Goal: Task Accomplishment & Management: Complete application form

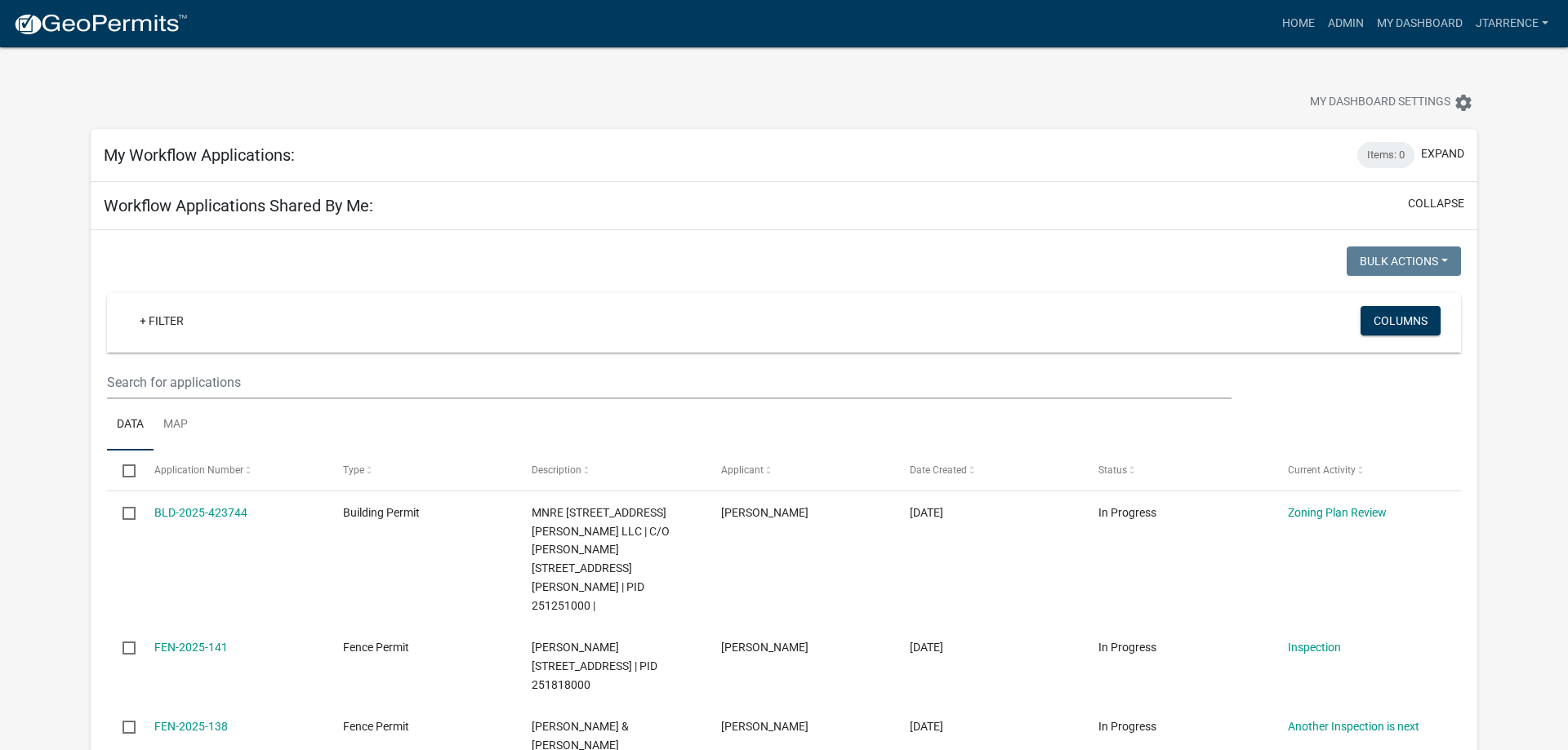
select select "3: 100"
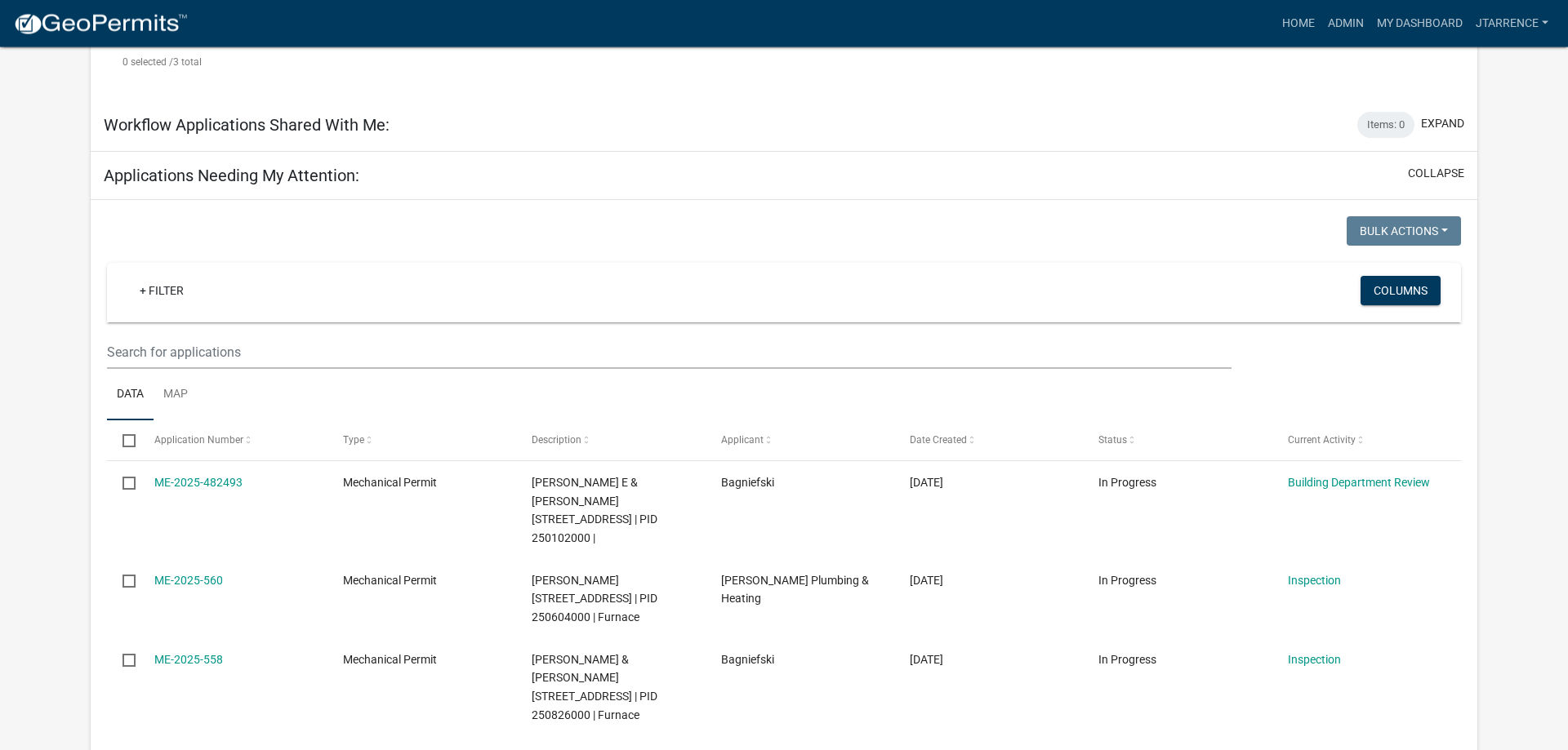
scroll to position [666, 0]
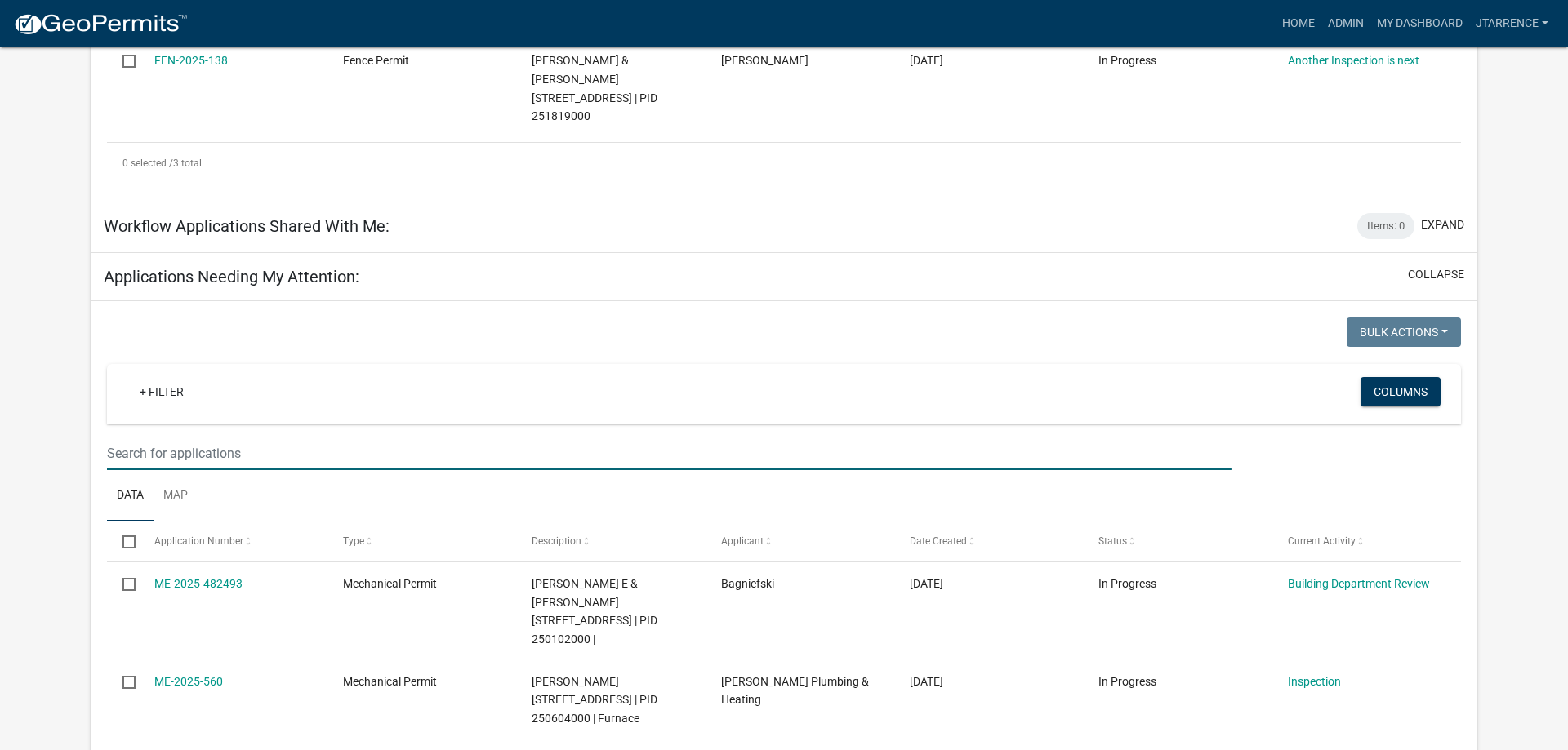
click at [144, 436] on input "text" at bounding box center [670, 453] width 1125 height 33
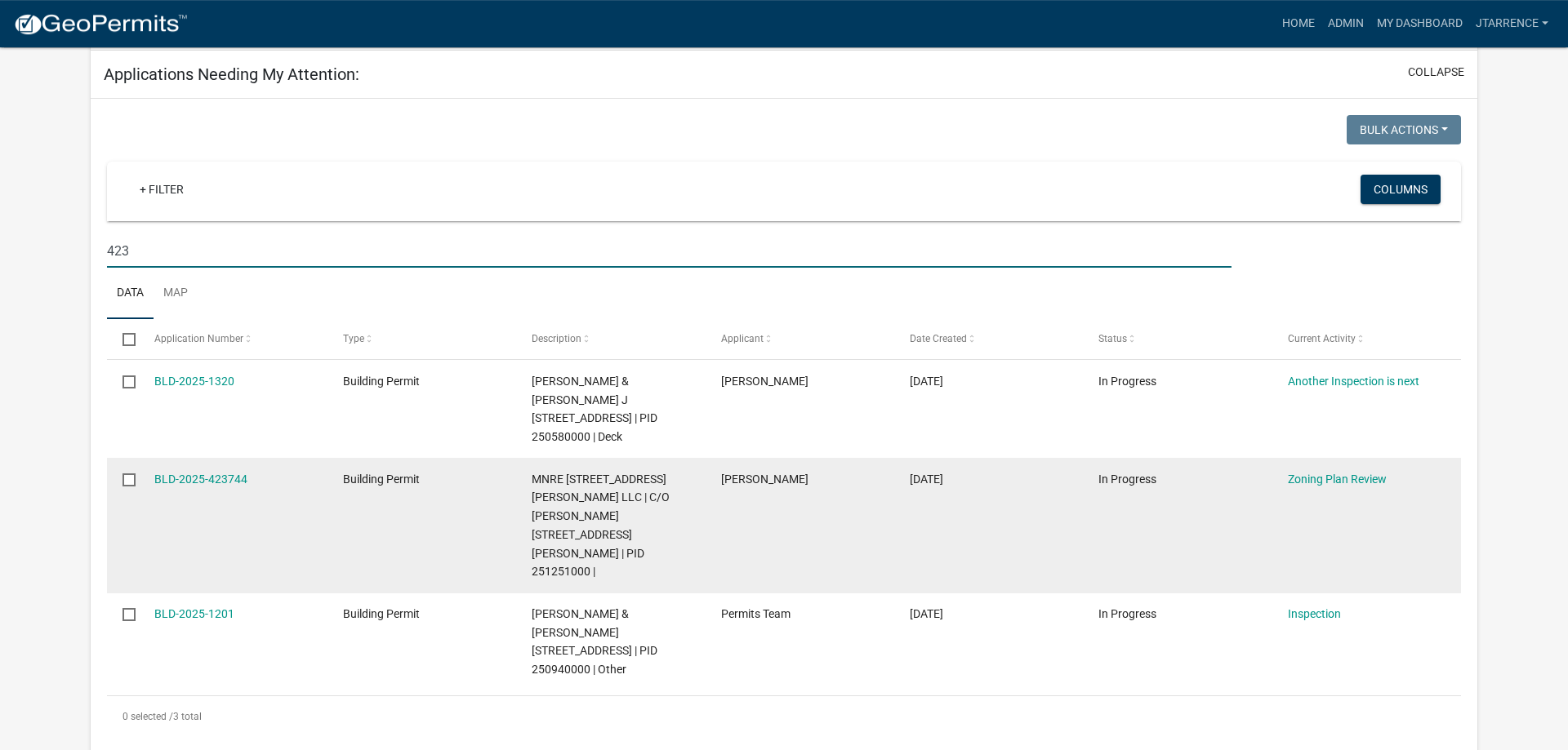
scroll to position [916, 0]
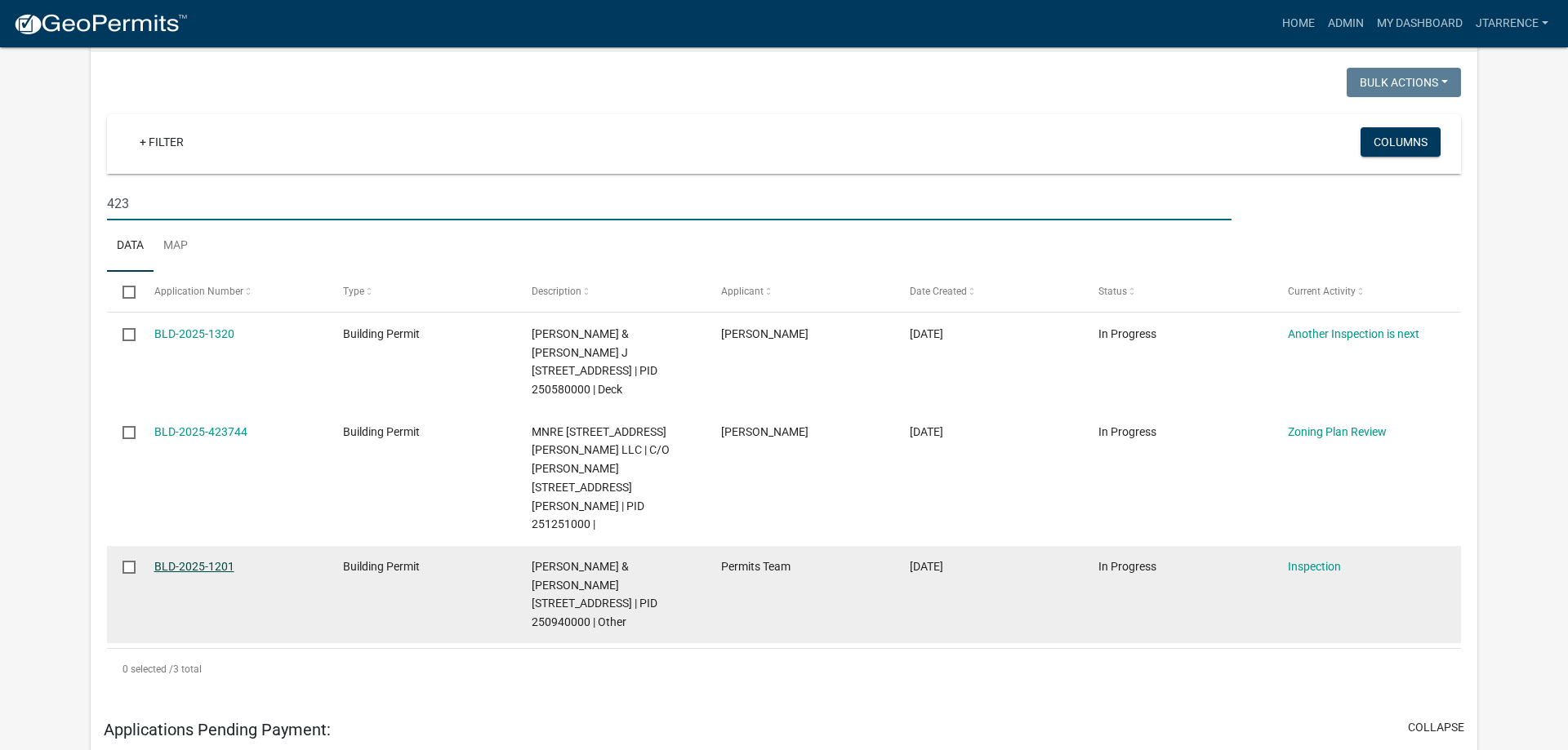
type input "423"
click at [195, 560] on link "BLD-2025-1201" at bounding box center [194, 567] width 80 height 13
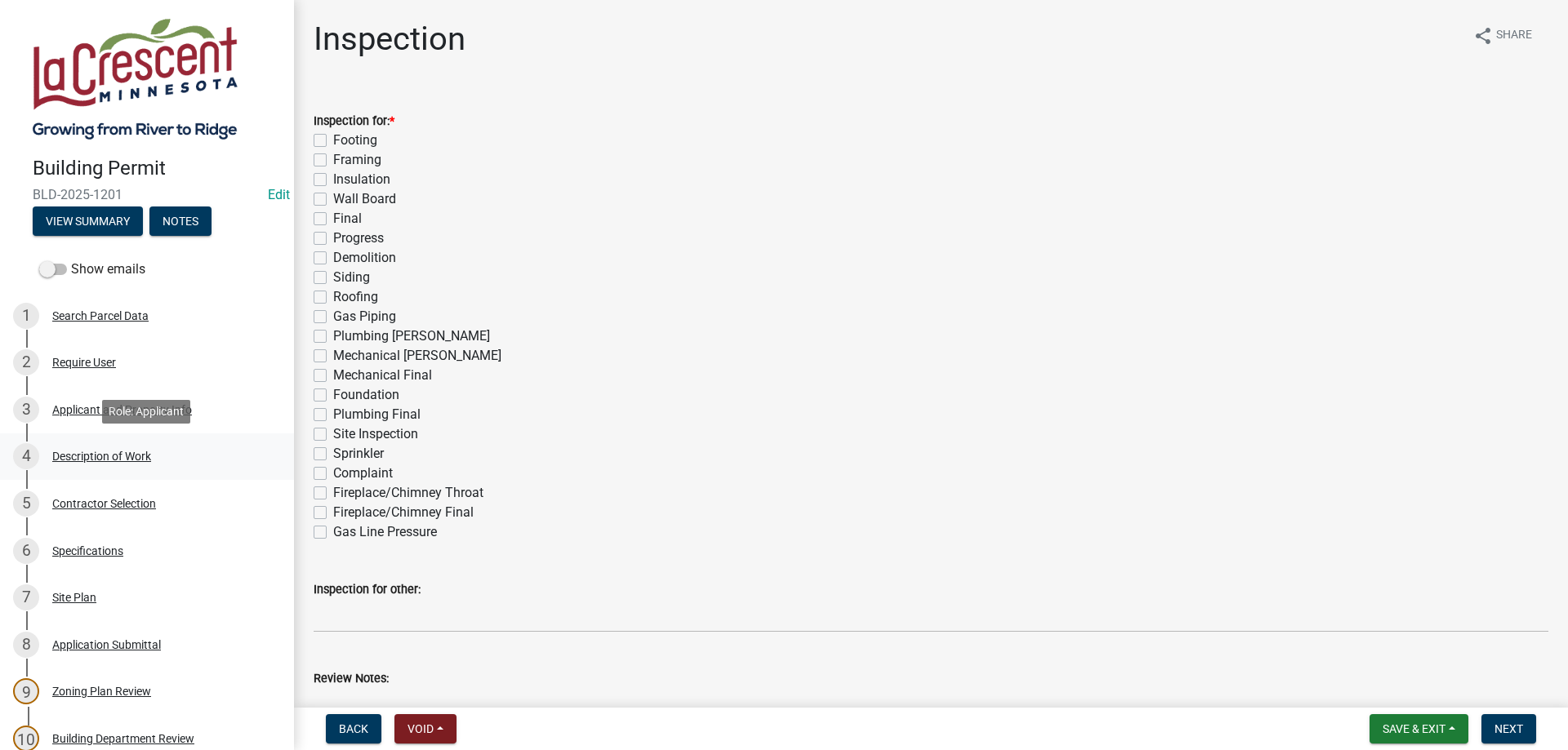
click at [98, 455] on div "Description of Work" at bounding box center [101, 456] width 99 height 11
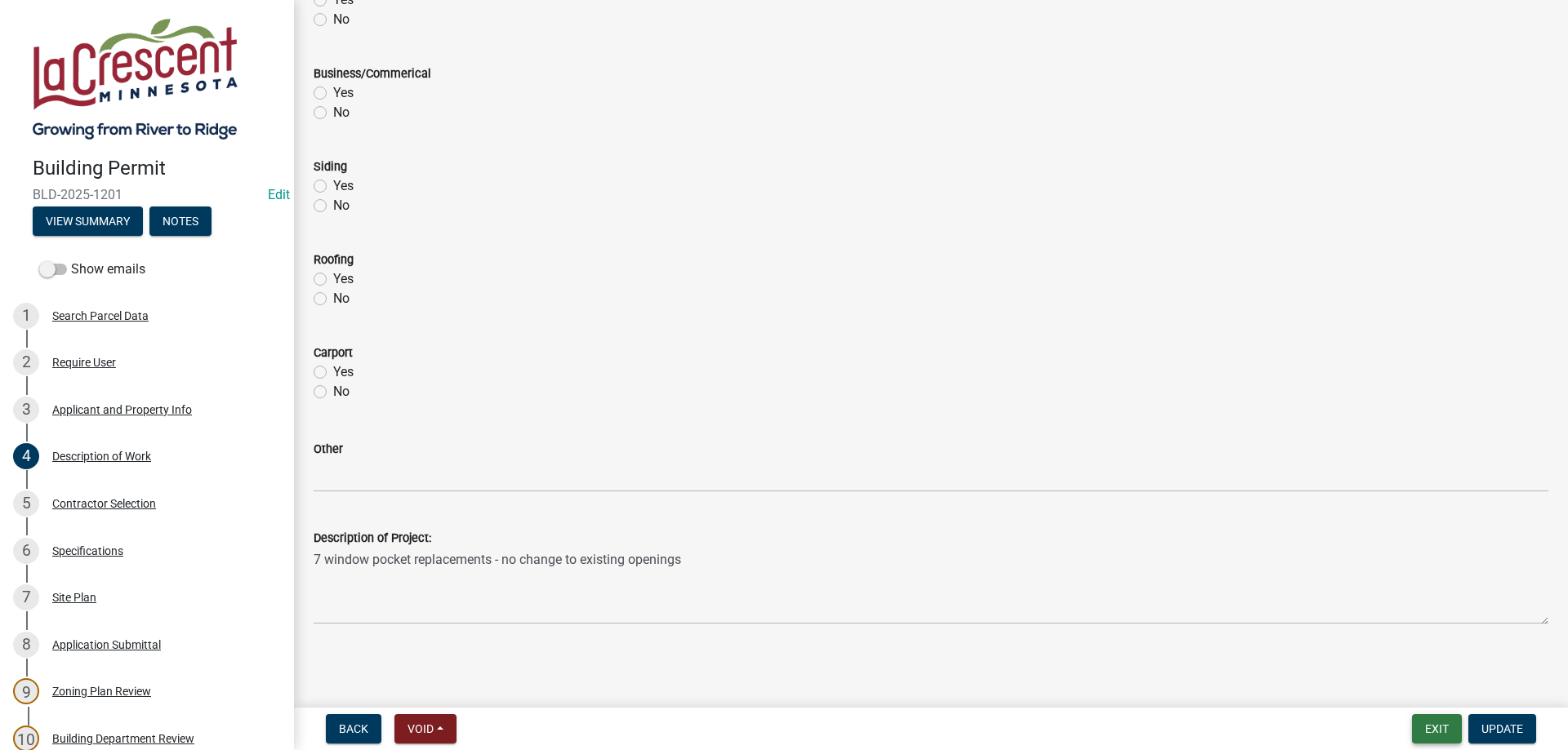
click at [1435, 729] on button "Exit" at bounding box center [1437, 729] width 50 height 30
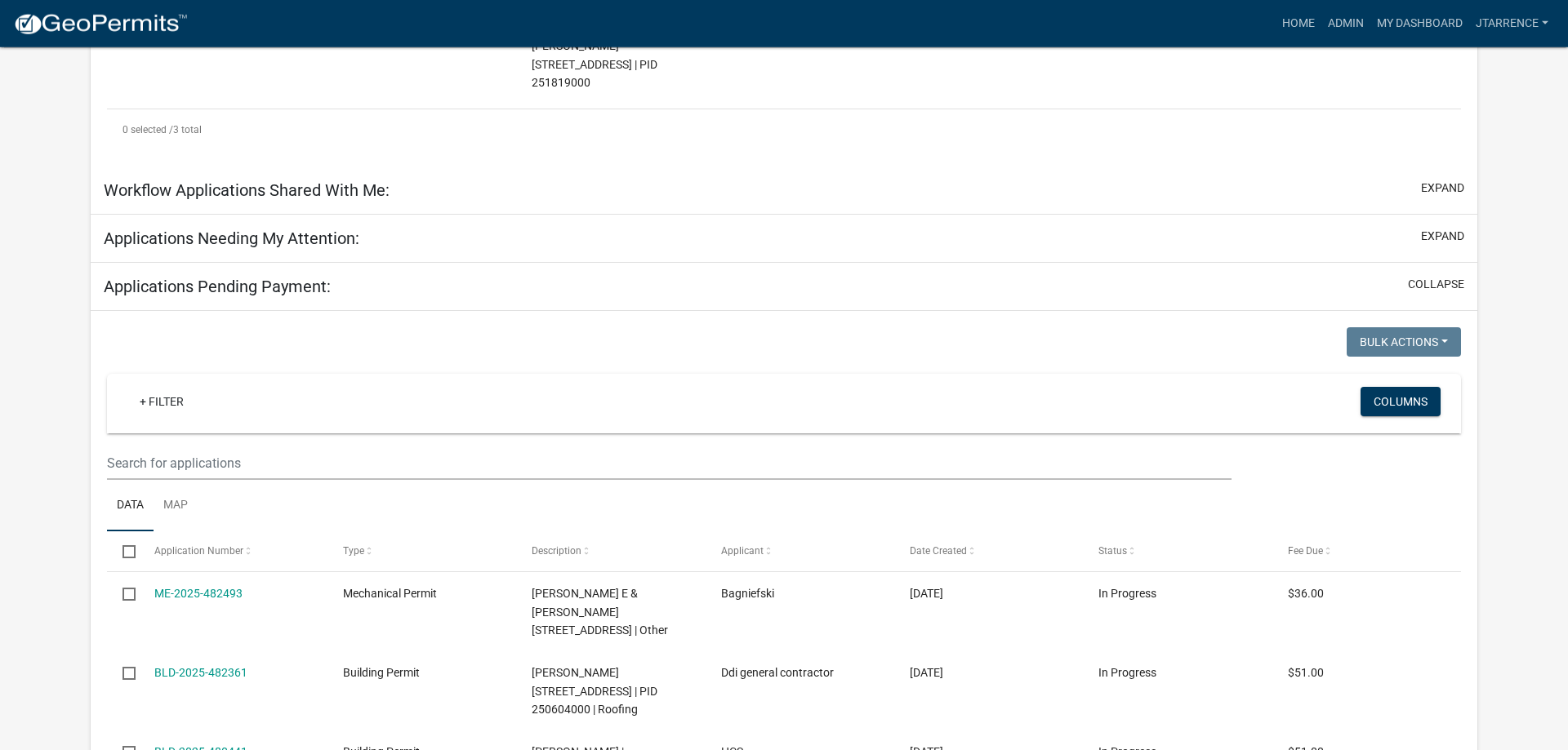
select select "3: 100"
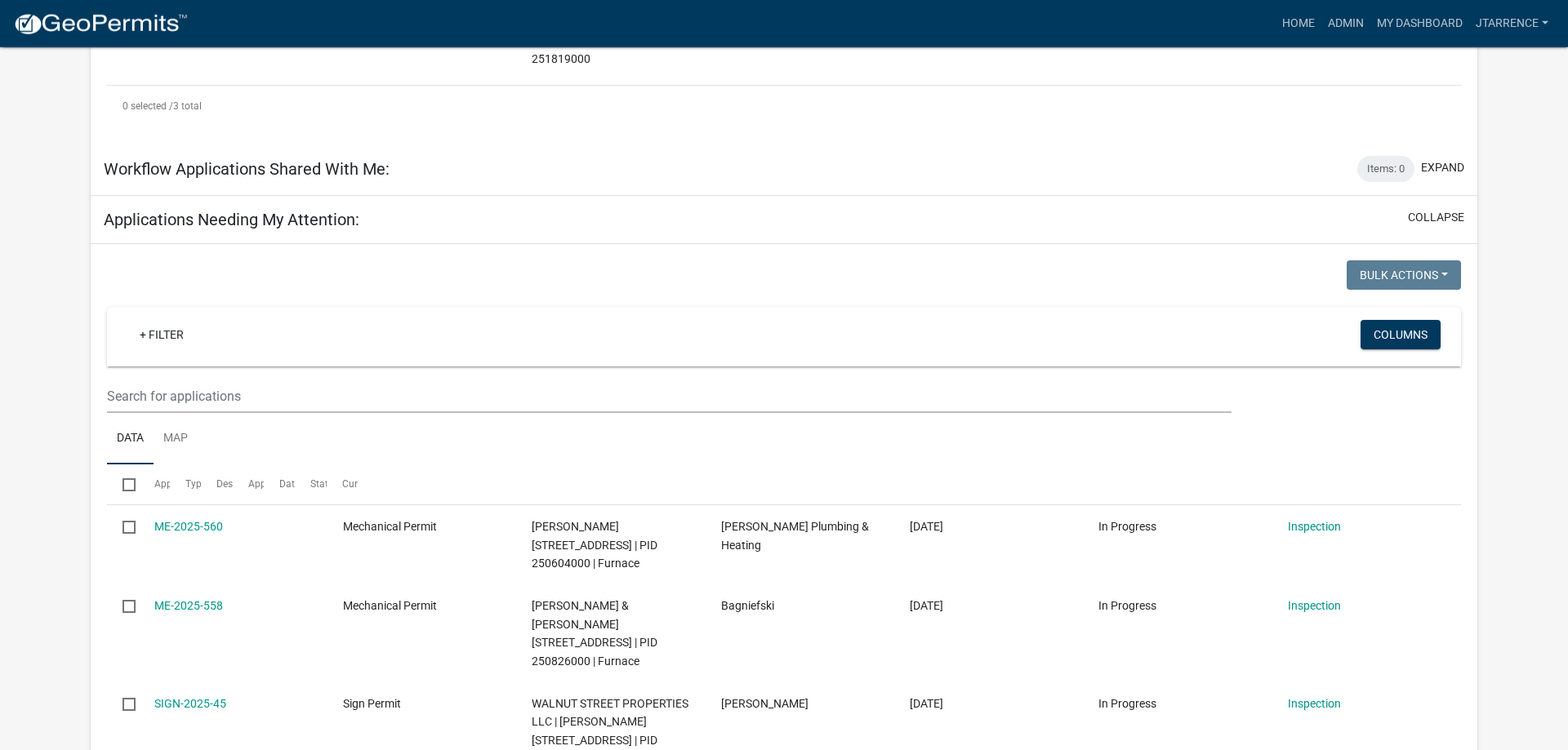
scroll to position [749, 0]
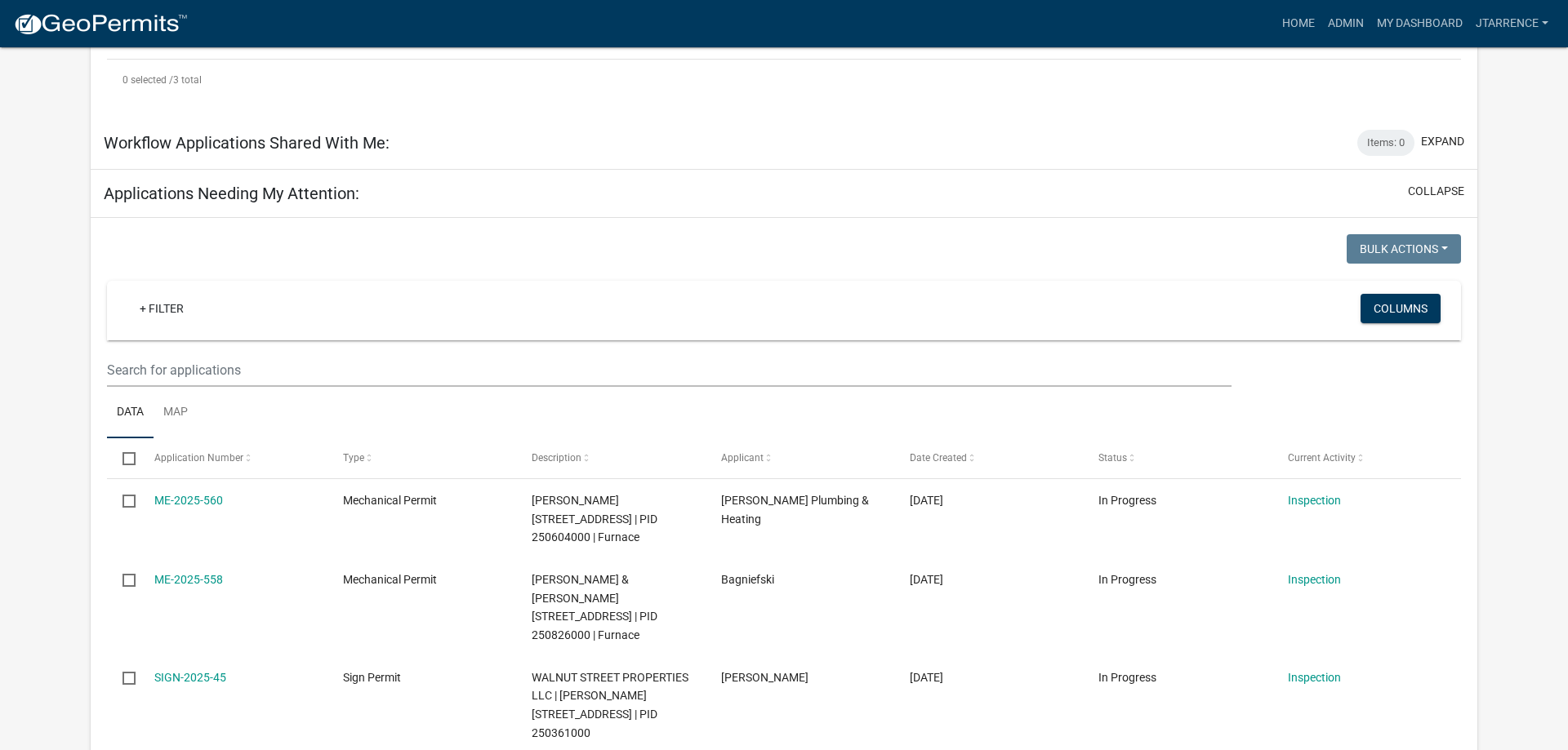
click at [282, 438] on datatable-header-cell "Application Number" at bounding box center [232, 458] width 189 height 39
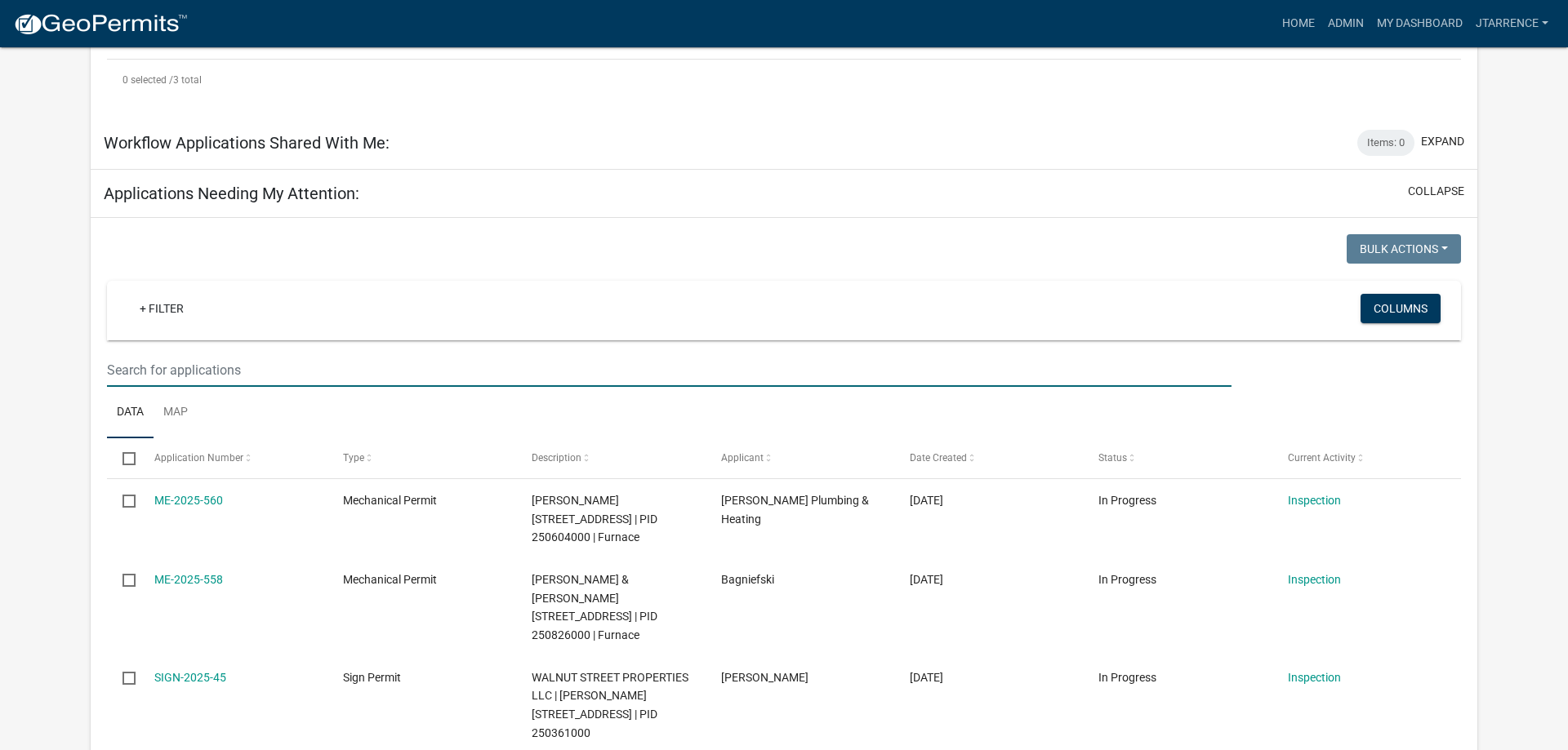
click at [266, 353] on input "text" at bounding box center [670, 370] width 1125 height 33
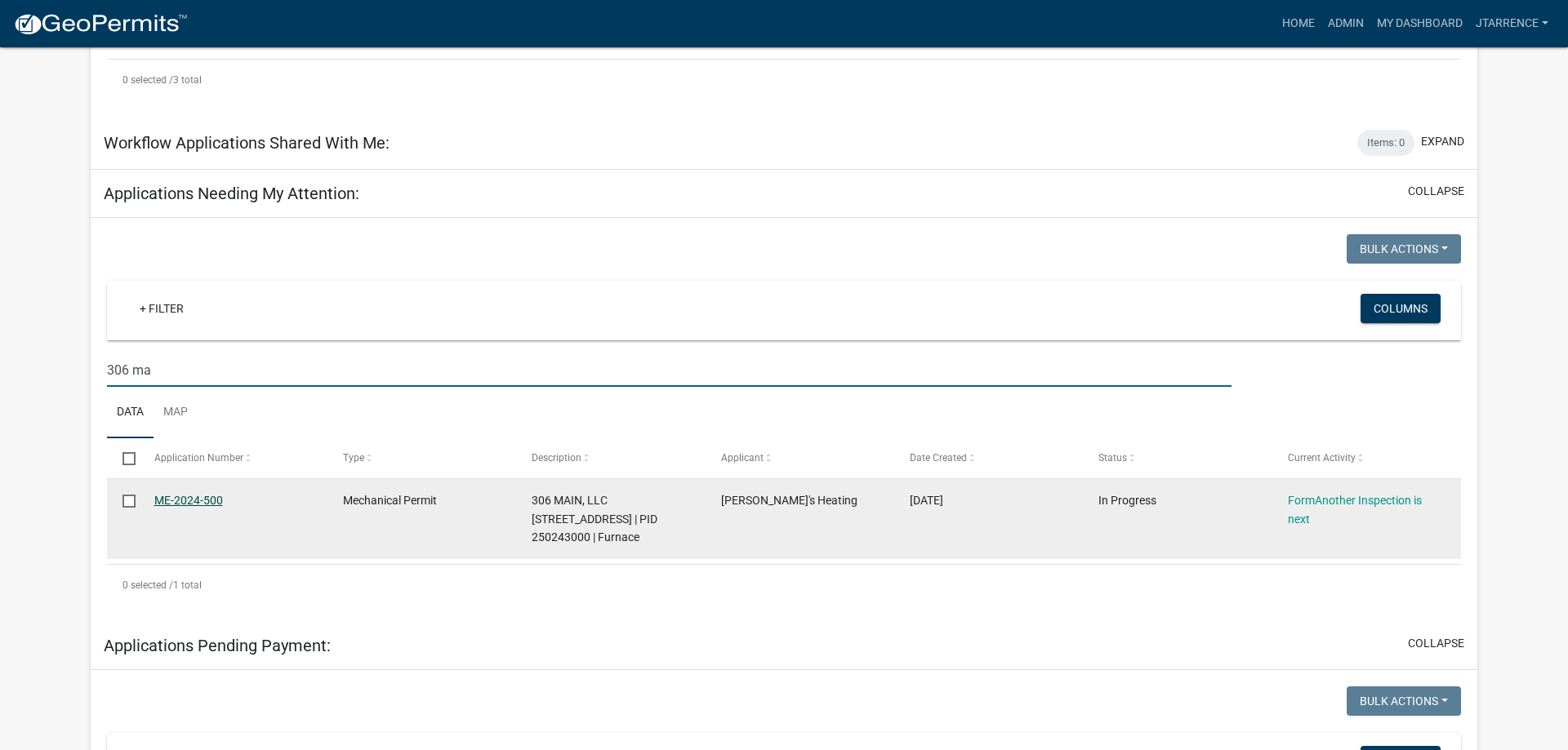
type input "306 ma"
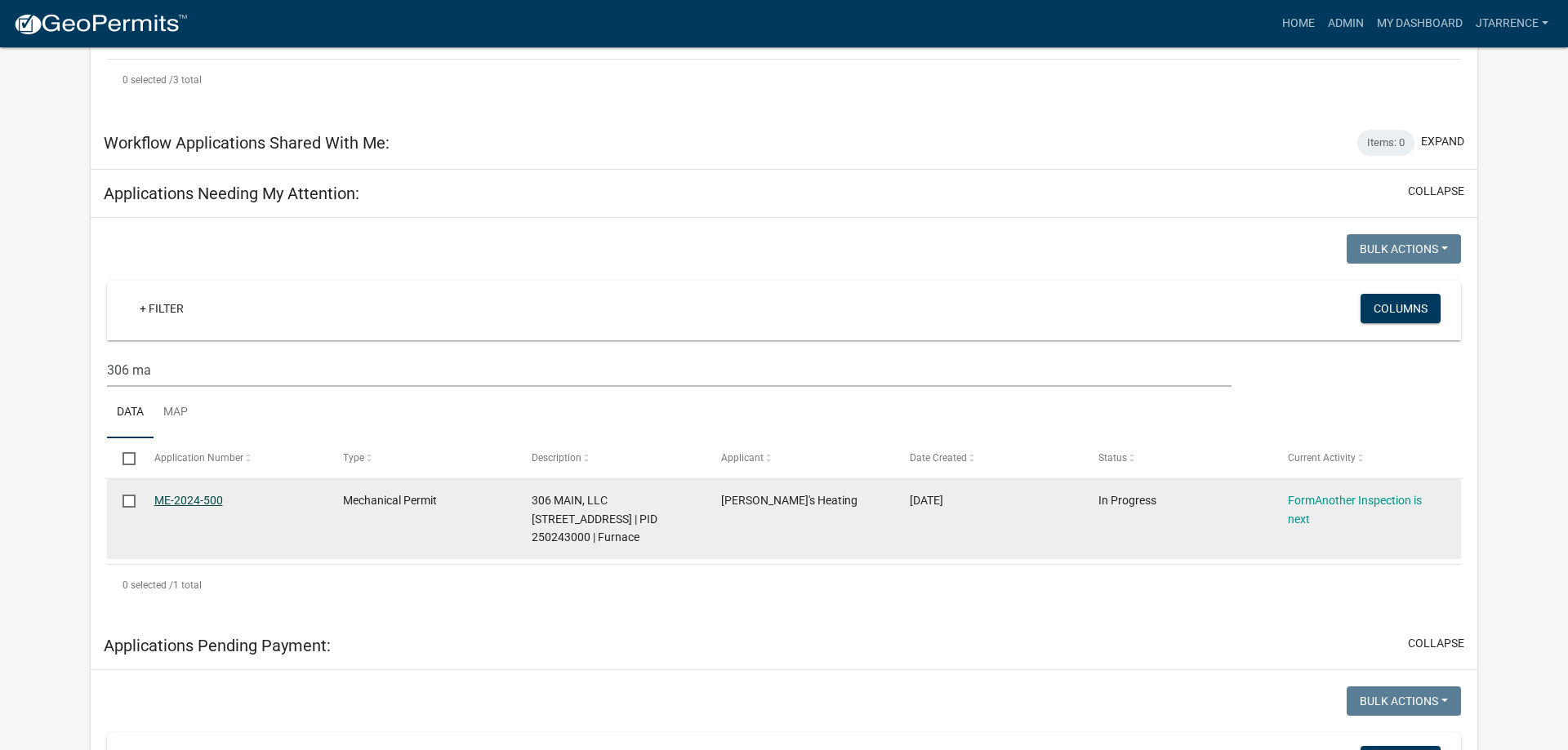
click at [203, 494] on link "ME-2024-500" at bounding box center [189, 500] width 68 height 13
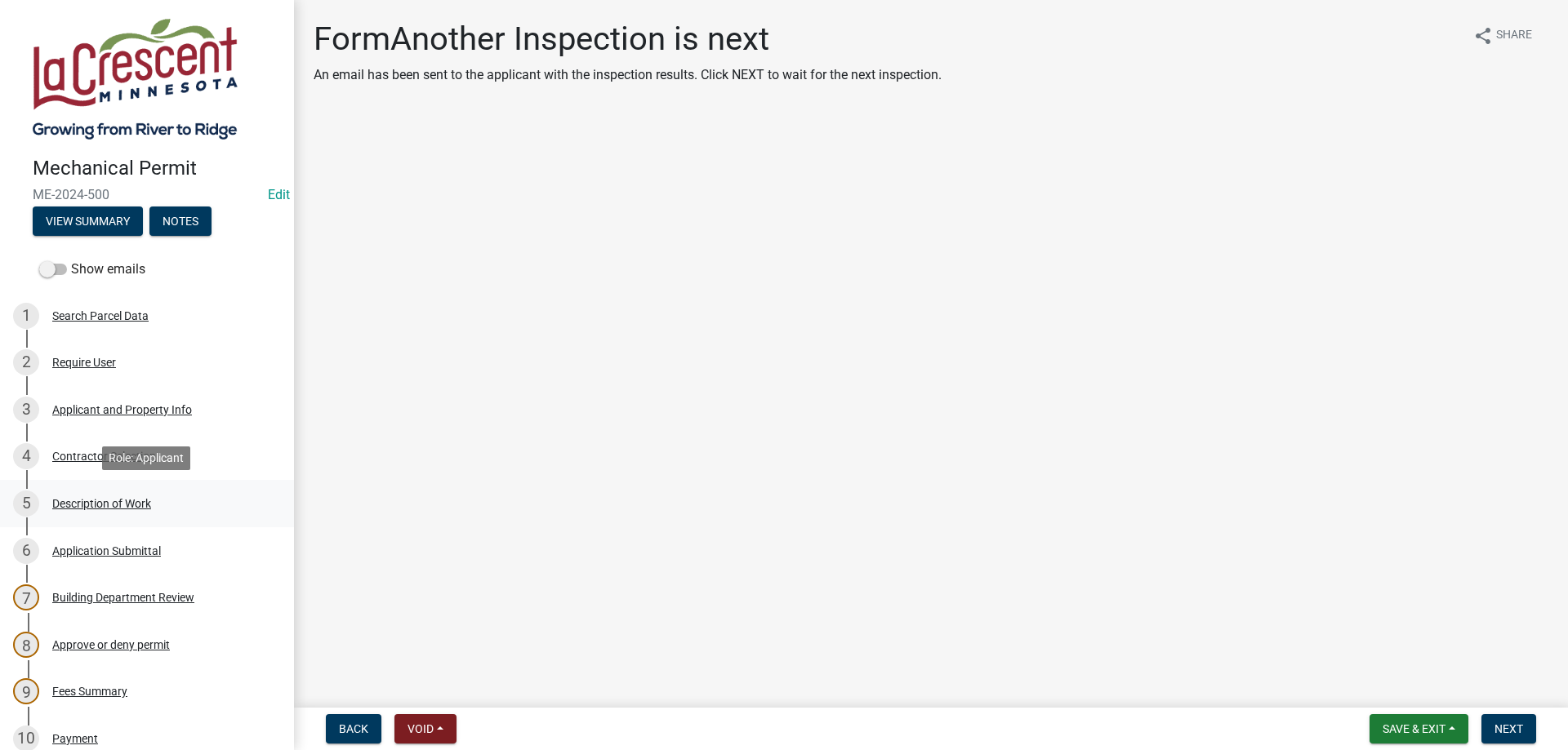
click at [106, 510] on div "Description of Work" at bounding box center [101, 503] width 99 height 11
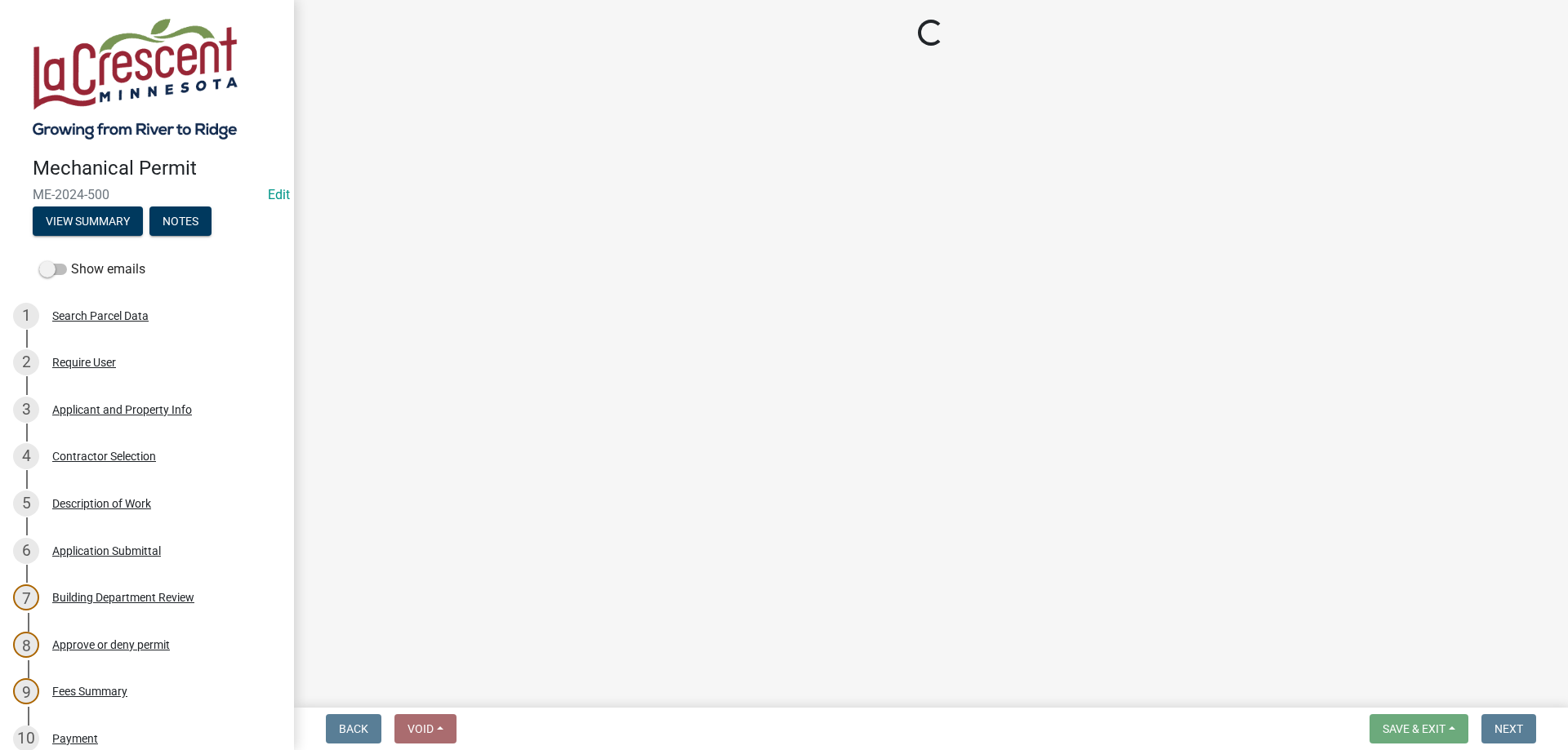
select select "d6b80a15-1e2c-4026-8d48-e494371bea65"
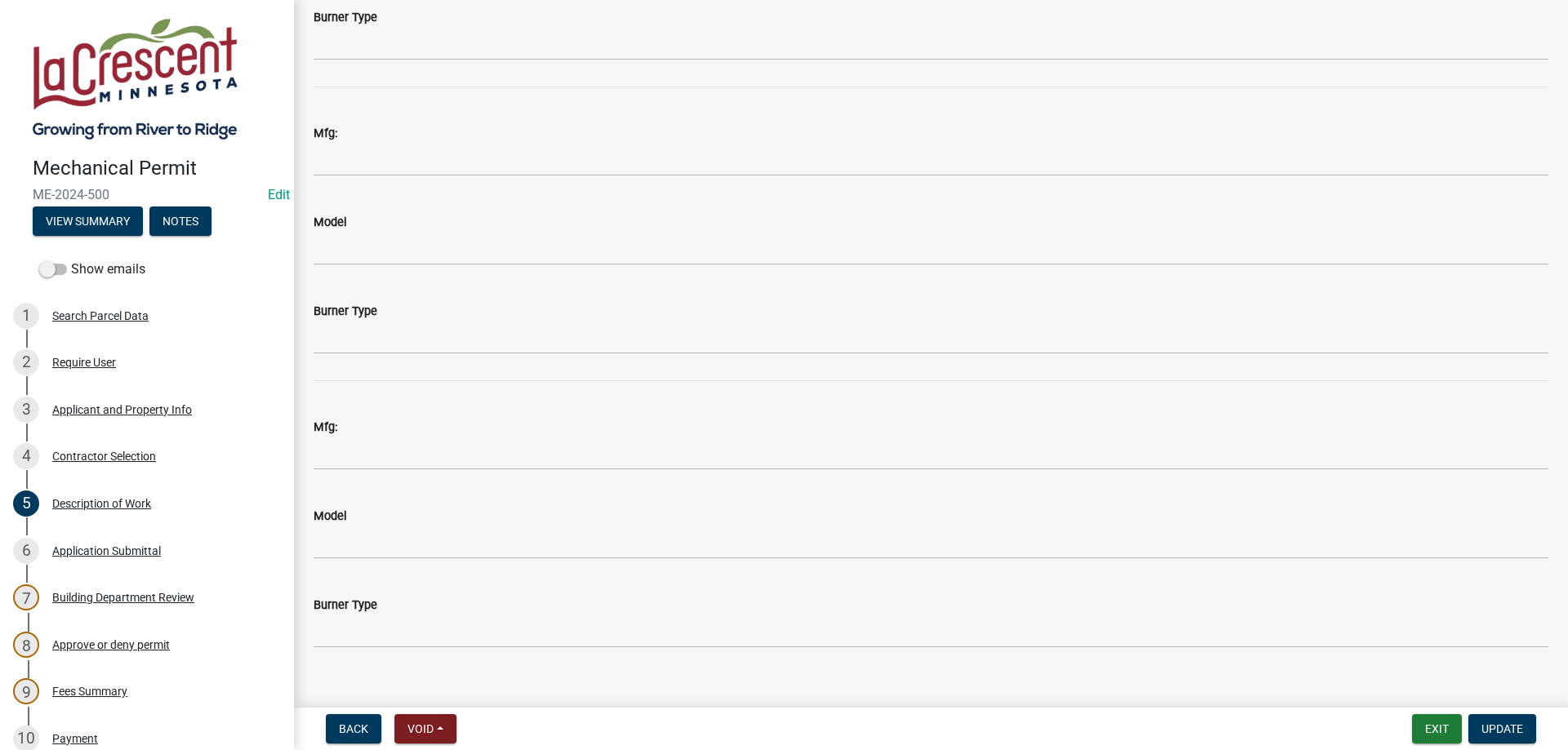
scroll to position [3002, 0]
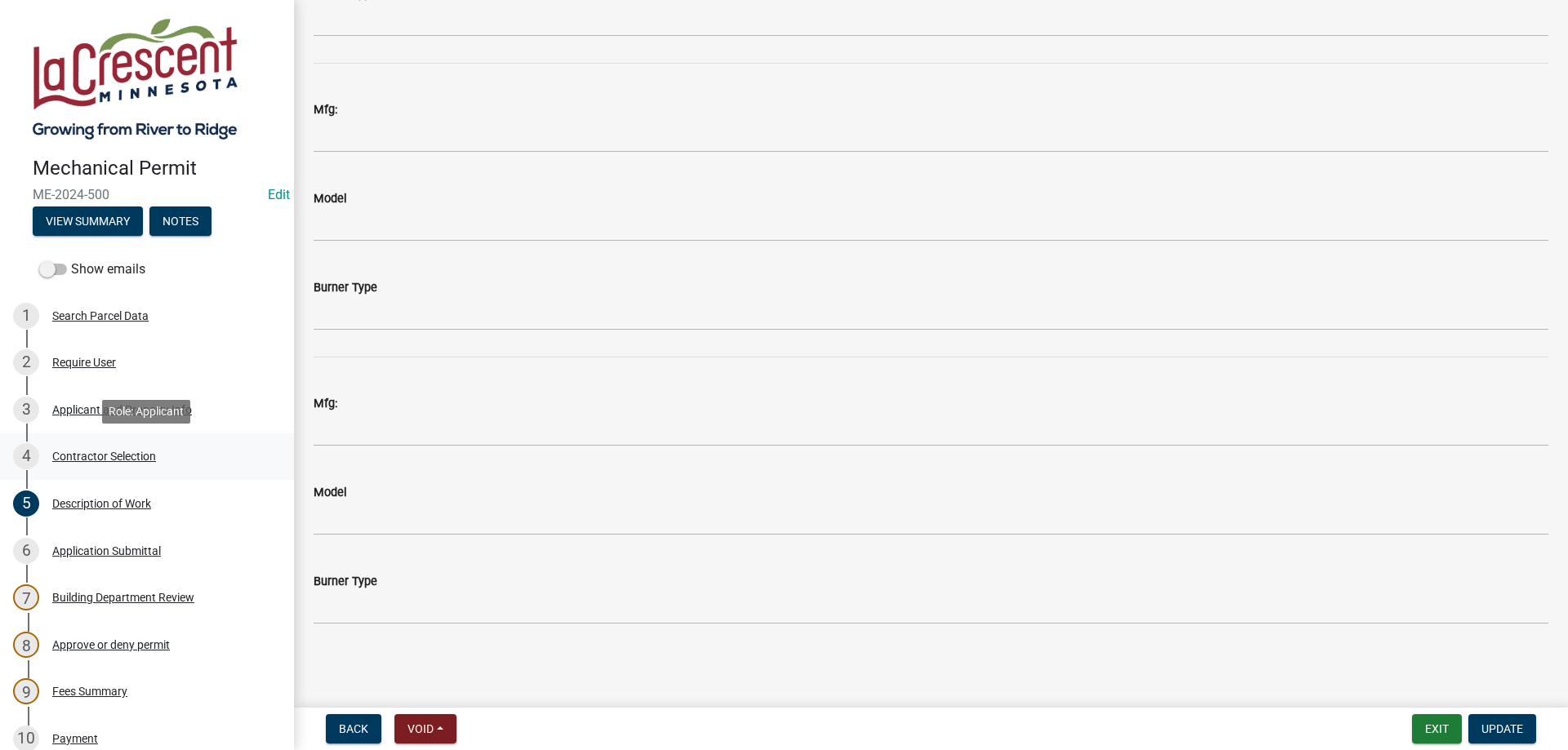
click at [101, 457] on div "Contractor Selection" at bounding box center [104, 456] width 104 height 11
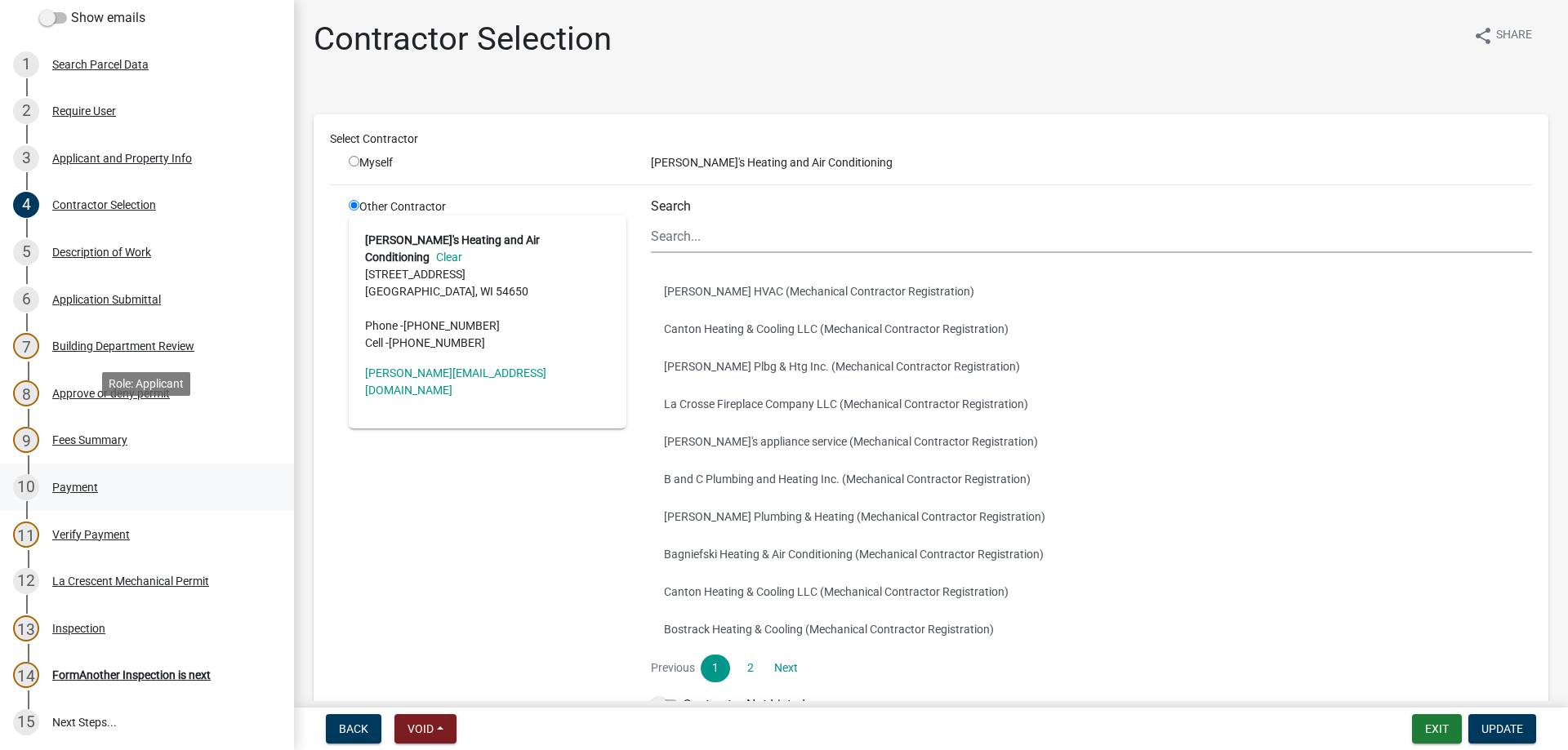
scroll to position [333, 0]
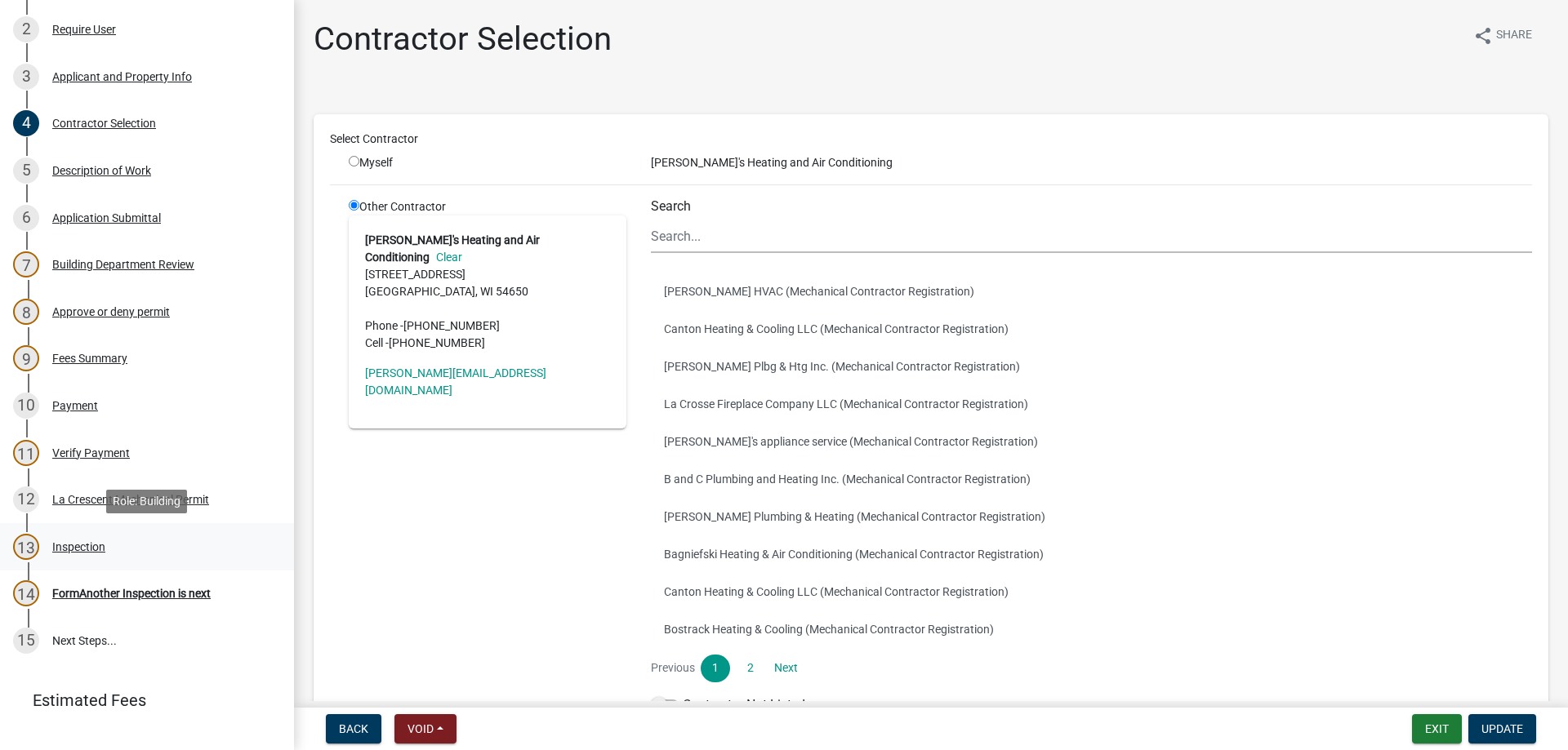
click at [92, 550] on div "Inspection" at bounding box center [78, 547] width 53 height 11
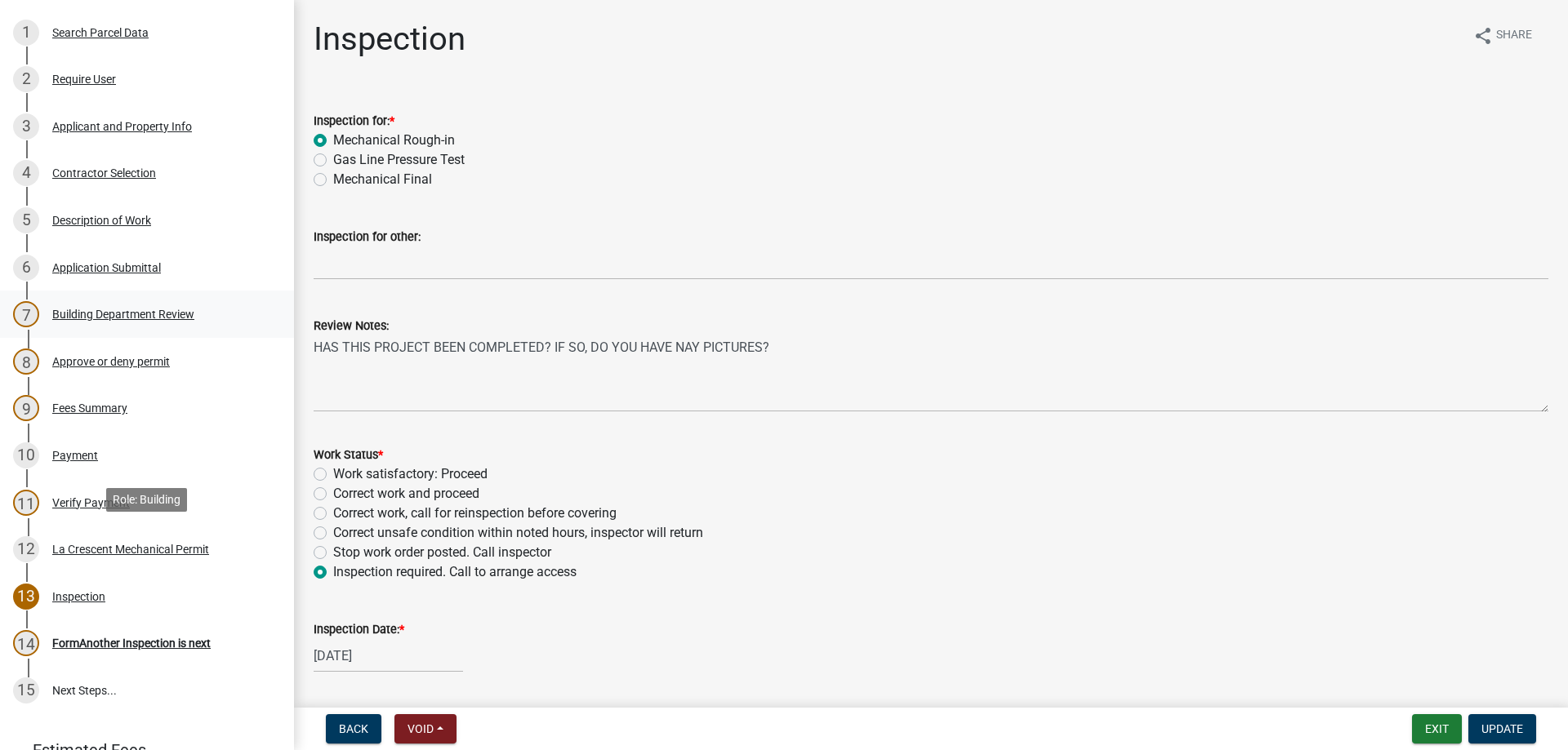
scroll to position [186, 0]
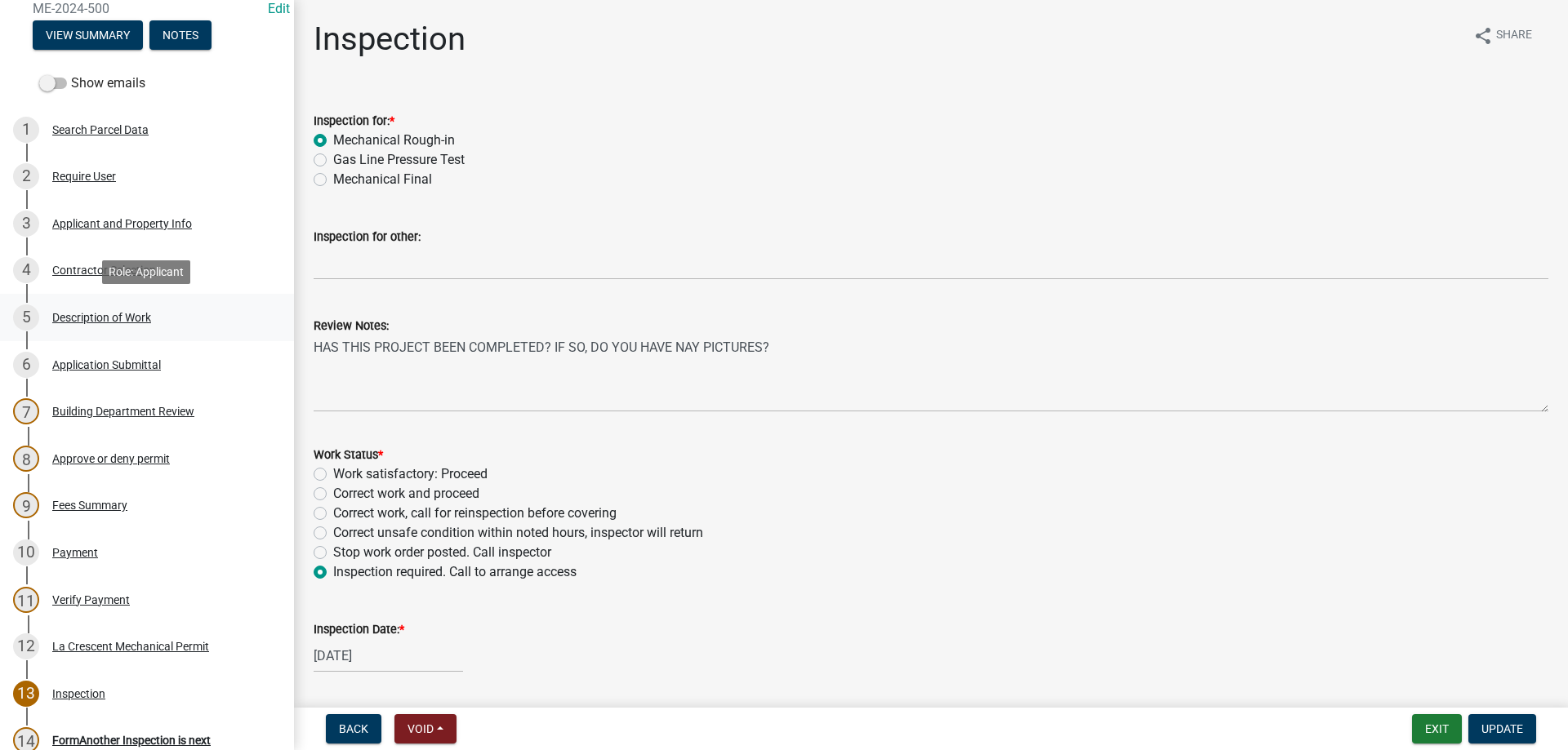
click at [115, 318] on div "Description of Work" at bounding box center [101, 317] width 99 height 11
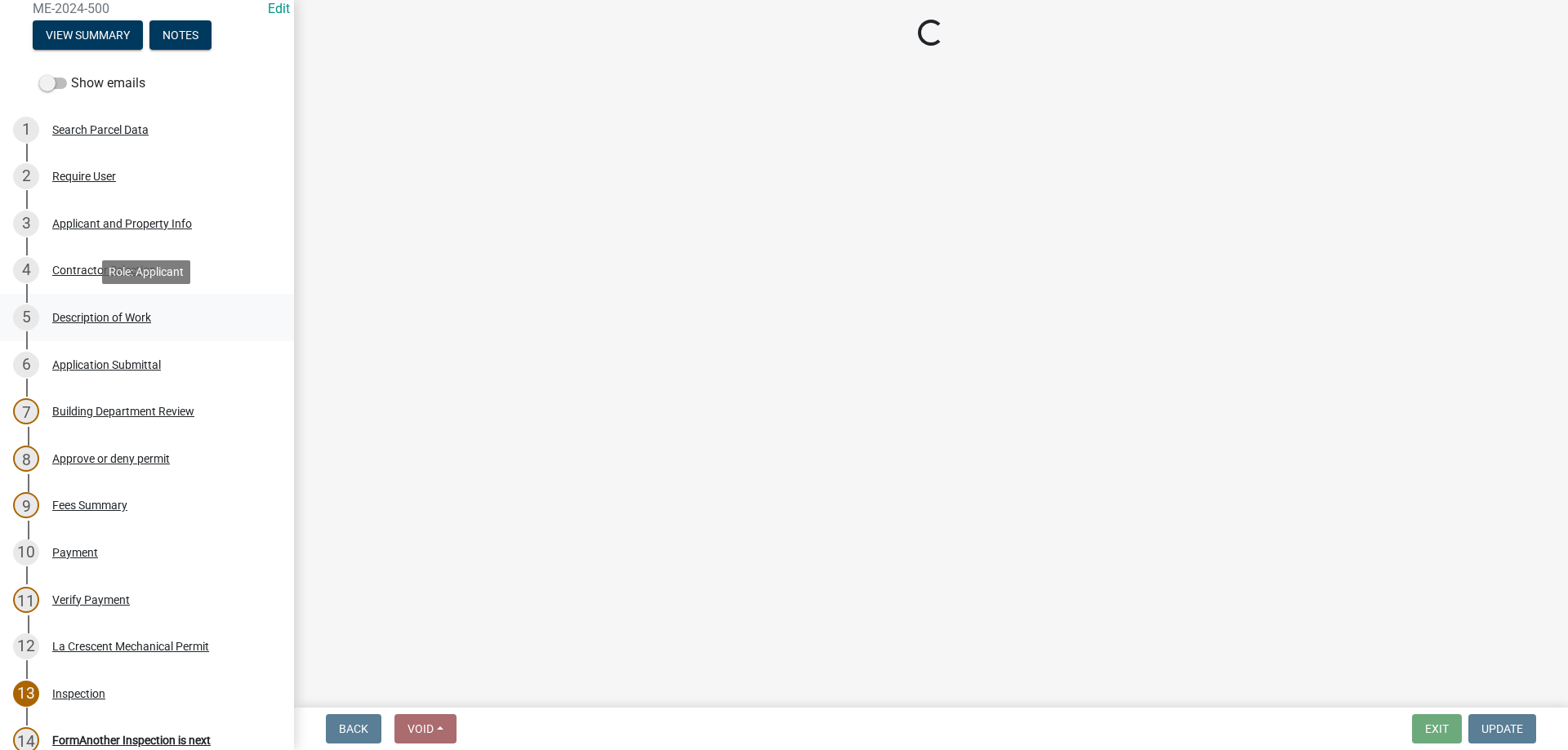
select select "d6b80a15-1e2c-4026-8d48-e494371bea65"
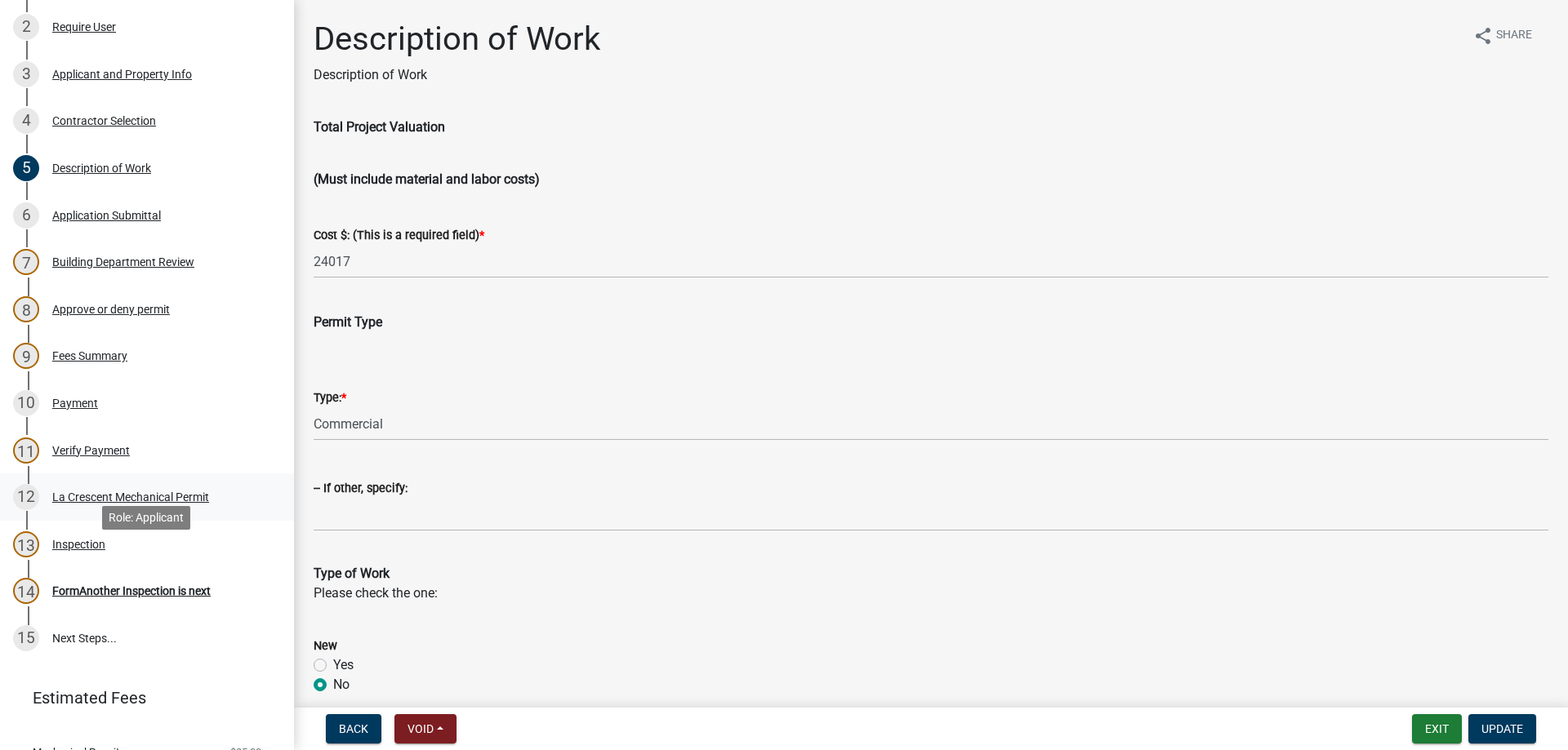
scroll to position [269, 0]
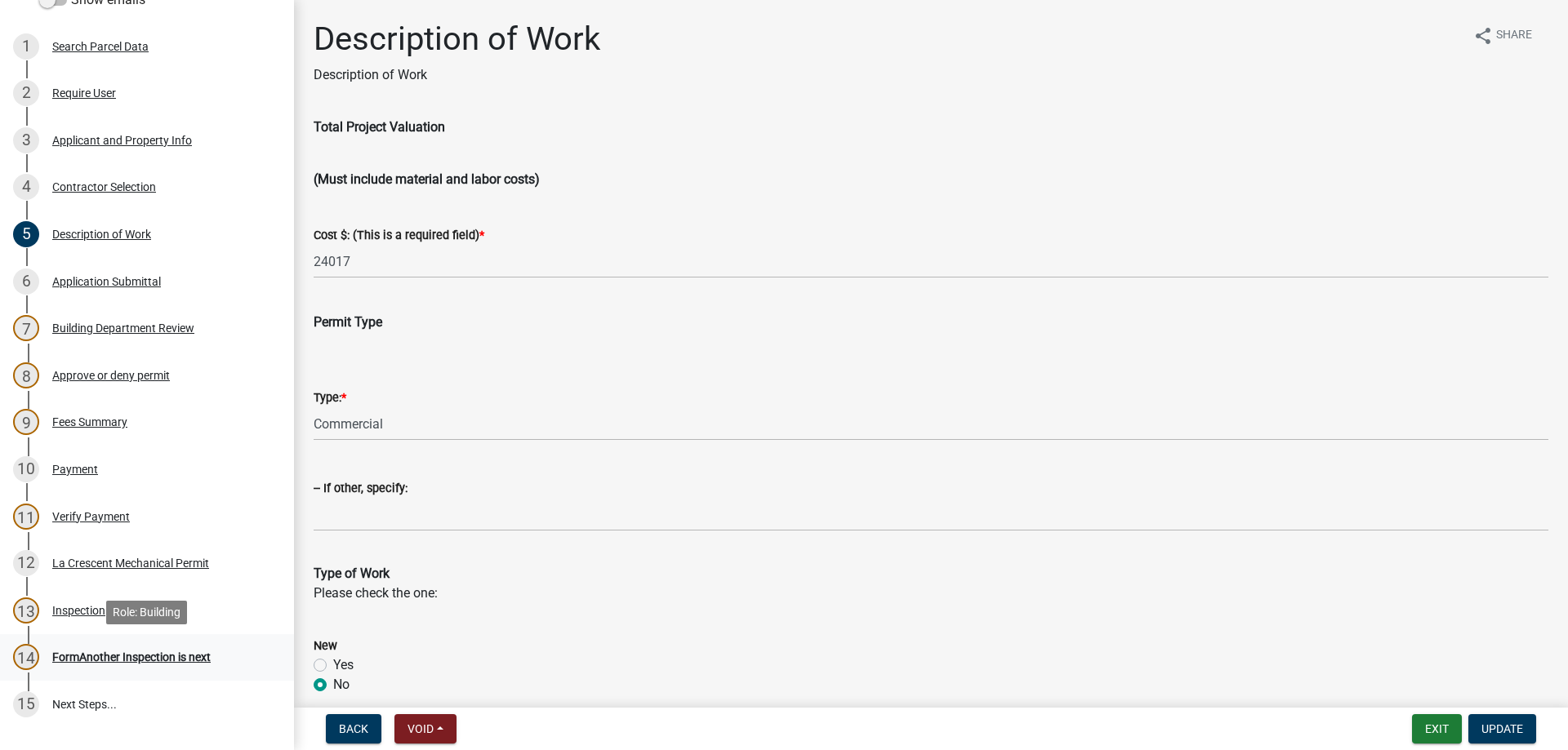
click at [110, 658] on div "FormAnother Inspection is next" at bounding box center [130, 657] width 158 height 11
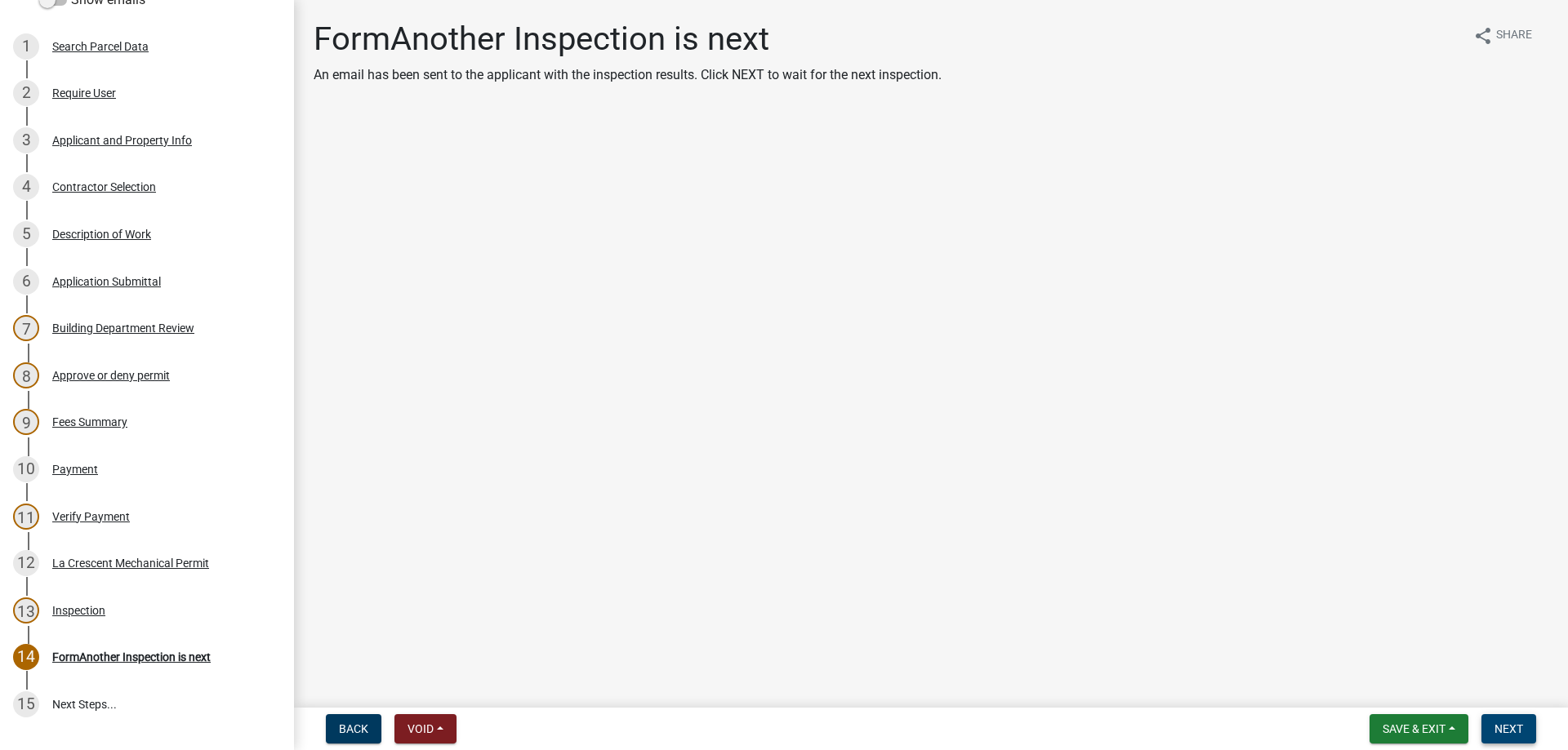
click at [1508, 729] on span "Next" at bounding box center [1508, 729] width 29 height 13
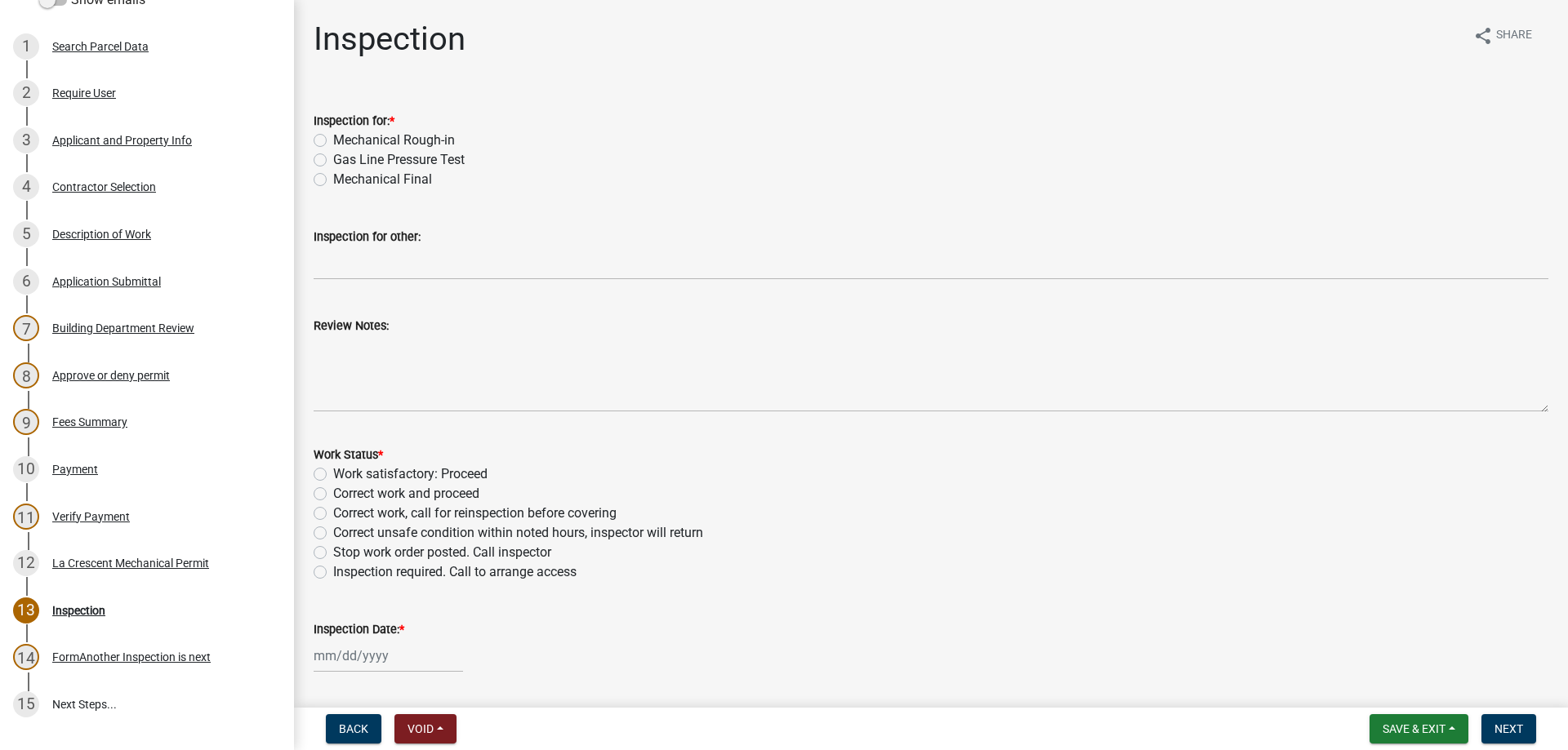
click at [333, 180] on label "Mechanical Final" at bounding box center [382, 179] width 99 height 19
click at [333, 180] on input "Mechanical Final" at bounding box center [338, 175] width 10 height 10
radio input "true"
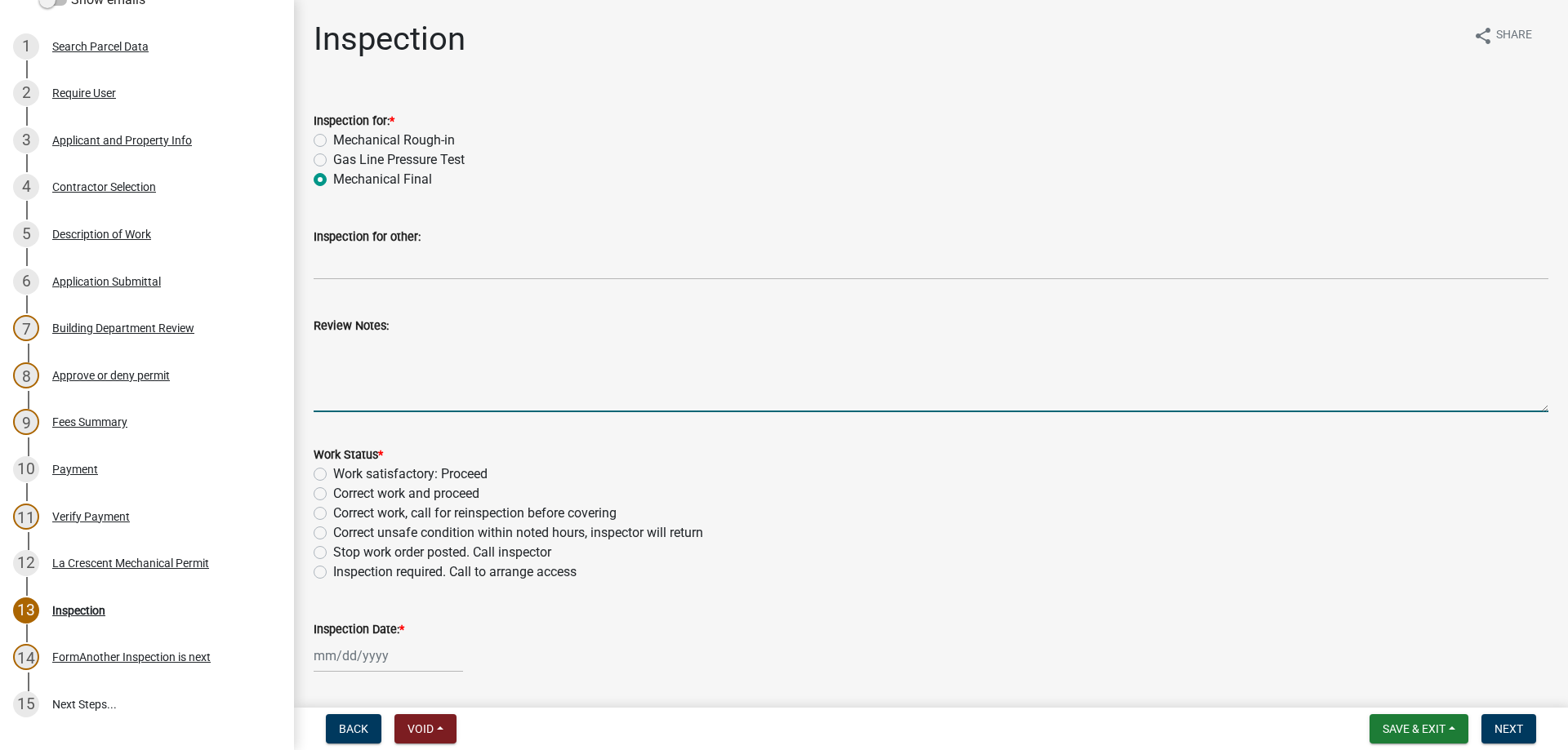
click at [405, 357] on textarea "Review Notes:" at bounding box center [931, 374] width 1235 height 77
type textarea "No inspection was called for. [DEMOGRAPHIC_DATA] advised work was completed a l…"
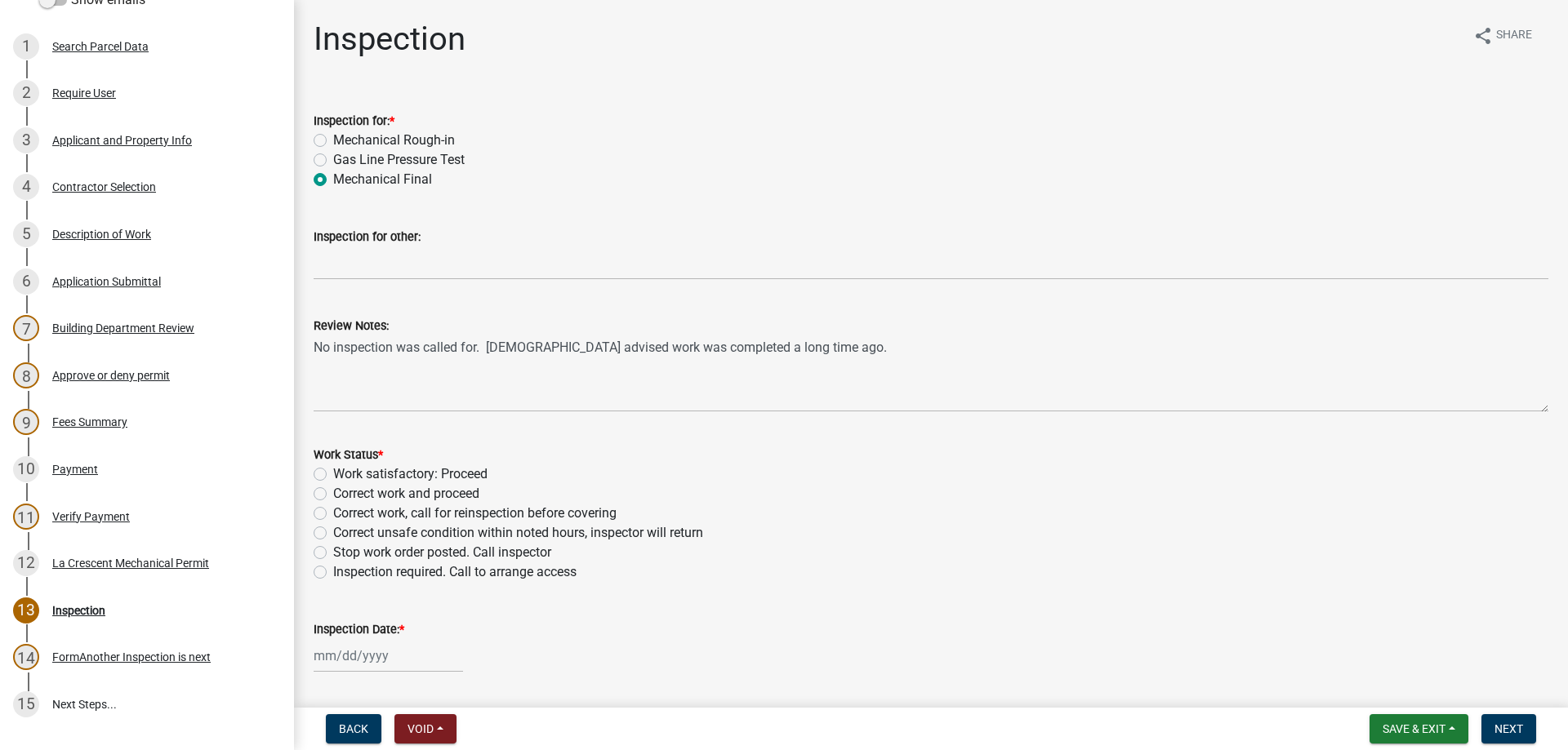
click at [327, 470] on div "Work satisfactory: Proceed" at bounding box center [931, 473] width 1235 height 19
click at [333, 475] on label "Work satisfactory: Proceed" at bounding box center [410, 473] width 154 height 19
click at [333, 475] on input "Work satisfactory: Proceed" at bounding box center [338, 469] width 10 height 10
radio input "true"
select select "9"
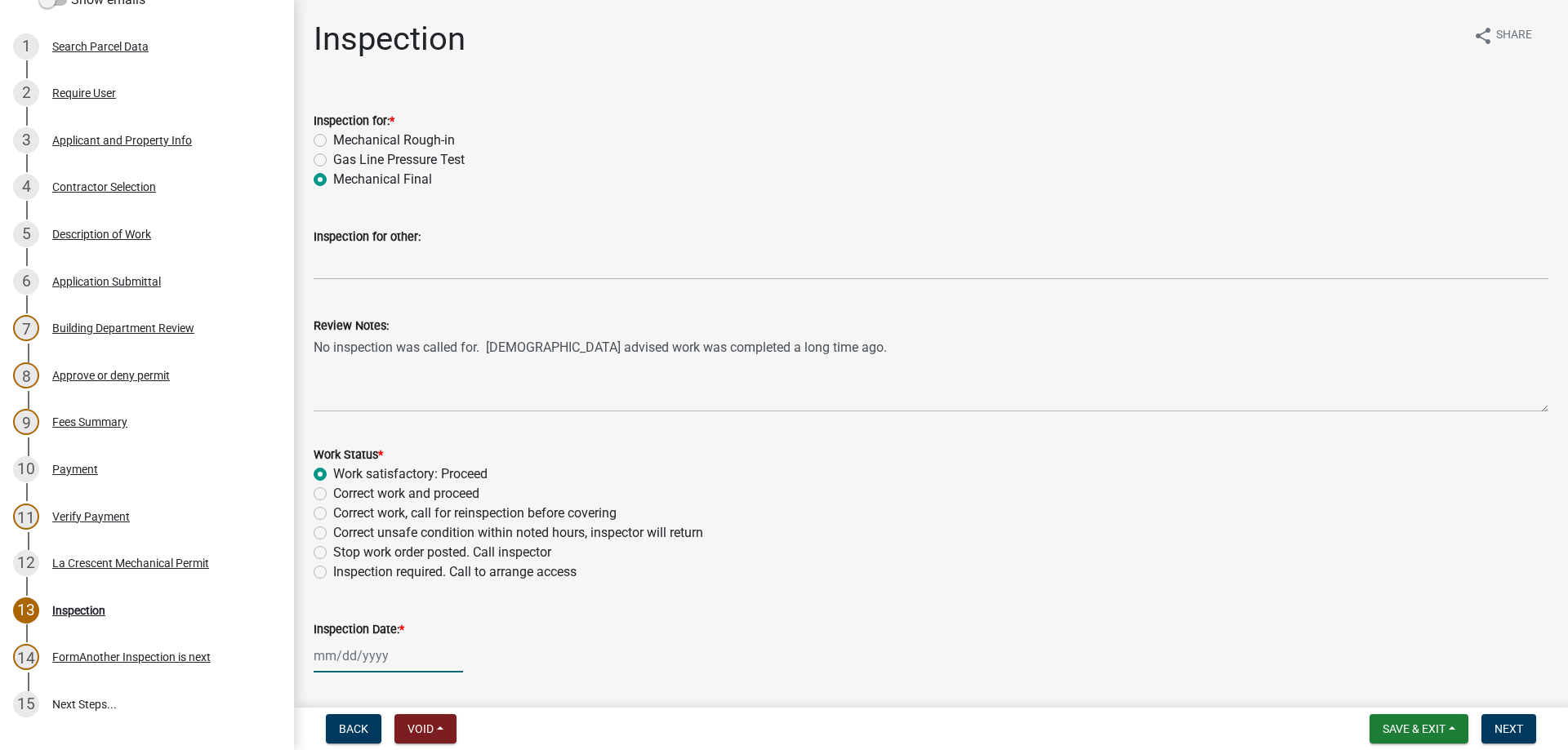
select select "2025"
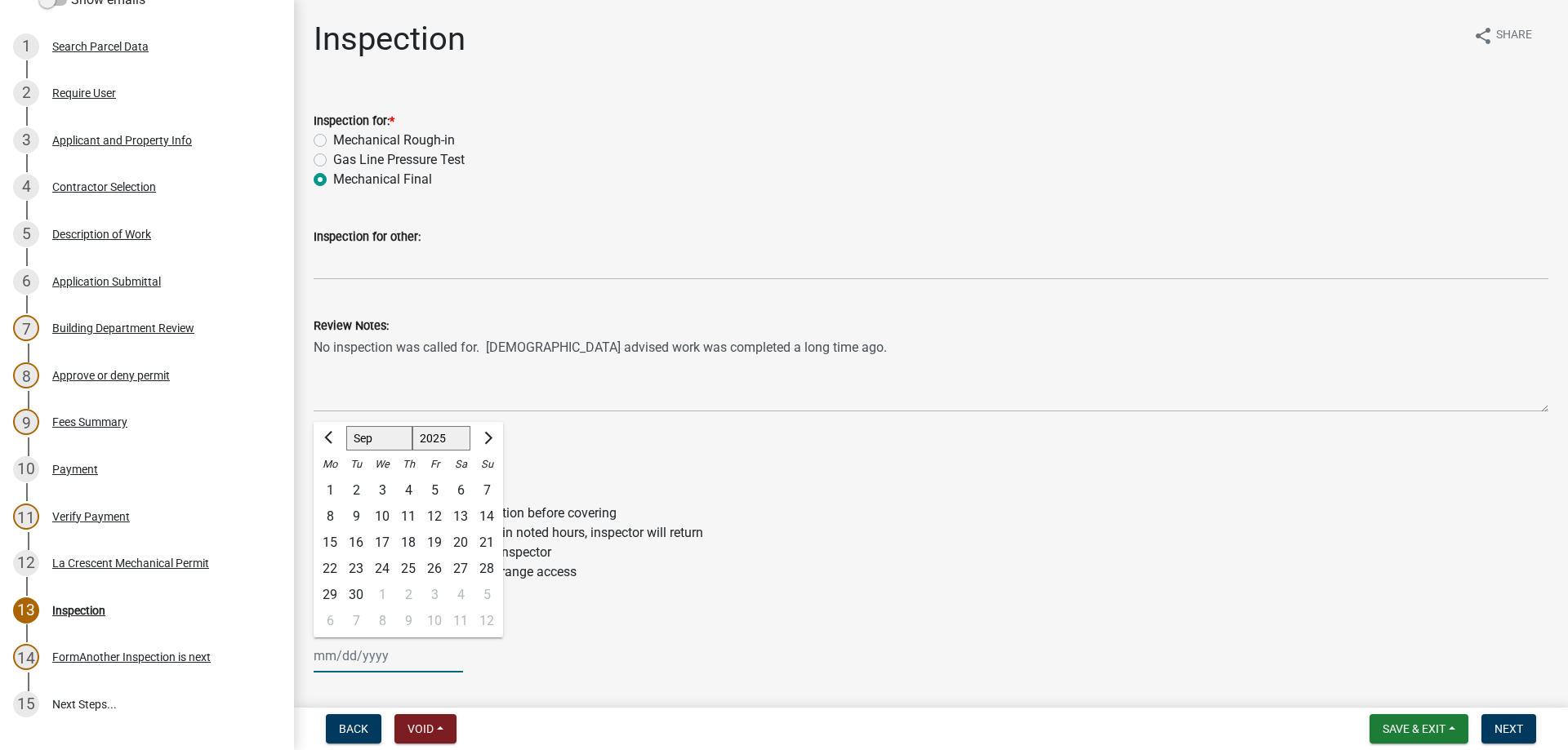
click at [389, 657] on input "Inspection Date: *" at bounding box center [389, 656] width 150 height 33
click at [359, 572] on div "23" at bounding box center [356, 569] width 26 height 26
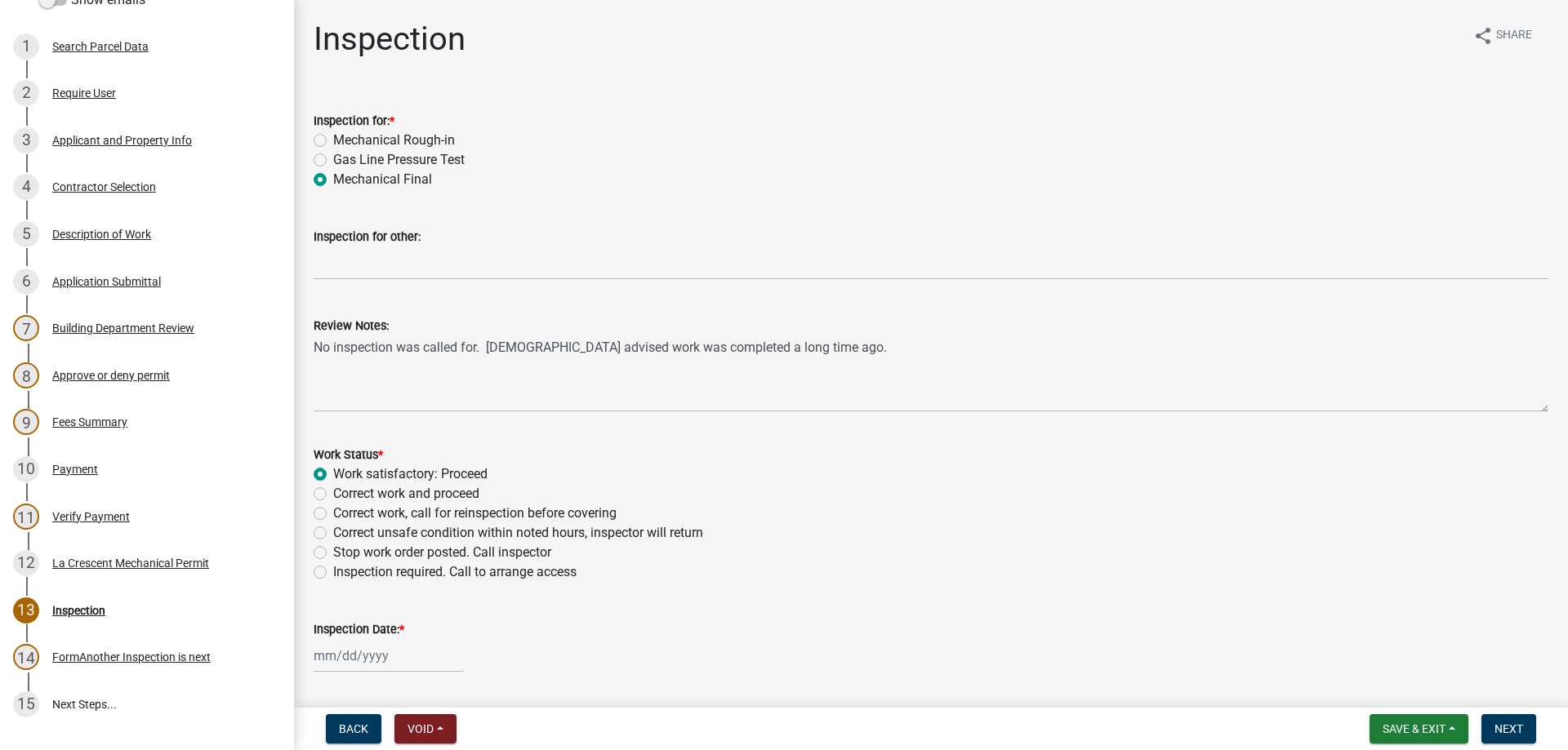
type input "[DATE]"
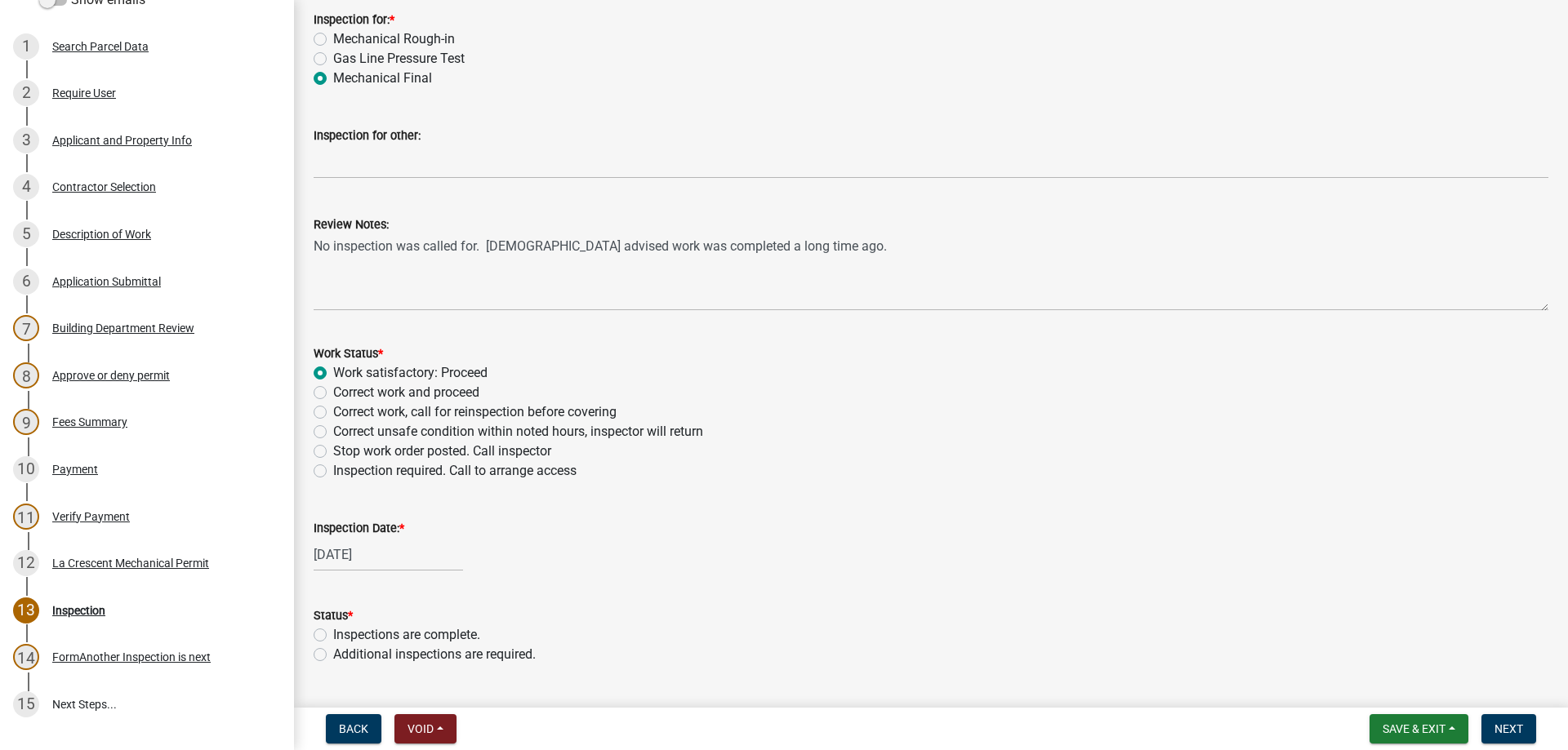
scroll to position [142, 0]
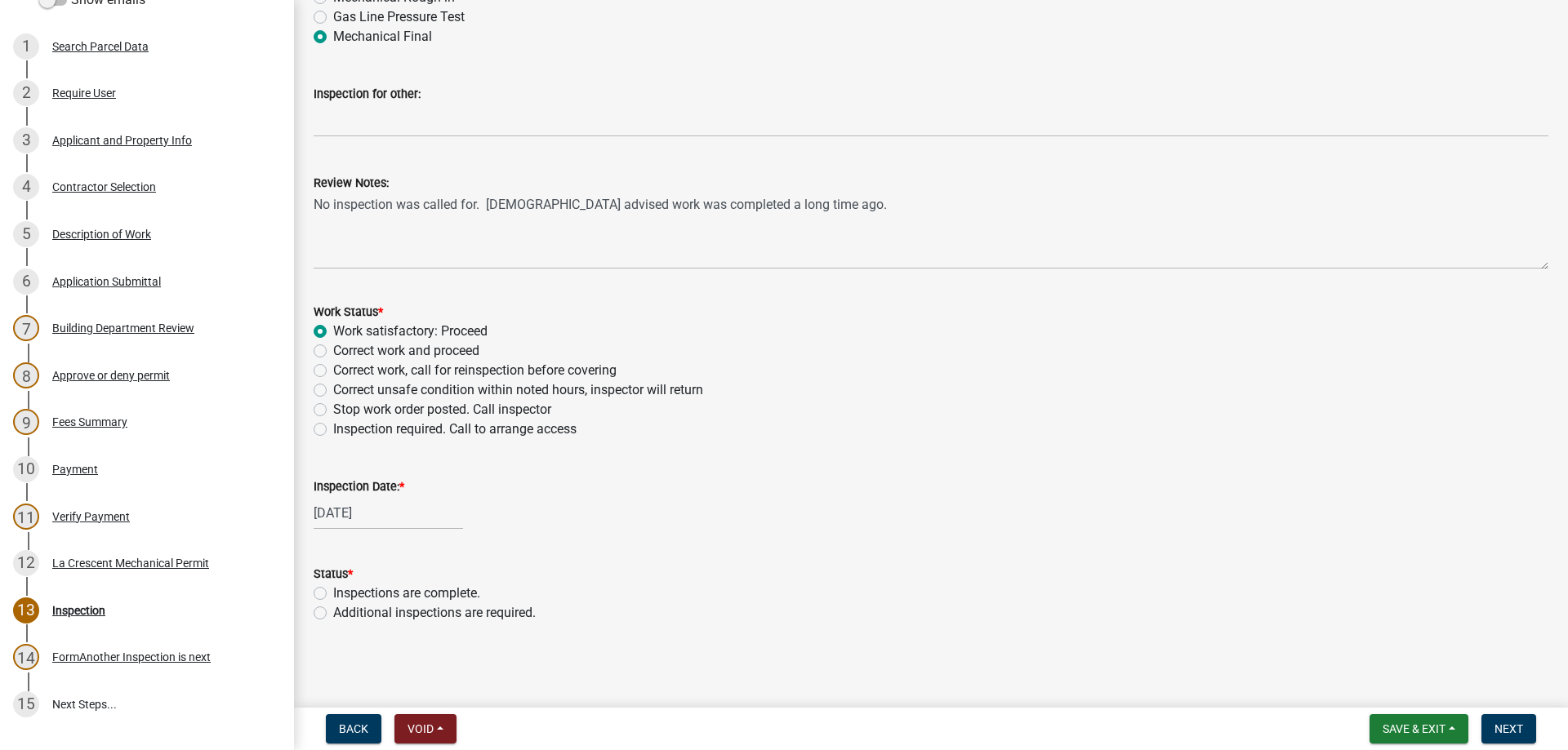
click at [333, 595] on label "Inspections are complete." at bounding box center [406, 593] width 147 height 19
click at [333, 595] on input "Inspections are complete." at bounding box center [338, 588] width 10 height 10
radio input "true"
click at [1495, 720] on button "Next" at bounding box center [1508, 729] width 55 height 30
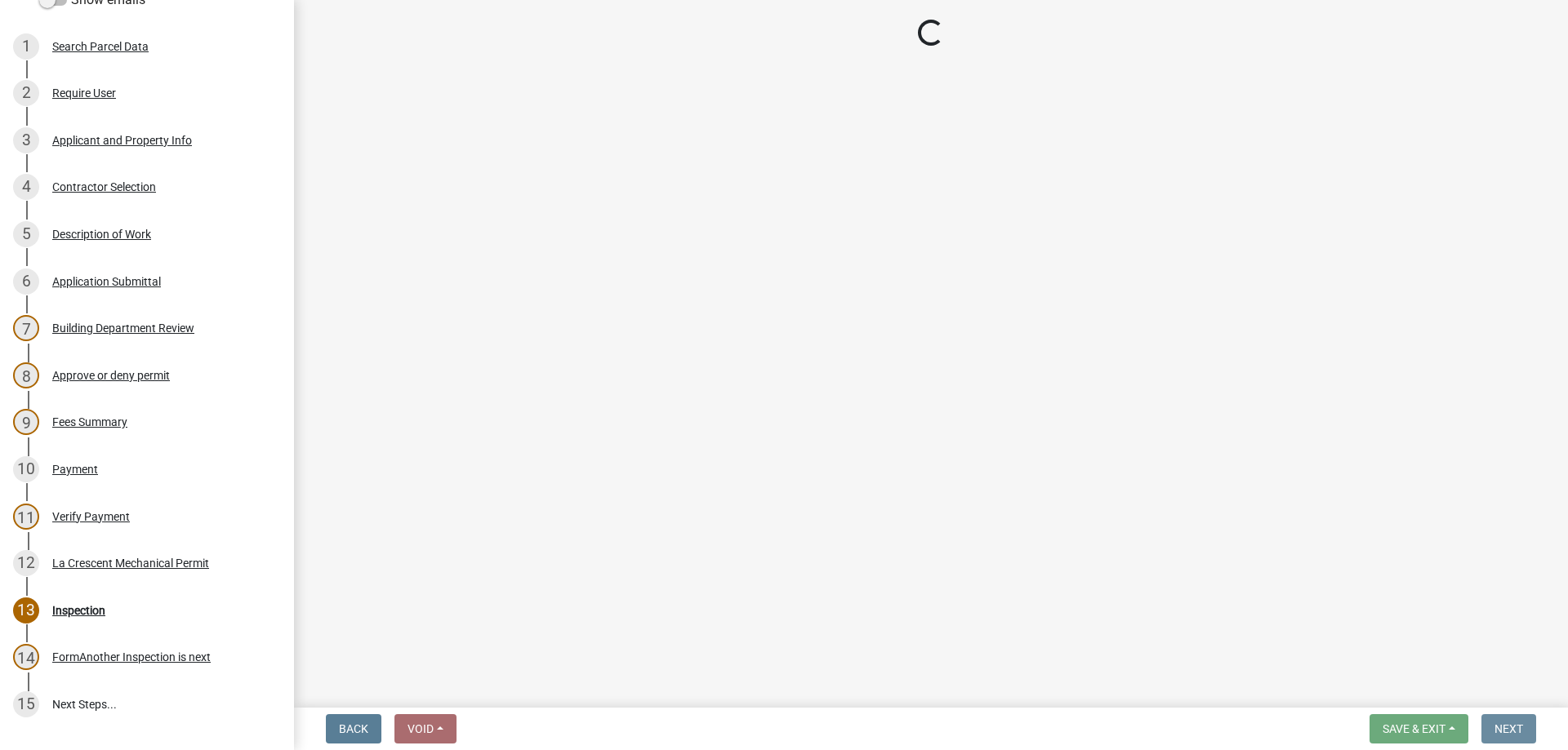
scroll to position [0, 0]
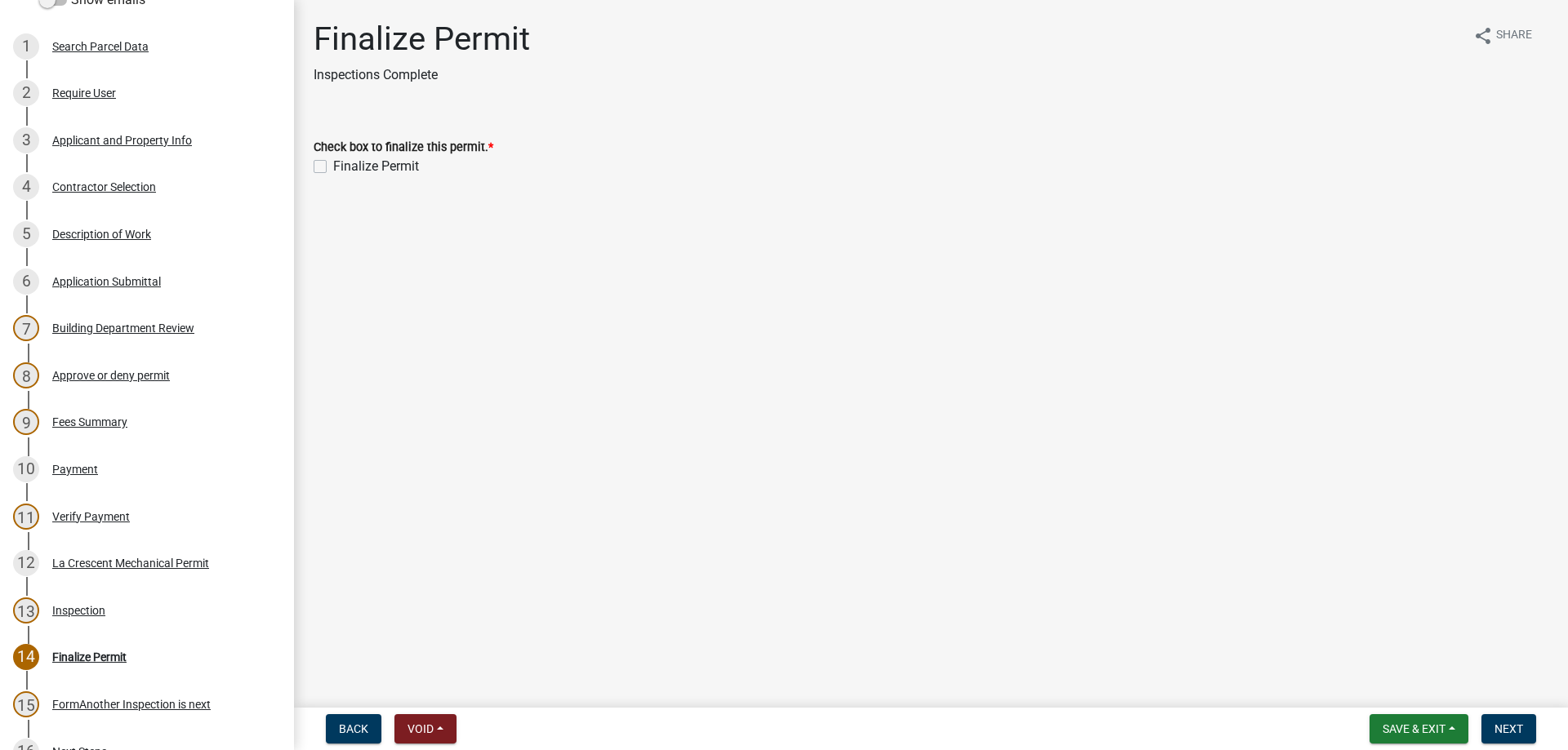
click at [333, 163] on label "Finalize Permit" at bounding box center [376, 166] width 86 height 19
click at [333, 163] on input "Finalize Permit" at bounding box center [338, 161] width 10 height 10
checkbox input "true"
click at [105, 140] on div "Applicant and Property Info" at bounding box center [121, 141] width 140 height 11
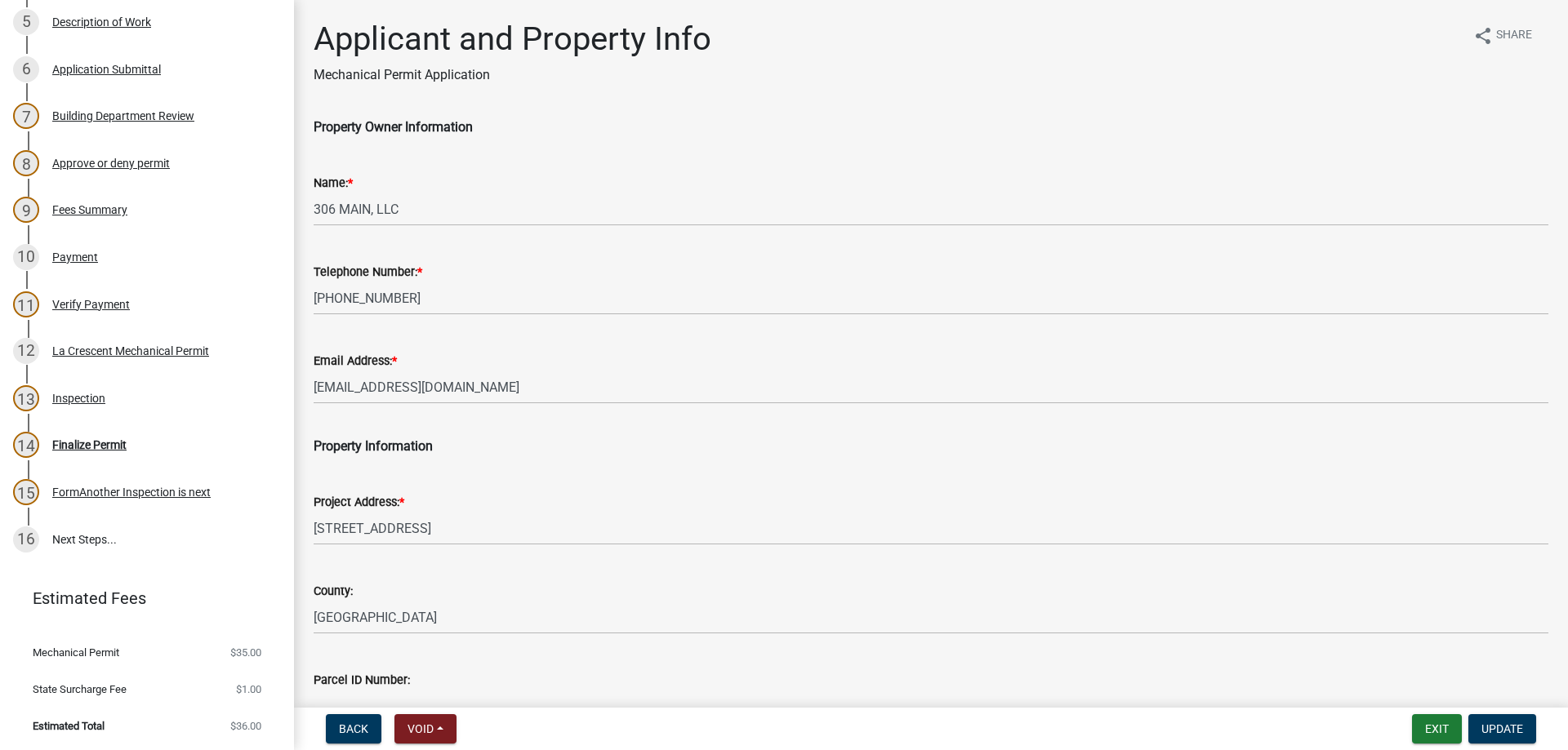
scroll to position [483, 0]
click at [105, 446] on div "Finalize Permit" at bounding box center [89, 444] width 74 height 11
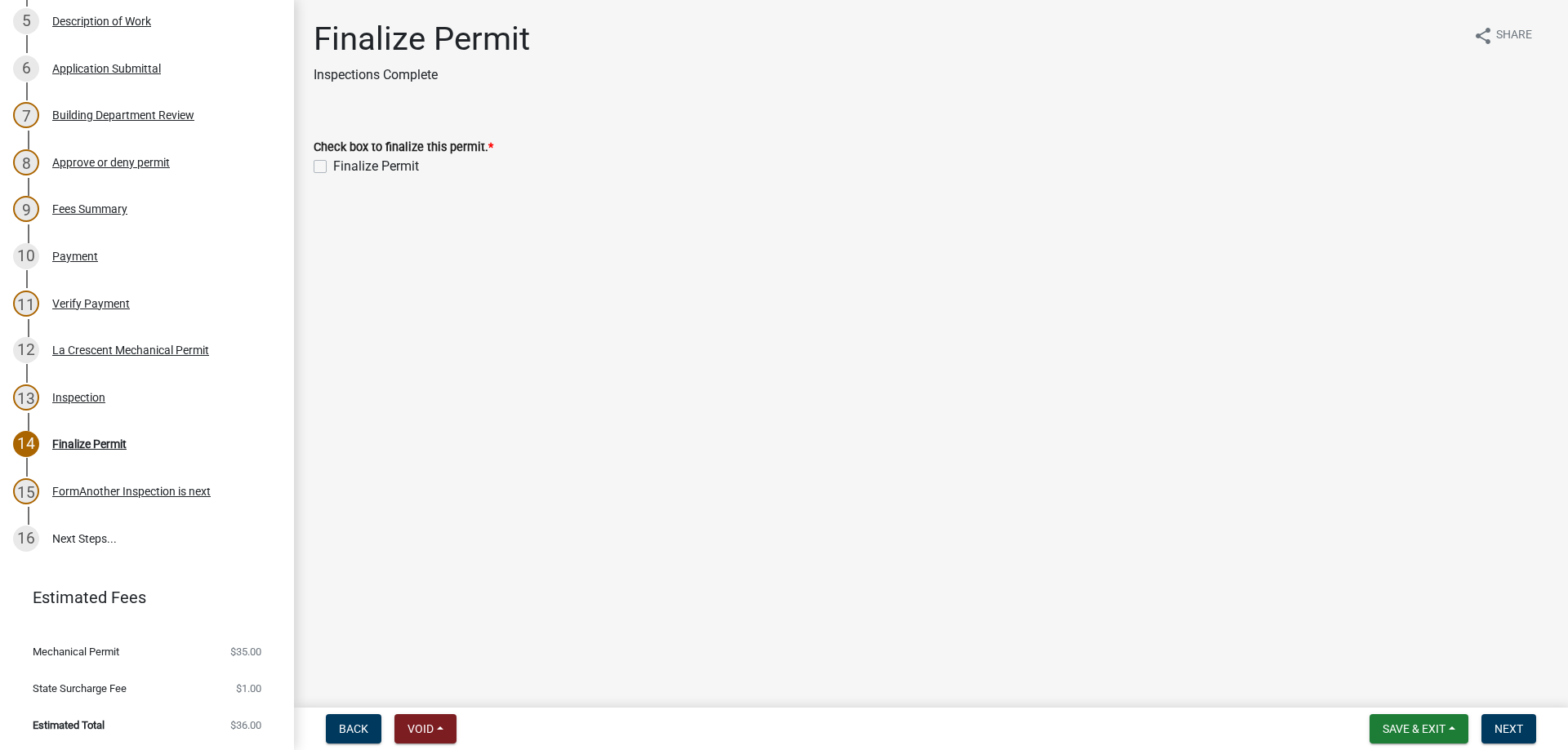
click at [333, 168] on label "Finalize Permit" at bounding box center [376, 166] width 86 height 19
click at [333, 167] on input "Finalize Permit" at bounding box center [338, 161] width 10 height 10
checkbox input "true"
click at [1512, 728] on span "Next" at bounding box center [1508, 729] width 29 height 13
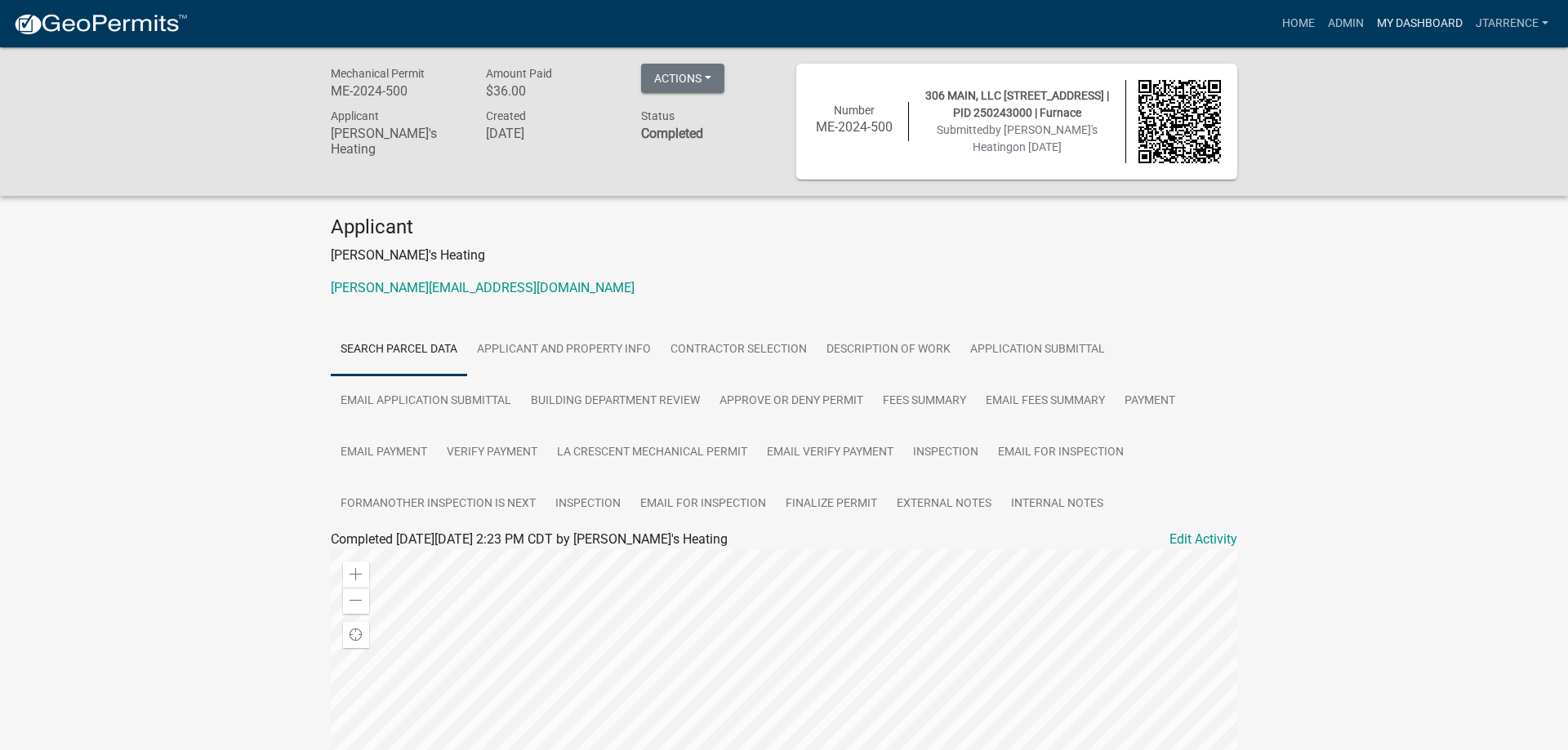
click at [1416, 26] on link "My Dashboard" at bounding box center [1419, 24] width 99 height 31
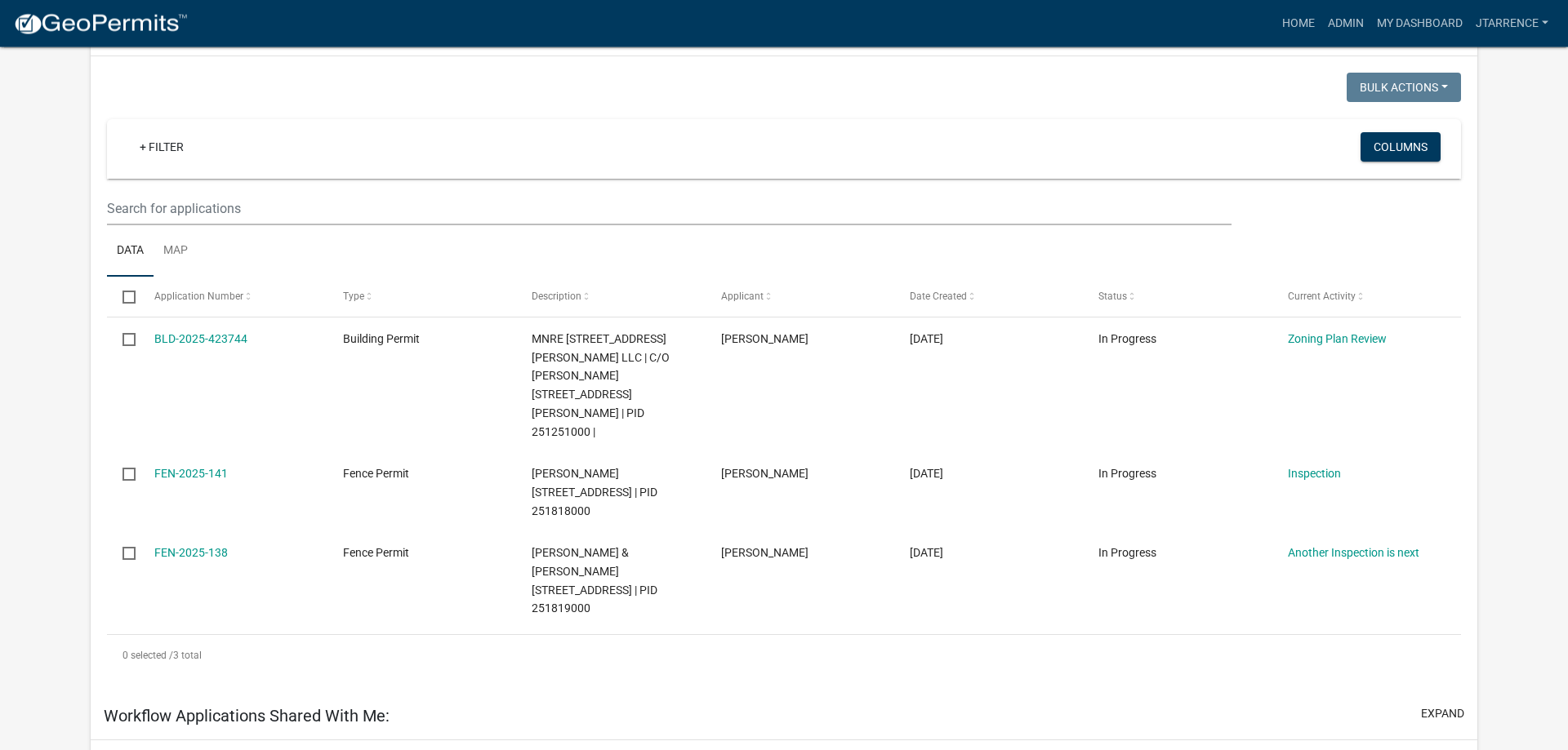
scroll to position [250, 0]
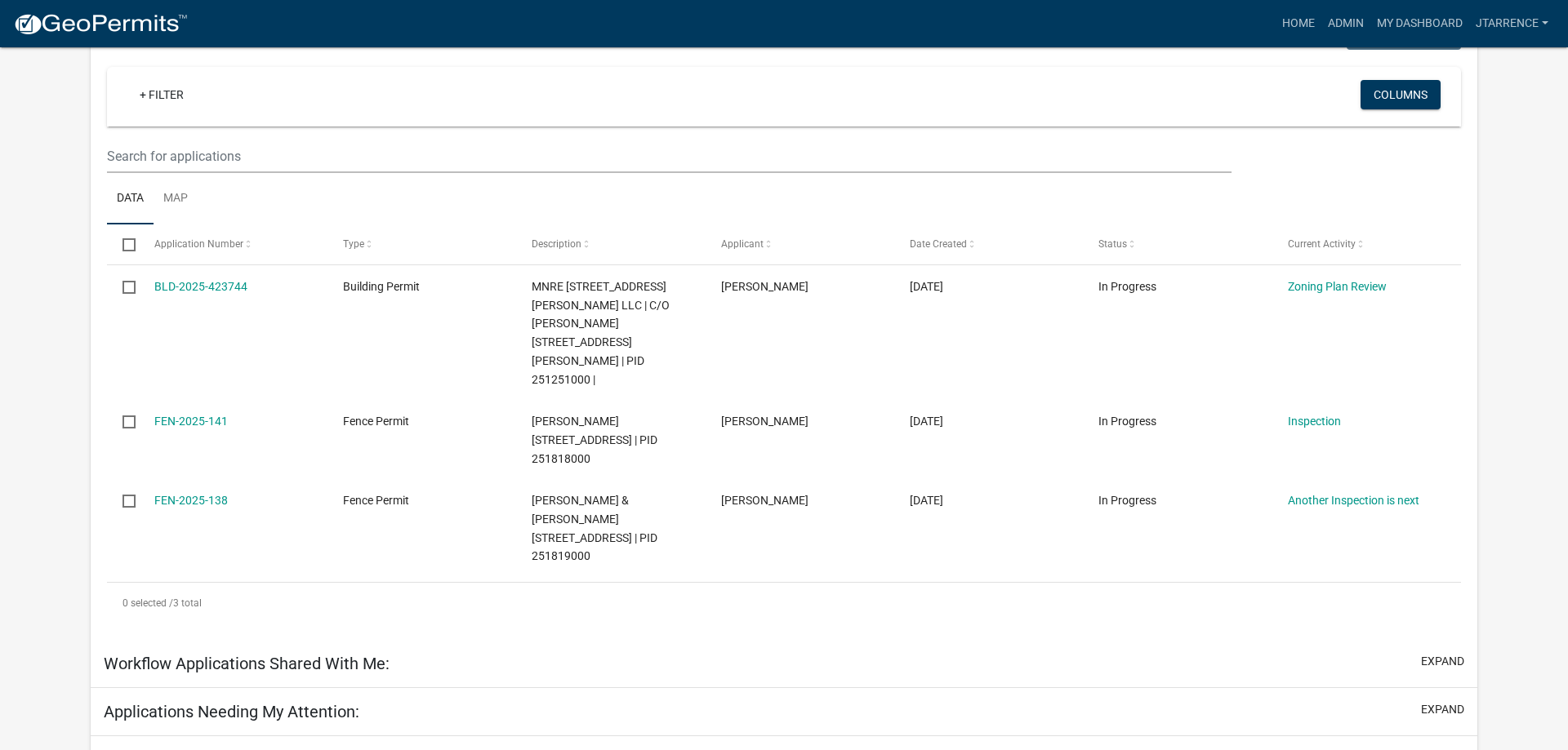
select select "3: 100"
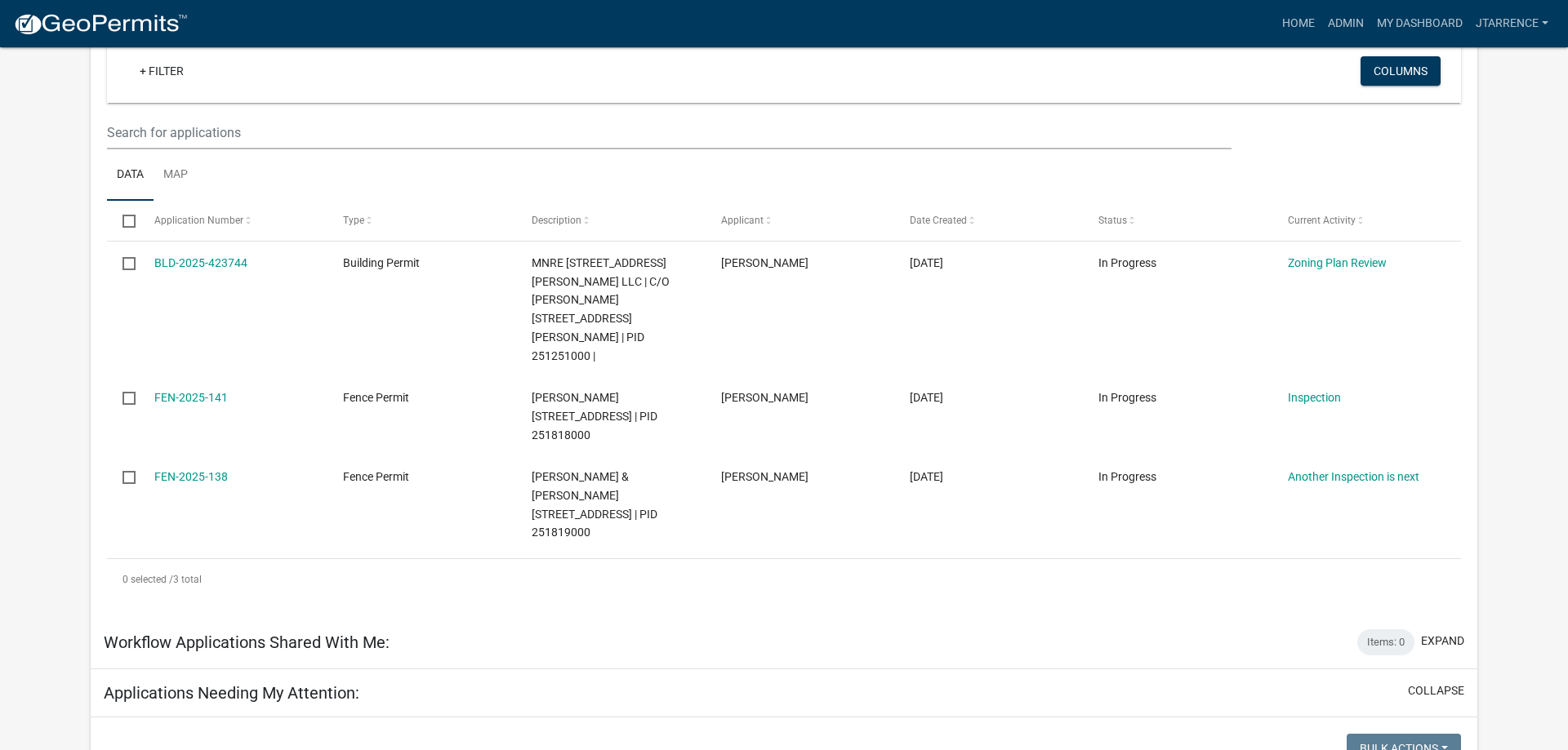
scroll to position [499, 0]
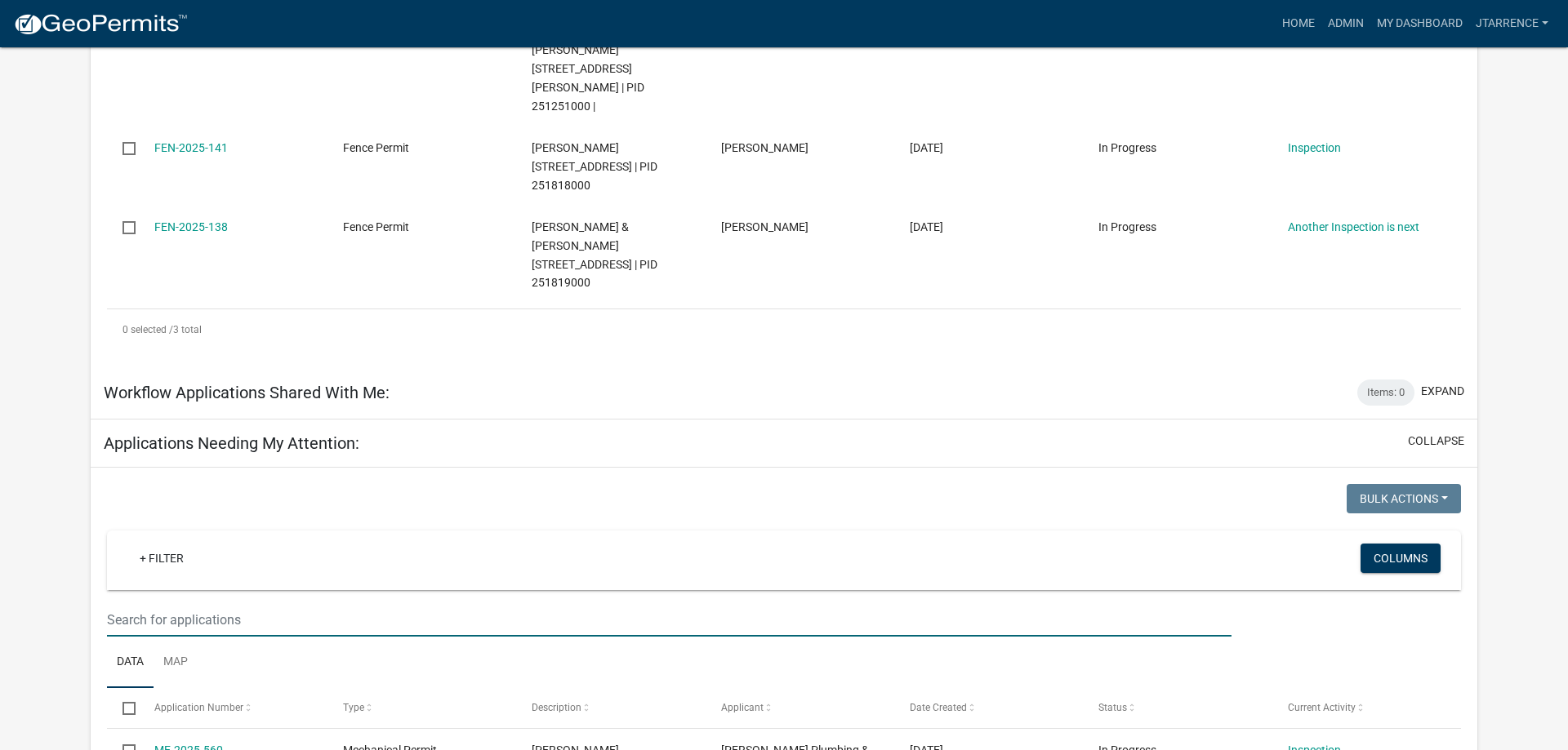
click at [211, 603] on input "text" at bounding box center [670, 620] width 1125 height 33
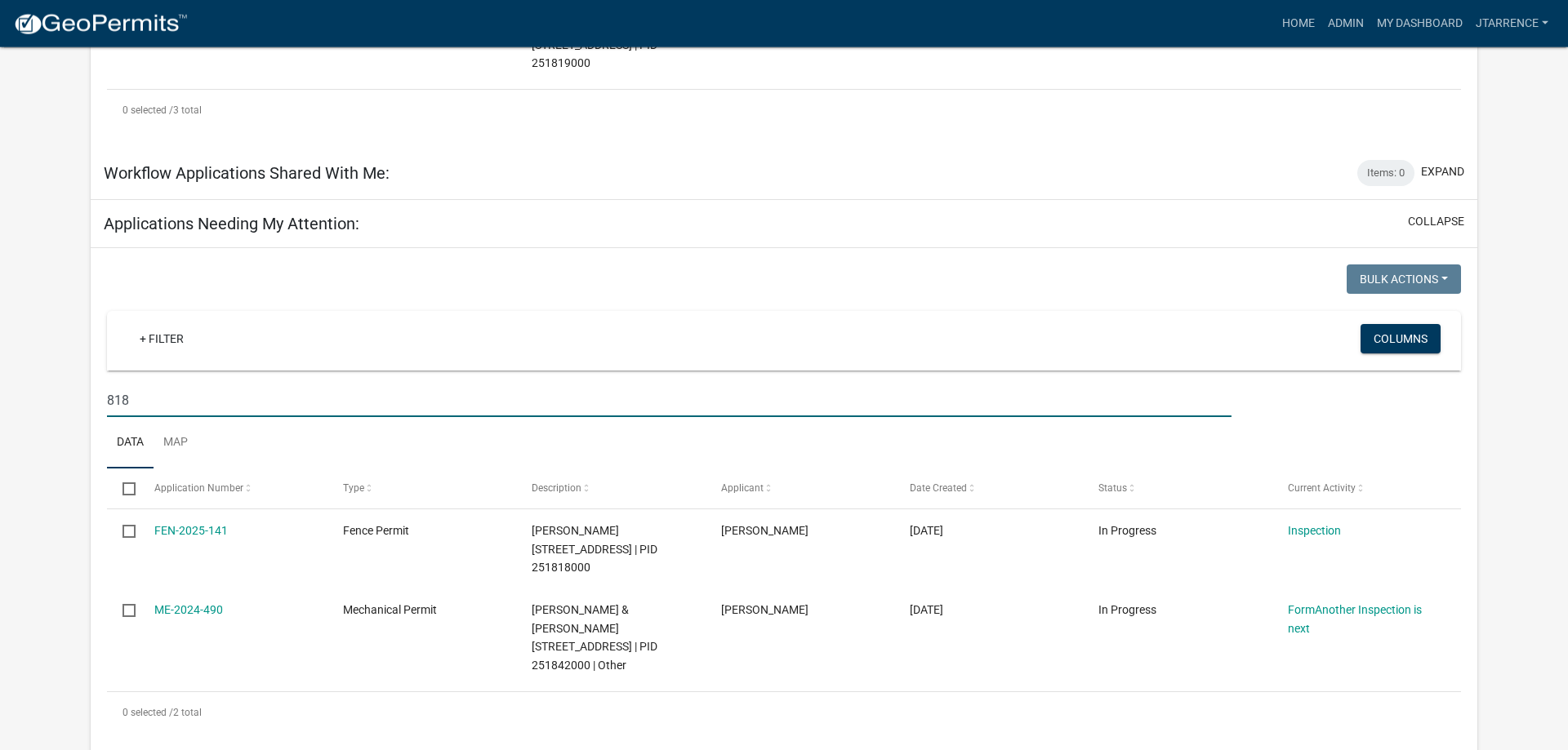
scroll to position [749, 0]
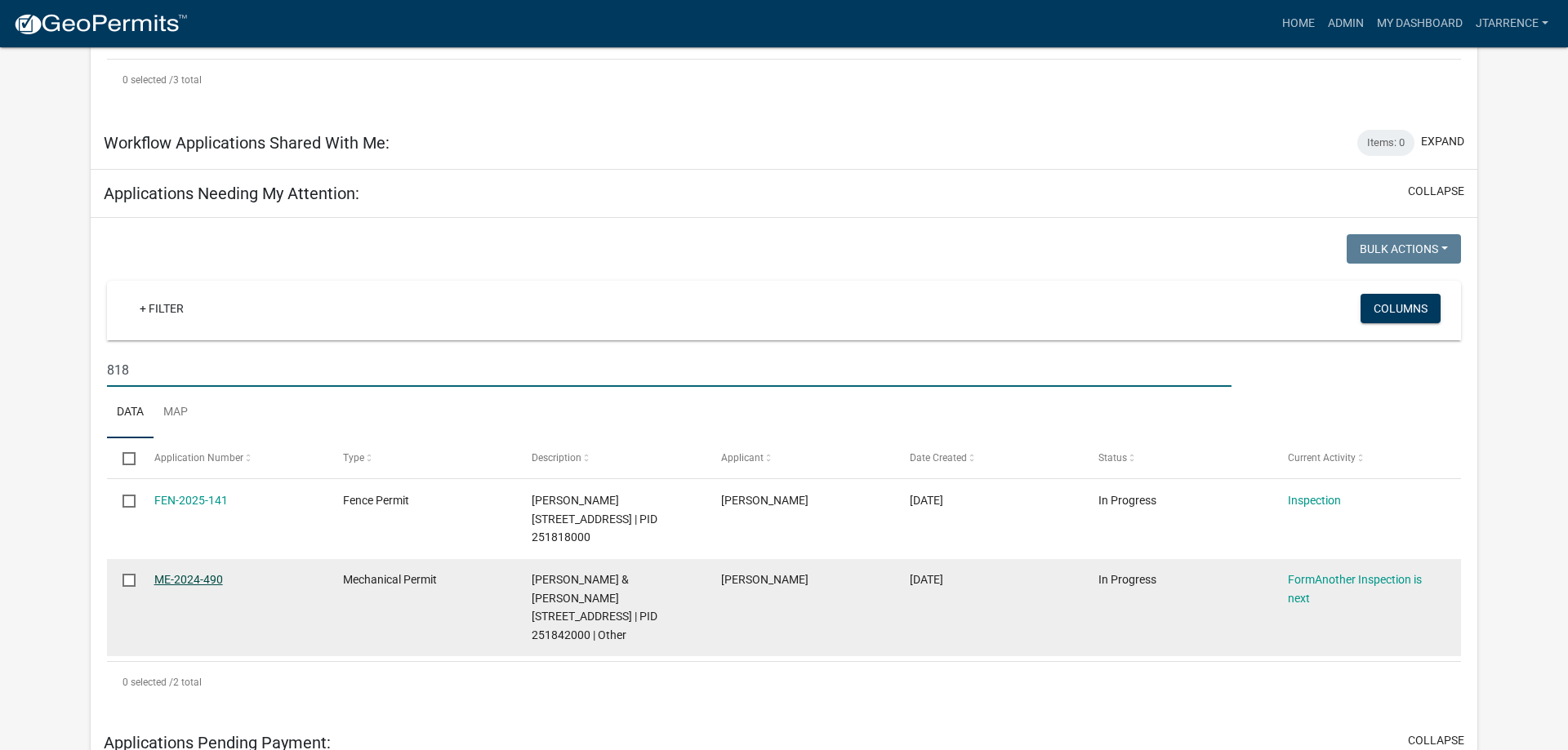
type input "818"
click at [192, 573] on link "ME-2024-490" at bounding box center [189, 580] width 68 height 13
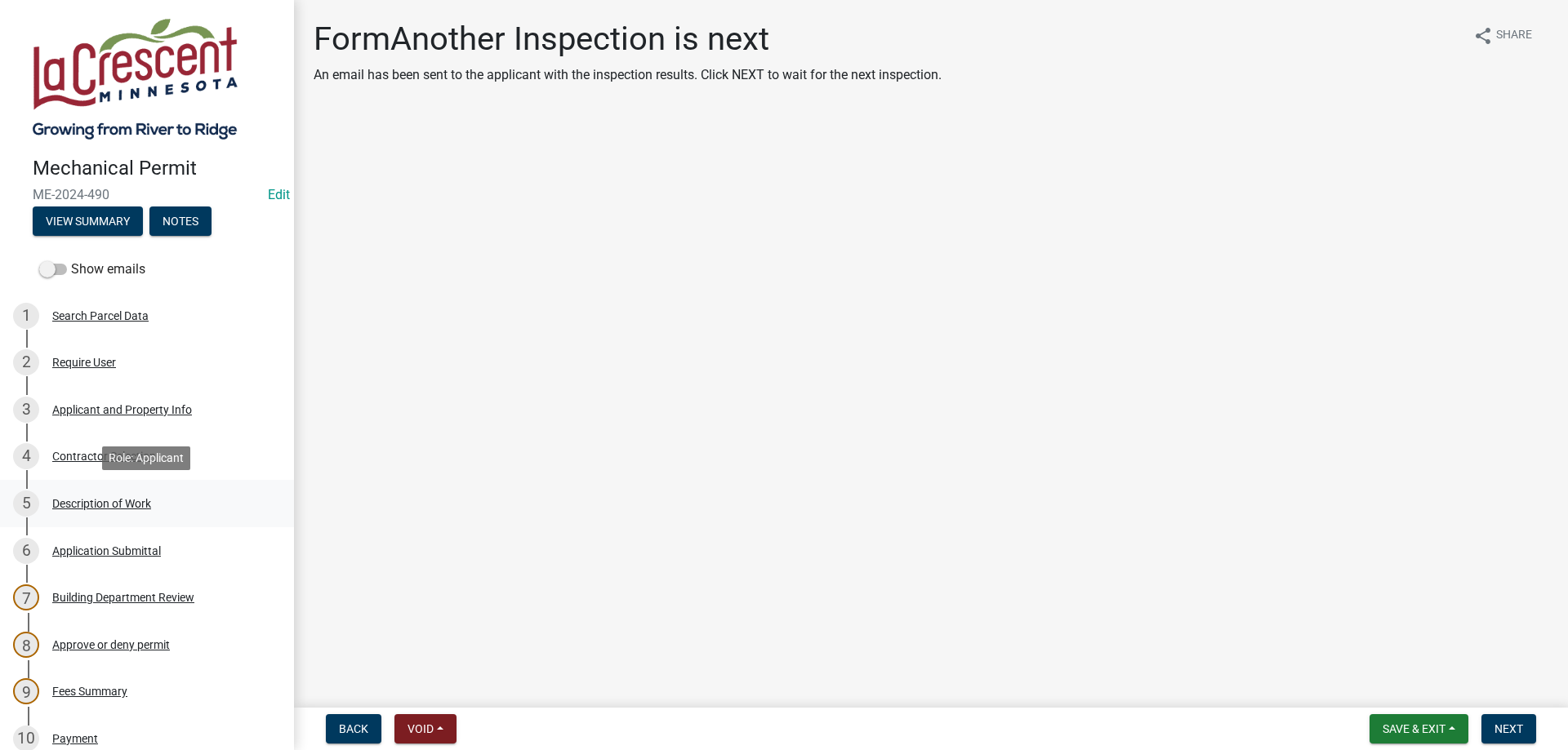
click at [129, 499] on div "Description of Work" at bounding box center [101, 503] width 99 height 11
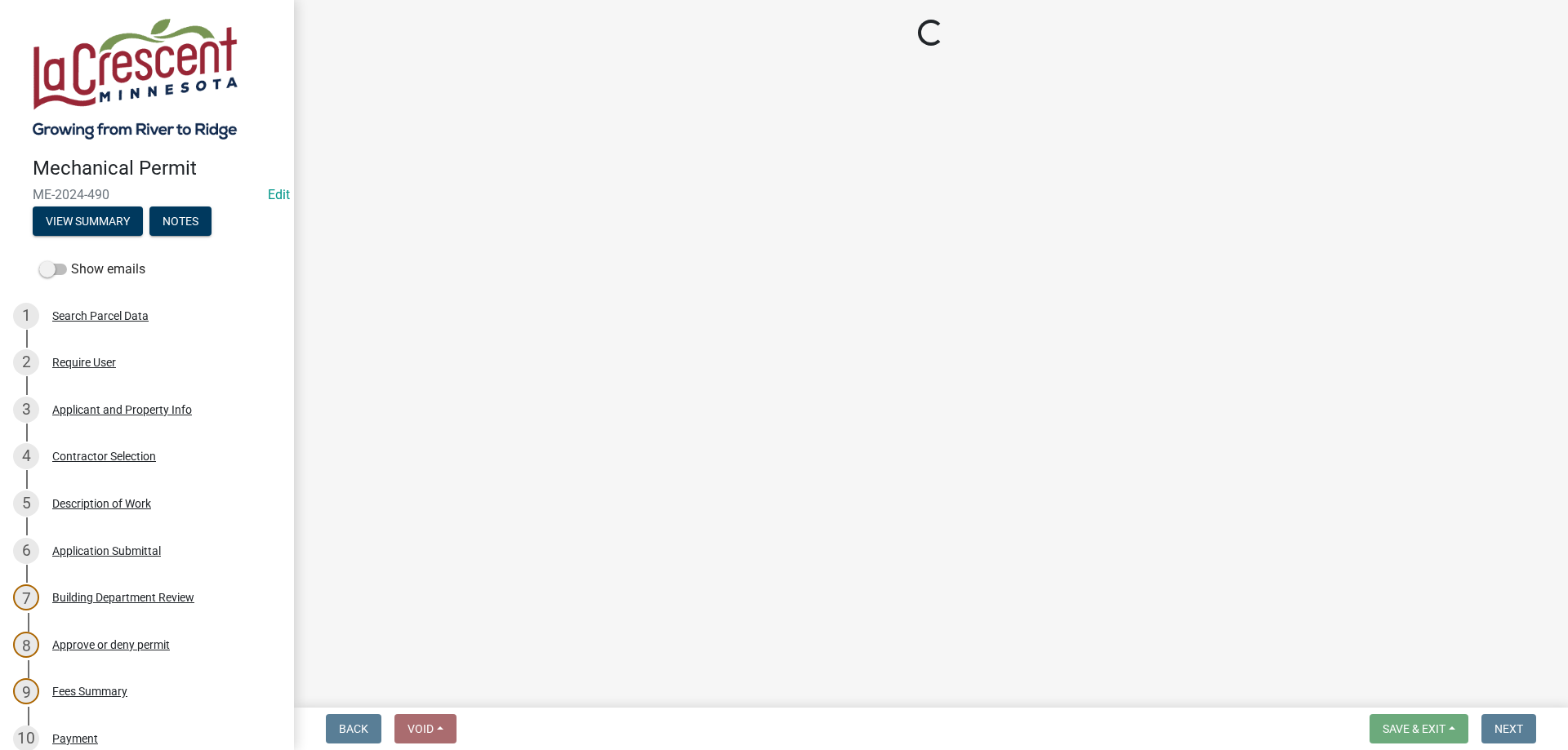
select select "ba376bc7-491f-4e2f-afbb-da92a65d87cf"
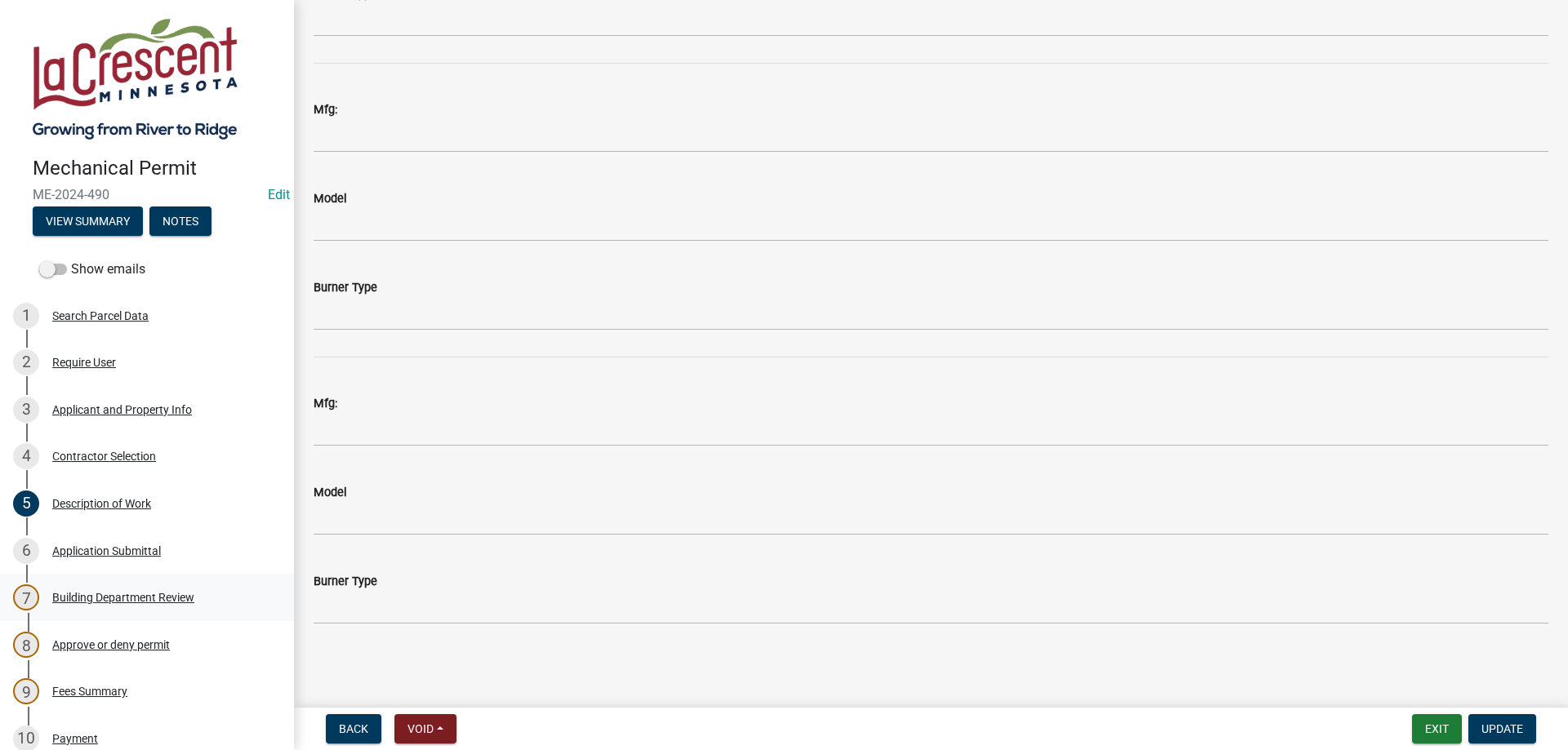
scroll to position [333, 0]
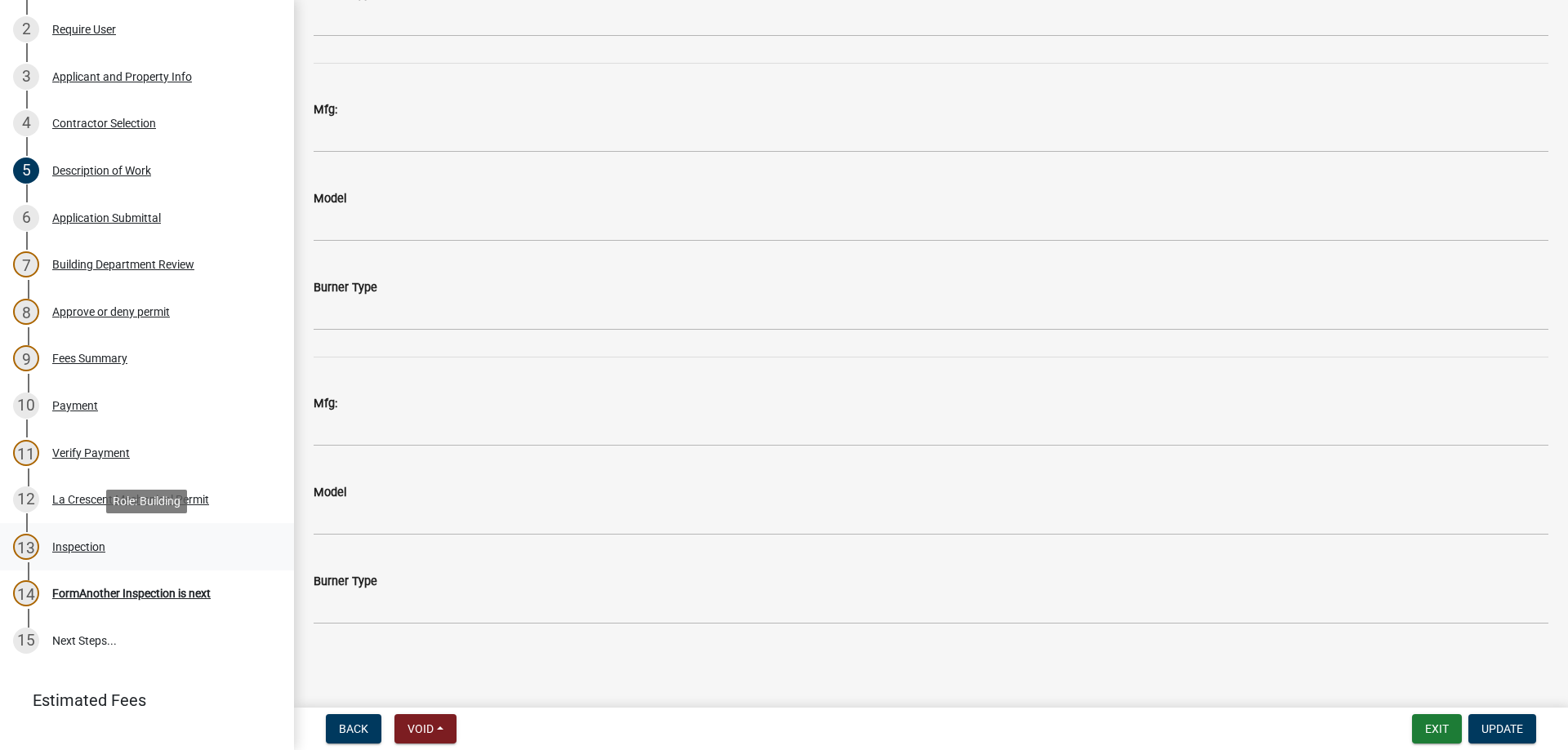
click at [90, 550] on div "Inspection" at bounding box center [78, 547] width 53 height 11
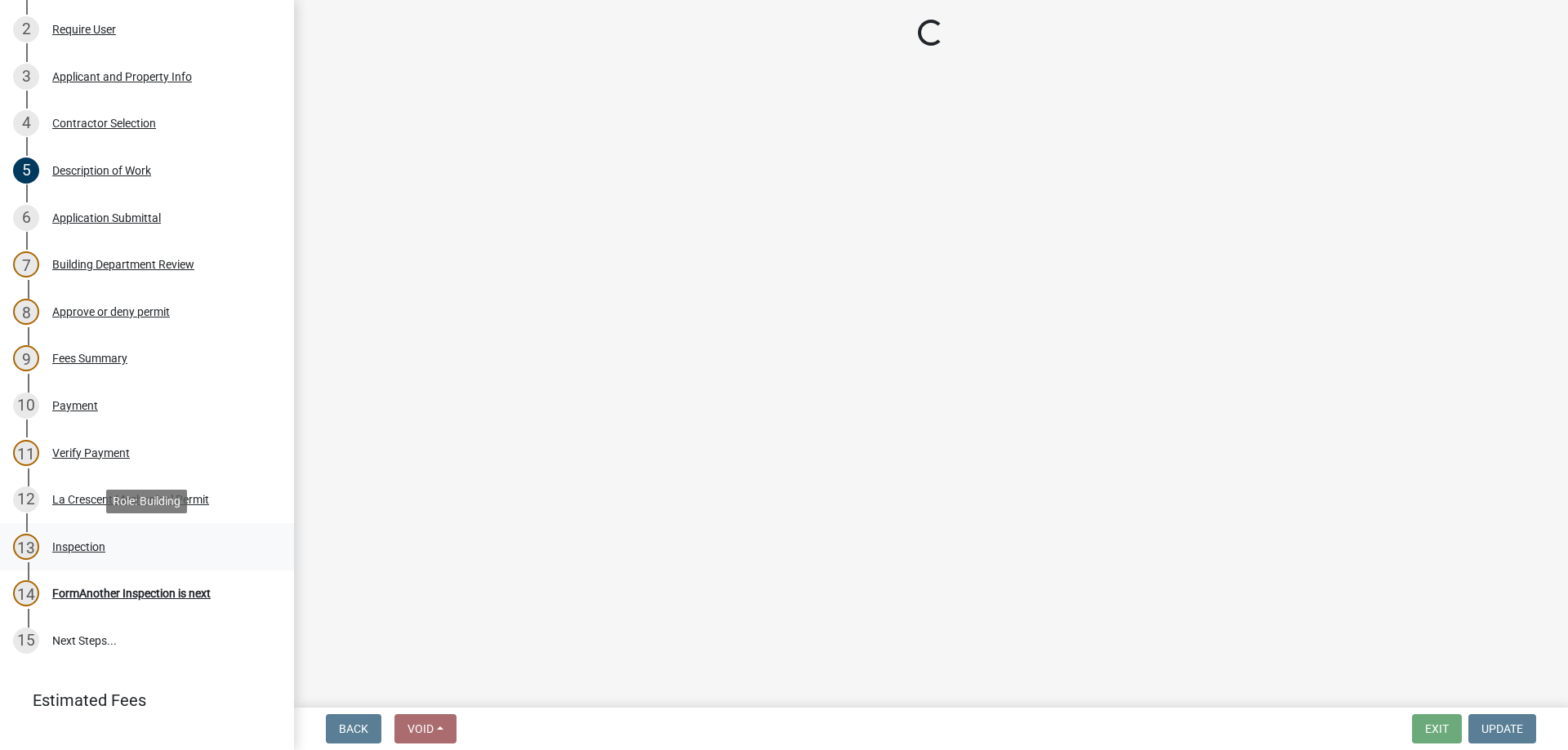
scroll to position [0, 0]
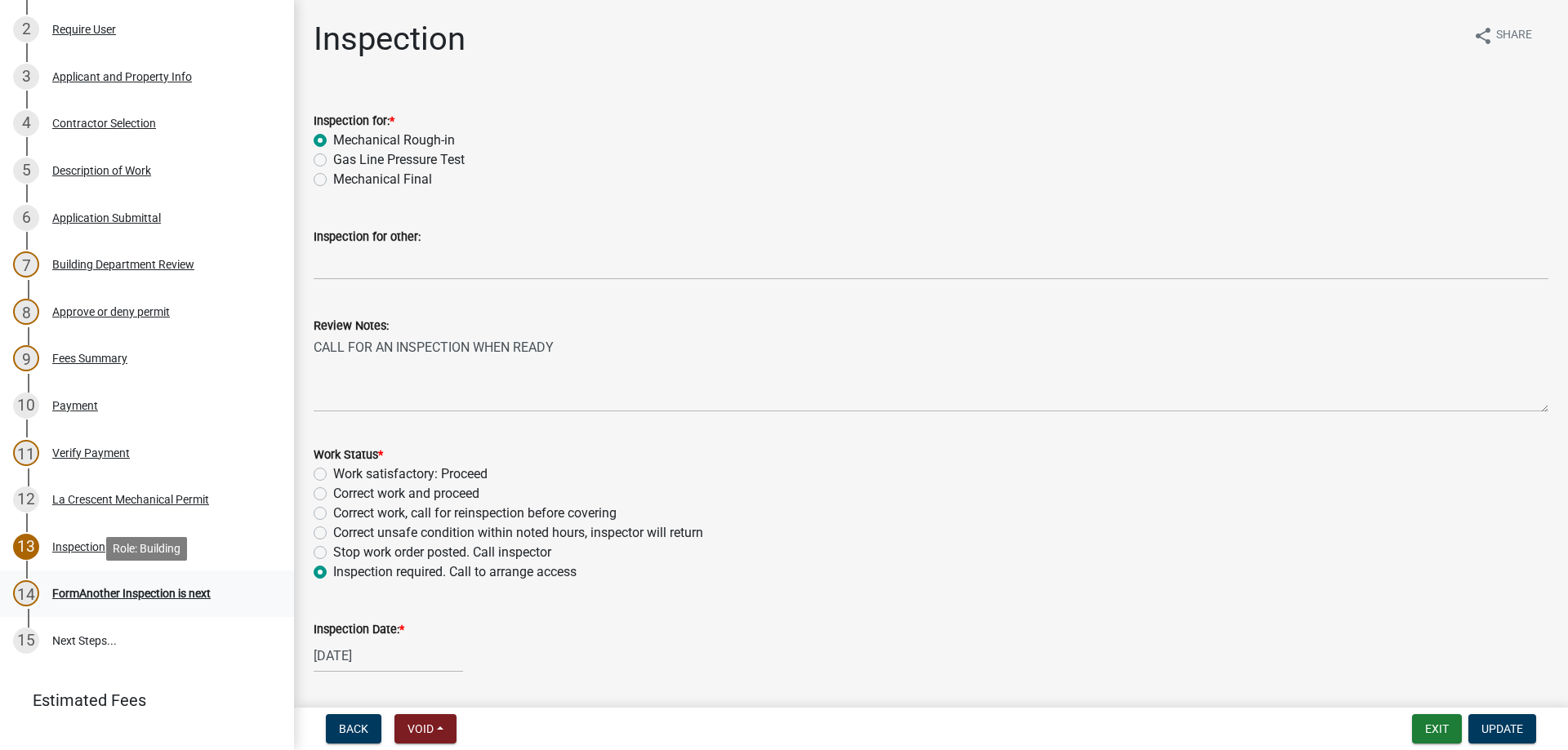
click at [127, 596] on div "FormAnother Inspection is next" at bounding box center [130, 594] width 158 height 11
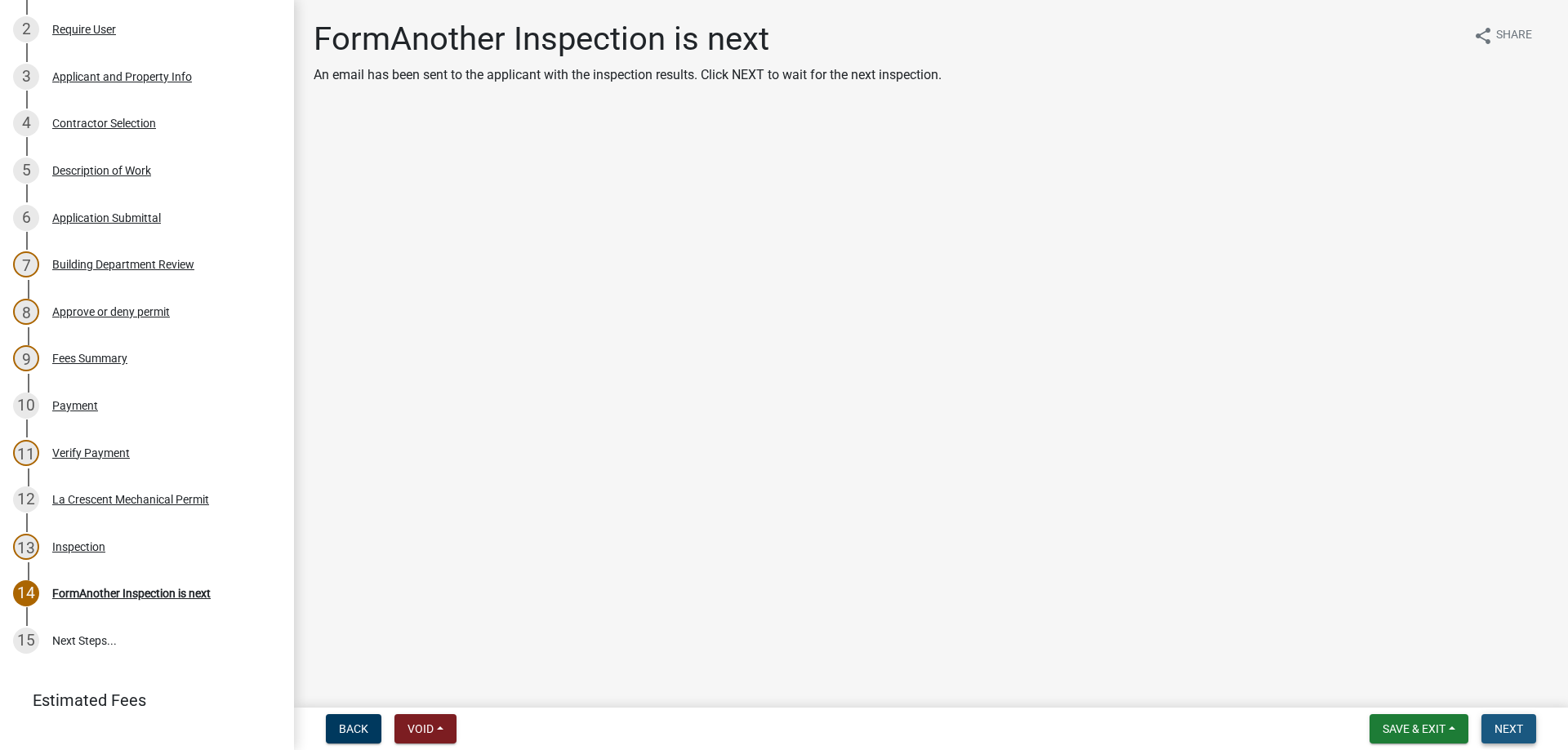
click at [1497, 714] on button "Next" at bounding box center [1508, 729] width 55 height 30
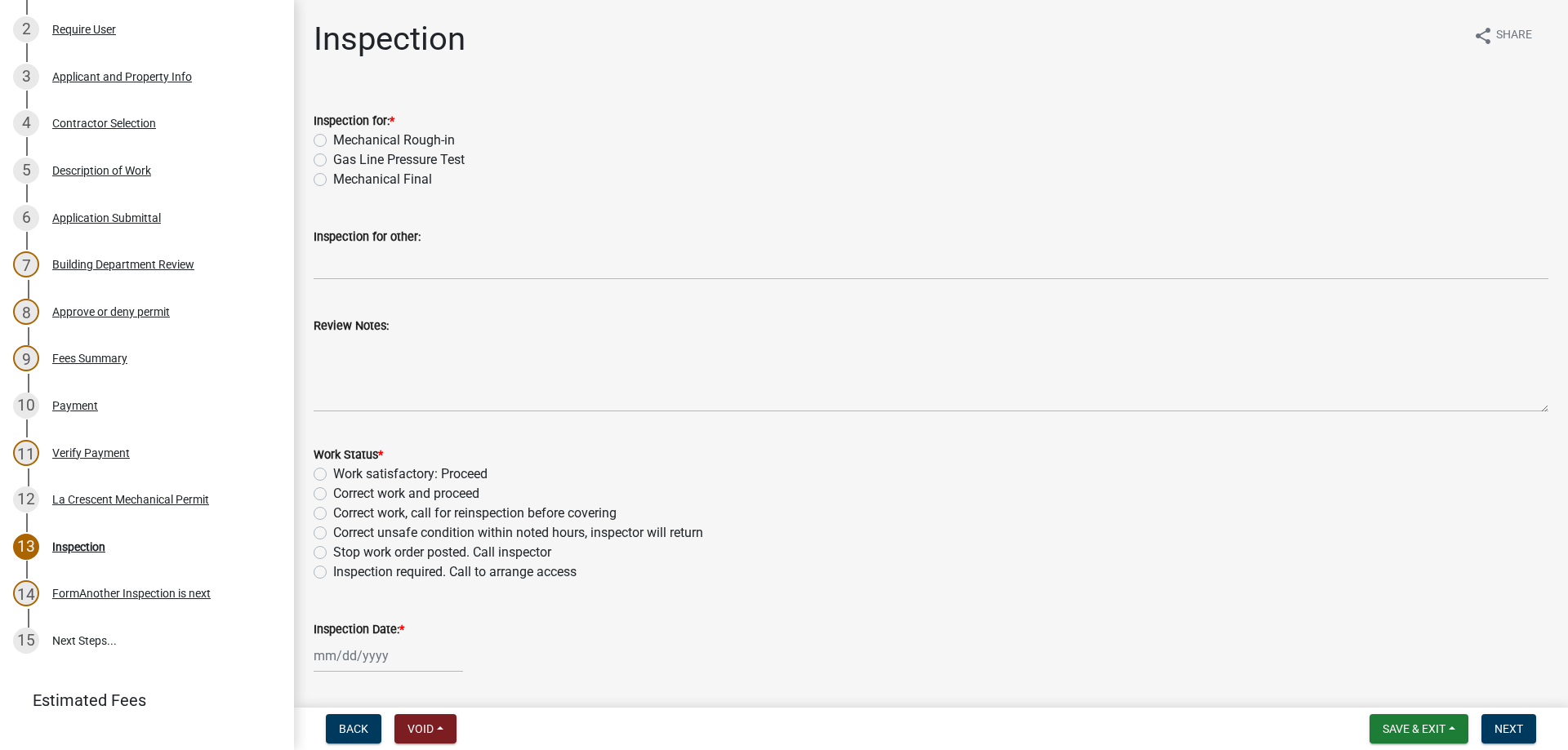
click at [333, 178] on label "Mechanical Final" at bounding box center [382, 179] width 99 height 19
click at [333, 178] on input "Mechanical Final" at bounding box center [338, 175] width 10 height 10
radio input "true"
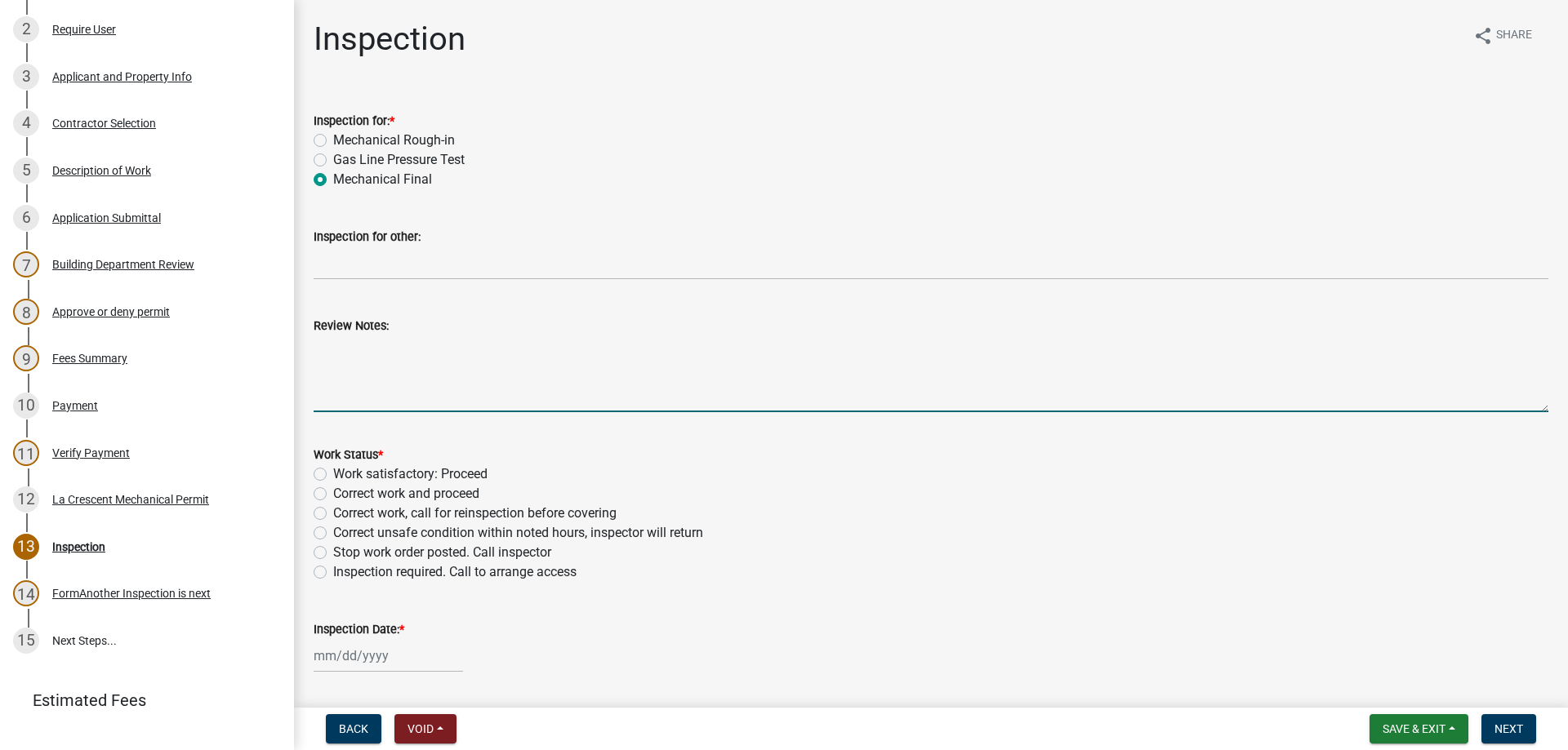
click at [375, 343] on textarea "Review Notes:" at bounding box center [931, 374] width 1235 height 77
type textarea "No inspection was called for. Permit expired,"
click at [333, 473] on label "Work satisfactory: Proceed" at bounding box center [410, 473] width 154 height 19
click at [333, 473] on input "Work satisfactory: Proceed" at bounding box center [338, 469] width 10 height 10
radio input "true"
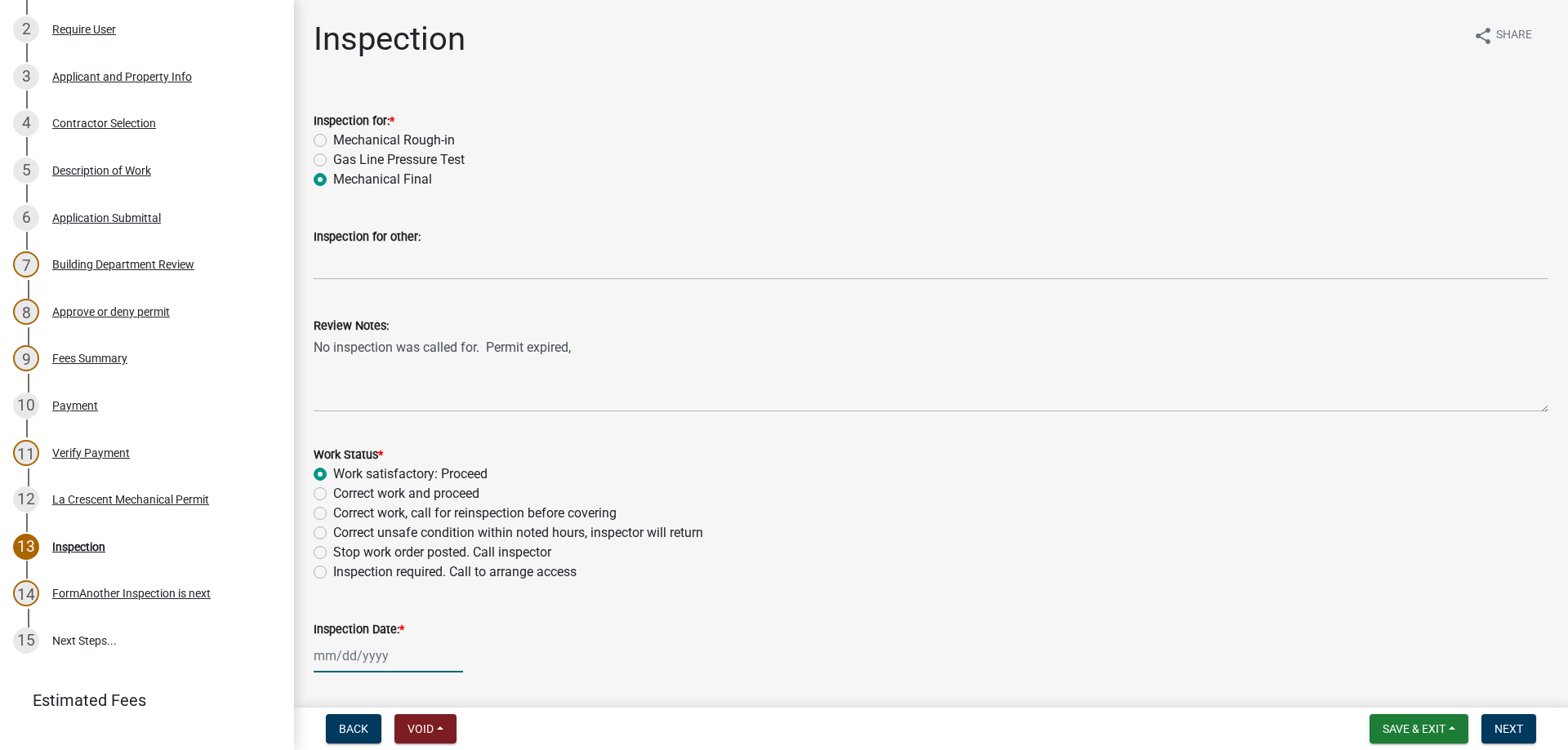
click at [349, 659] on input "Inspection Date: *" at bounding box center [389, 656] width 150 height 33
select select "9"
select select "2025"
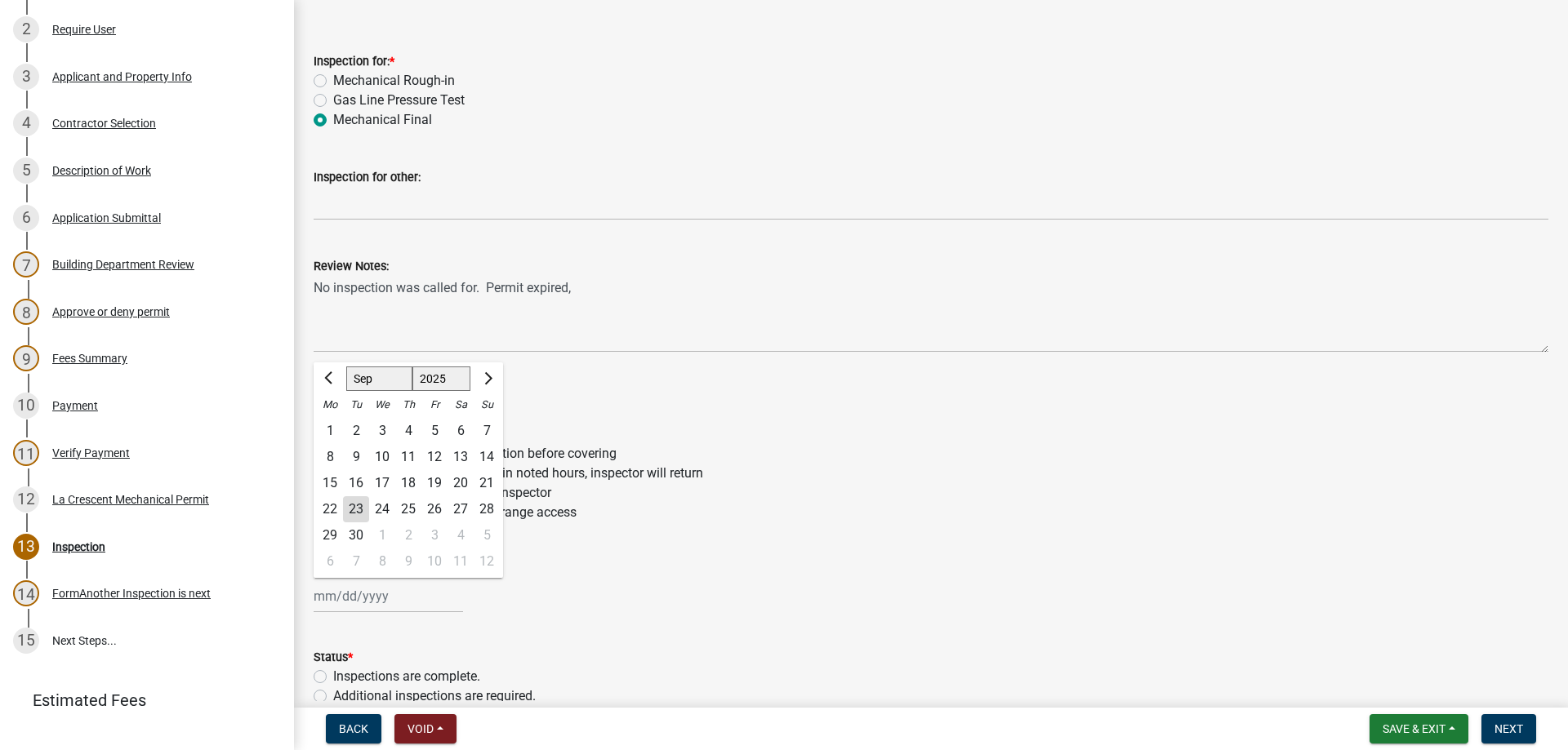
scroll to position [93, 0]
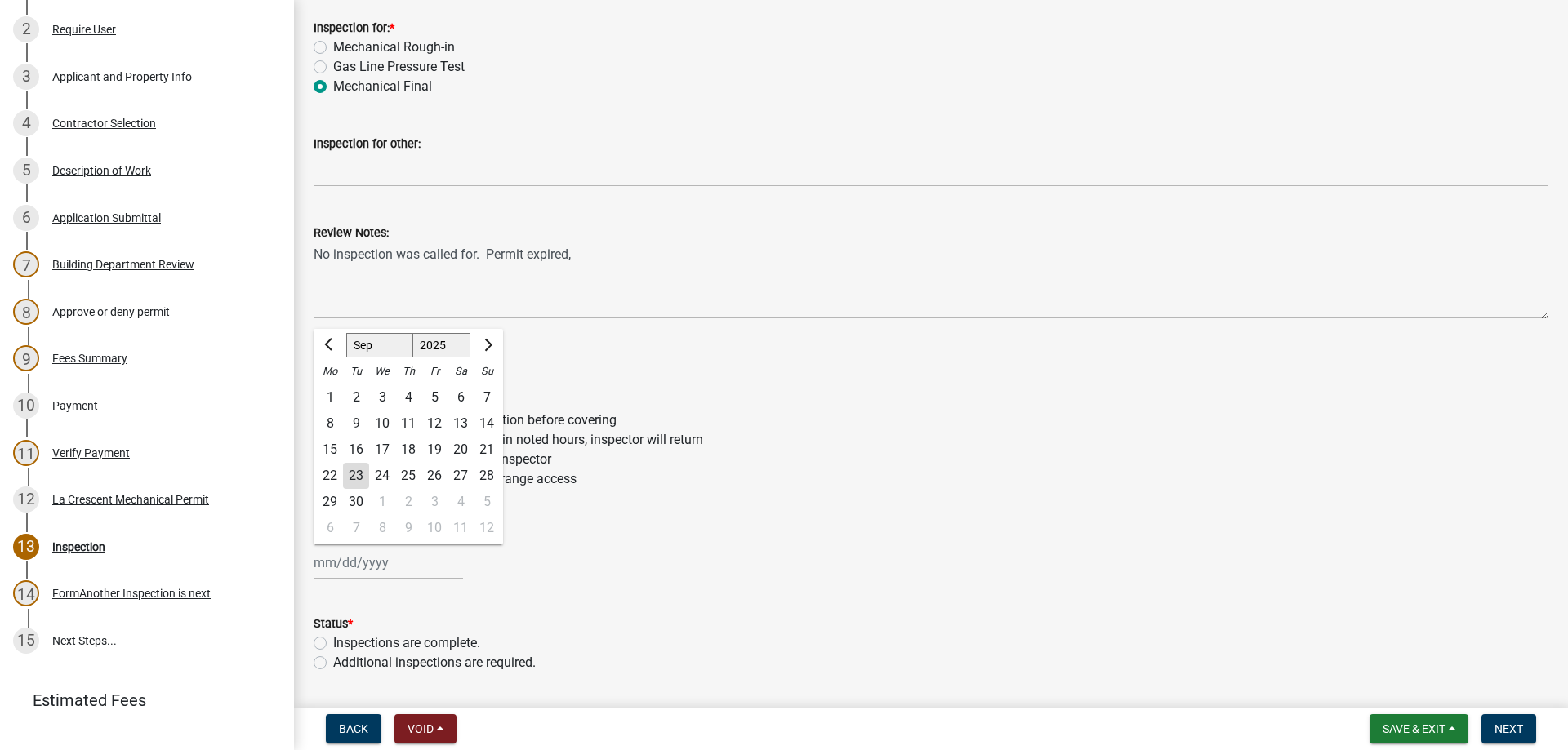
click at [361, 485] on div "23" at bounding box center [356, 476] width 26 height 26
type input "[DATE]"
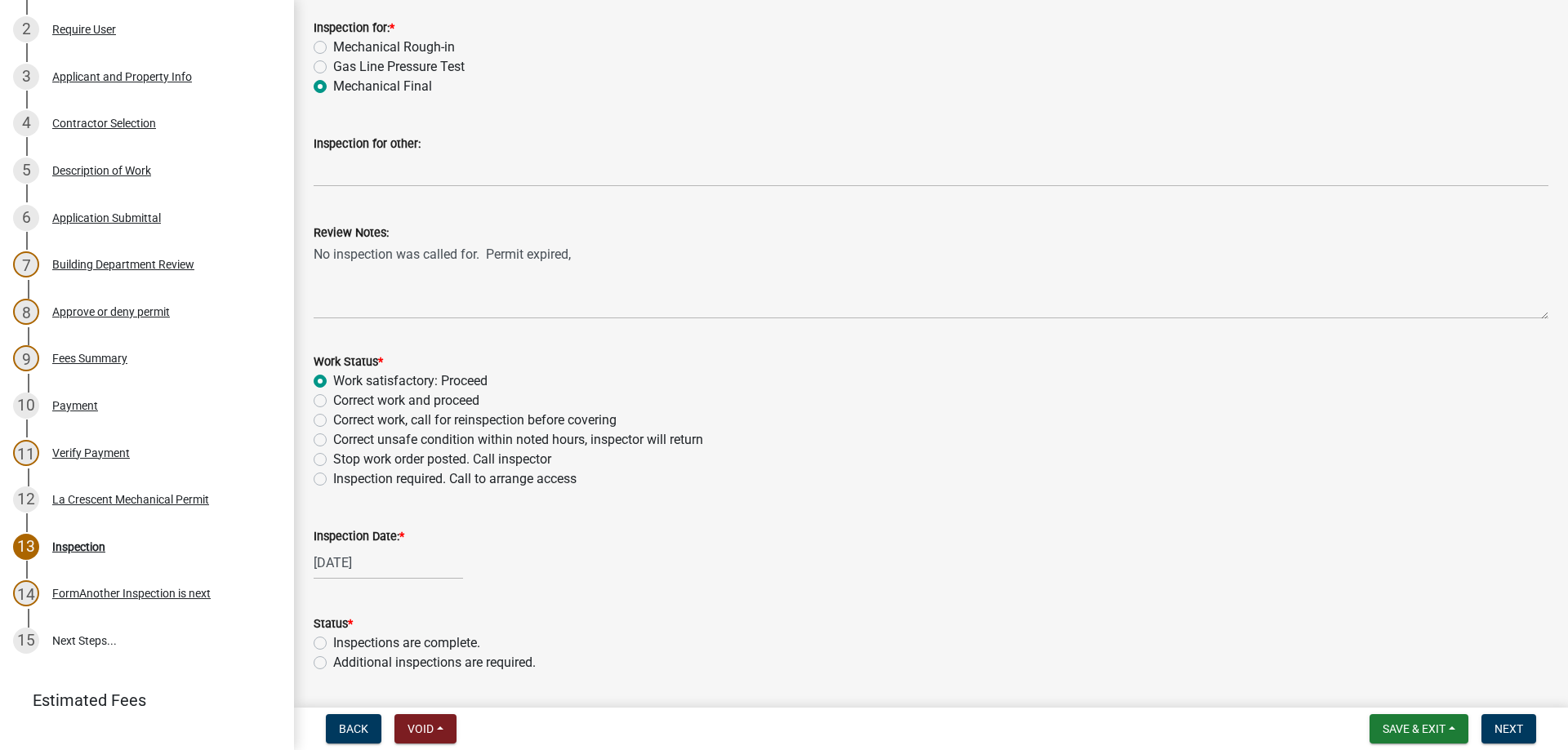
drag, startPoint x: 316, startPoint y: 645, endPoint x: 331, endPoint y: 642, distance: 15.3
click at [333, 645] on label "Inspections are complete." at bounding box center [406, 643] width 147 height 19
click at [333, 645] on input "Inspections are complete." at bounding box center [338, 638] width 10 height 10
radio input "true"
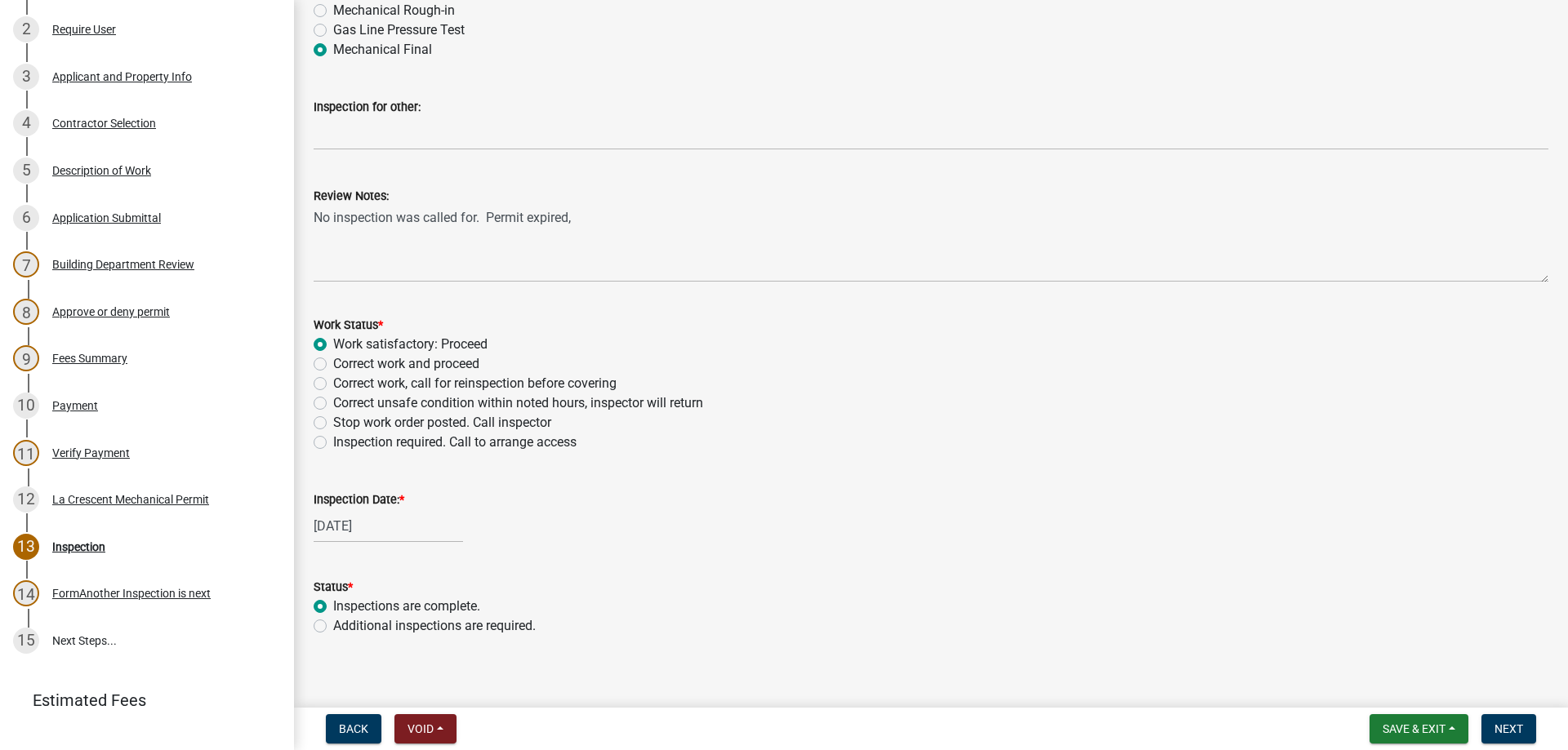
scroll to position [142, 0]
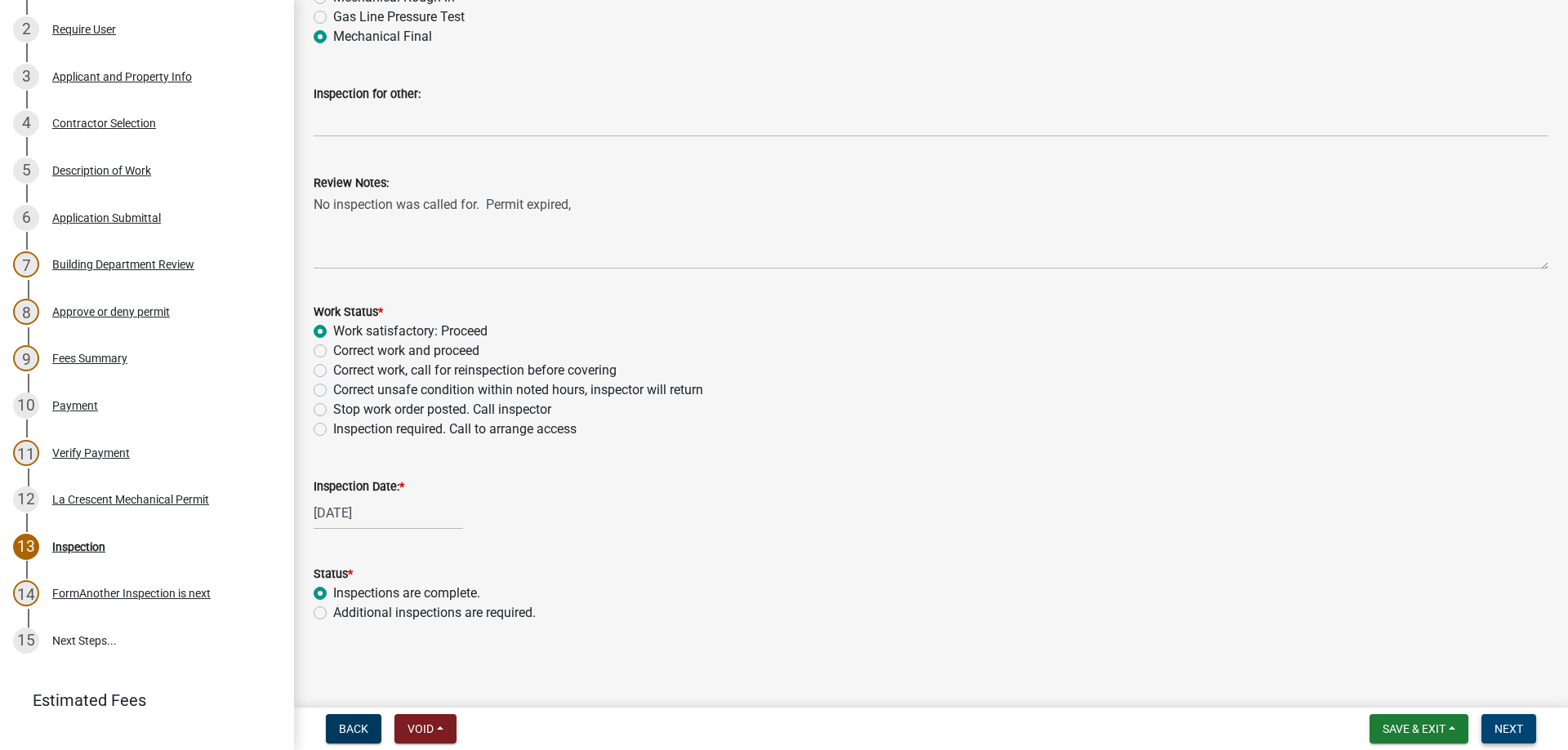
click at [1509, 731] on span "Next" at bounding box center [1508, 729] width 29 height 13
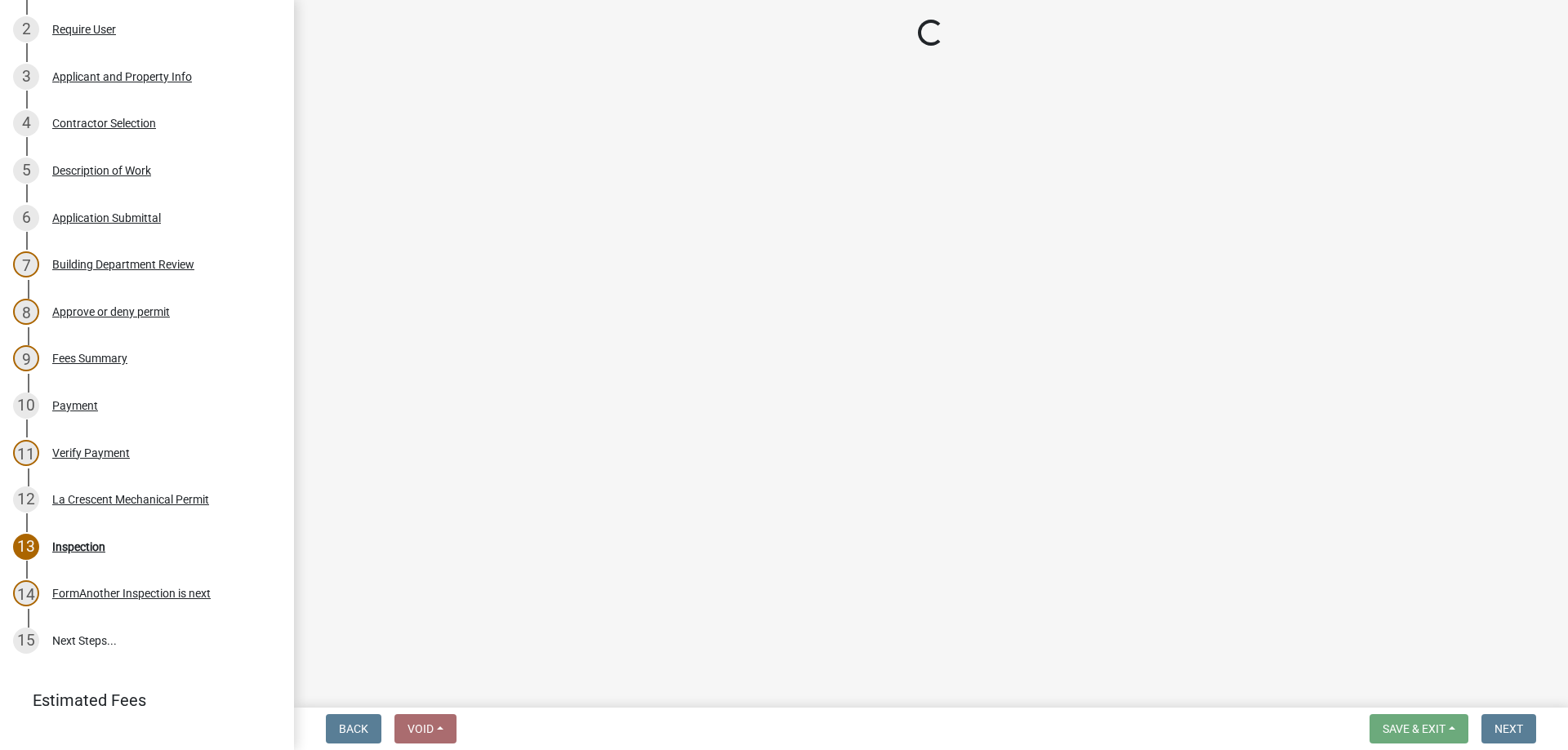
scroll to position [379, 0]
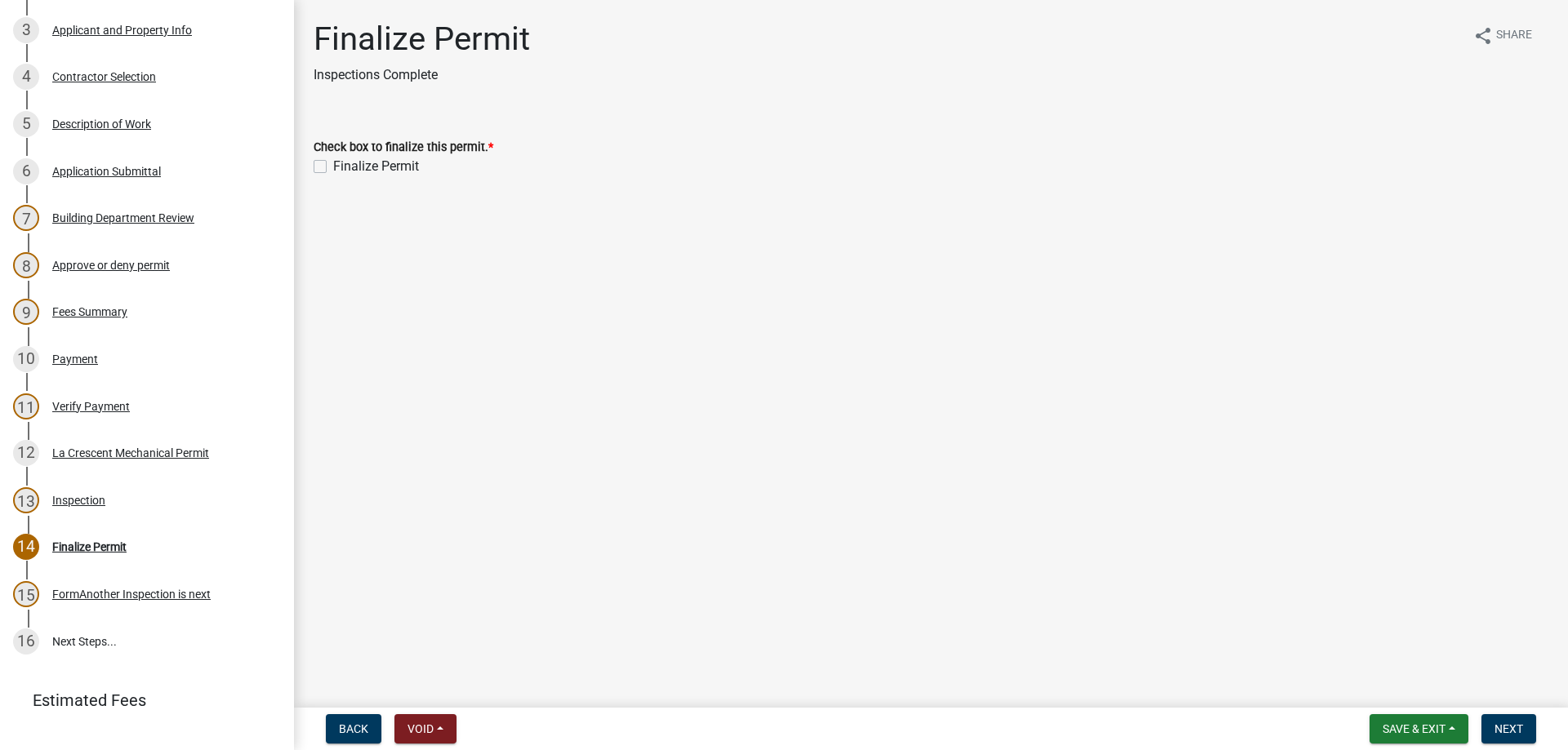
click at [333, 171] on label "Finalize Permit" at bounding box center [376, 166] width 86 height 19
click at [333, 167] on input "Finalize Permit" at bounding box center [338, 161] width 10 height 10
checkbox input "true"
click at [1520, 729] on span "Next" at bounding box center [1508, 729] width 29 height 13
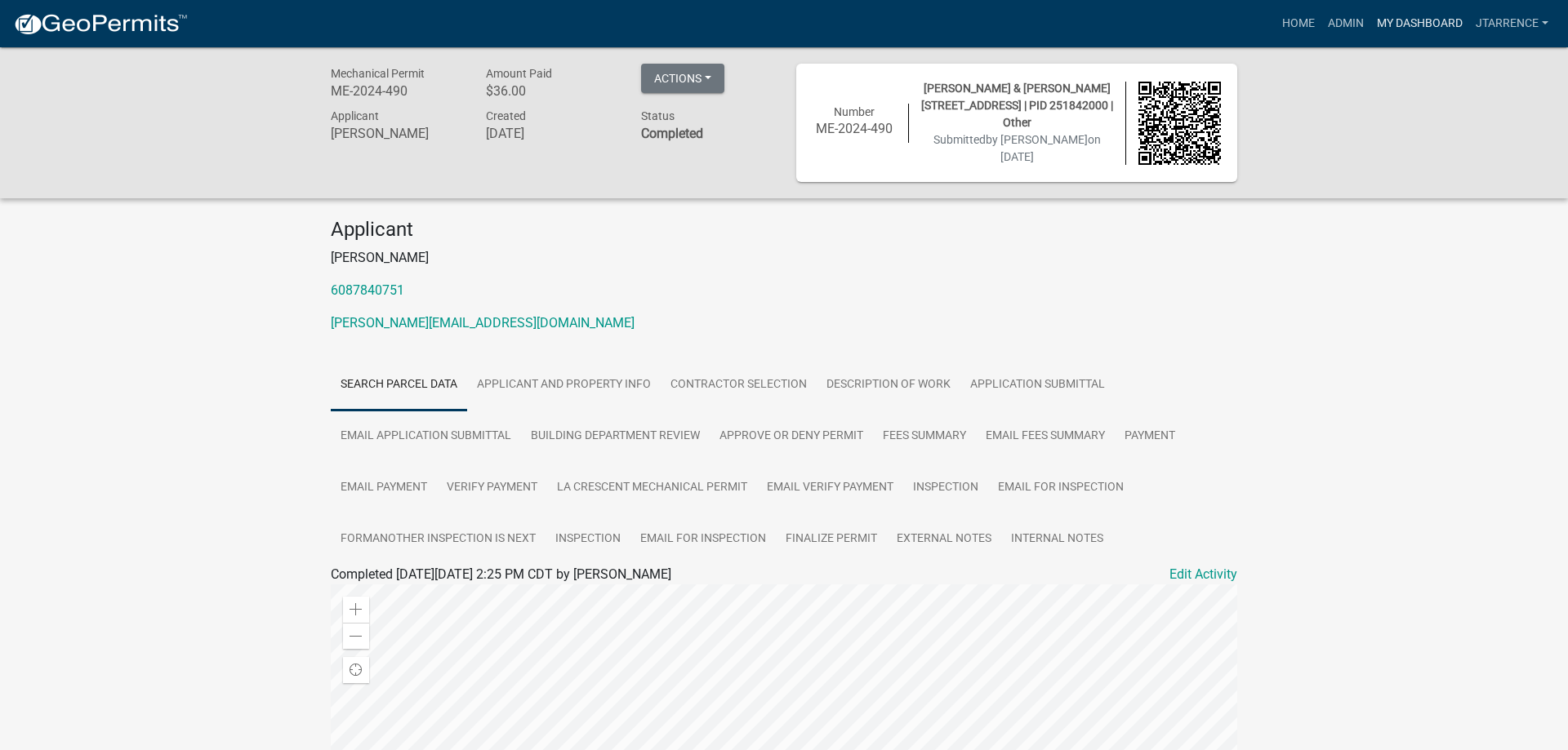
click at [1419, 22] on link "My Dashboard" at bounding box center [1419, 24] width 99 height 31
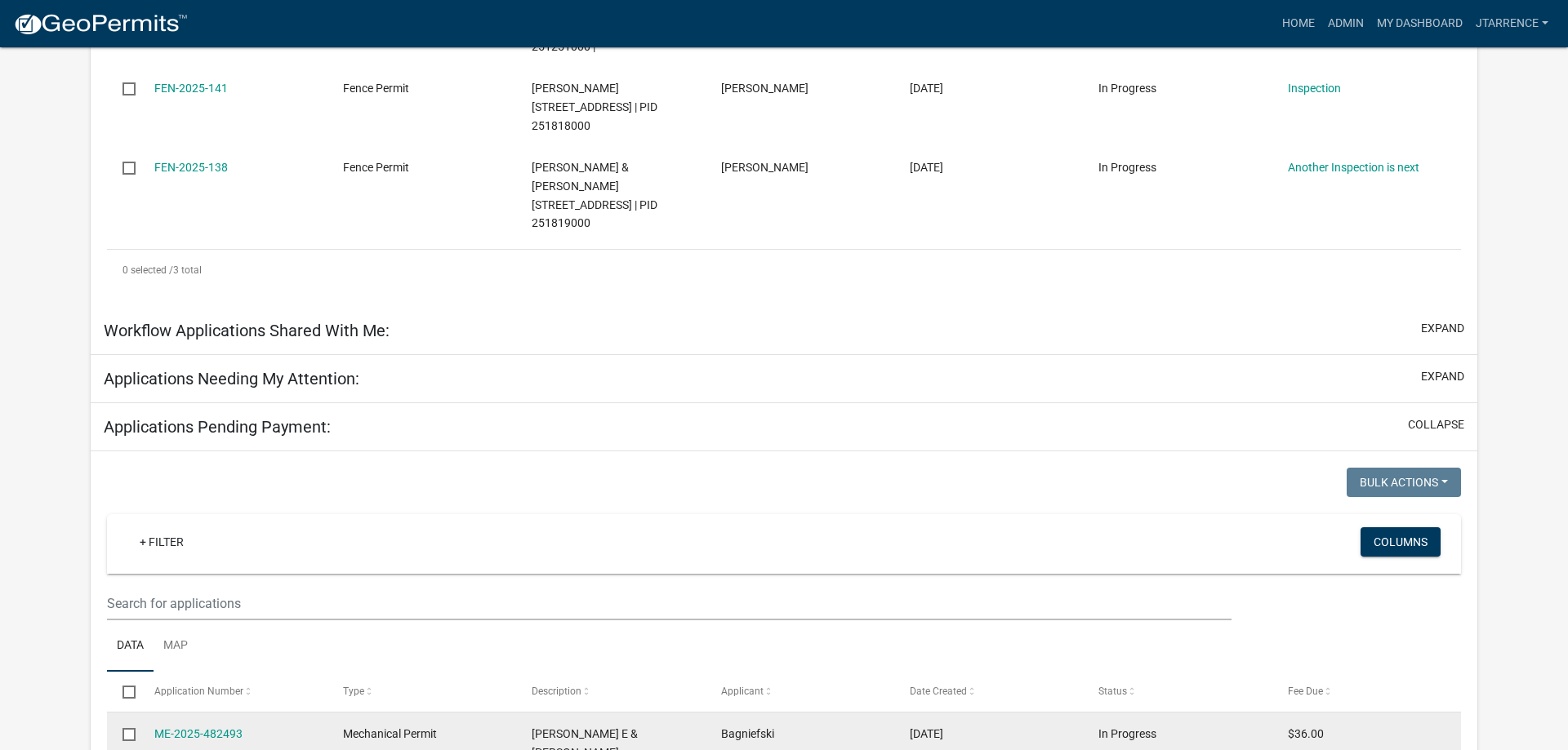
select select "3: 100"
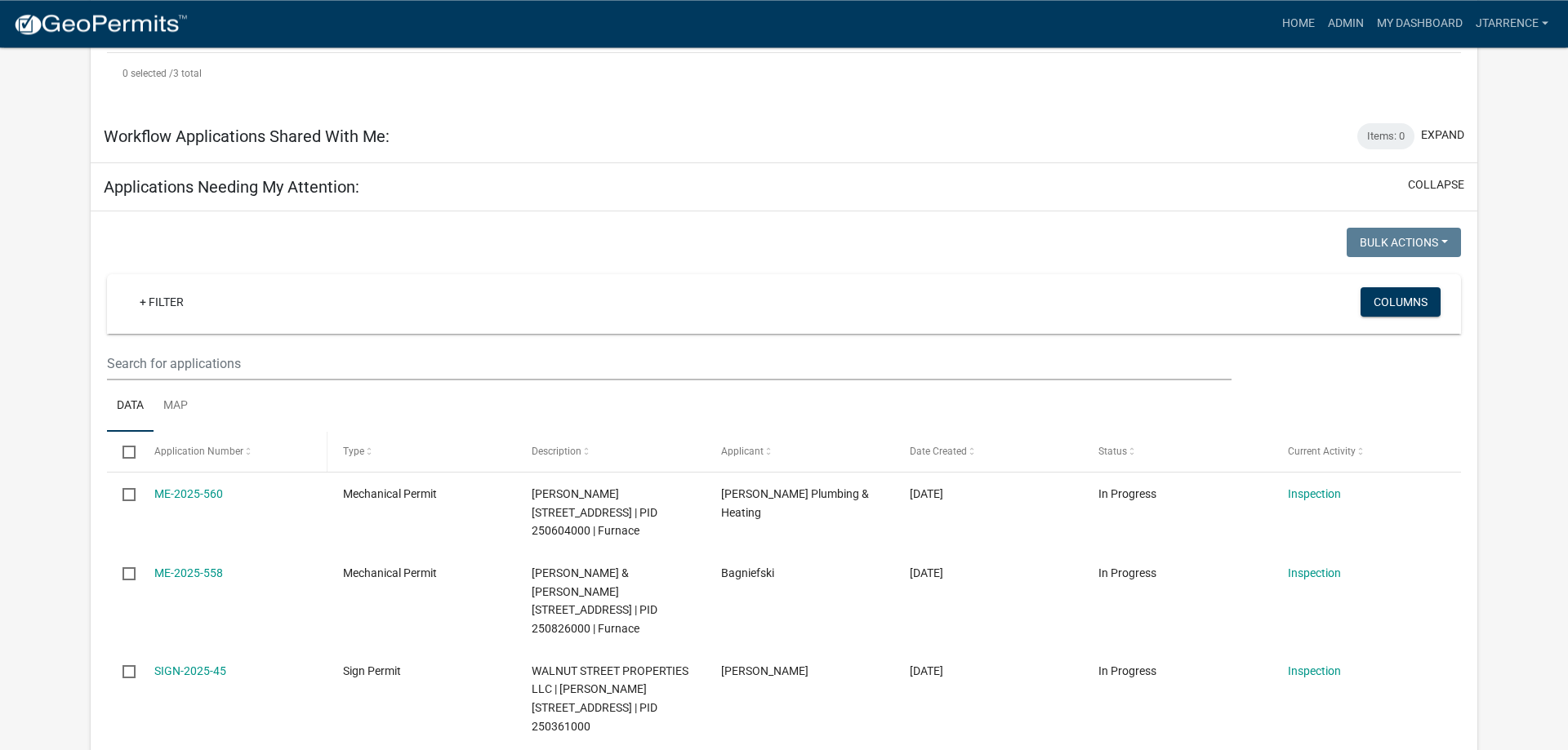
scroll to position [749, 0]
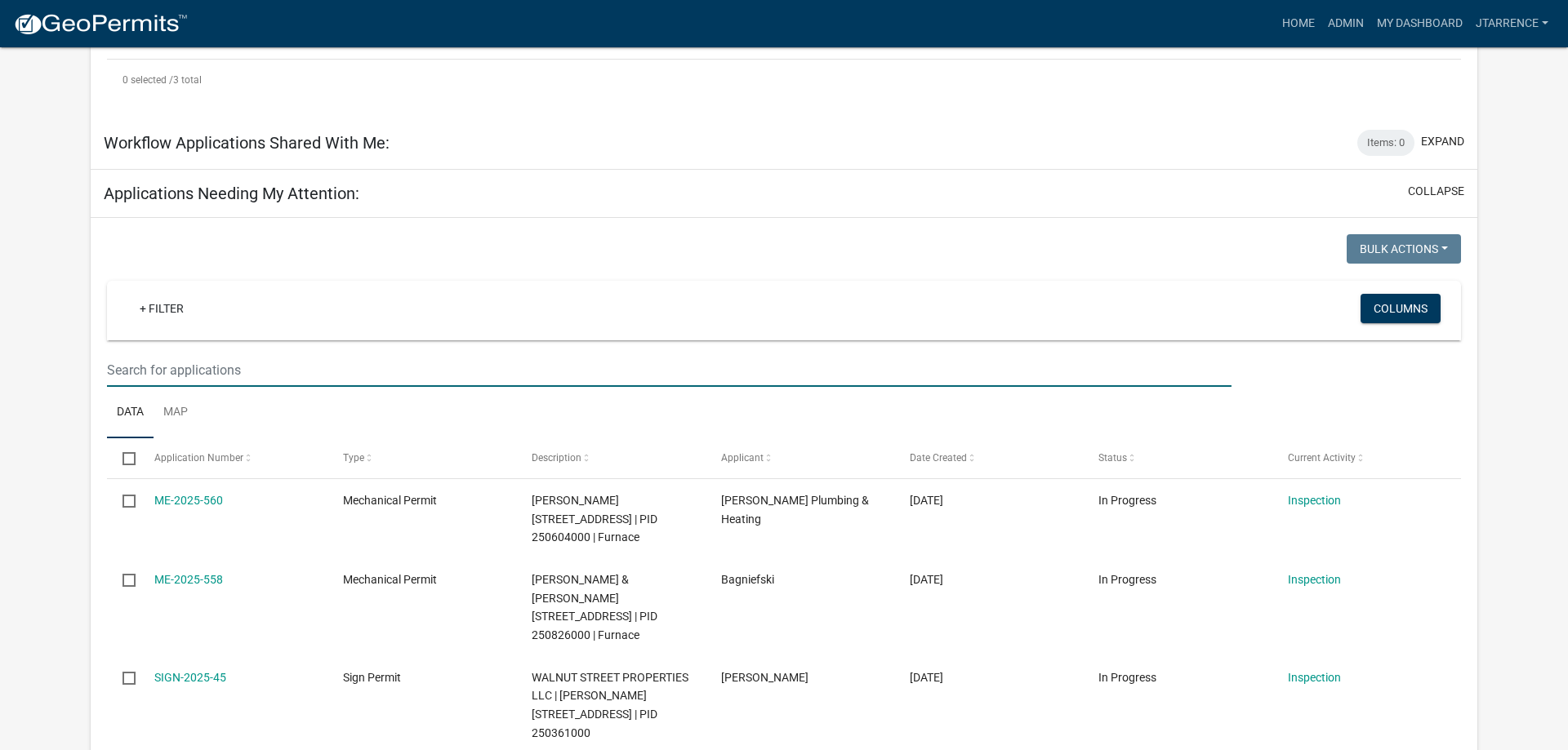
click at [247, 353] on input "text" at bounding box center [670, 370] width 1125 height 33
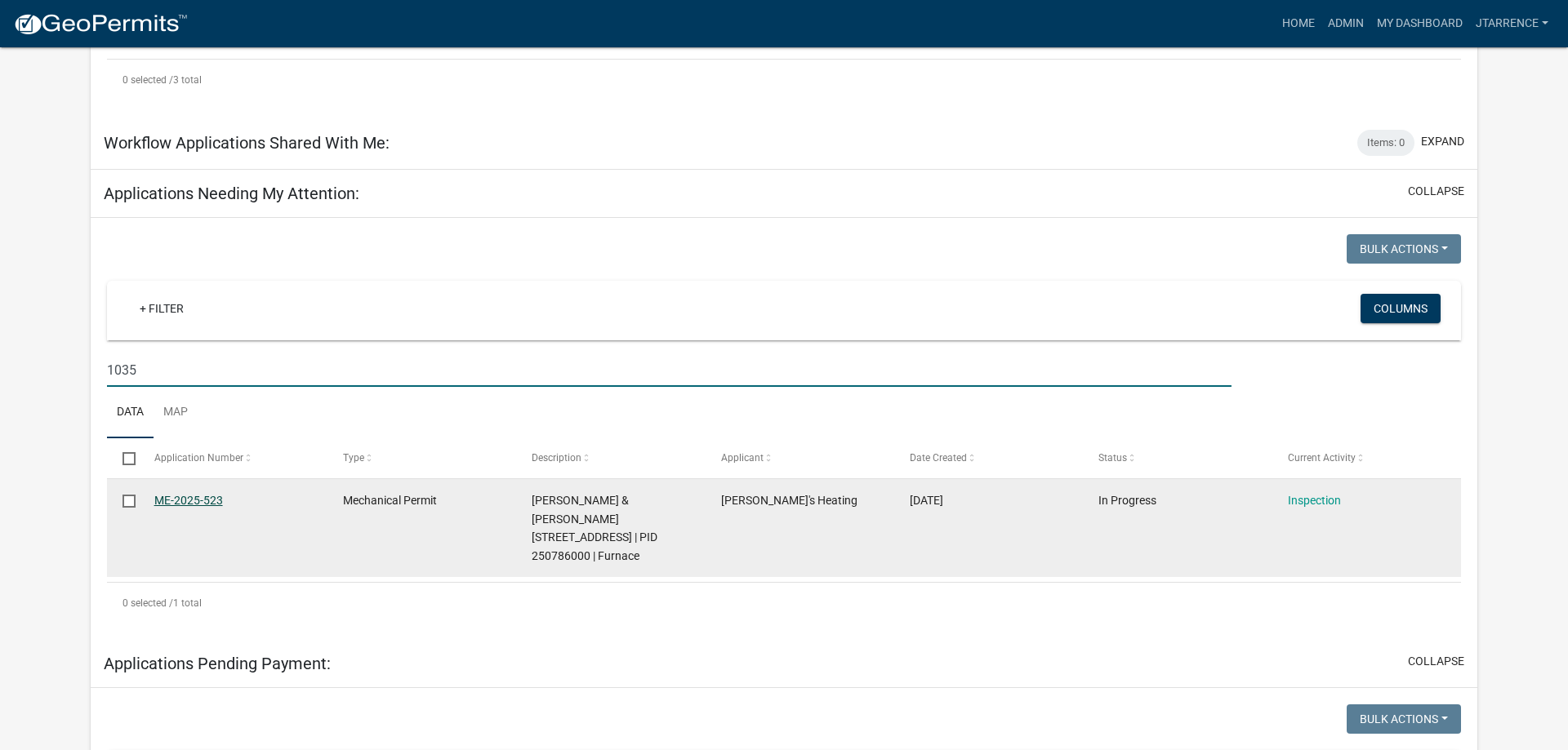
type input "1035"
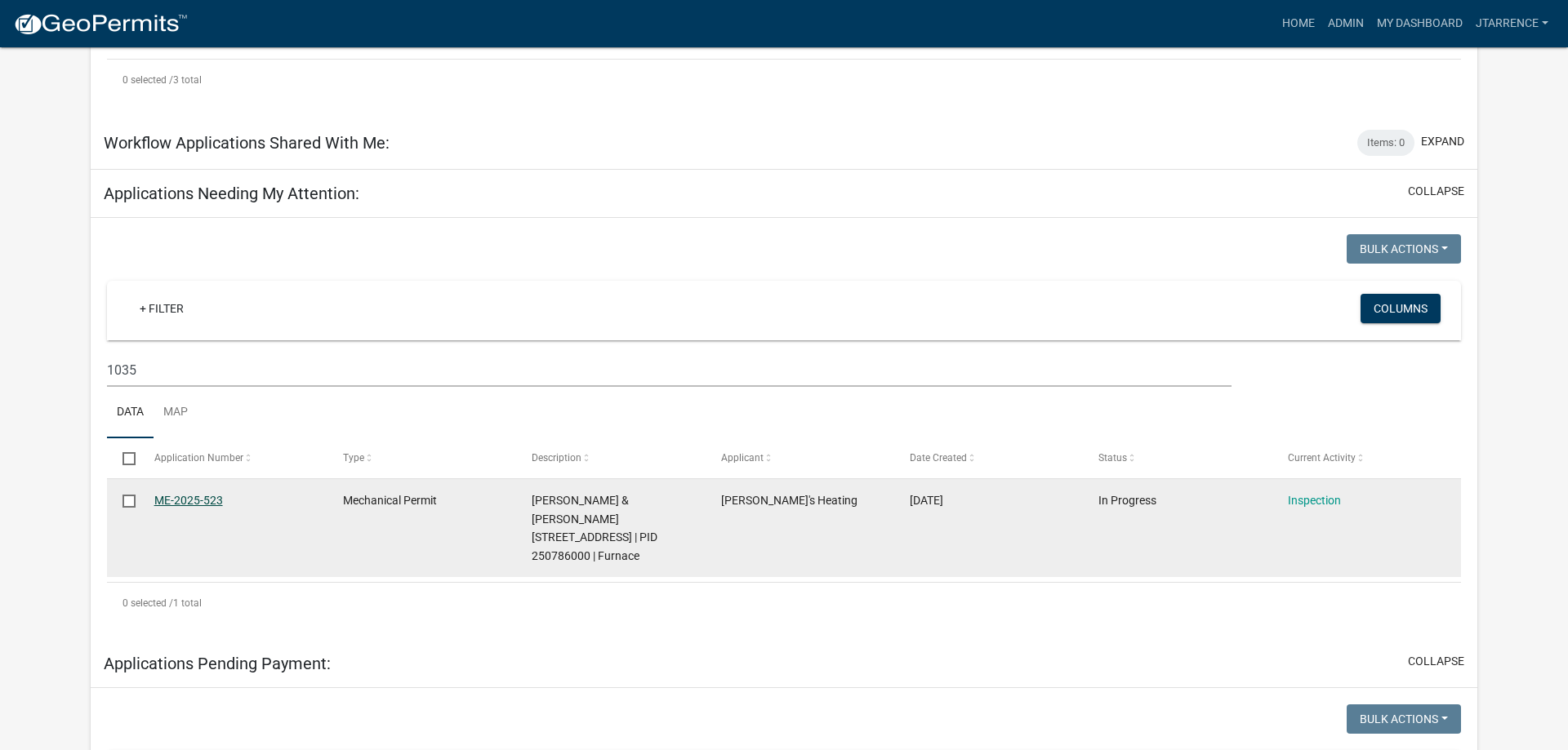
click at [185, 494] on link "ME-2025-523" at bounding box center [189, 500] width 68 height 13
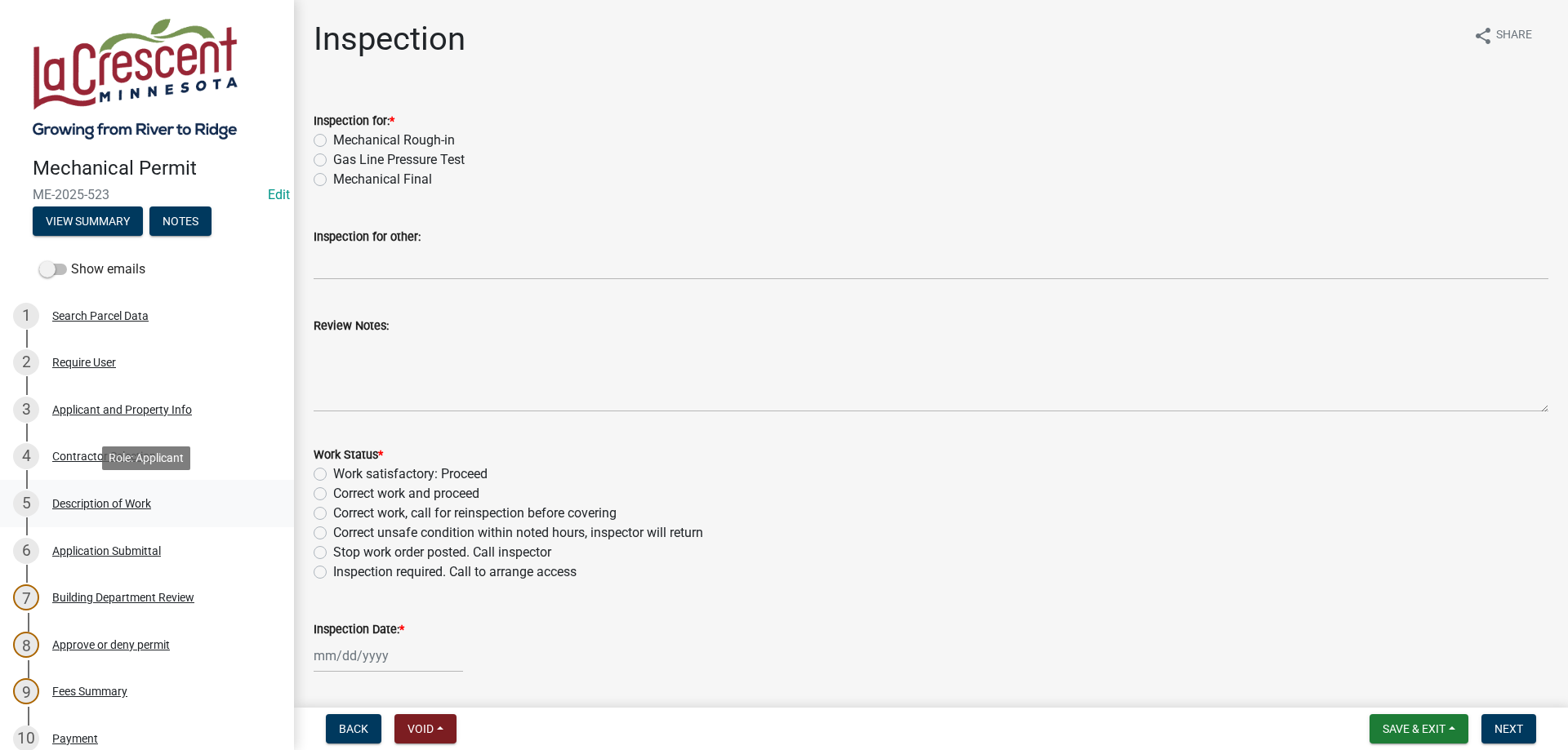
click at [97, 499] on div "Description of Work" at bounding box center [101, 503] width 99 height 11
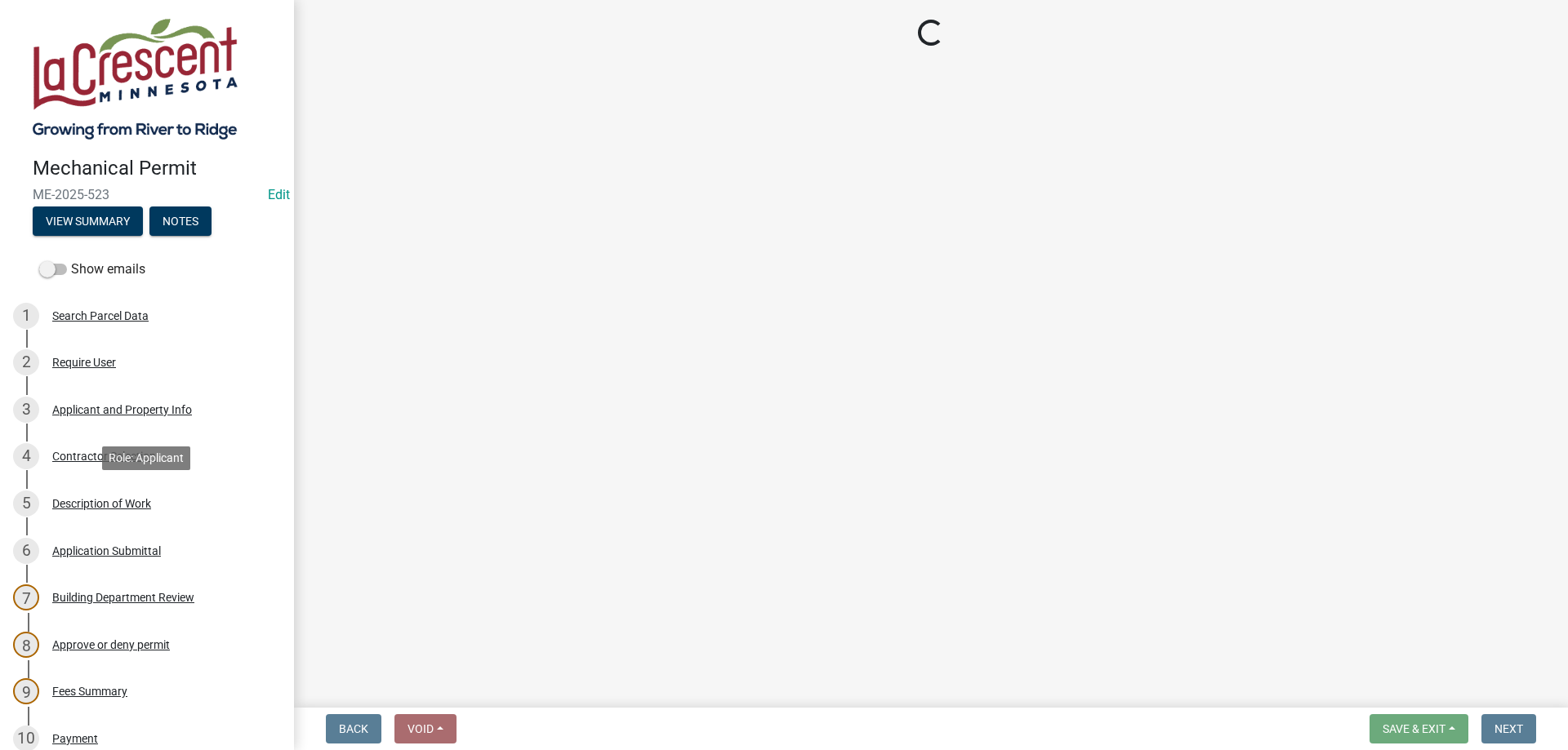
select select "ba376bc7-491f-4e2f-afbb-da92a65d87cf"
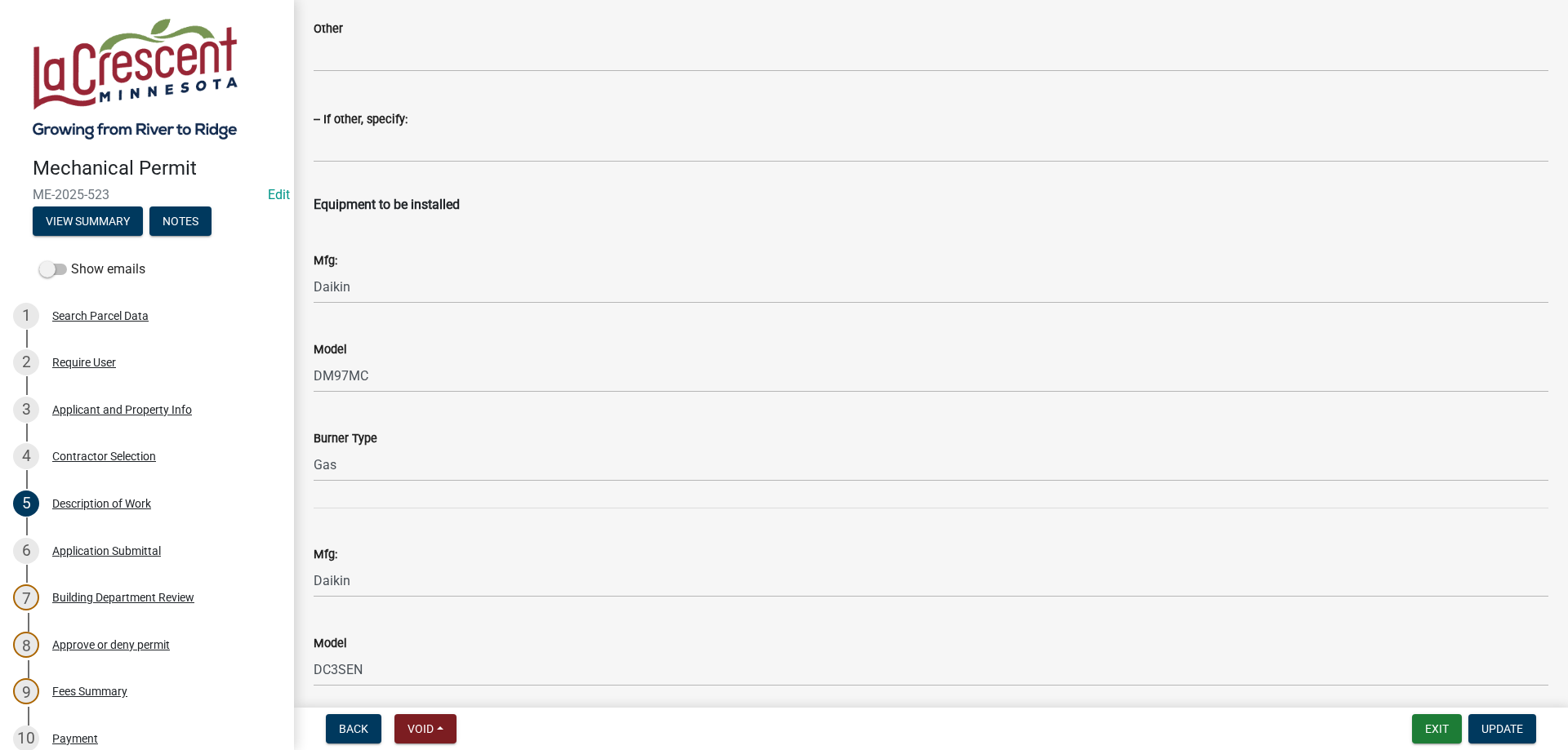
scroll to position [2513, 0]
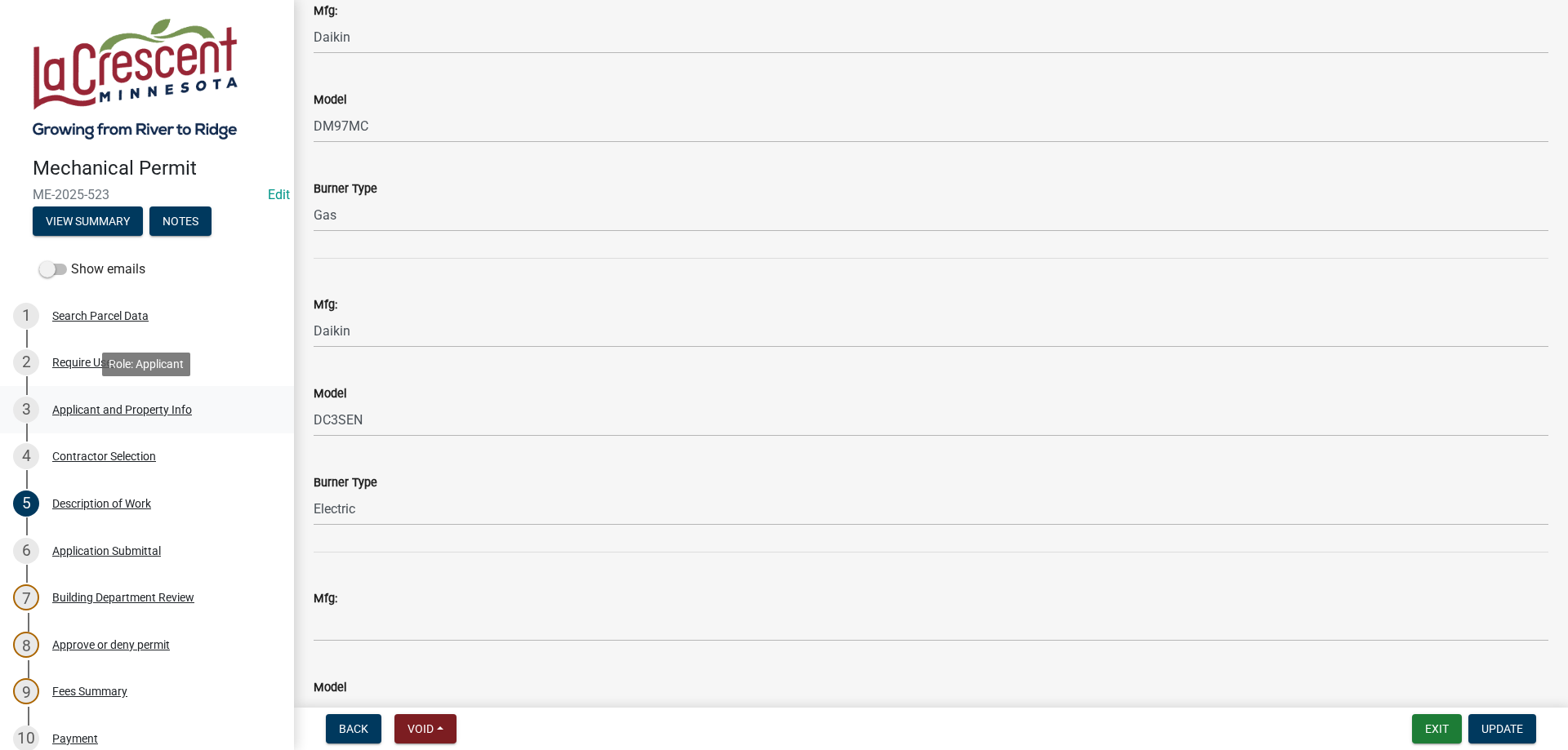
click at [105, 421] on div "3 Applicant and Property Info" at bounding box center [140, 410] width 254 height 26
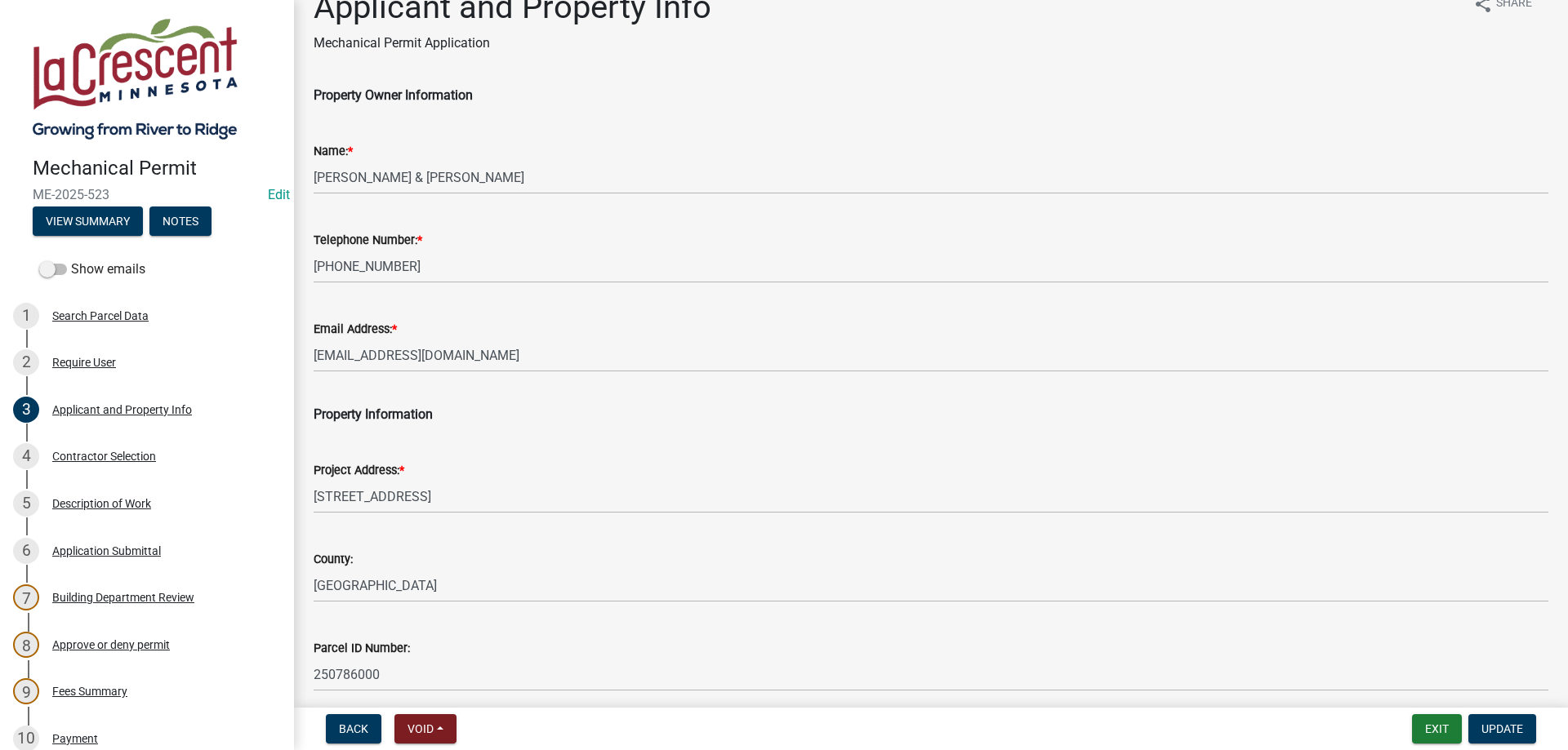
scroll to position [0, 0]
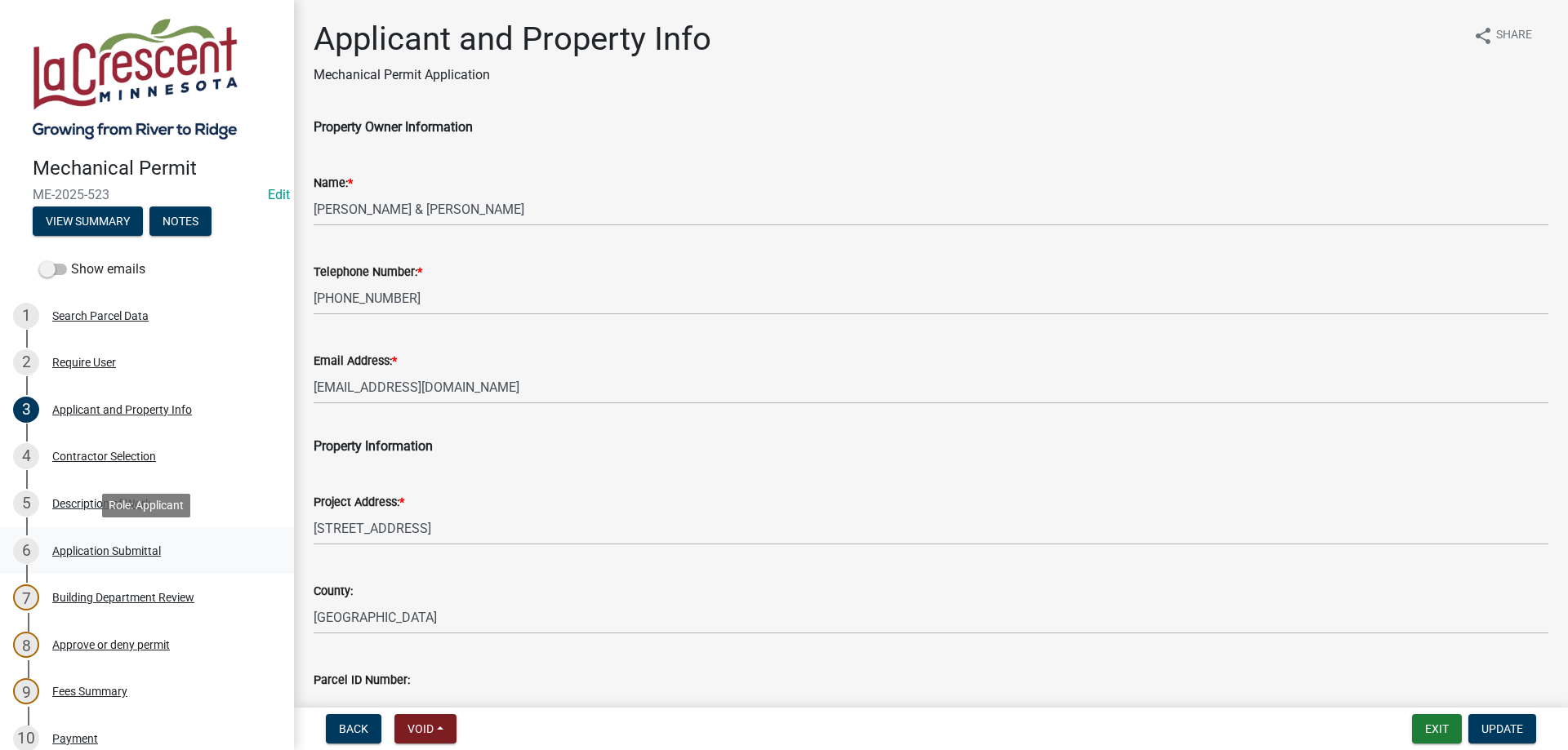
click at [135, 549] on div "Application Submittal" at bounding box center [105, 551] width 108 height 11
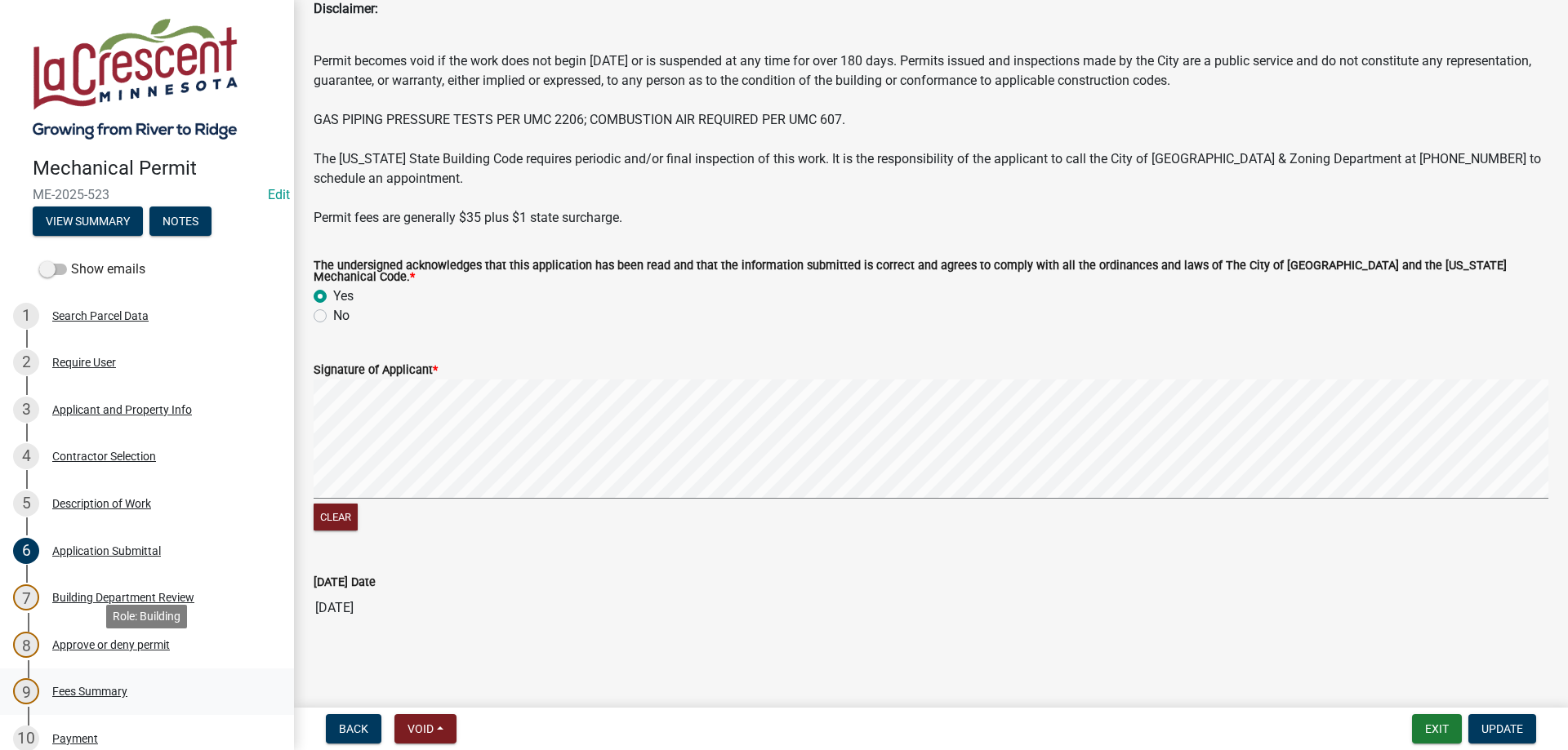
scroll to position [250, 0]
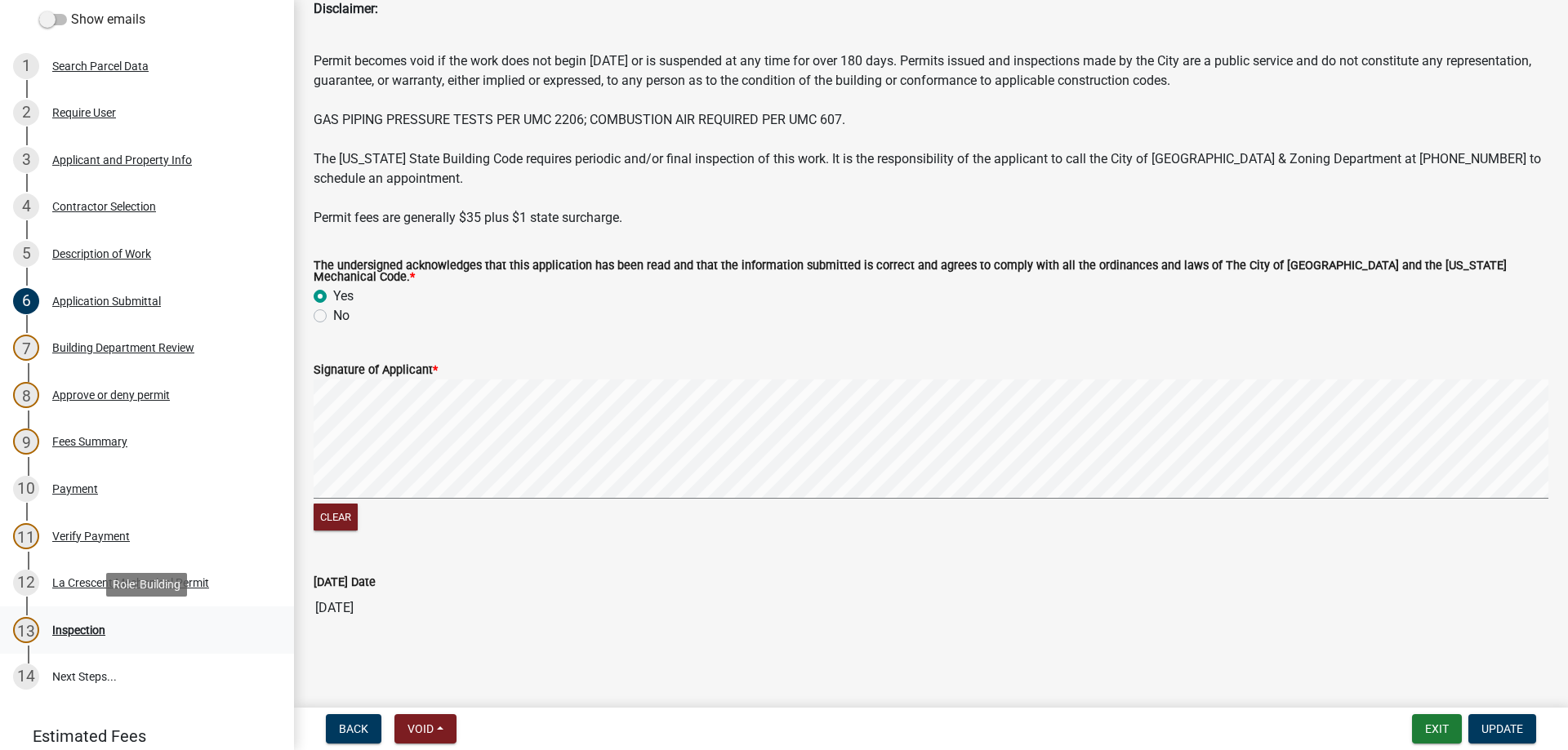
click at [81, 631] on div "Inspection" at bounding box center [78, 630] width 53 height 11
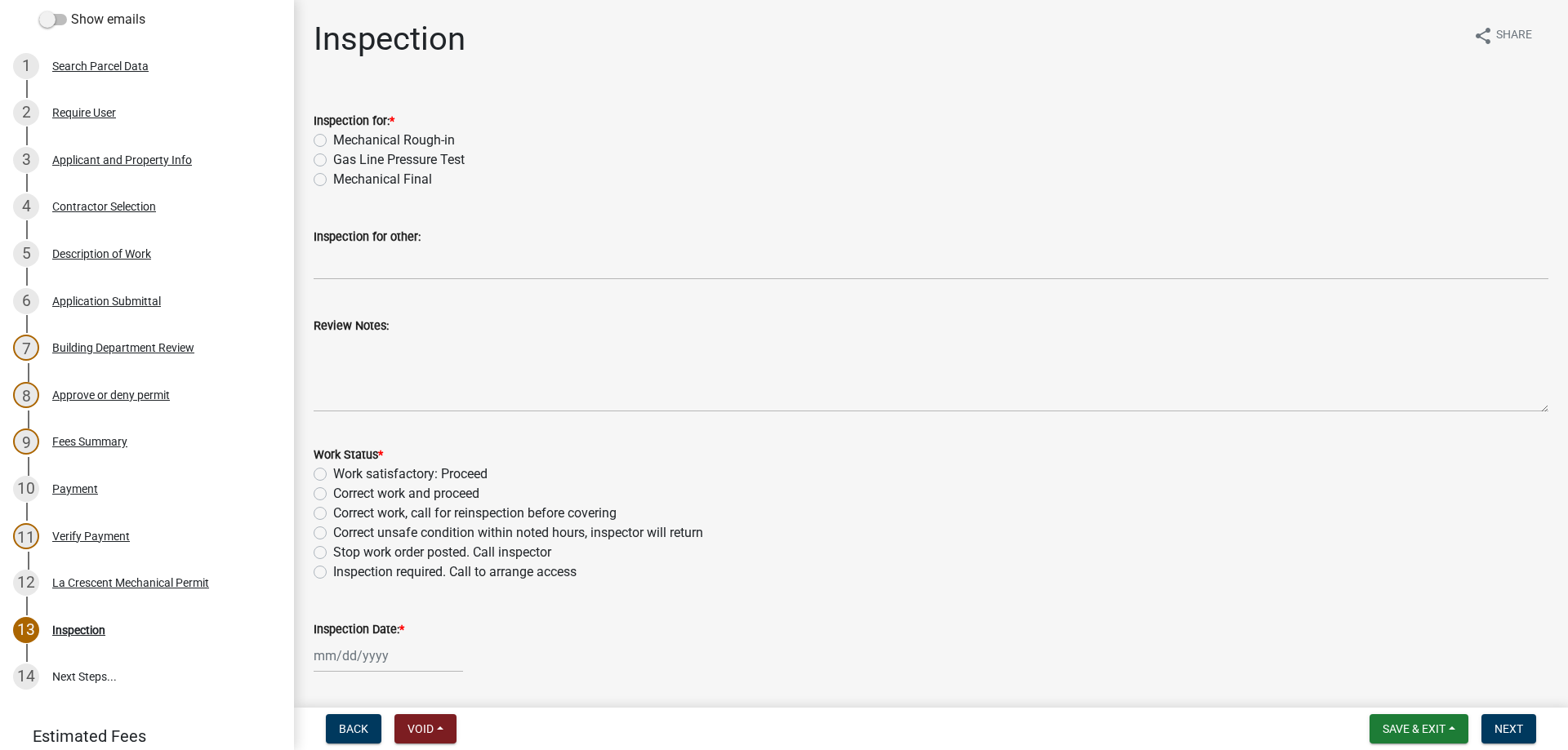
click at [333, 178] on label "Mechanical Final" at bounding box center [382, 179] width 99 height 19
click at [333, 178] on input "Mechanical Final" at bounding box center [338, 175] width 10 height 10
radio input "true"
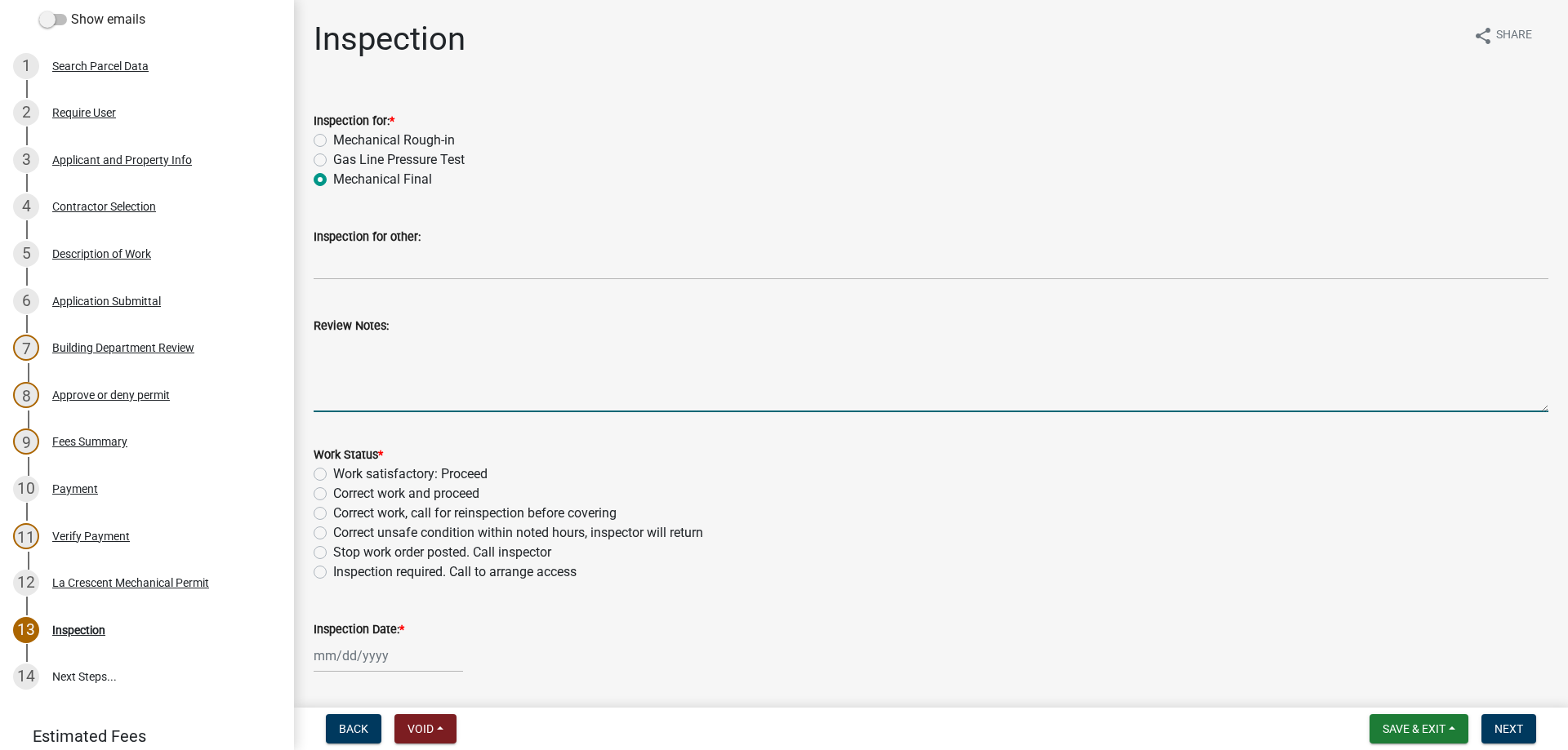
click at [378, 350] on textarea "Review Notes:" at bounding box center [931, 374] width 1235 height 77
type textarea "No inspection called for. Permit expired."
click at [333, 473] on label "Work satisfactory: Proceed" at bounding box center [410, 473] width 154 height 19
click at [333, 473] on input "Work satisfactory: Proceed" at bounding box center [338, 469] width 10 height 10
radio input "true"
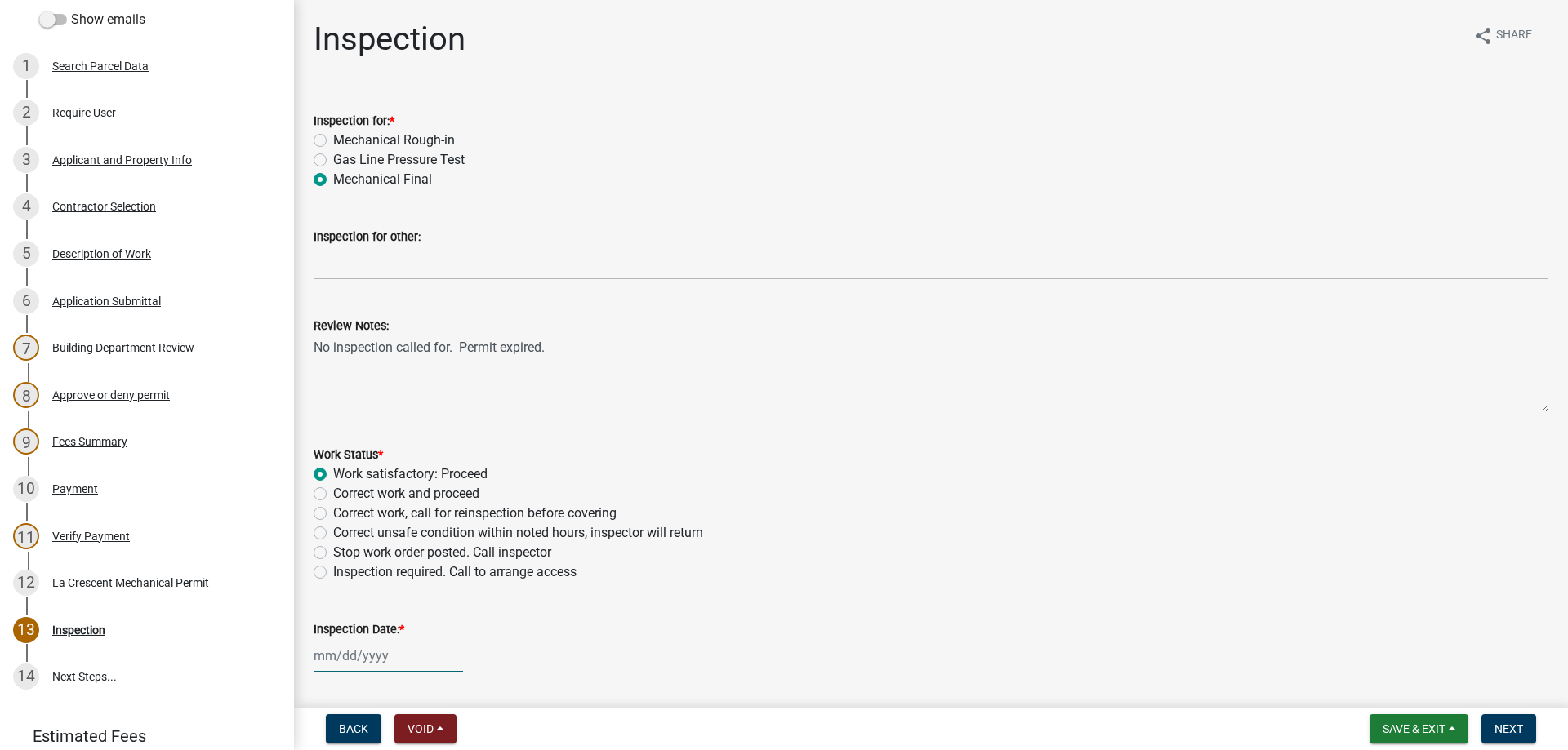
click at [376, 668] on input "Inspection Date: *" at bounding box center [389, 656] width 150 height 33
select select "9"
select select "2025"
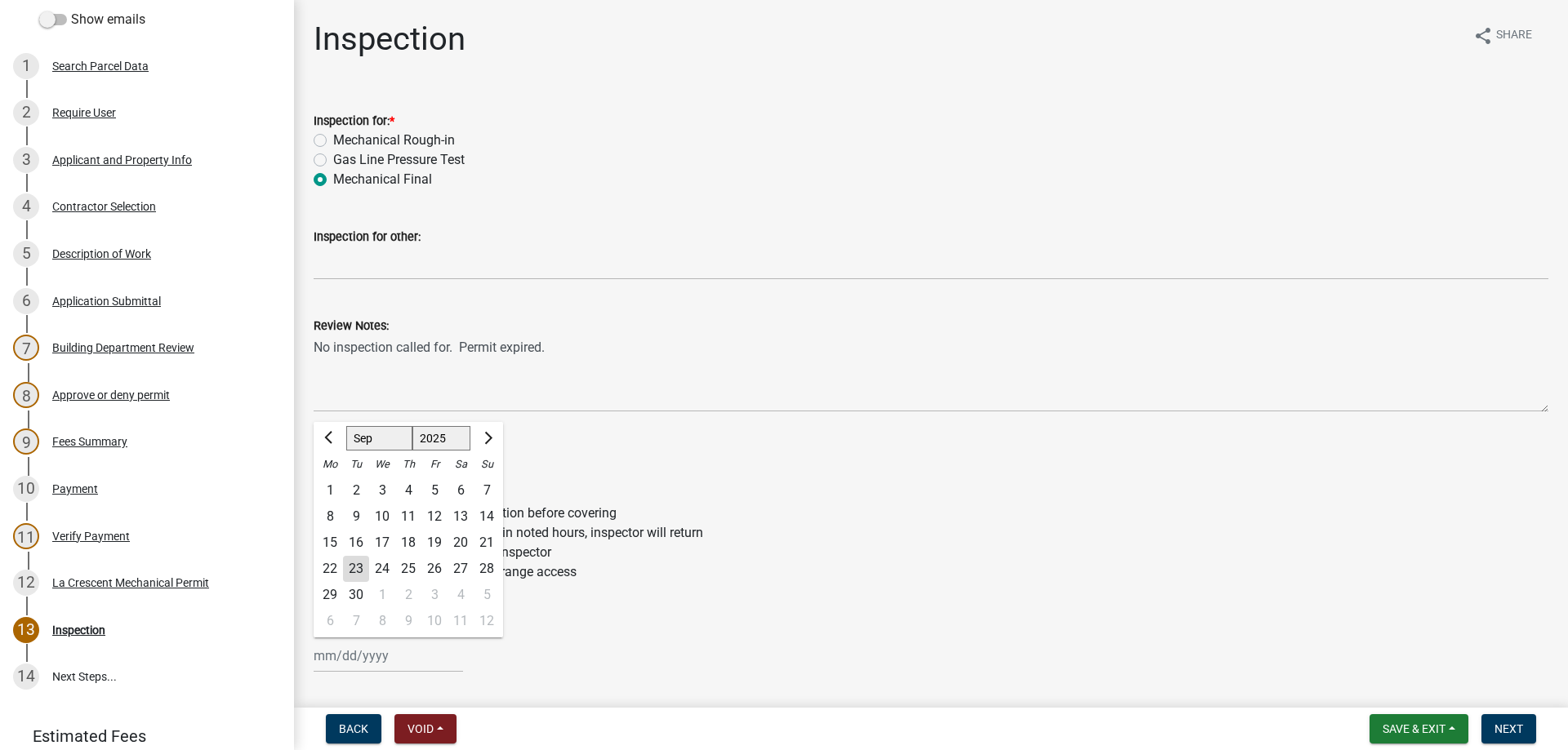
click at [352, 572] on div "23" at bounding box center [356, 569] width 26 height 26
type input "[DATE]"
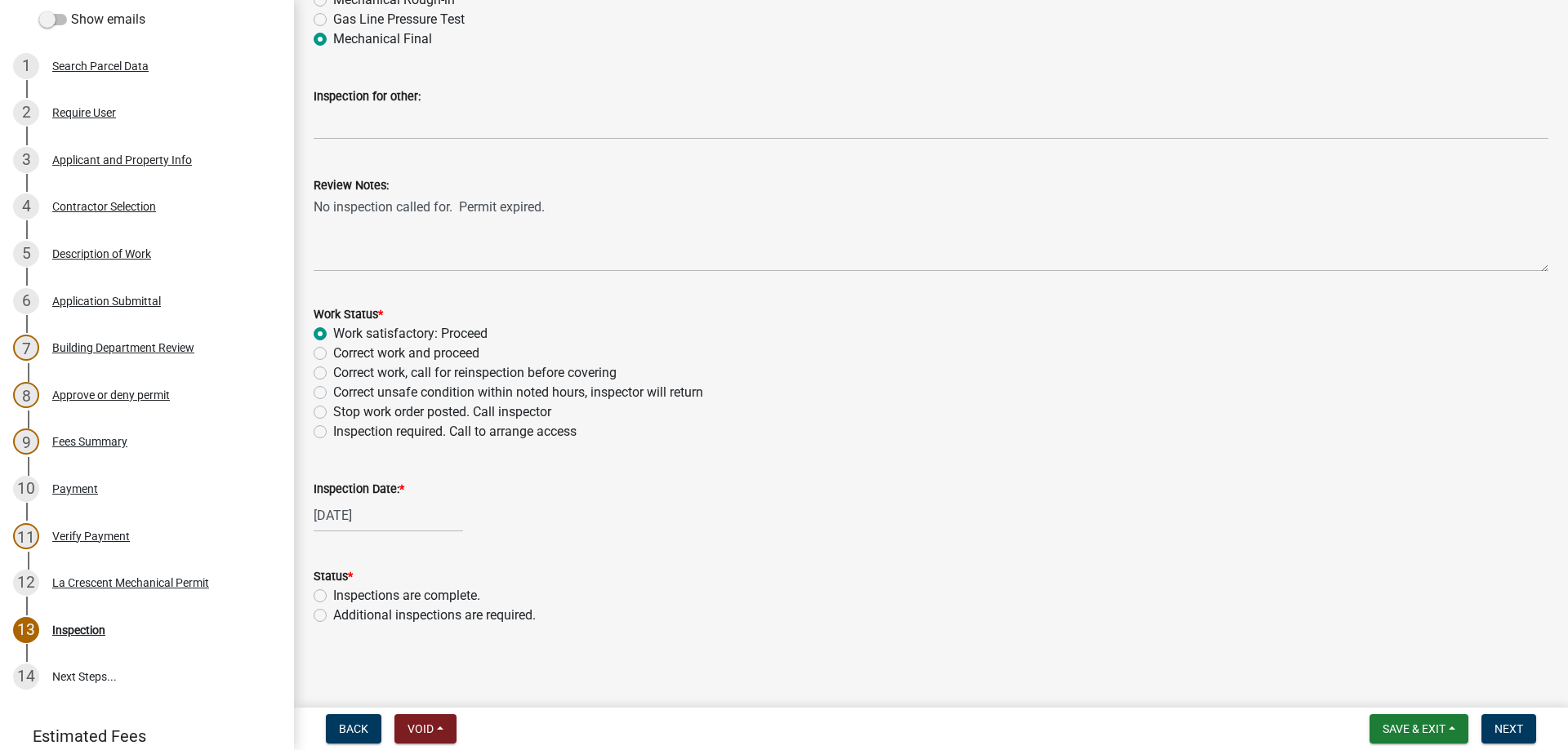
scroll to position [142, 0]
click at [333, 595] on label "Inspections are complete." at bounding box center [406, 593] width 147 height 19
click at [333, 595] on input "Inspections are complete." at bounding box center [338, 588] width 10 height 10
radio input "true"
click at [1499, 734] on span "Next" at bounding box center [1508, 729] width 29 height 13
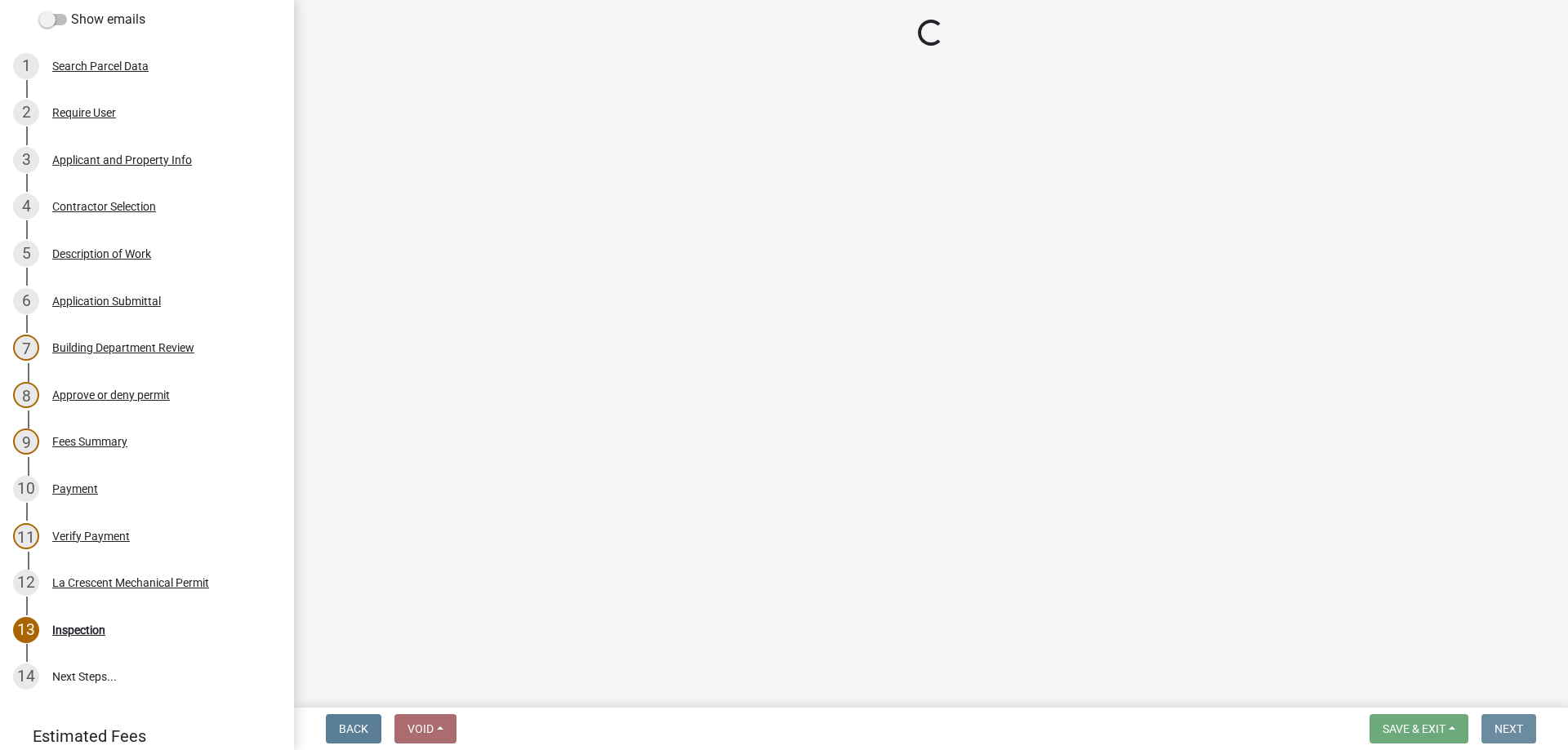
scroll to position [0, 0]
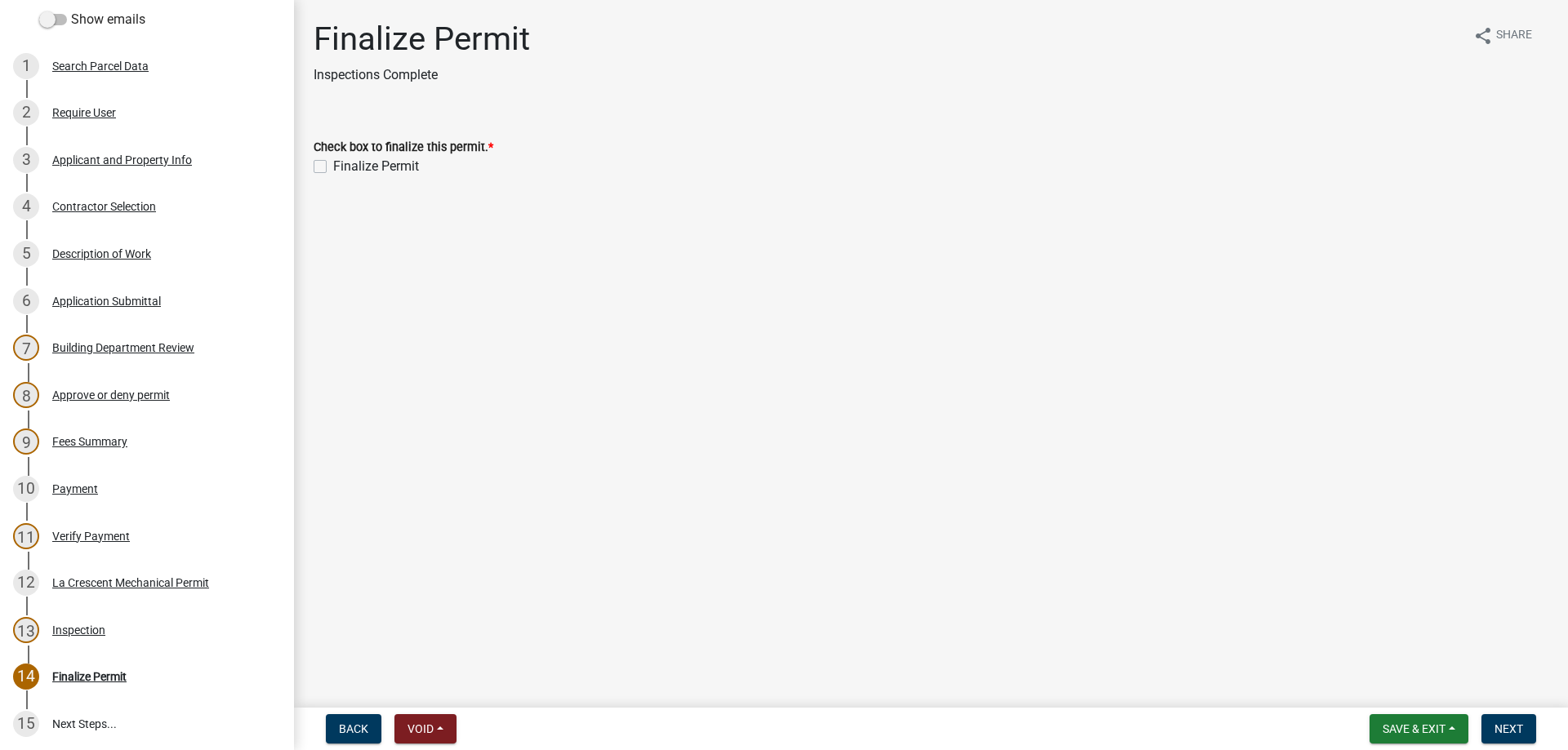
click at [313, 166] on div "Check box to finalize this permit. * Finalize Permit" at bounding box center [931, 147] width 1259 height 59
click at [333, 163] on label "Finalize Permit" at bounding box center [376, 166] width 86 height 19
click at [339, 165] on label "Finalize Permit" at bounding box center [376, 166] width 86 height 19
click at [339, 165] on input "Finalize Permit" at bounding box center [338, 161] width 10 height 10
checkbox input "true"
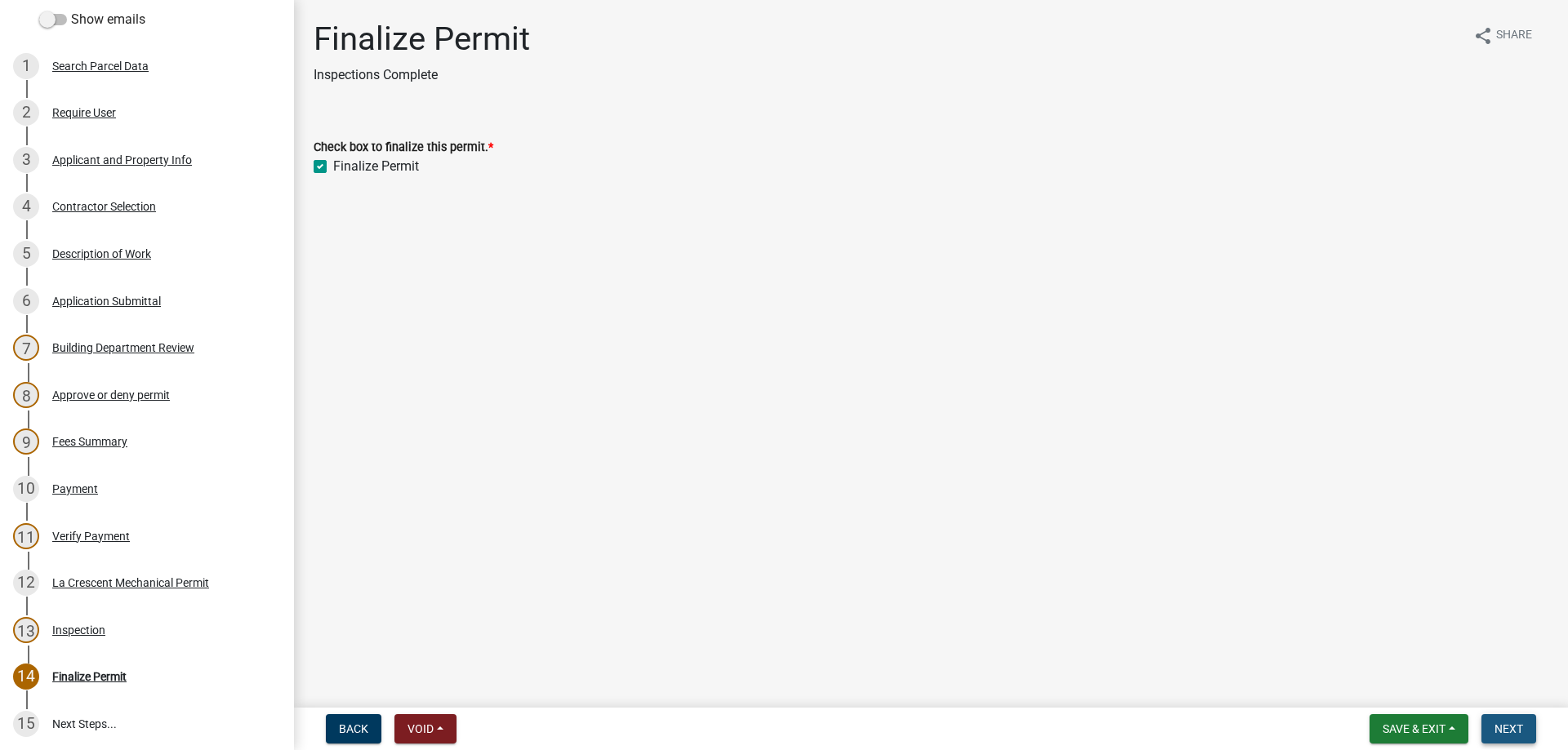
click at [1511, 728] on span "Next" at bounding box center [1508, 729] width 29 height 13
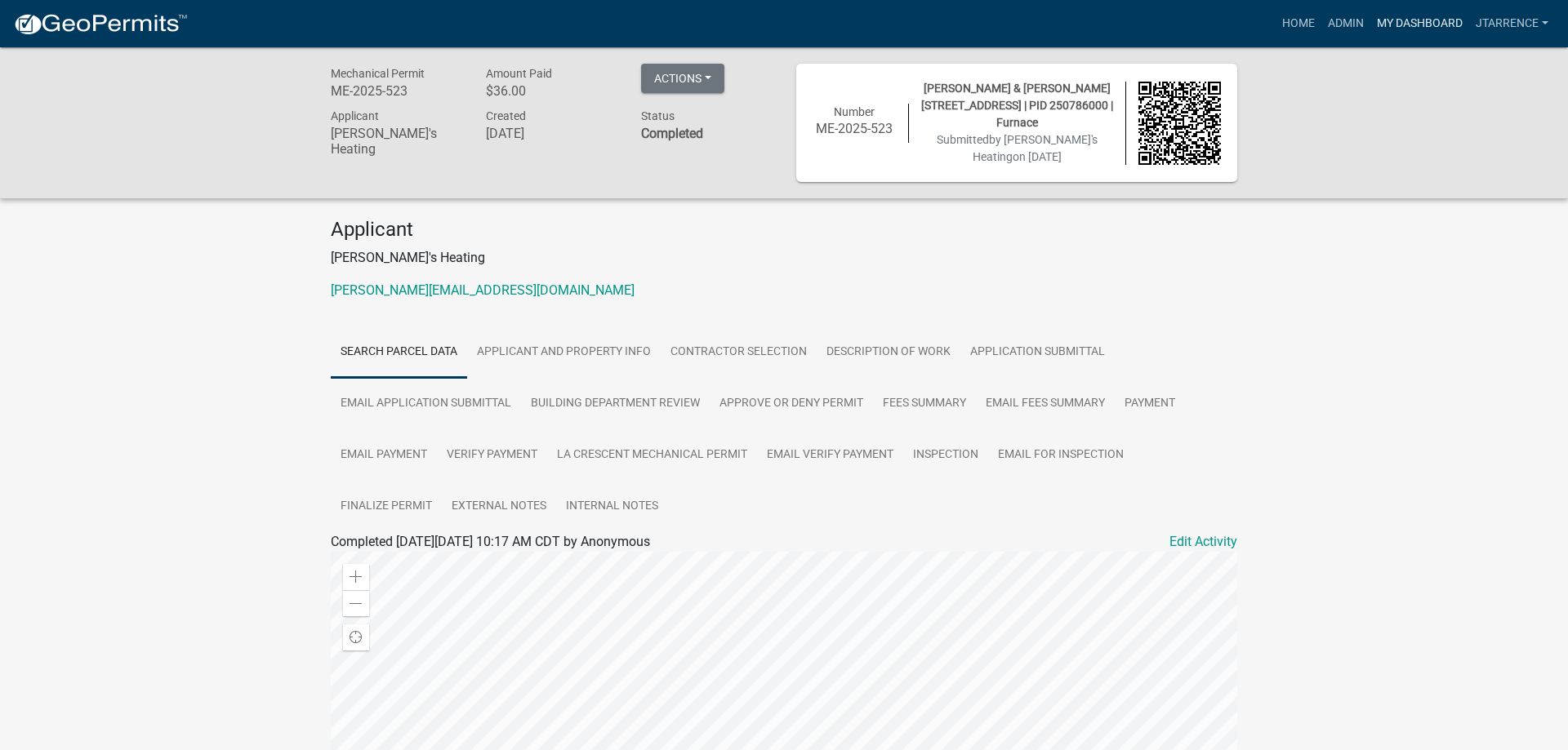
click at [1438, 21] on link "My Dashboard" at bounding box center [1419, 24] width 99 height 31
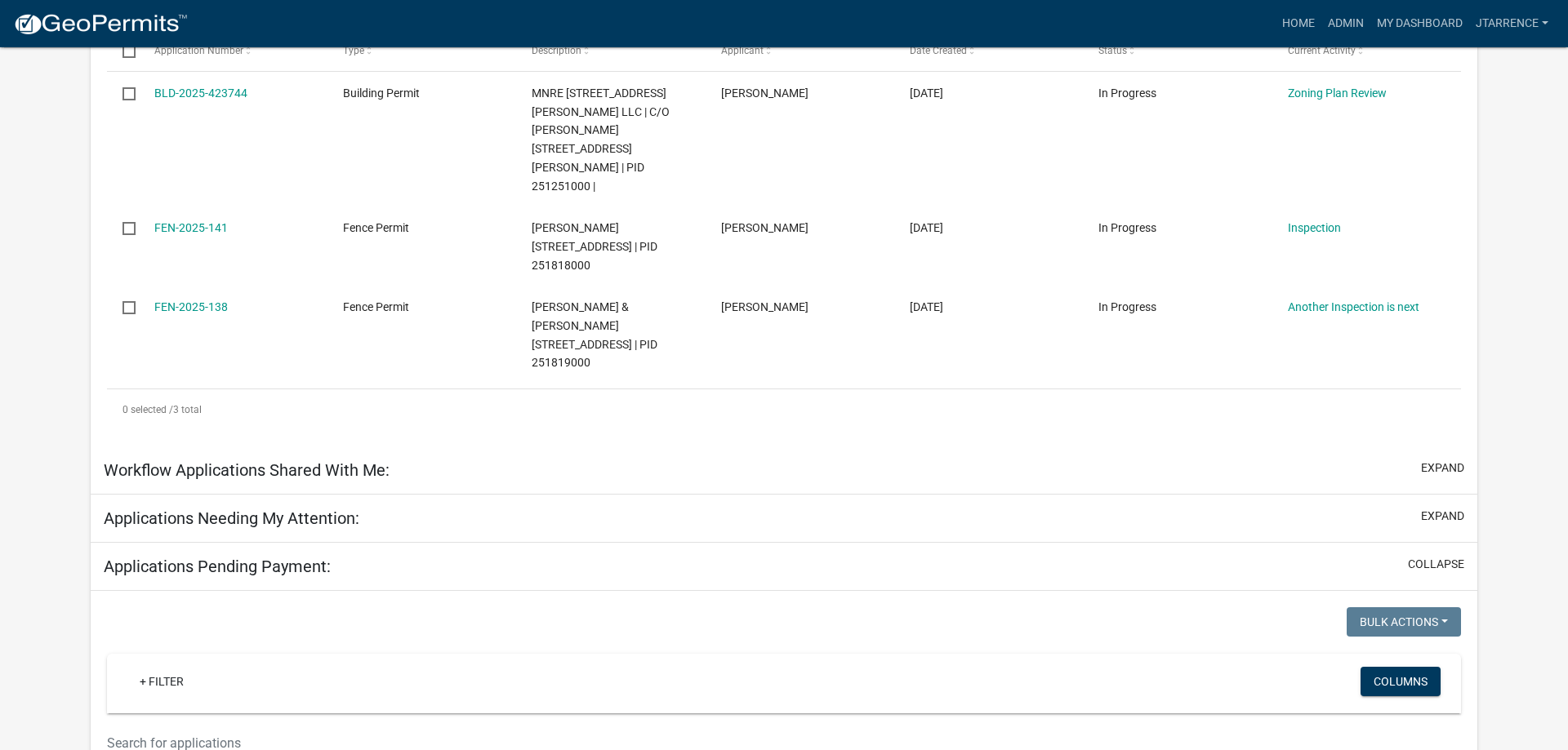
scroll to position [666, 0]
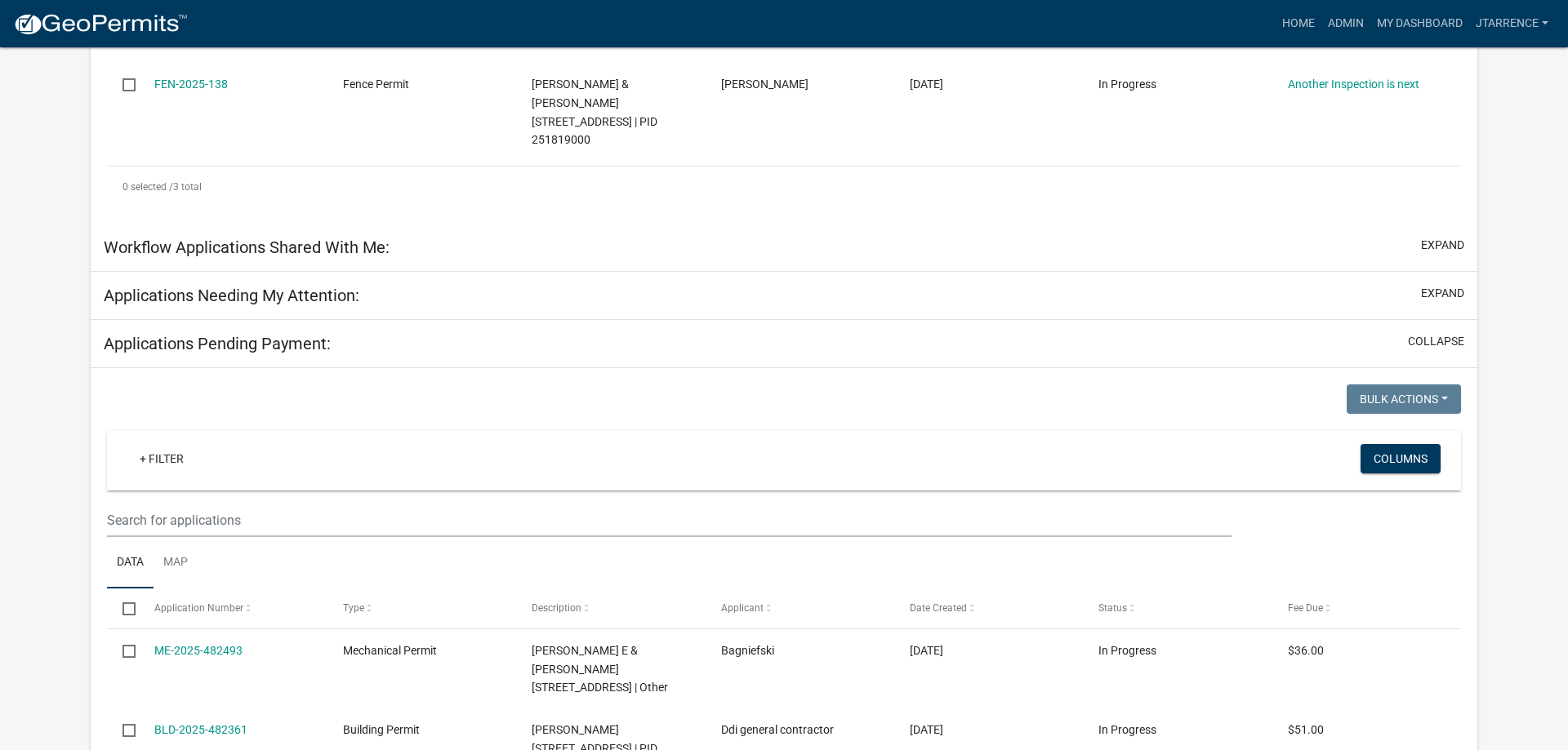
select select "3: 100"
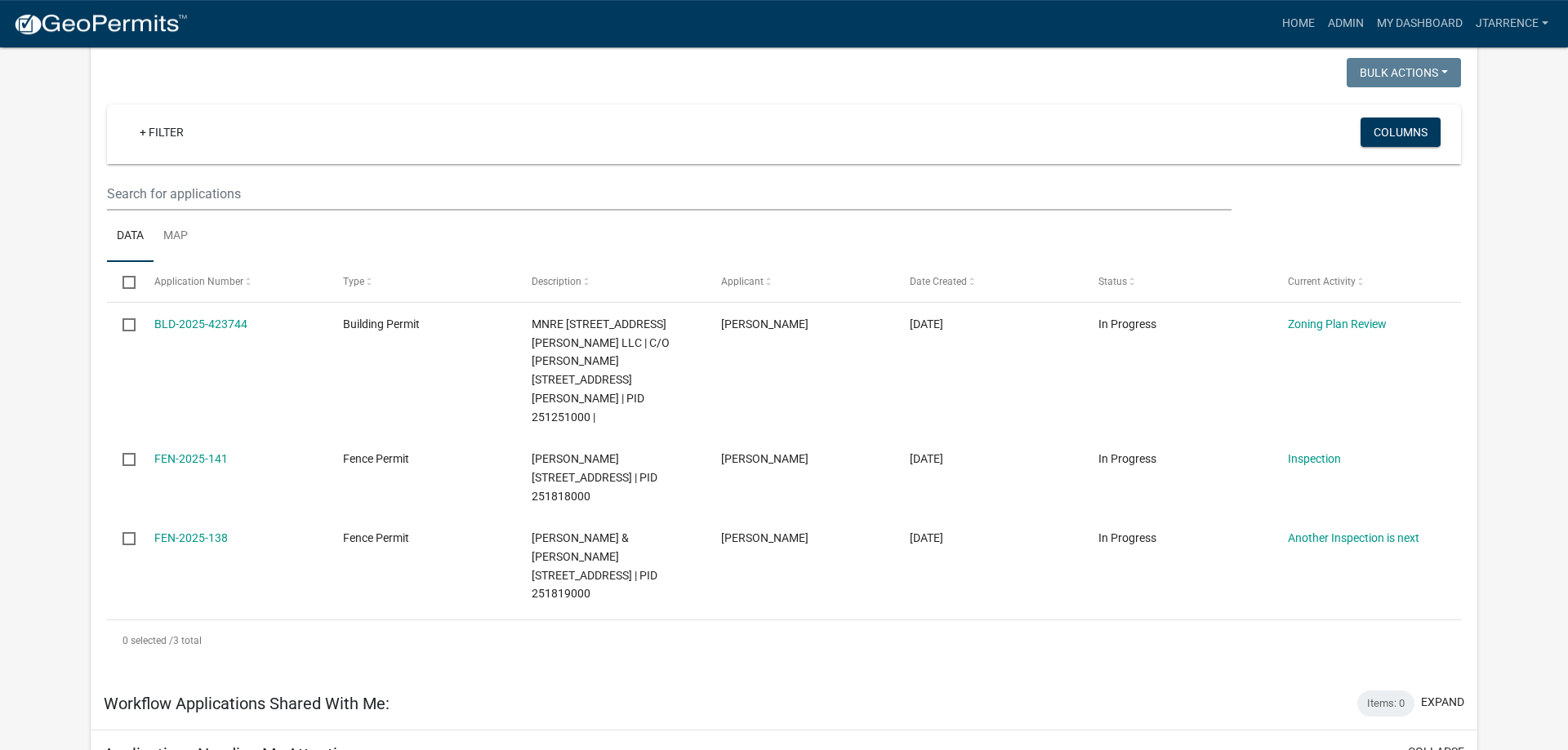
scroll to position [0, 0]
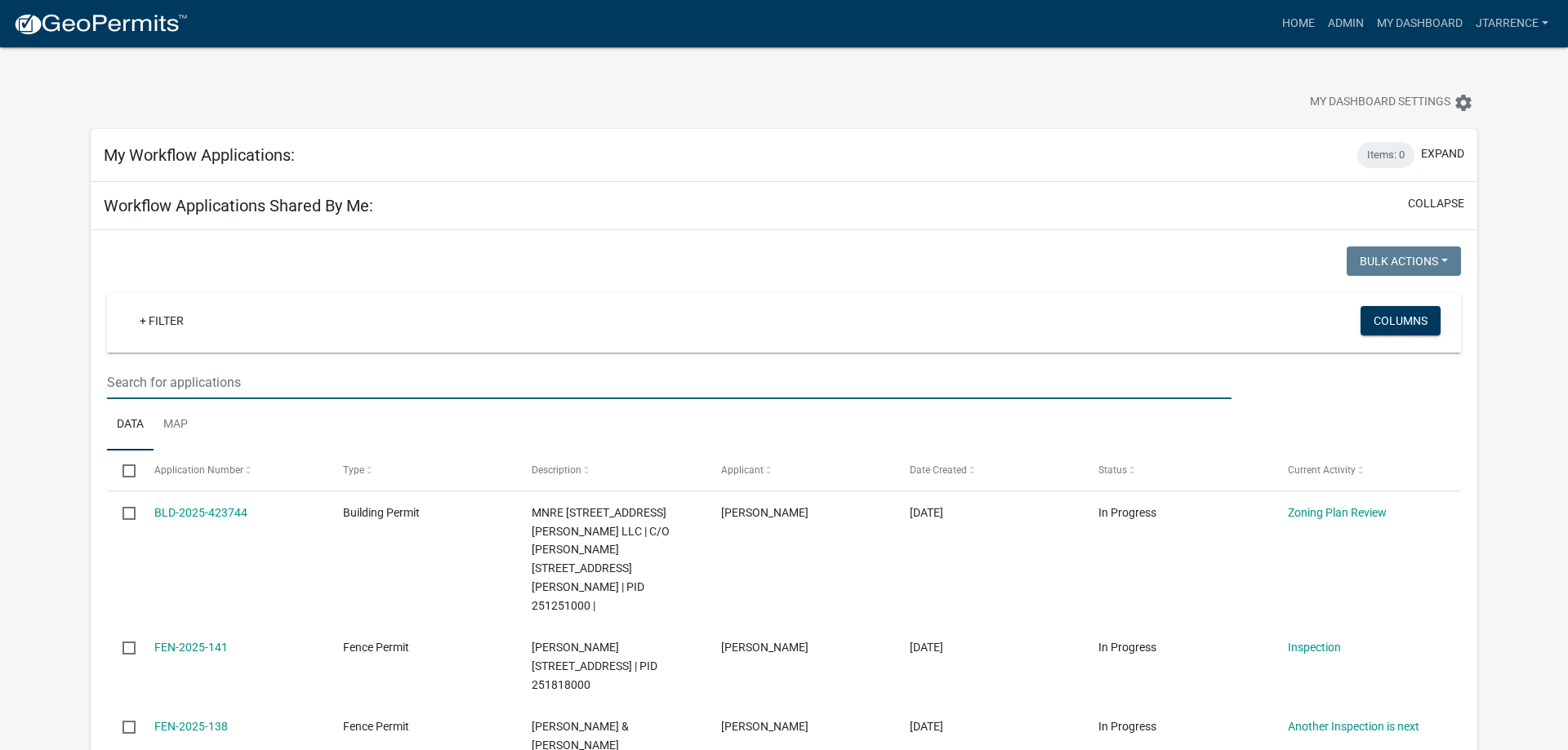
click at [284, 383] on input "text" at bounding box center [670, 382] width 1125 height 33
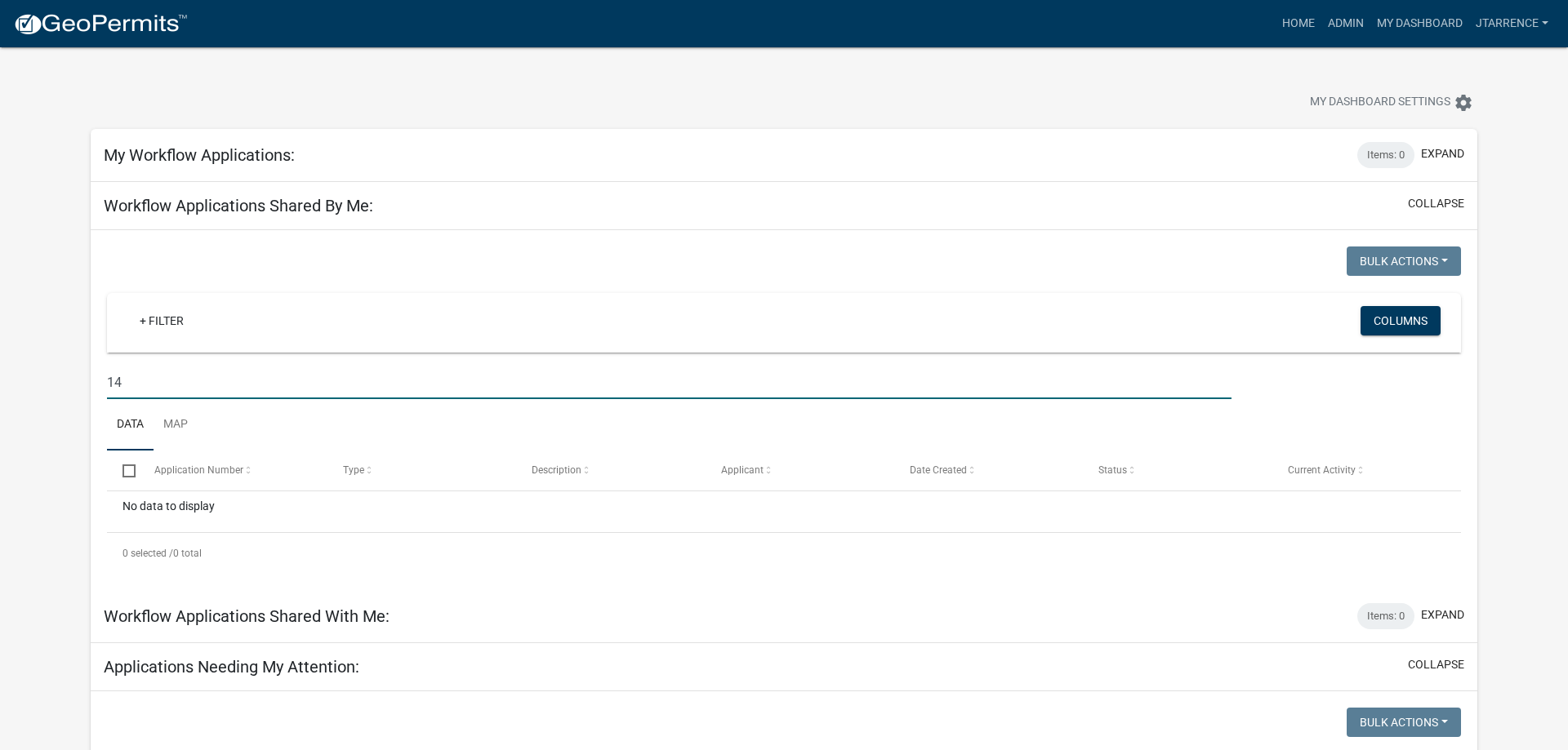
type input "1"
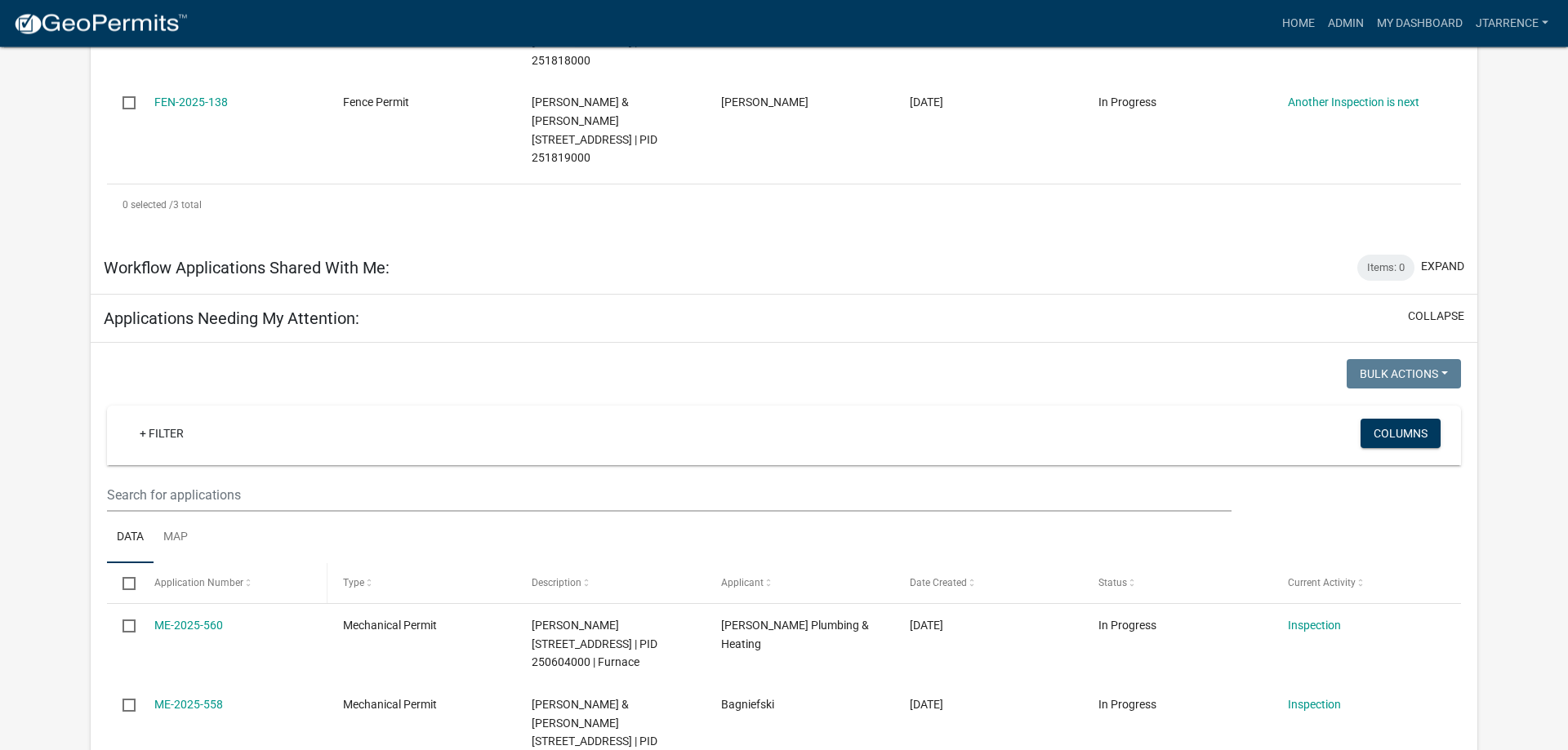
scroll to position [666, 0]
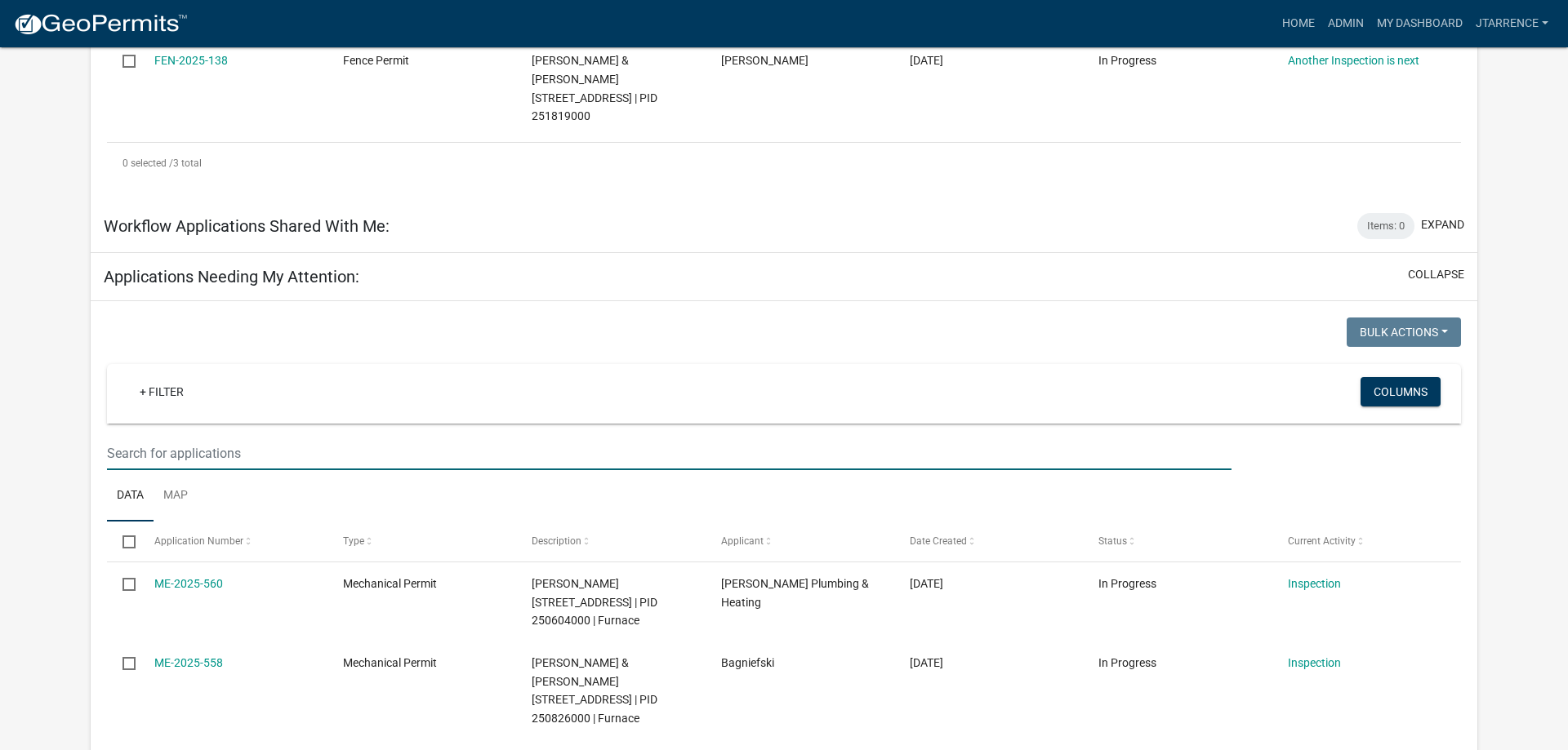
click at [241, 436] on input "text" at bounding box center [670, 453] width 1125 height 33
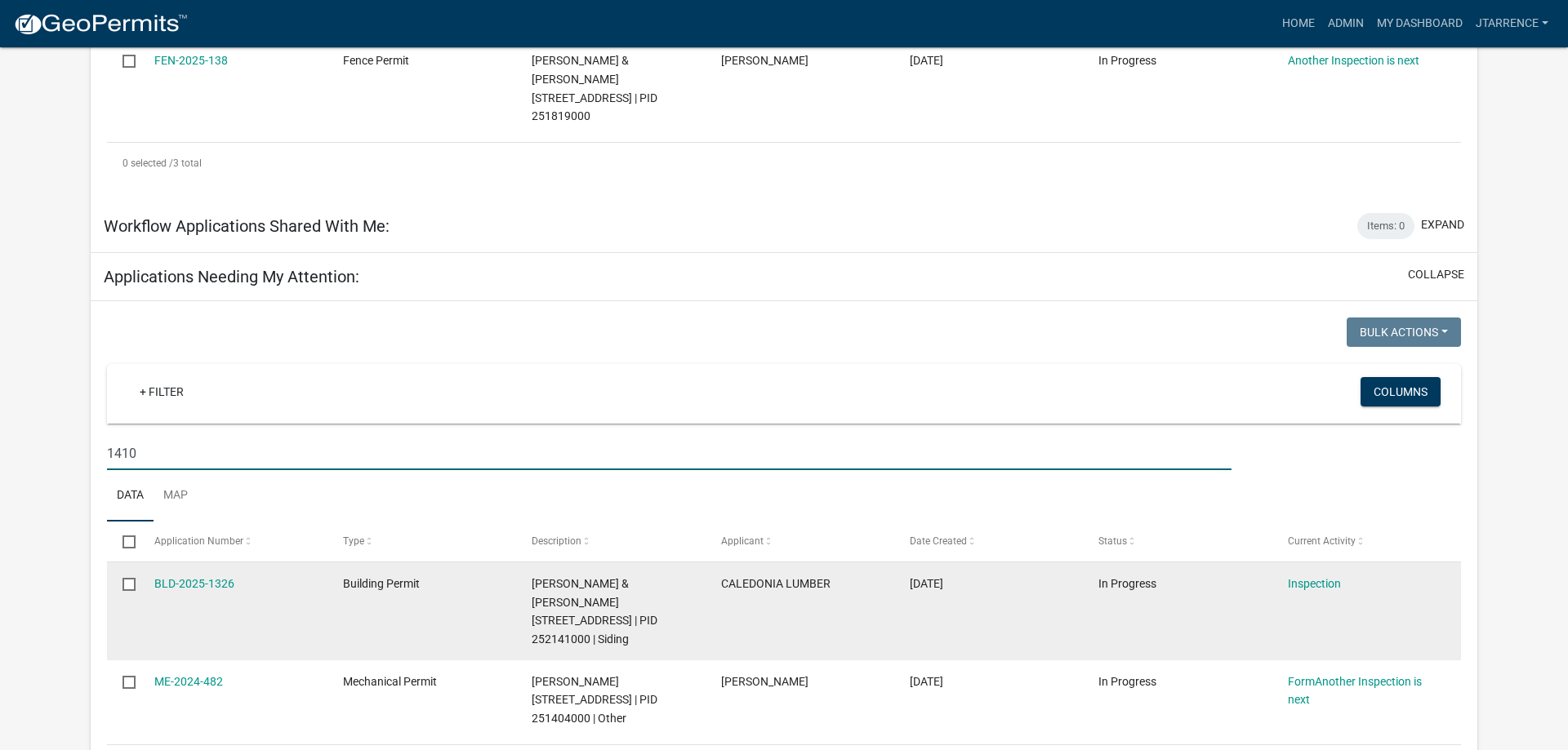
scroll to position [749, 0]
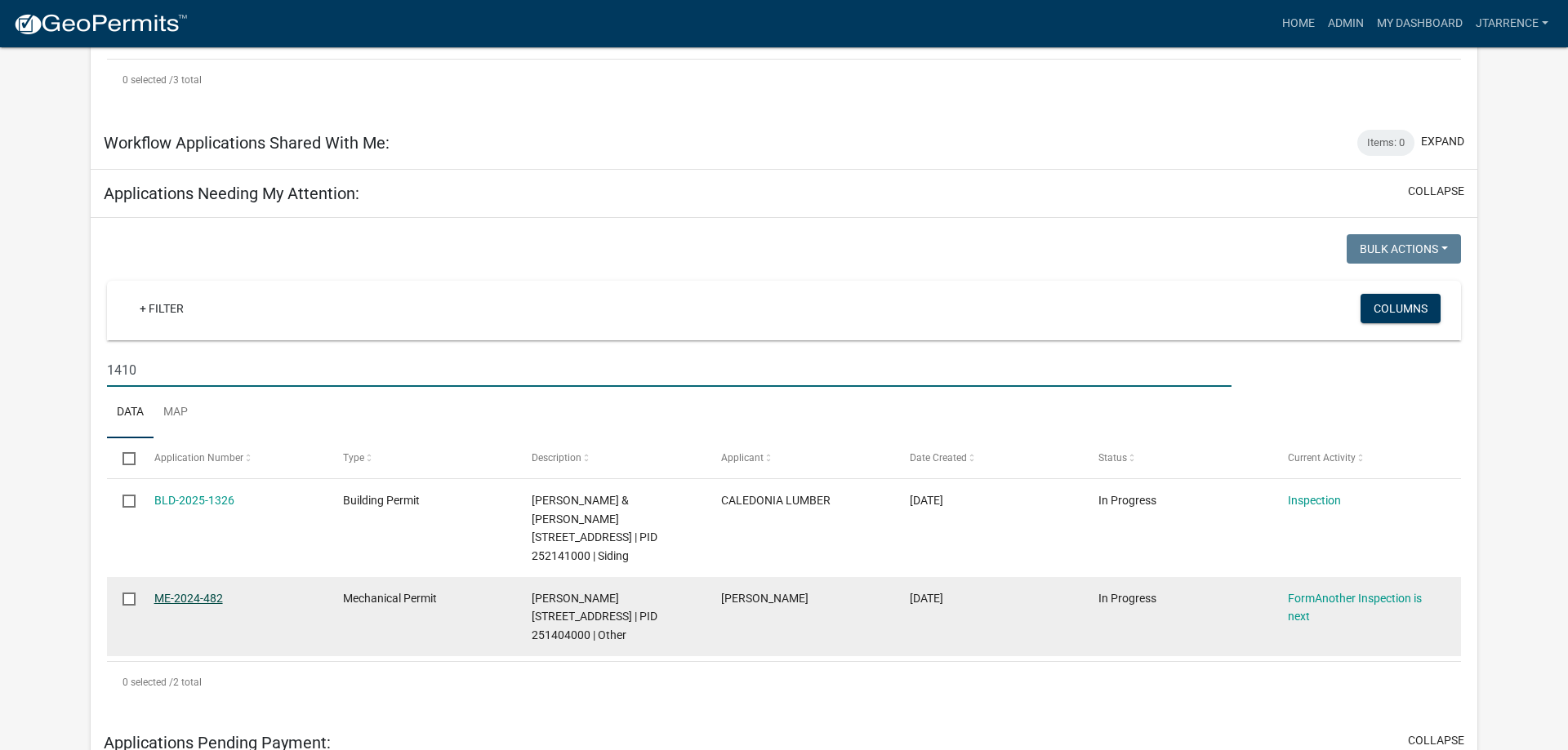
type input "1410"
click at [189, 592] on link "ME-2024-482" at bounding box center [189, 598] width 68 height 13
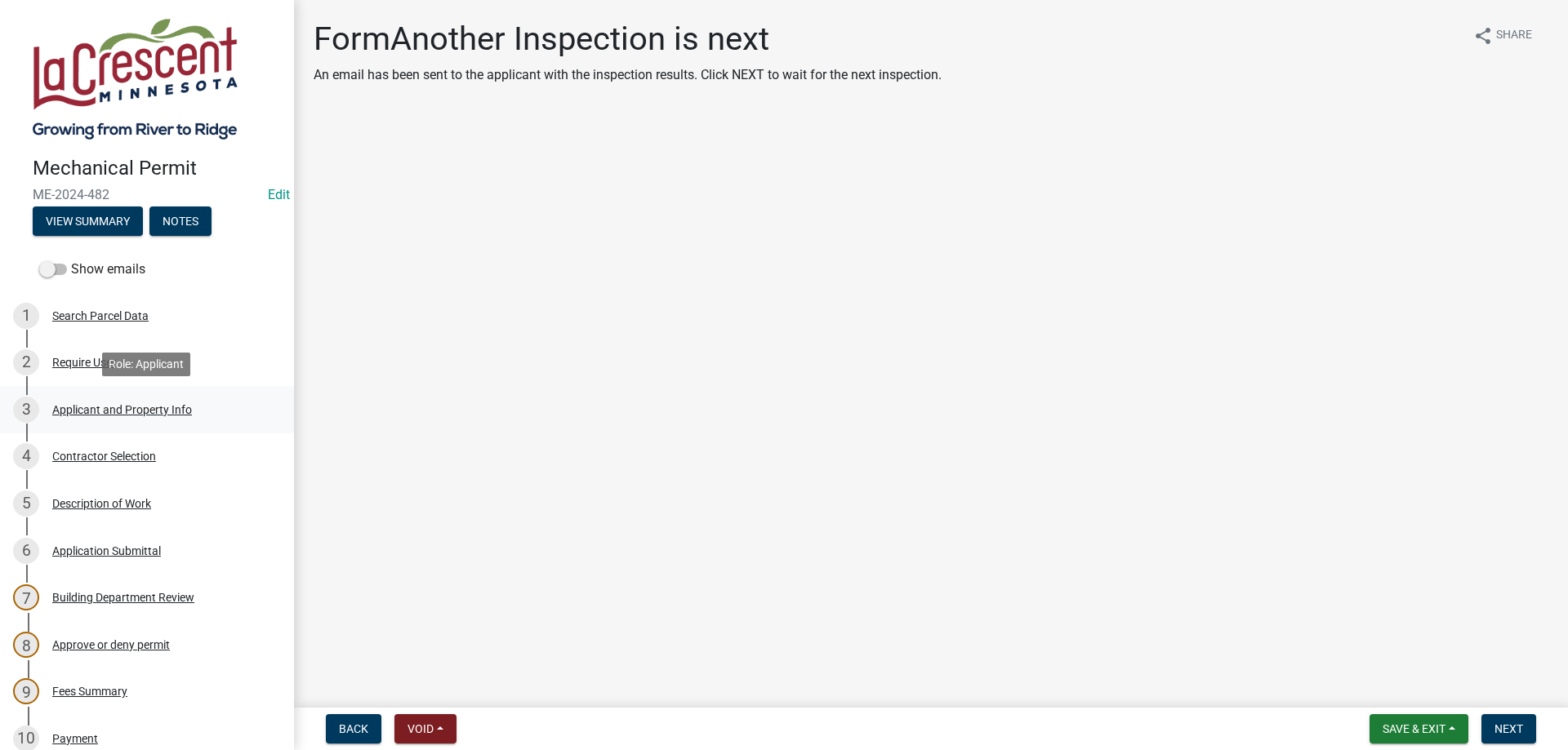
click at [114, 408] on div "Applicant and Property Info" at bounding box center [121, 410] width 140 height 11
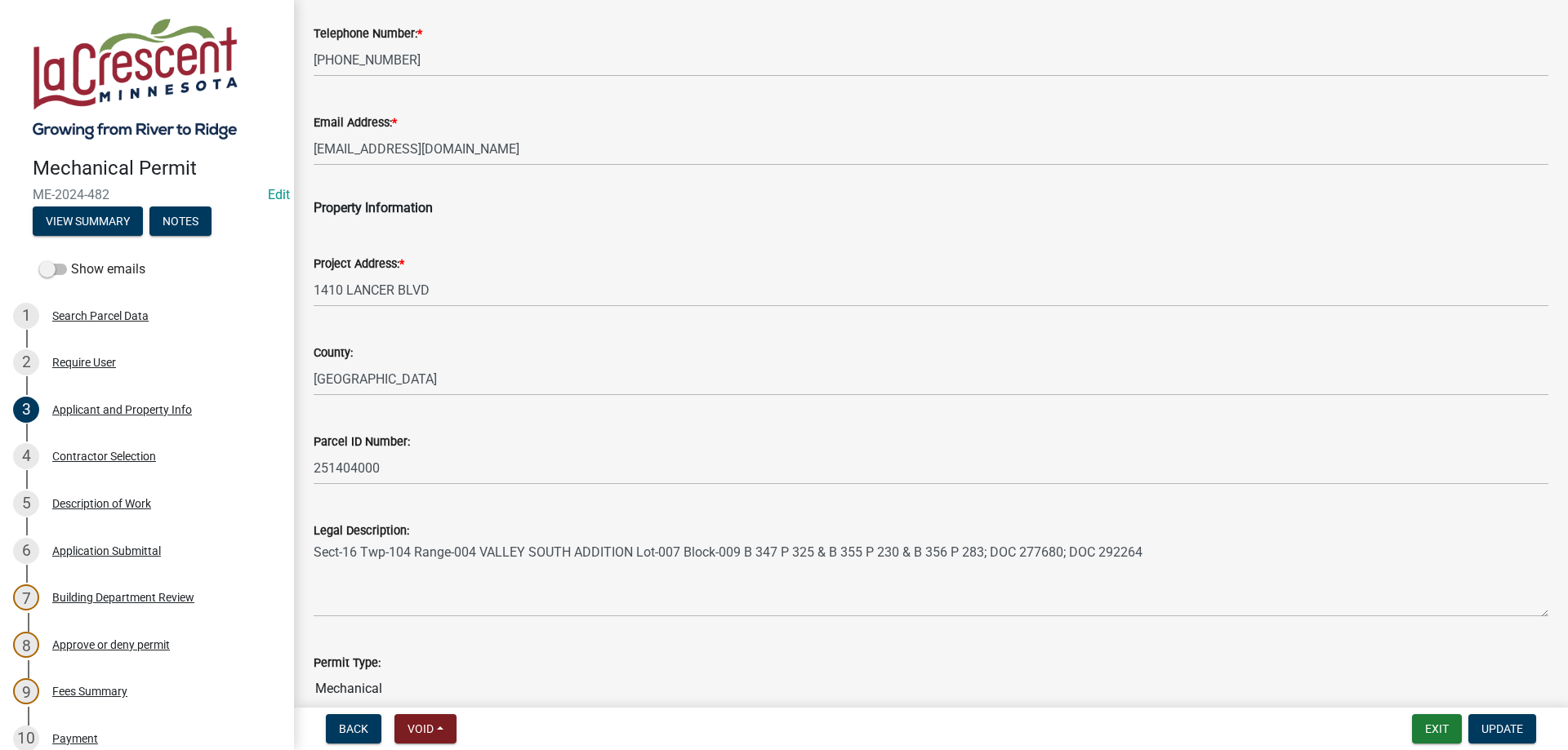
scroll to position [279, 0]
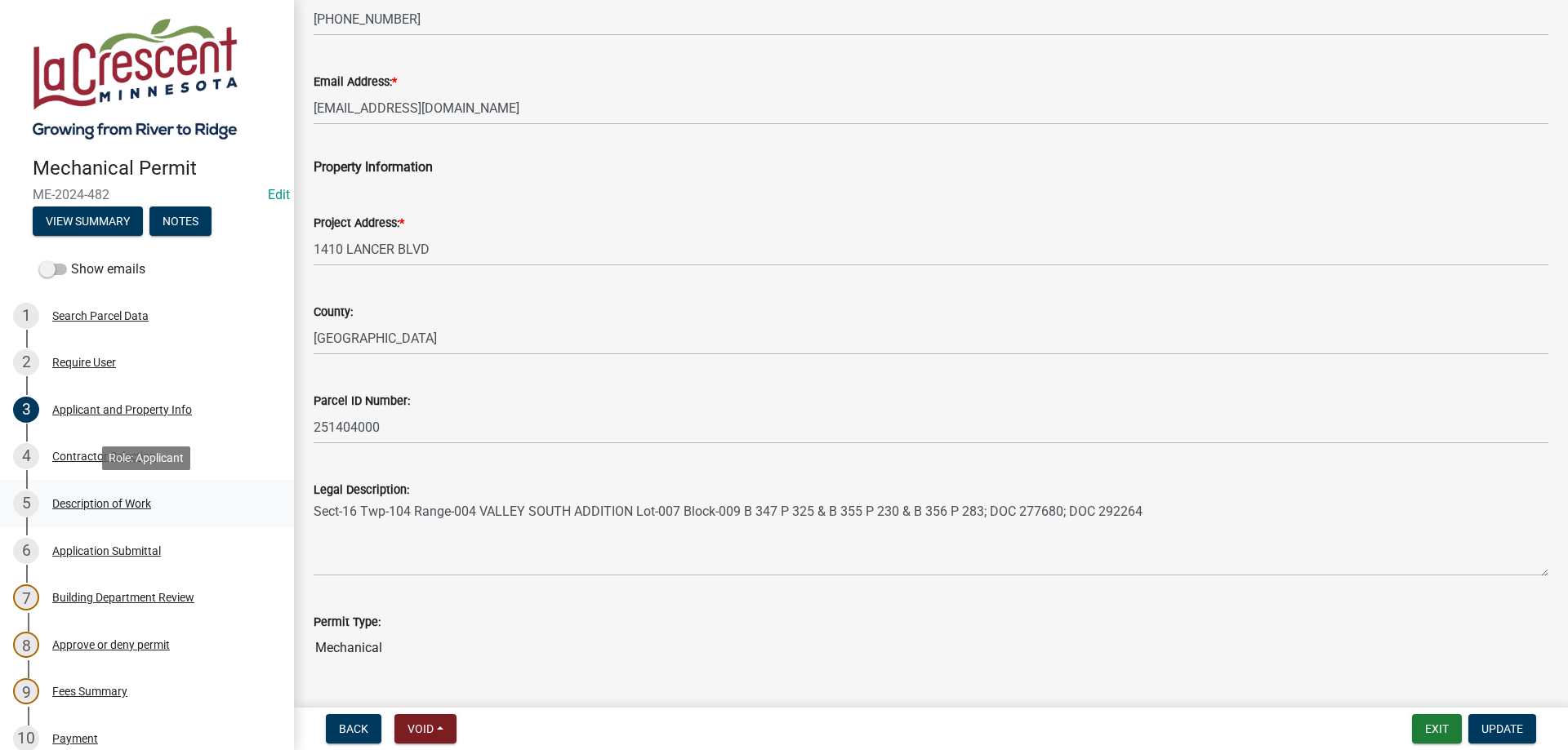
click at [112, 505] on div "Description of Work" at bounding box center [101, 503] width 99 height 11
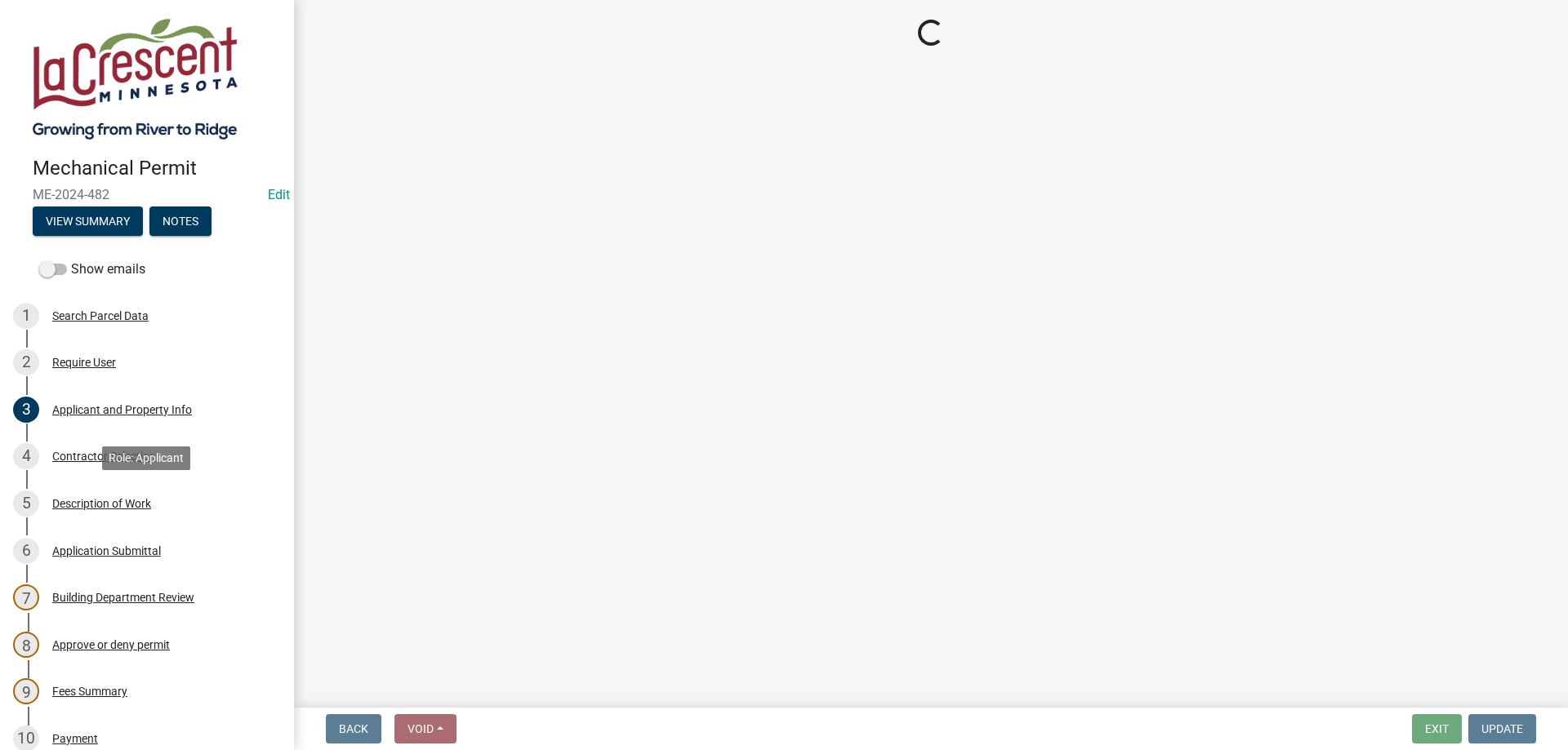
select select "ba376bc7-491f-4e2f-afbb-da92a65d87cf"
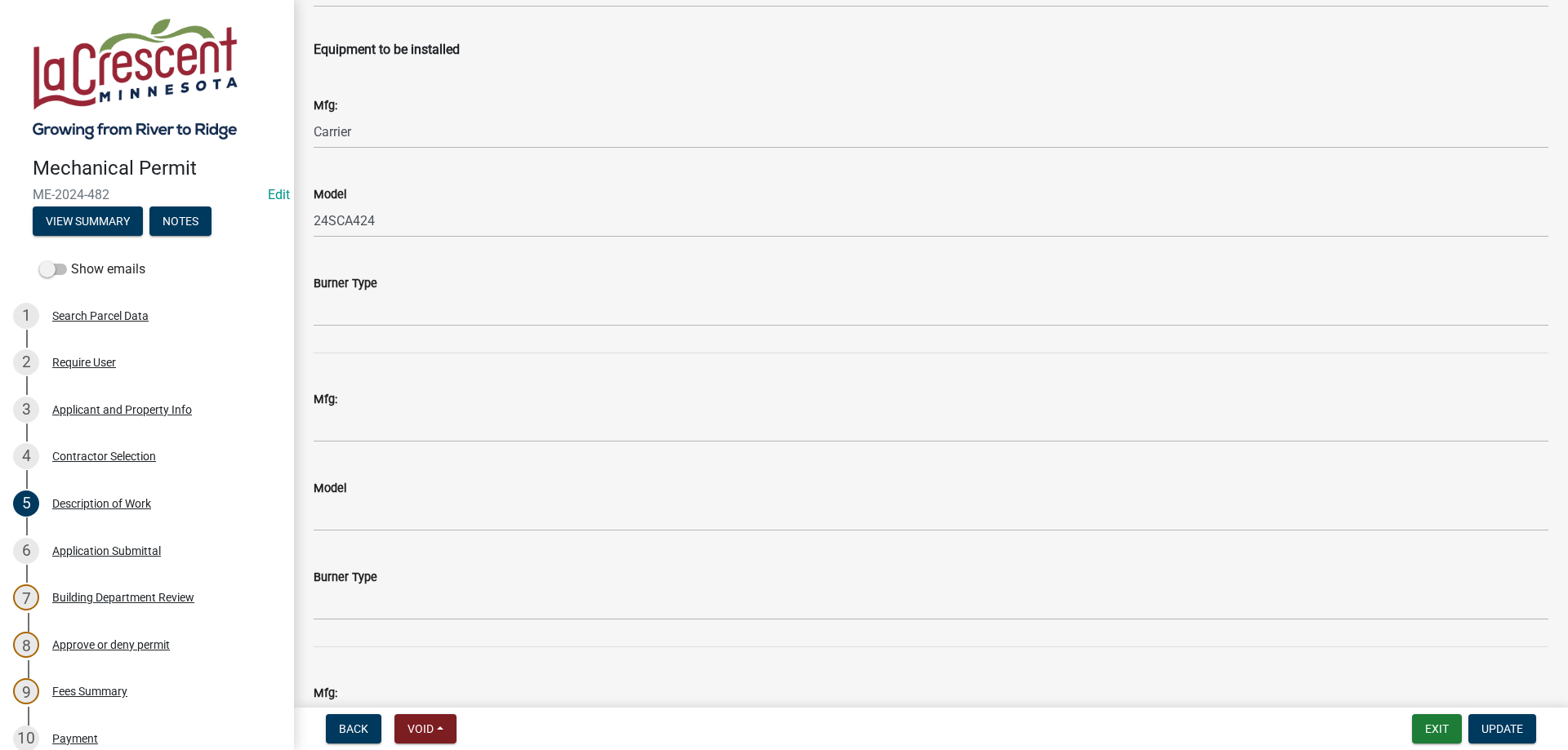
scroll to position [2420, 0]
click at [102, 547] on div "Application Submittal" at bounding box center [105, 551] width 108 height 11
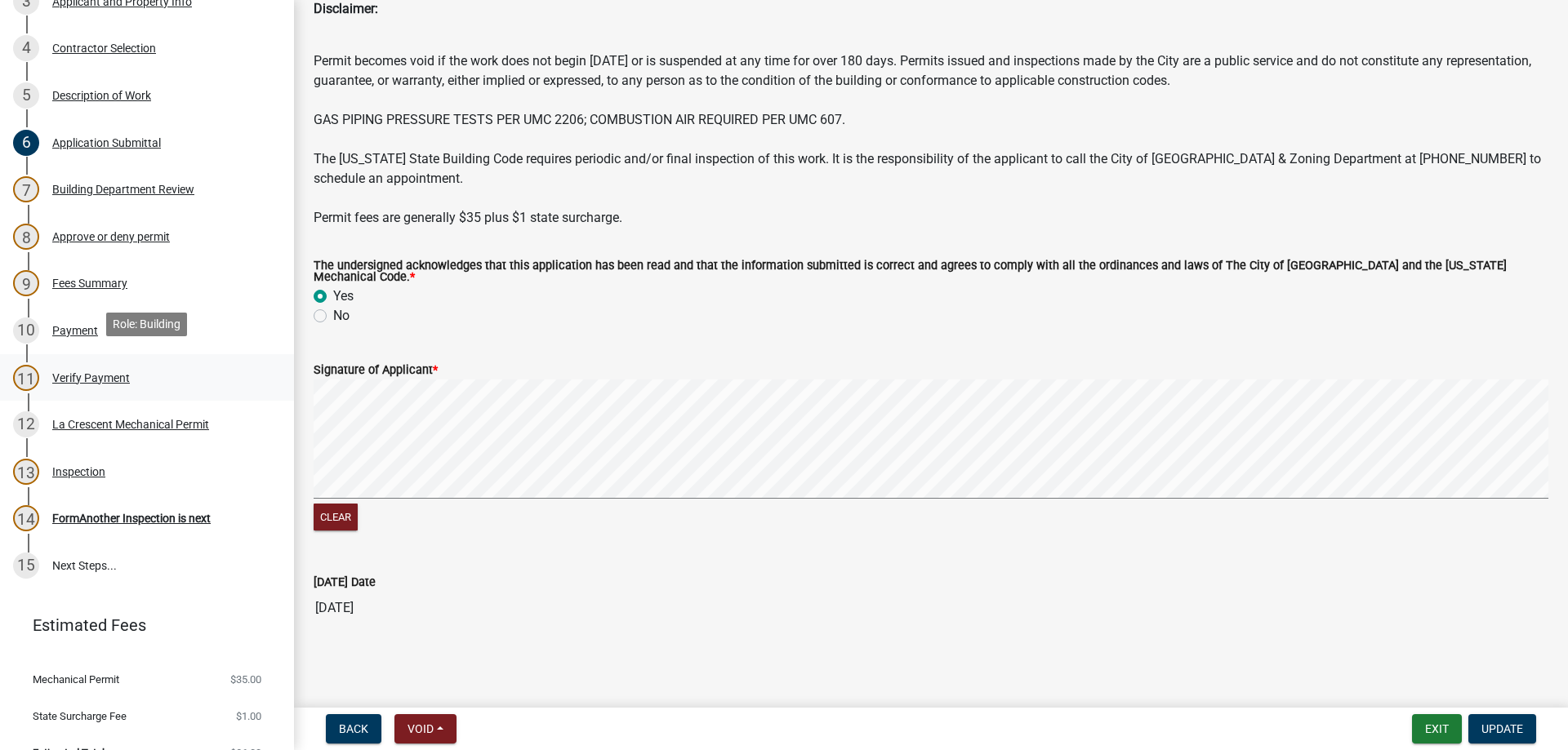
scroll to position [416, 0]
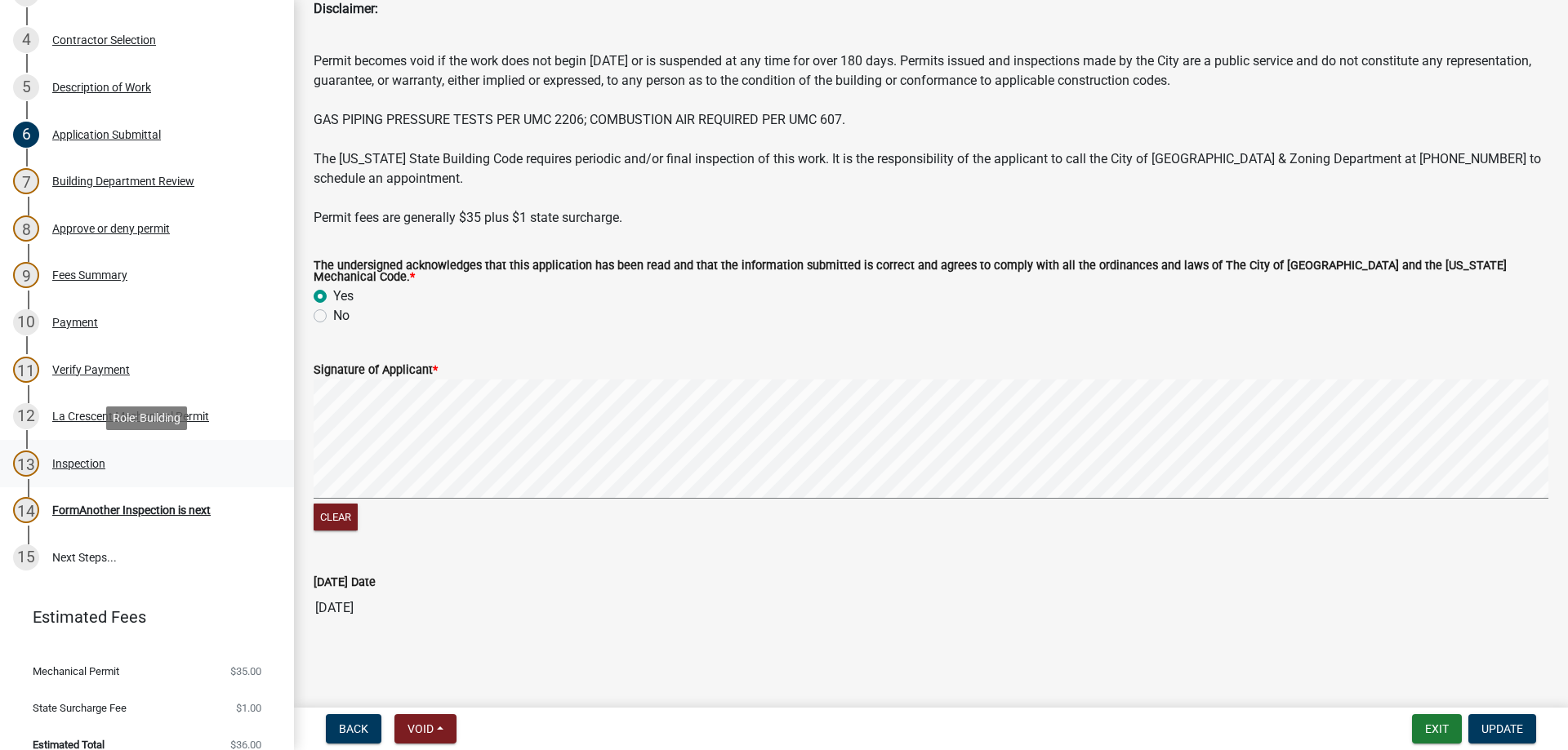
click at [88, 467] on div "Inspection" at bounding box center [78, 463] width 53 height 11
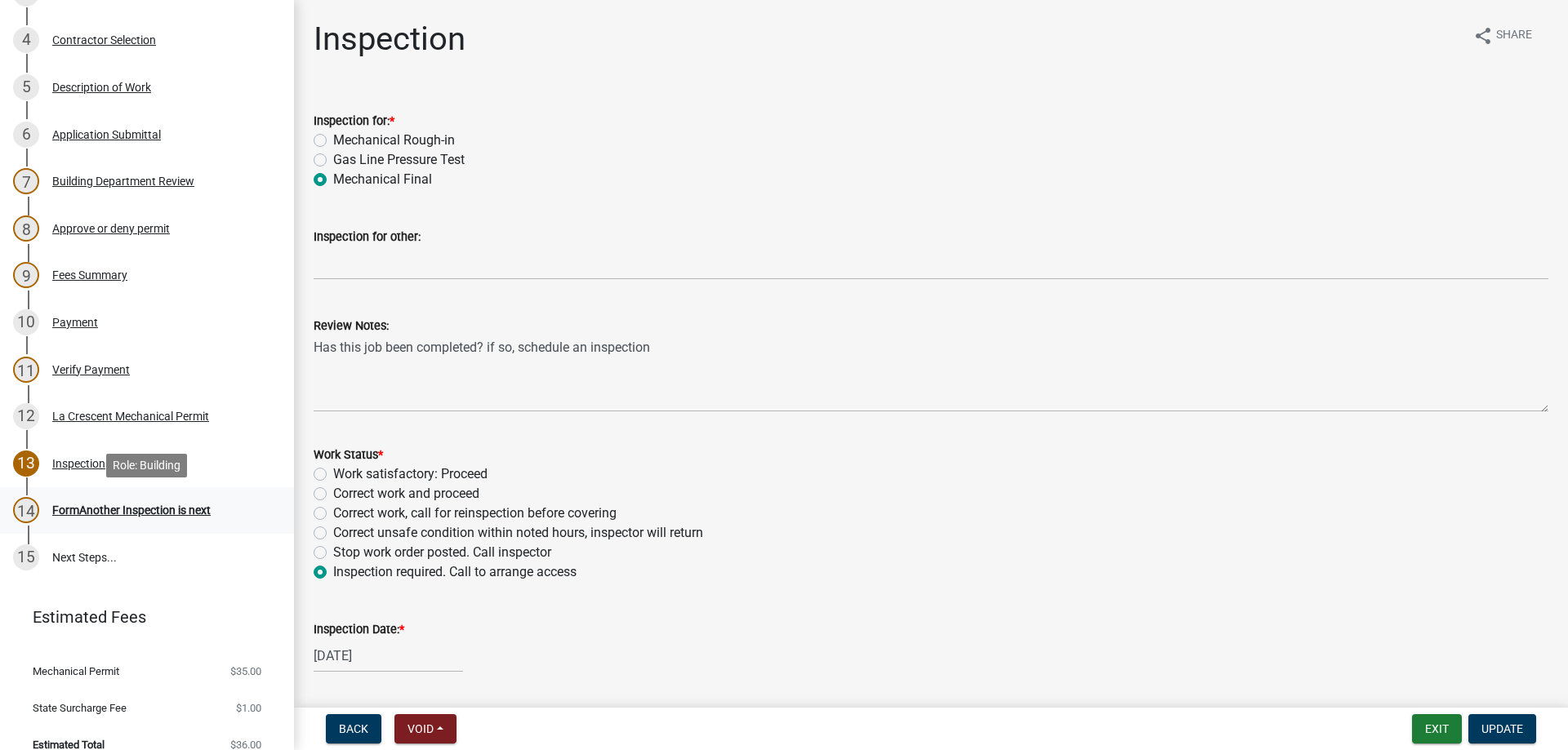
click at [111, 515] on div "FormAnother Inspection is next" at bounding box center [130, 510] width 158 height 11
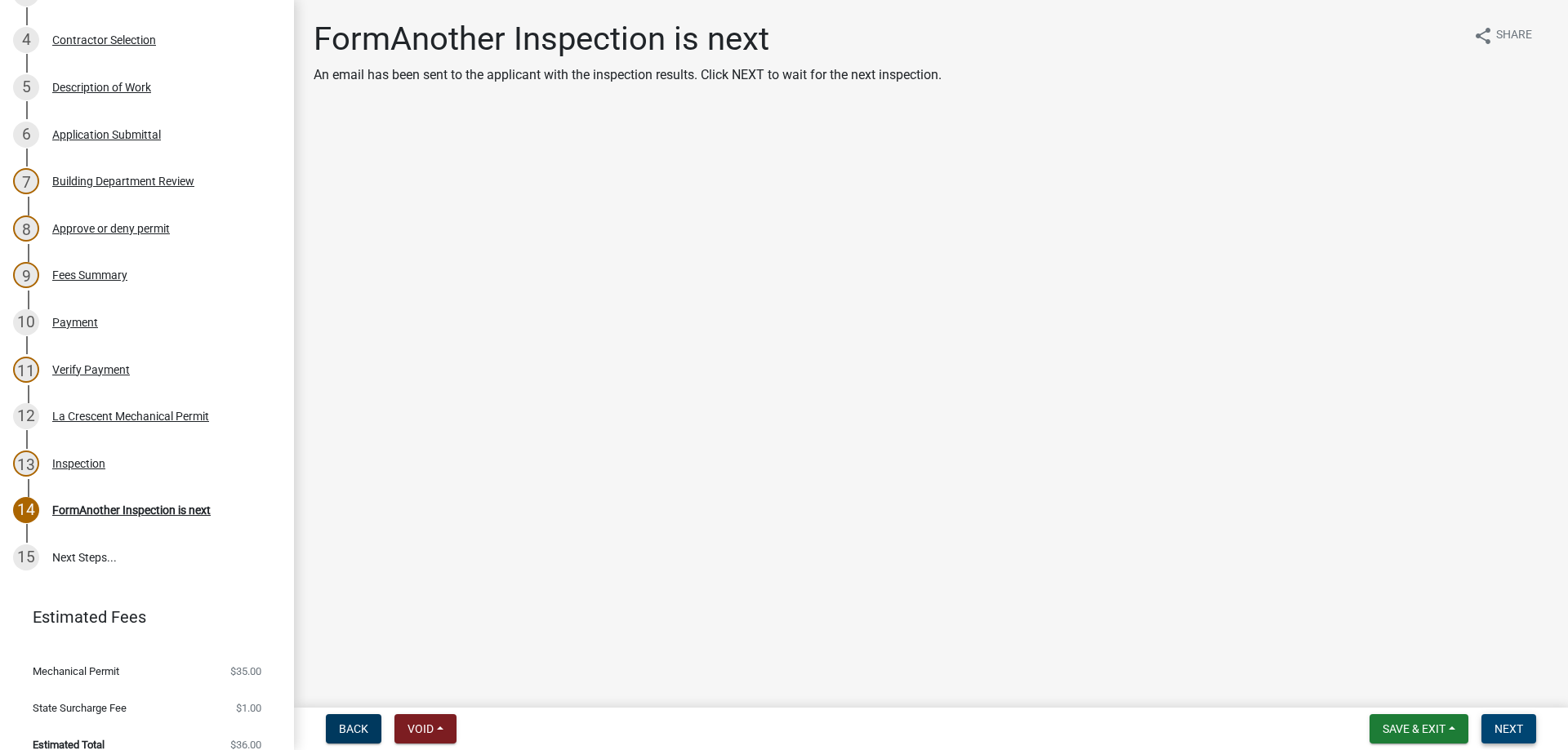
click at [1515, 727] on span "Next" at bounding box center [1508, 729] width 29 height 13
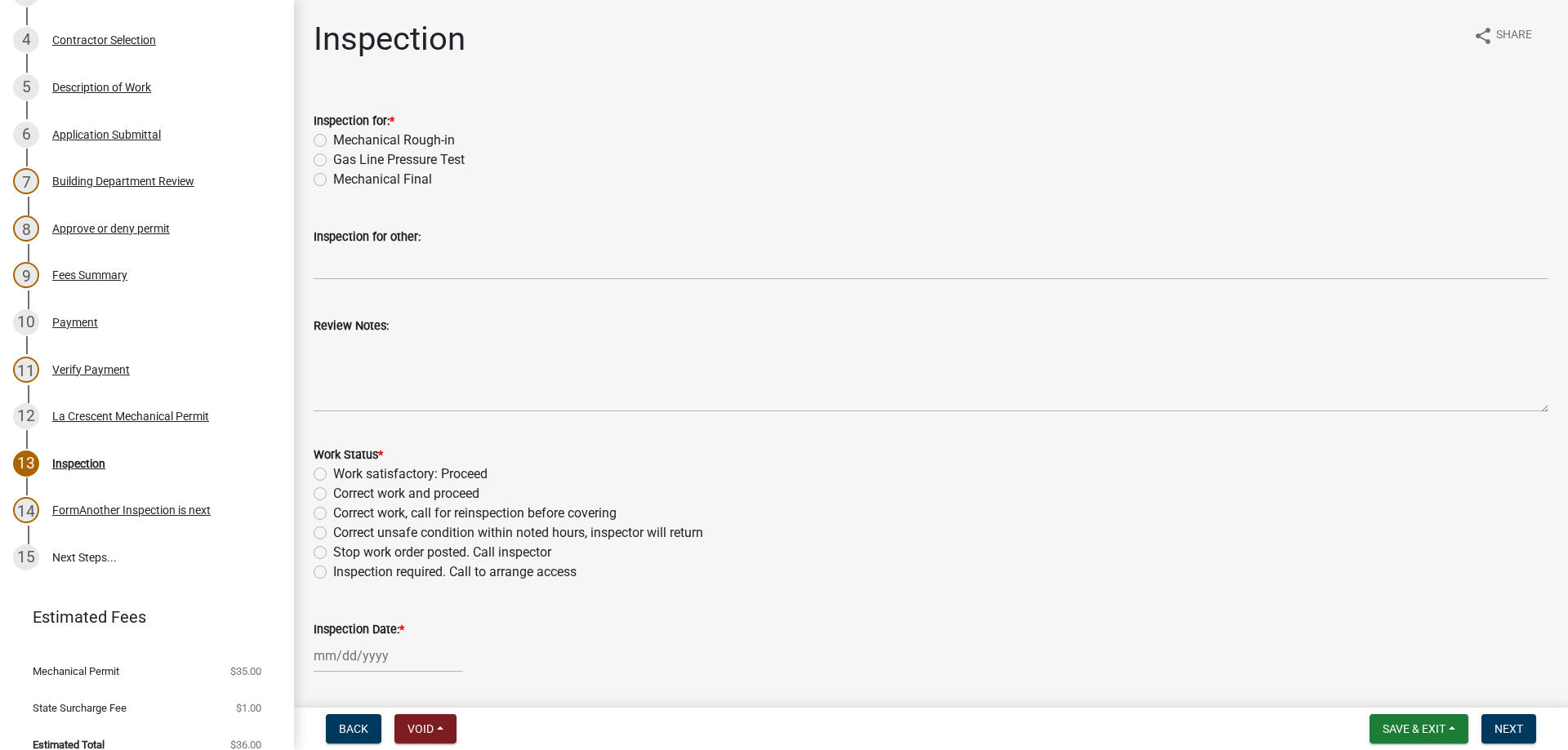
click at [333, 178] on label "Mechanical Final" at bounding box center [382, 179] width 99 height 19
click at [333, 178] on input "Mechanical Final" at bounding box center [338, 175] width 10 height 10
radio input "true"
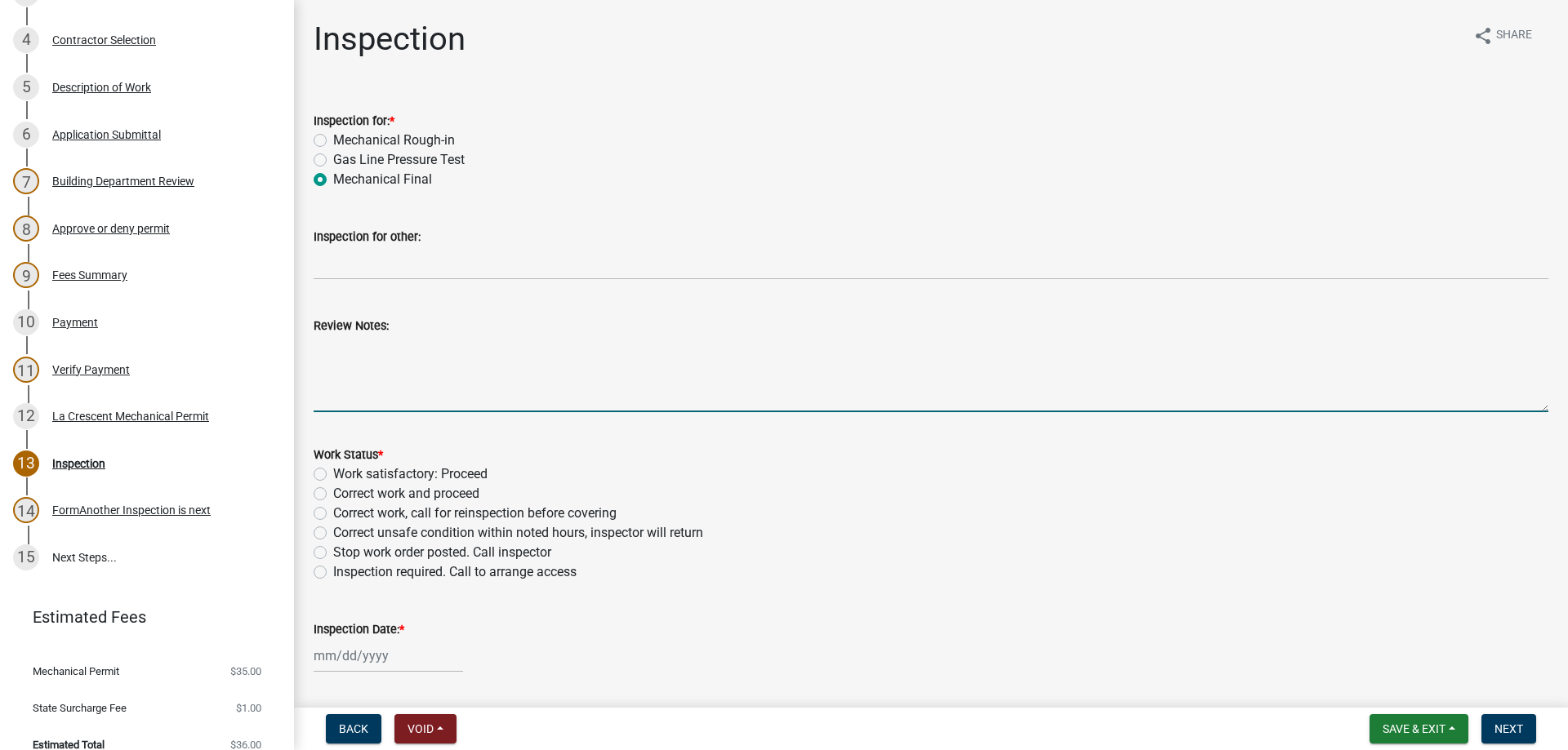
drag, startPoint x: 338, startPoint y: 357, endPoint x: 347, endPoint y: 350, distance: 11.4
click at [338, 354] on textarea "Review Notes:" at bounding box center [931, 374] width 1235 height 77
type textarea "No inspection called for. Permit expired."
click at [333, 471] on label "Work satisfactory: Proceed" at bounding box center [410, 473] width 154 height 19
click at [333, 471] on input "Work satisfactory: Proceed" at bounding box center [338, 469] width 10 height 10
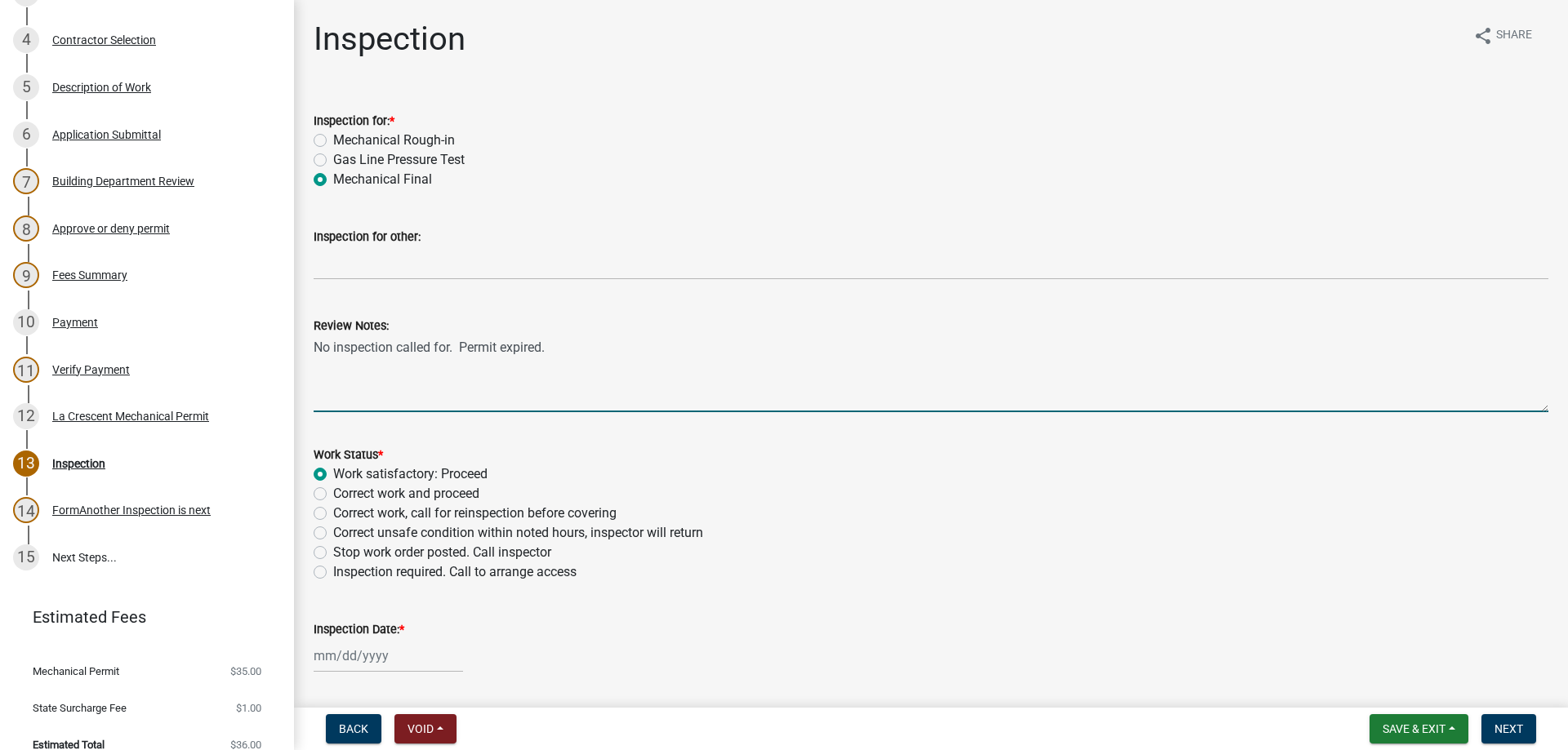
radio input "true"
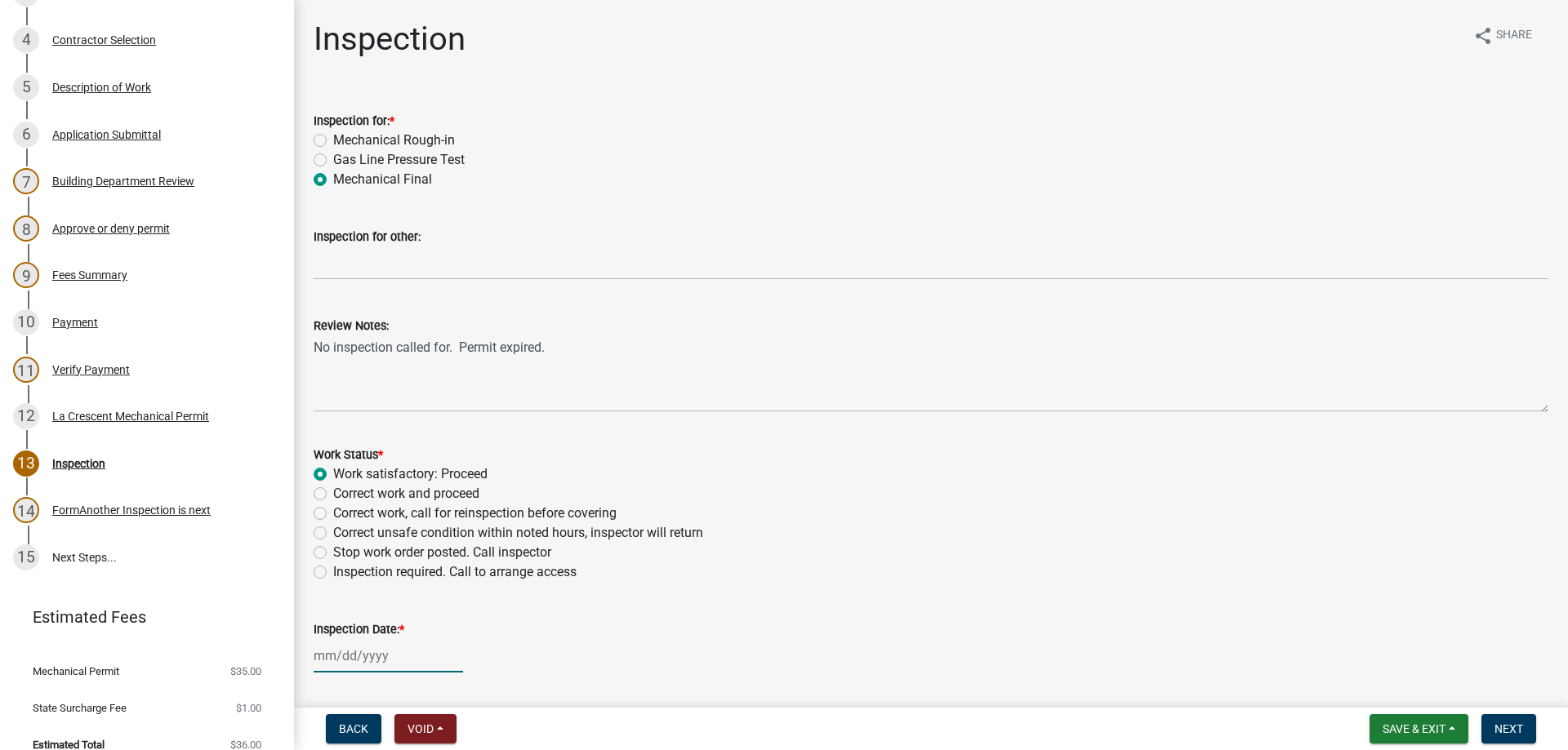
click at [355, 660] on input "Inspection Date: *" at bounding box center [389, 656] width 150 height 33
select select "9"
select select "2025"
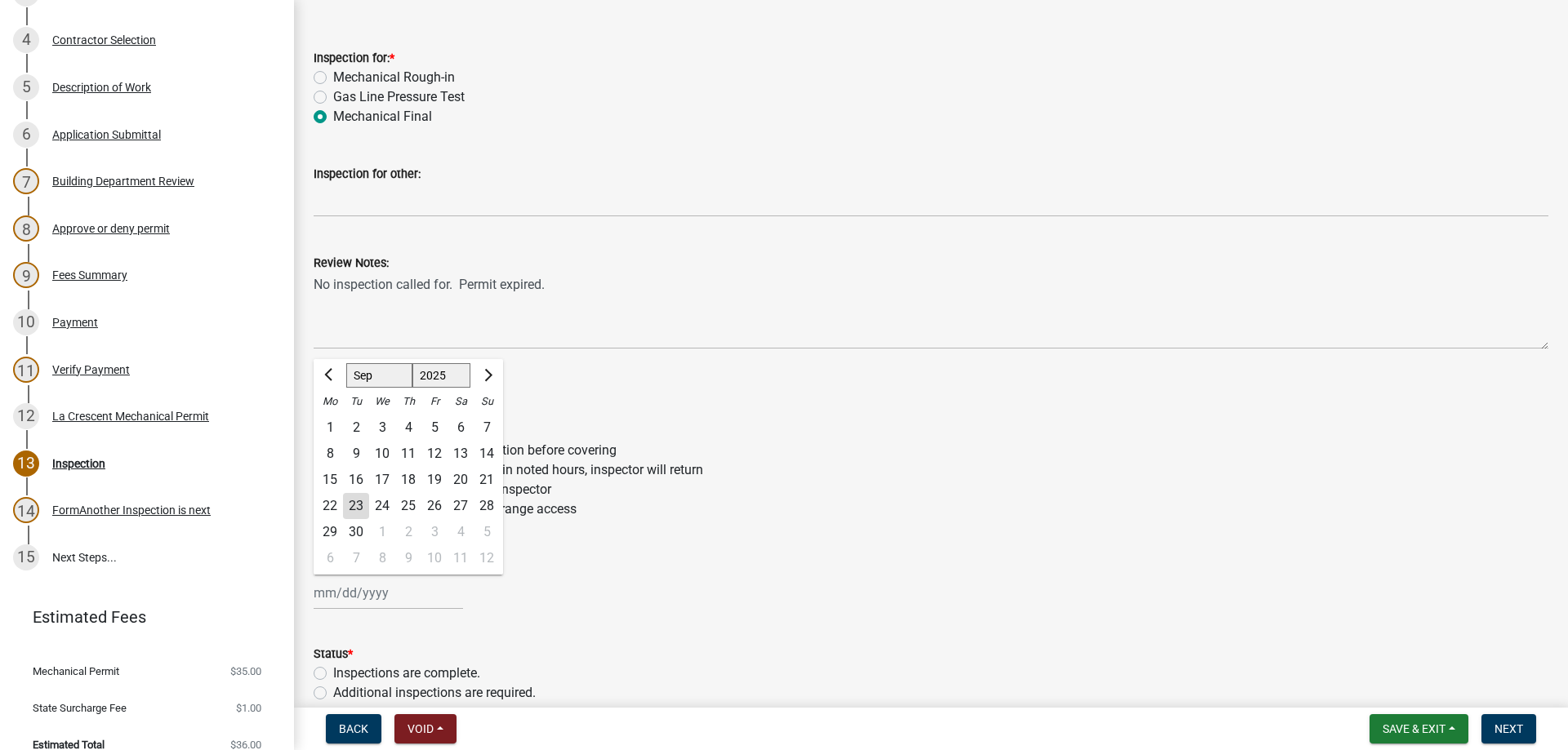
scroll to position [93, 0]
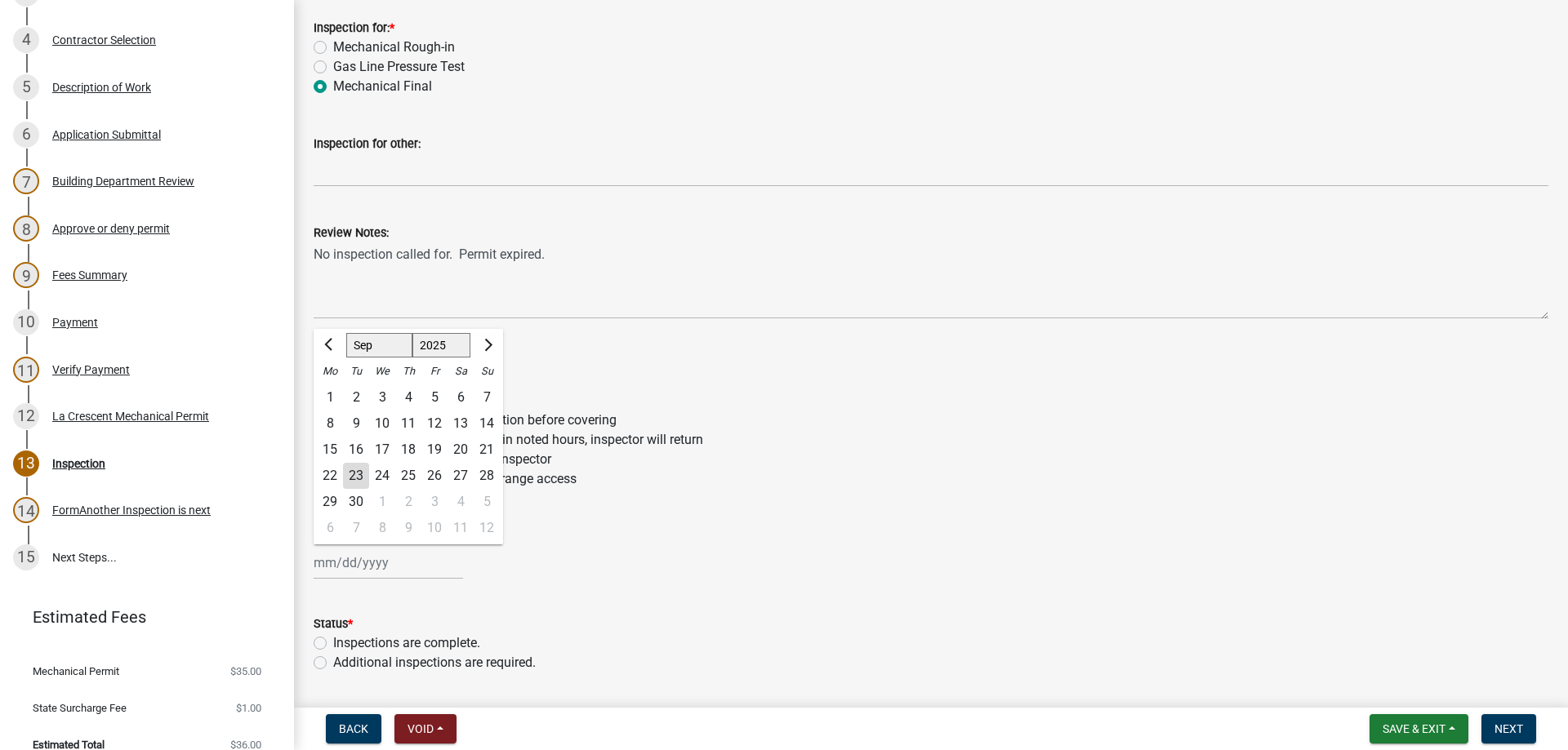
click at [351, 478] on div "23" at bounding box center [356, 476] width 26 height 26
type input "[DATE]"
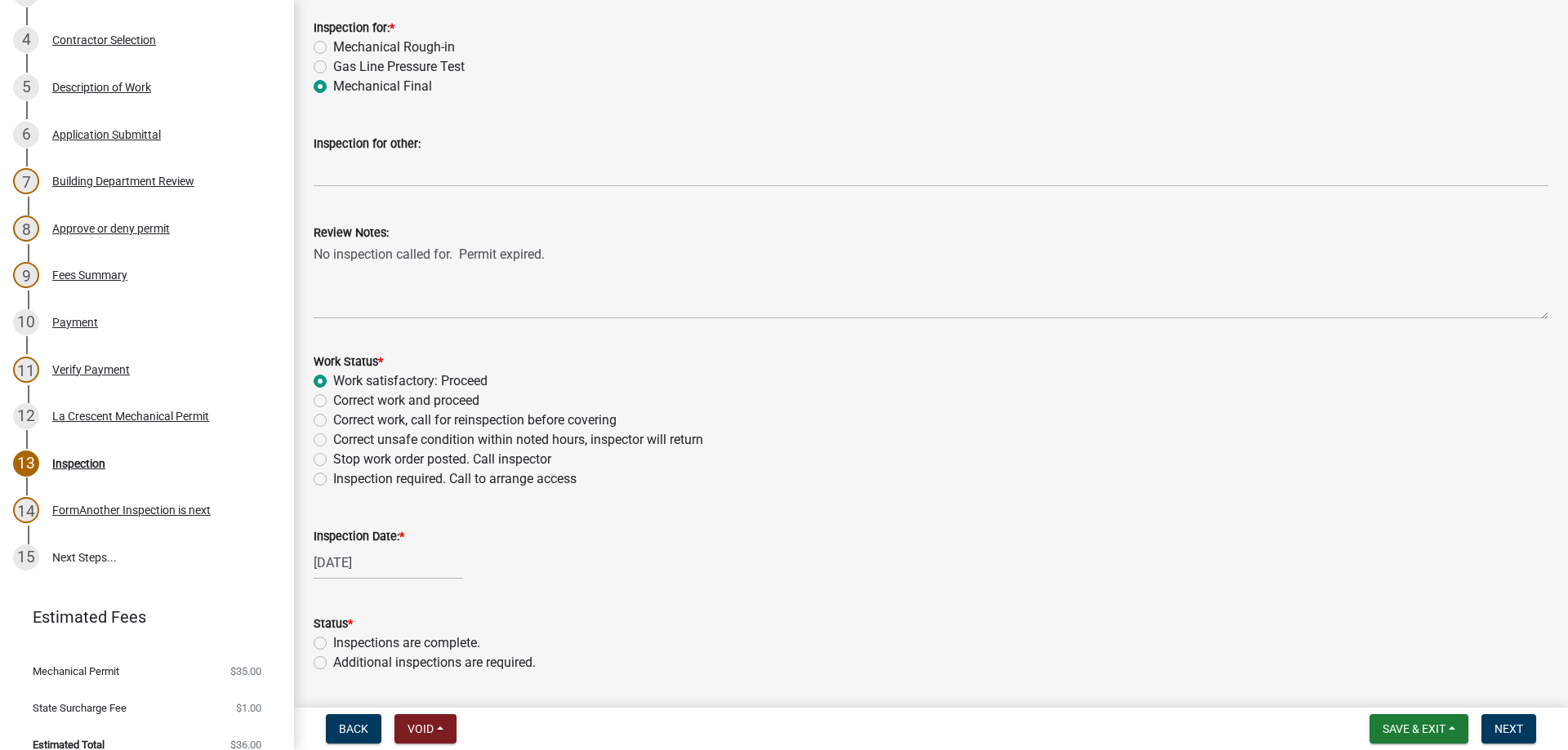
click at [333, 641] on label "Inspections are complete." at bounding box center [406, 643] width 147 height 19
click at [333, 641] on input "Inspections are complete." at bounding box center [338, 638] width 10 height 10
radio input "true"
click at [1512, 728] on span "Next" at bounding box center [1508, 729] width 29 height 13
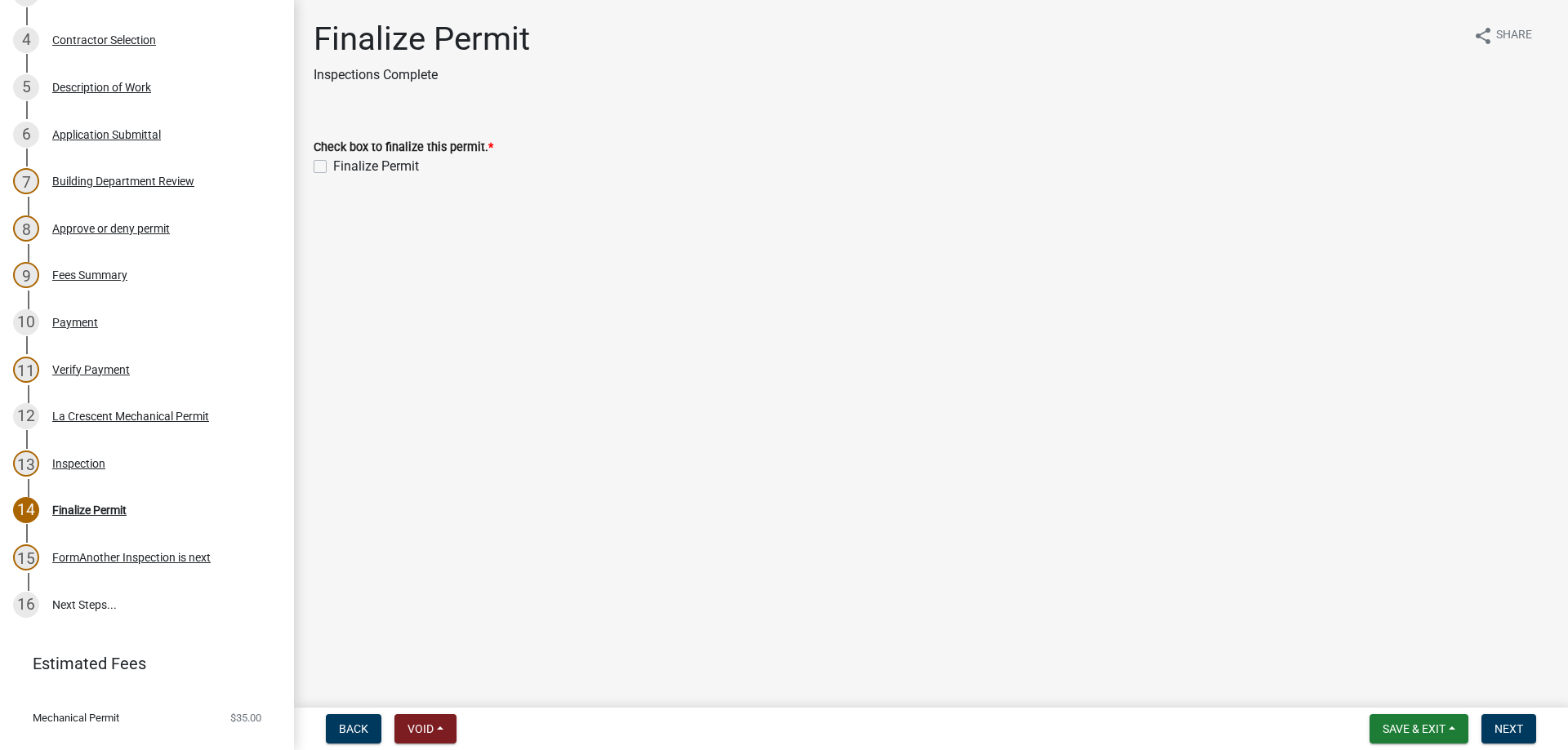
scroll to position [463, 0]
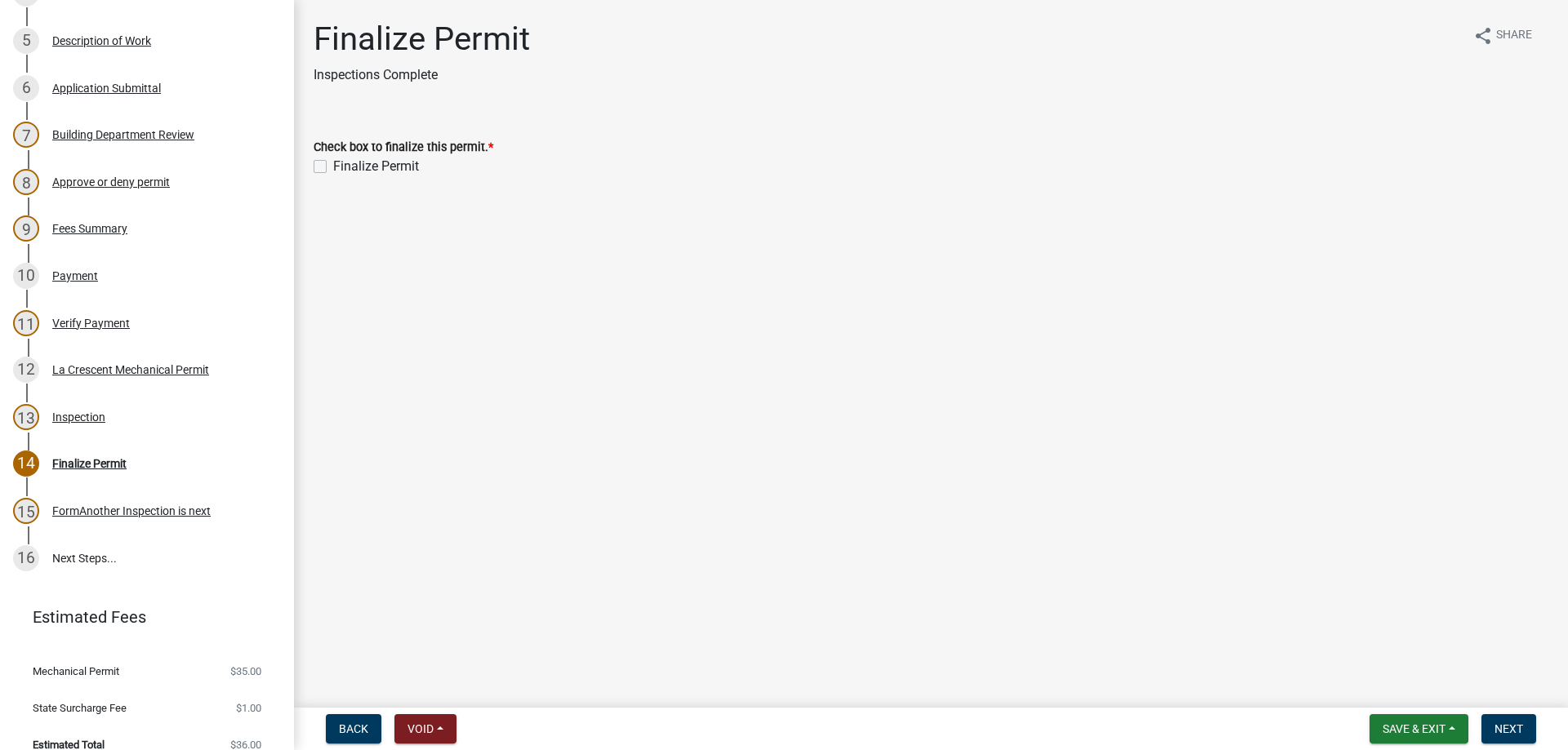
click at [333, 169] on label "Finalize Permit" at bounding box center [376, 166] width 86 height 19
click at [333, 167] on input "Finalize Permit" at bounding box center [338, 161] width 10 height 10
checkbox input "true"
click at [1517, 723] on span "Next" at bounding box center [1508, 729] width 29 height 13
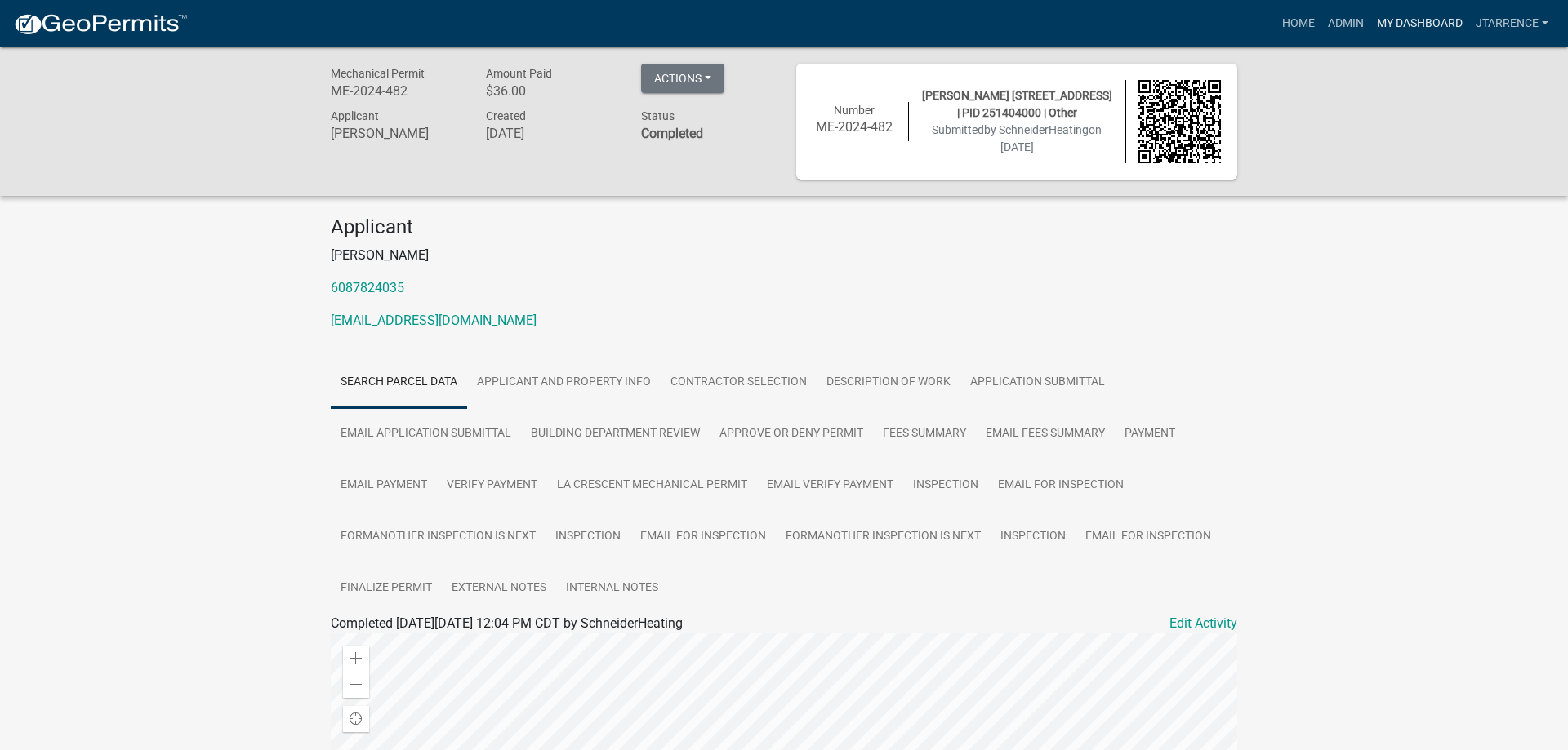
click at [1414, 22] on link "My Dashboard" at bounding box center [1419, 24] width 99 height 31
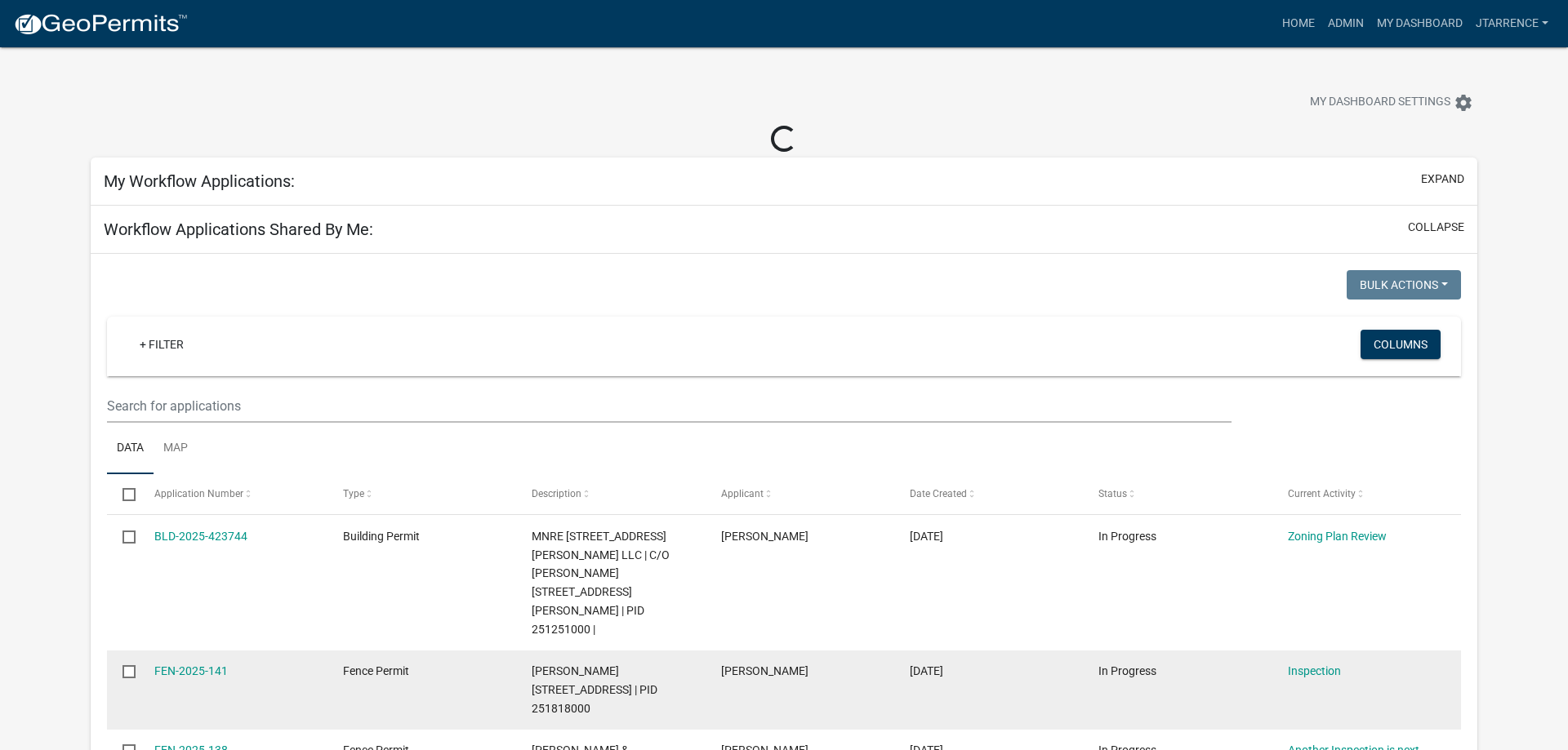
scroll to position [141, 0]
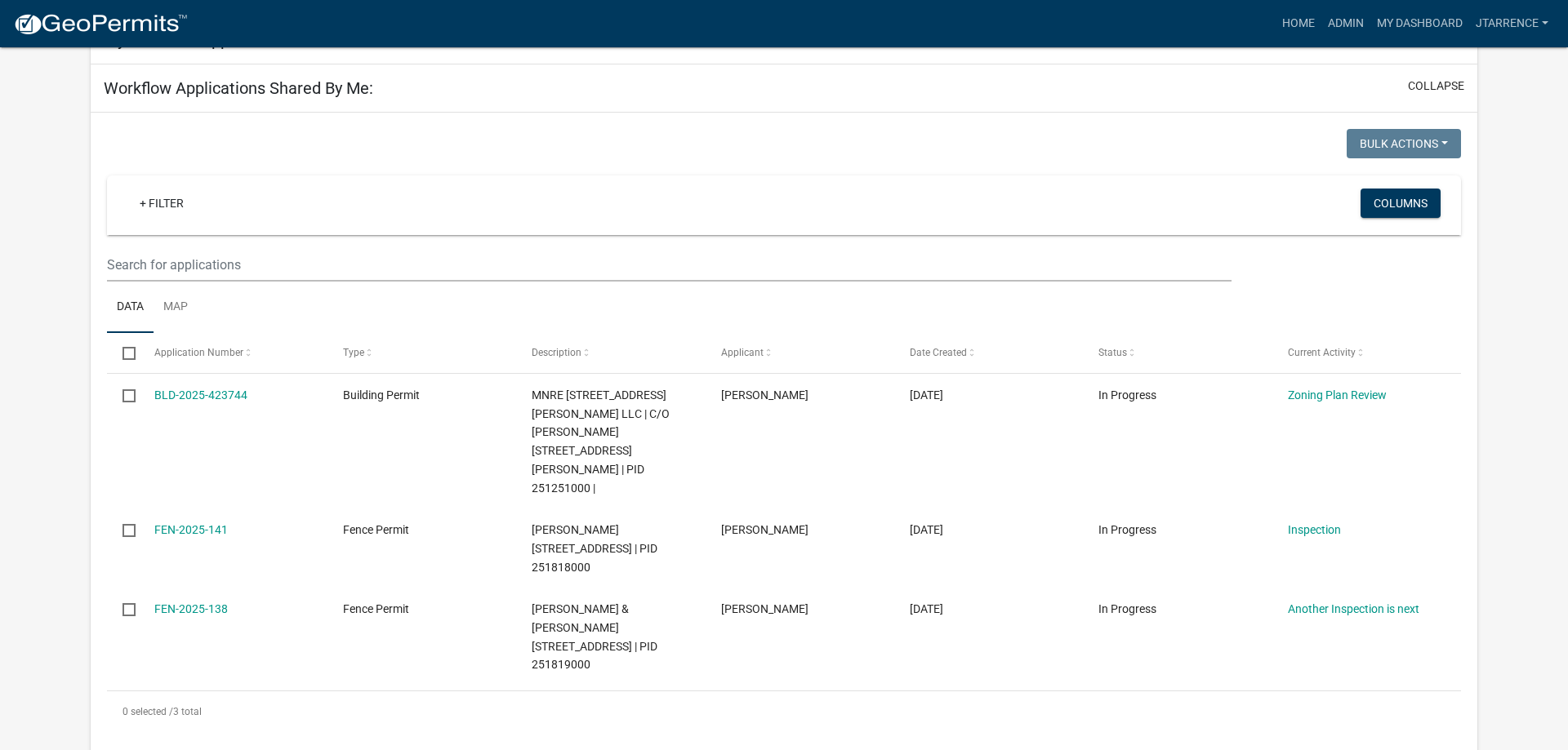
select select "3: 100"
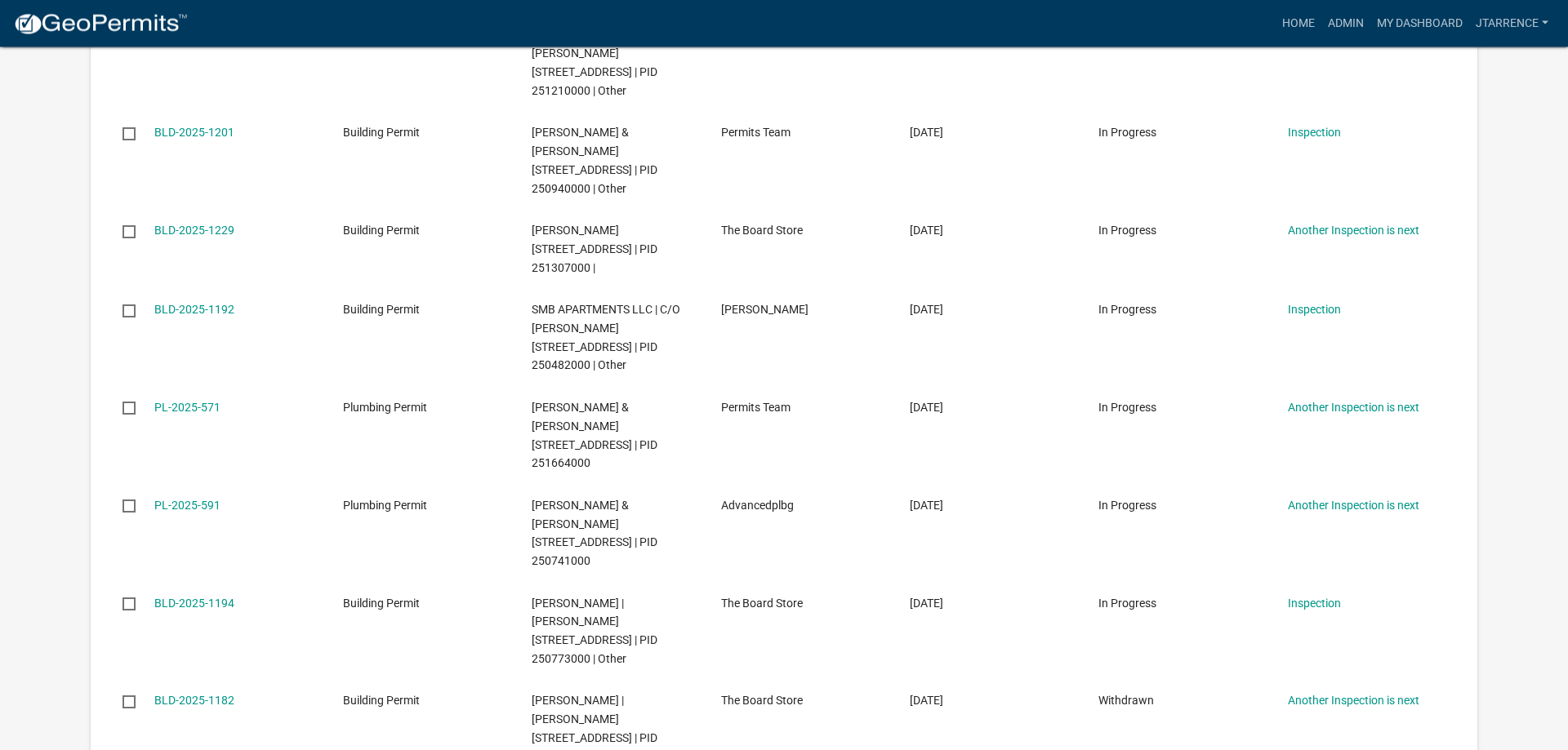
scroll to position [9572, 0]
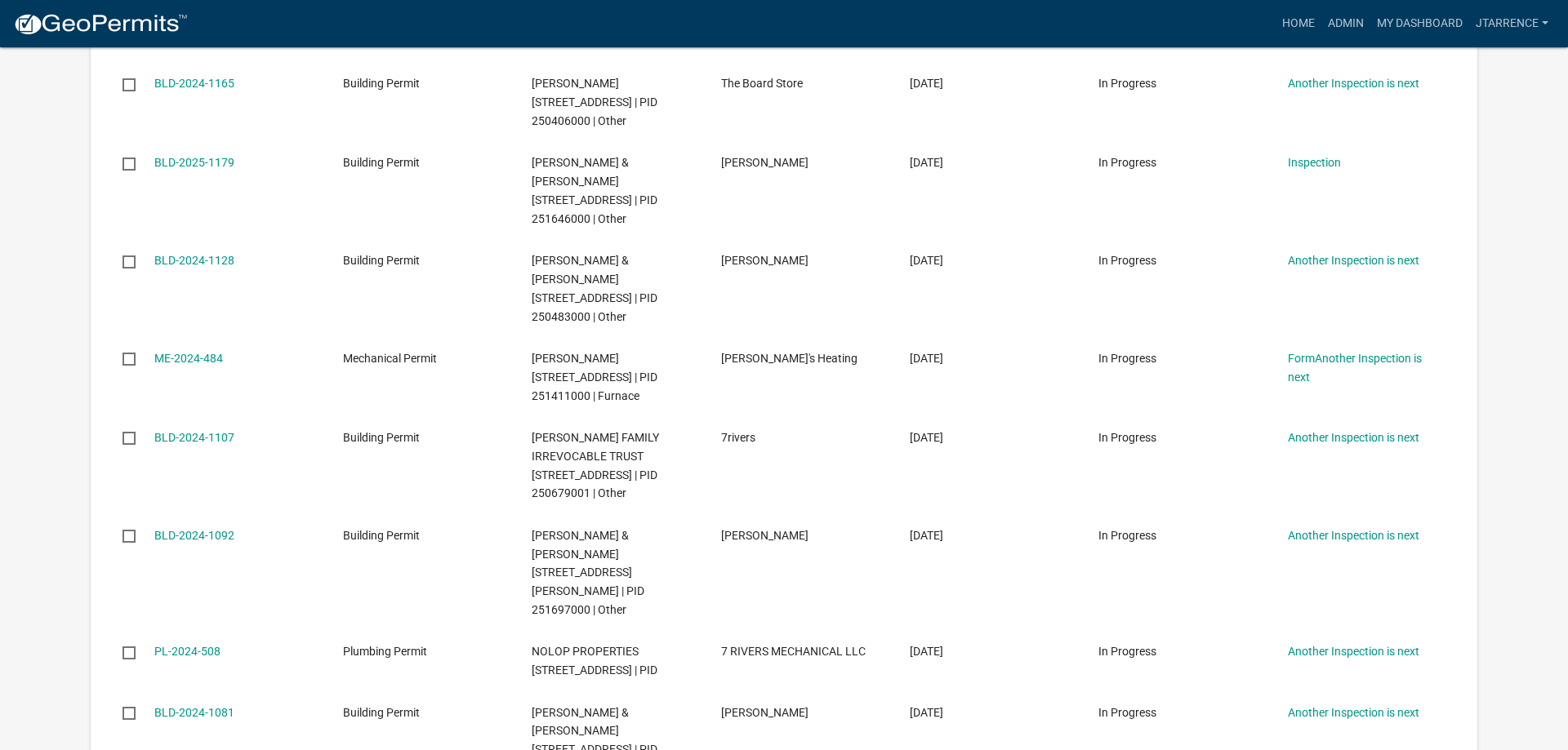
scroll to position [1191, 0]
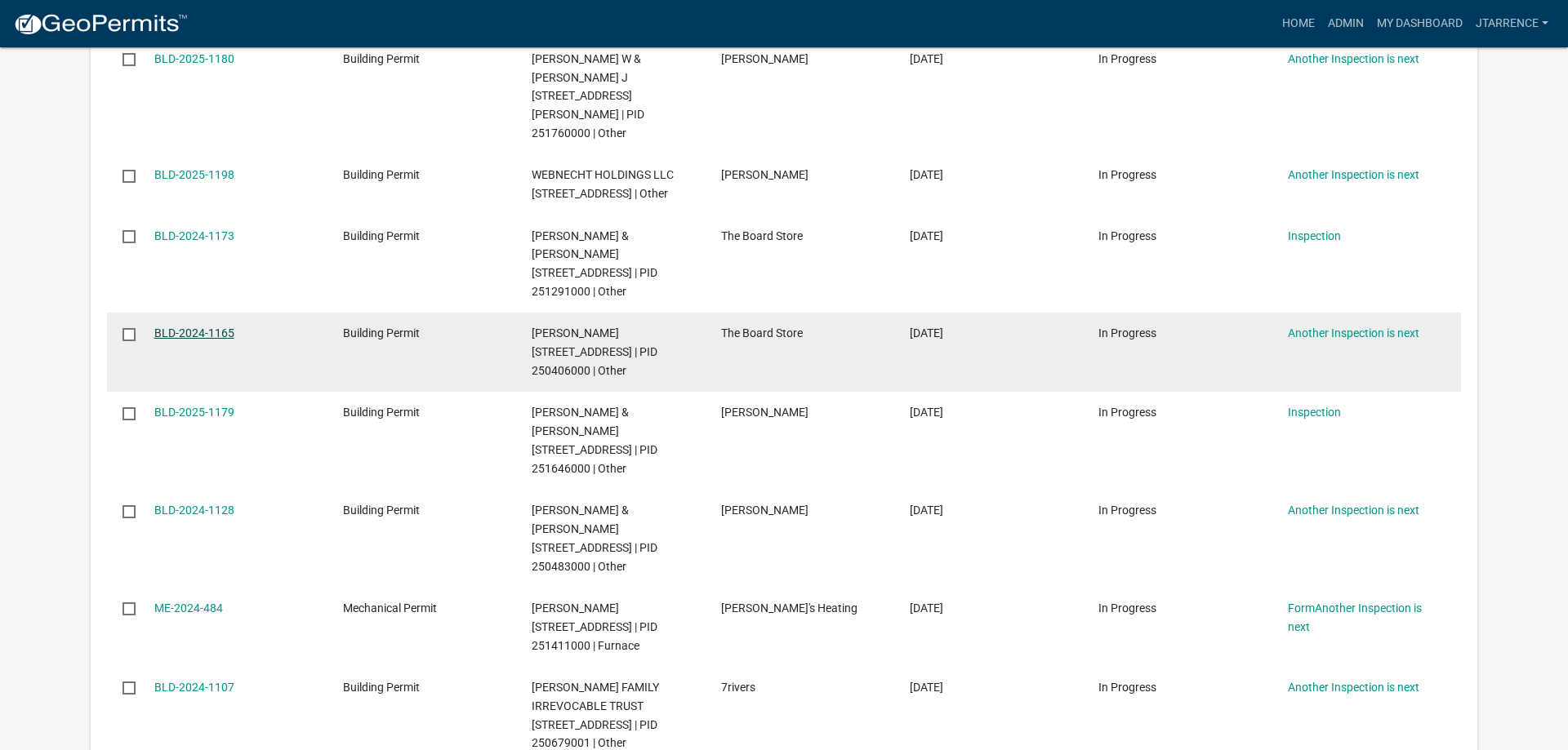
click at [216, 326] on link "BLD-2024-1165" at bounding box center [194, 333] width 80 height 13
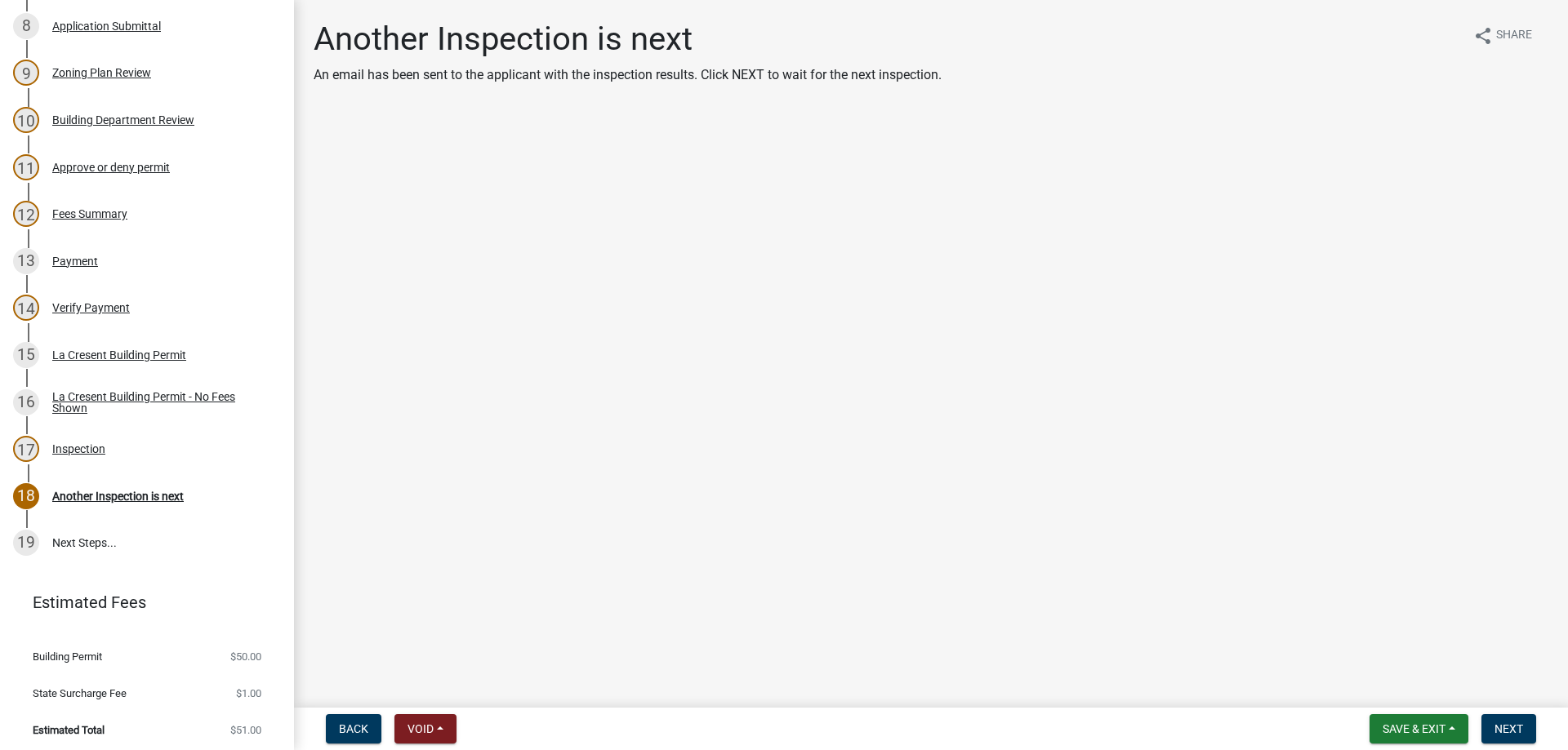
scroll to position [623, 0]
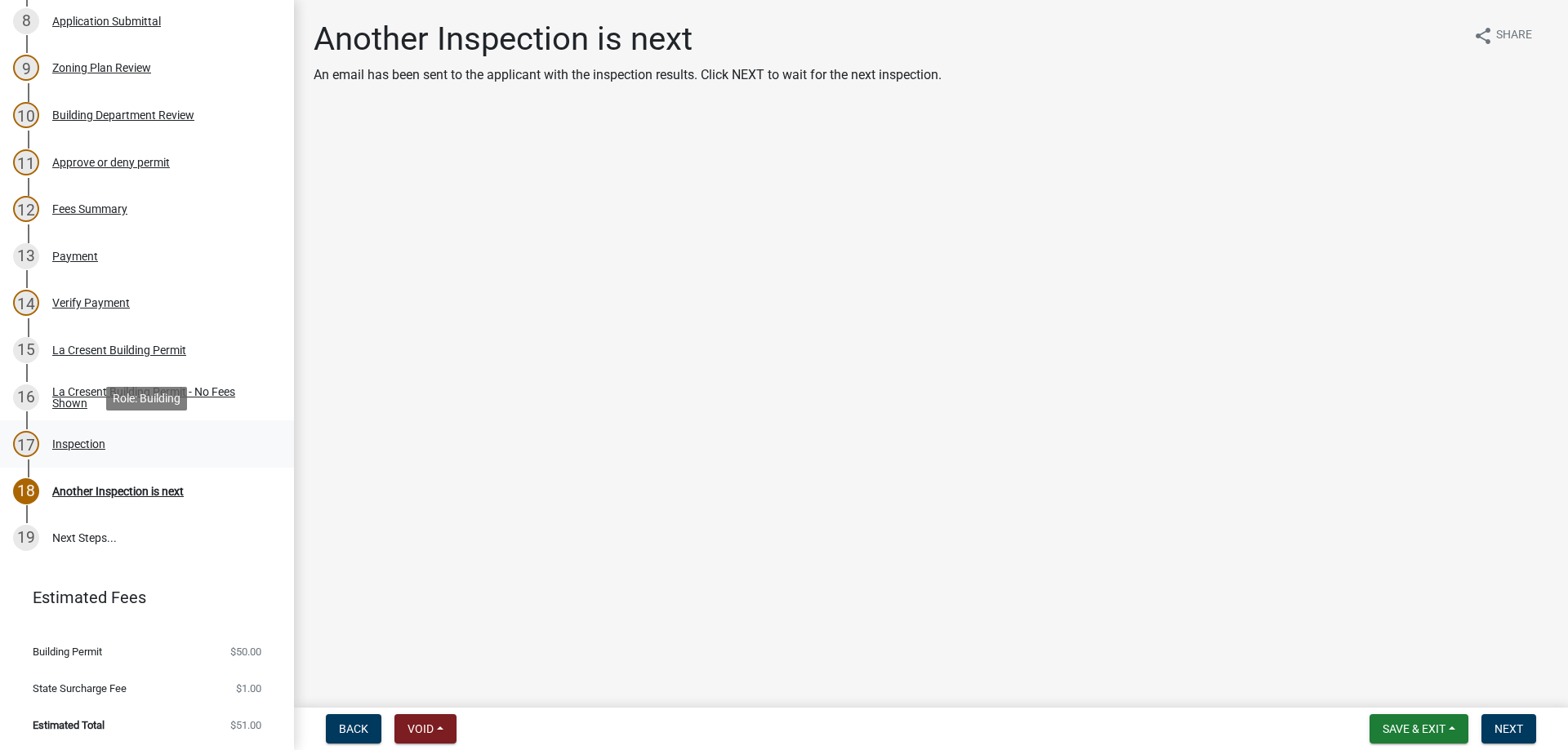
click at [68, 446] on div "Inspection" at bounding box center [78, 444] width 53 height 11
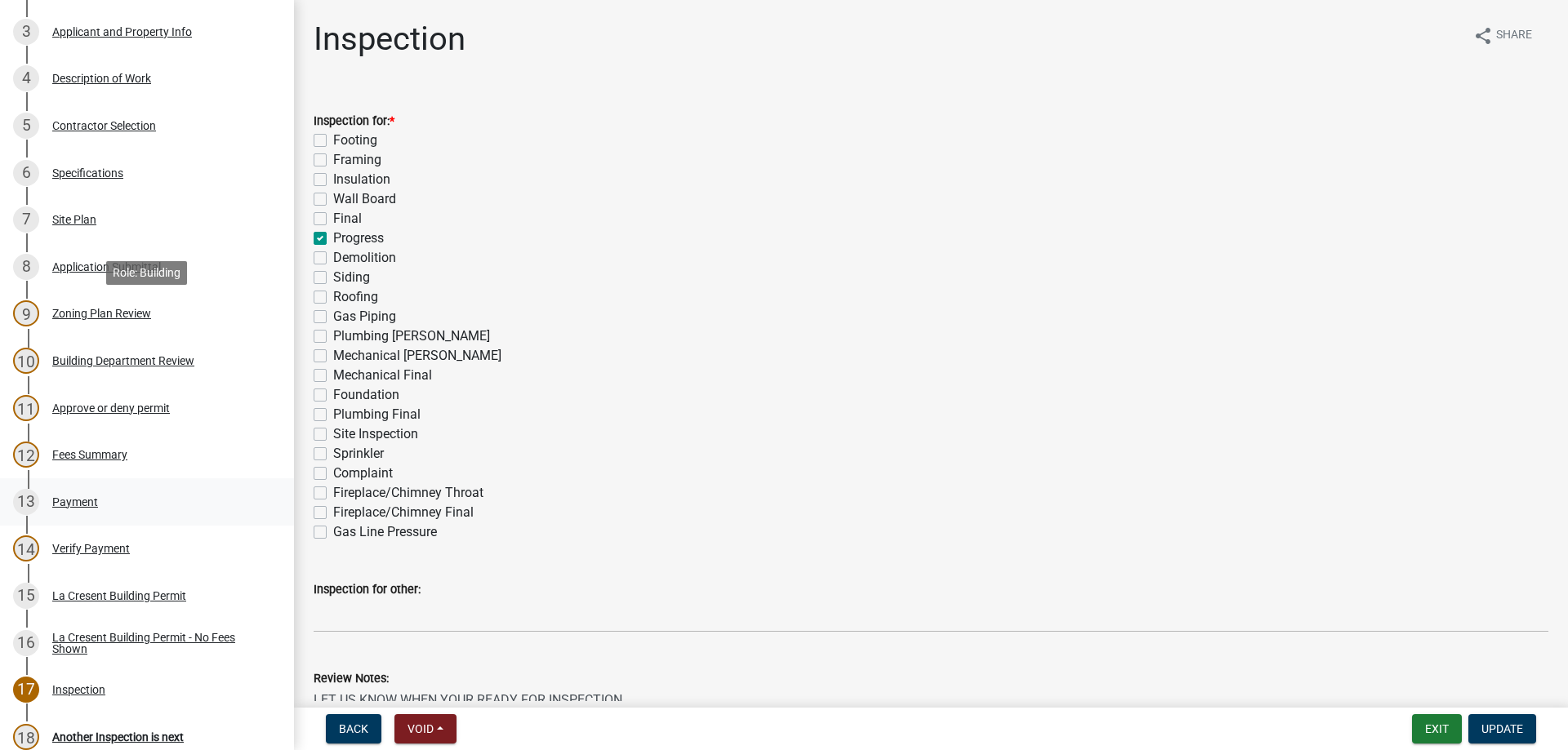
scroll to position [374, 0]
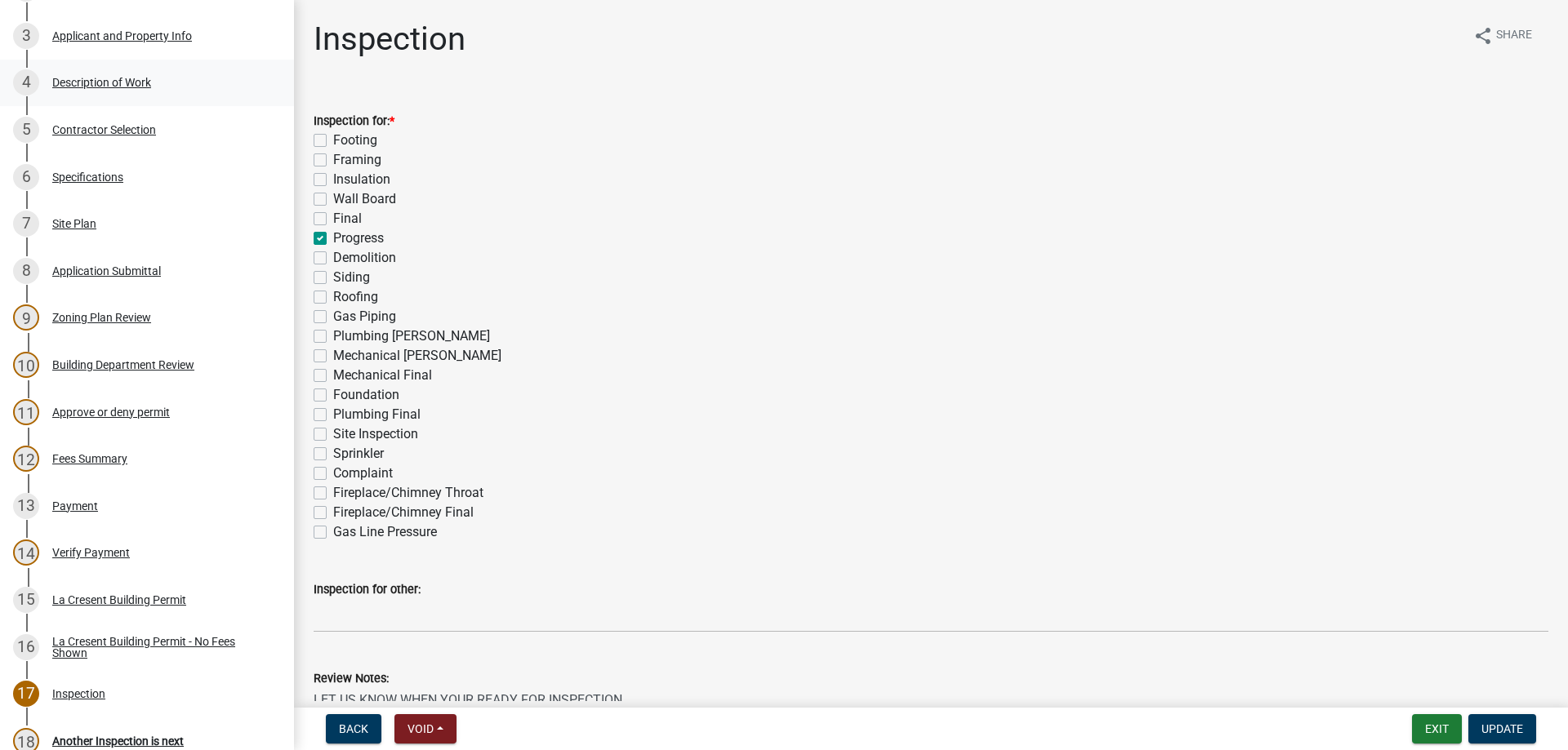
click at [110, 91] on div "4 Description of Work" at bounding box center [140, 82] width 254 height 26
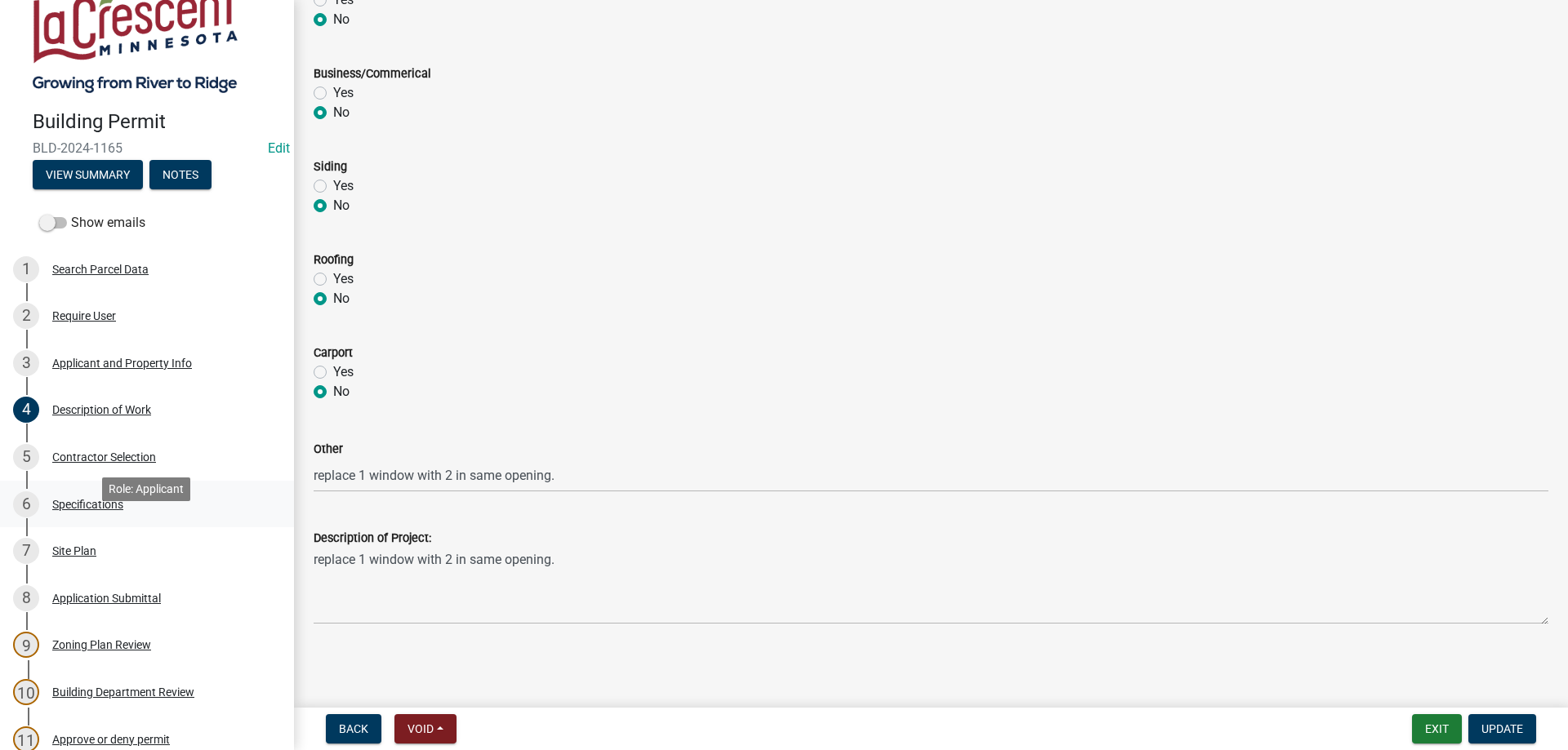
scroll to position [83, 0]
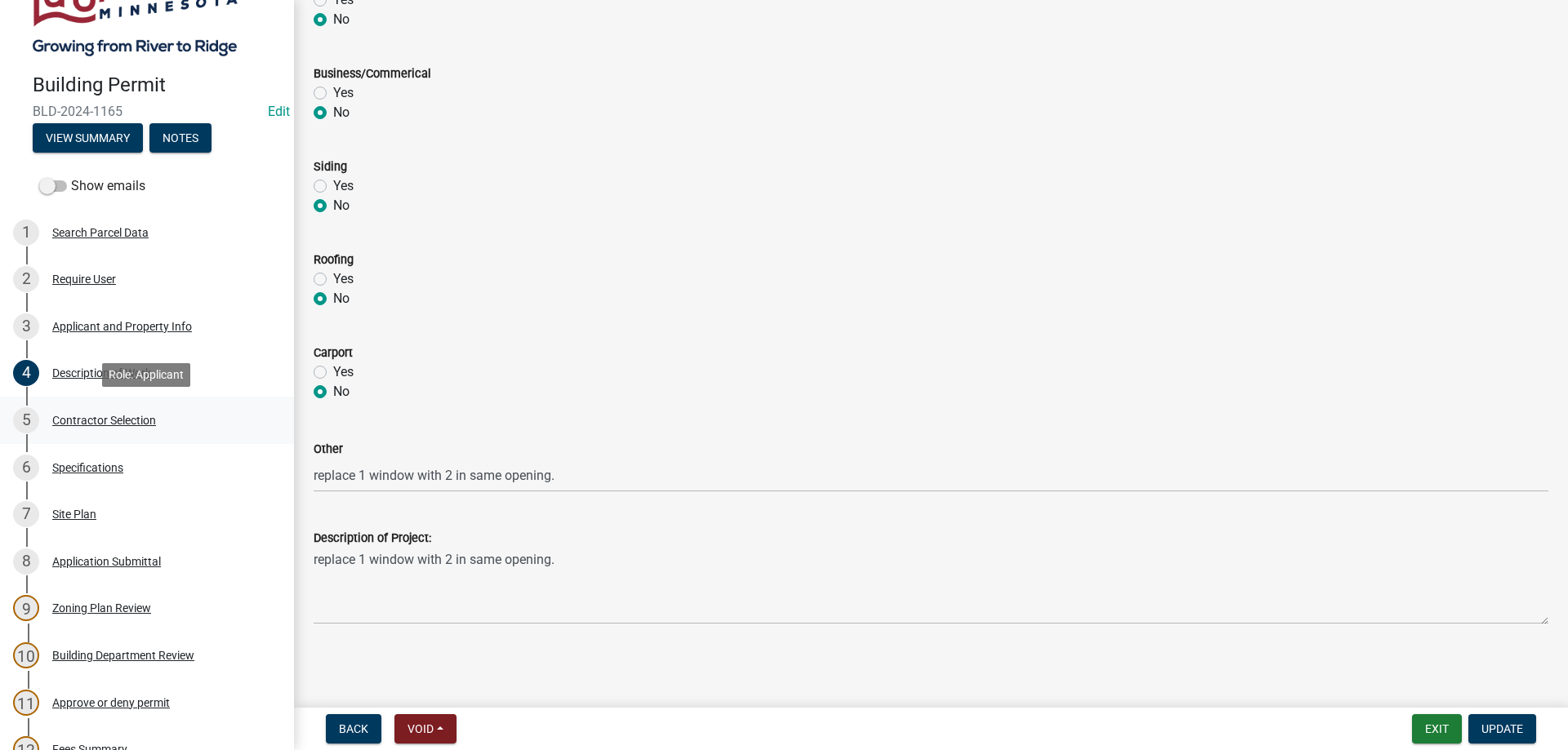
click at [97, 423] on div "Contractor Selection" at bounding box center [104, 420] width 104 height 11
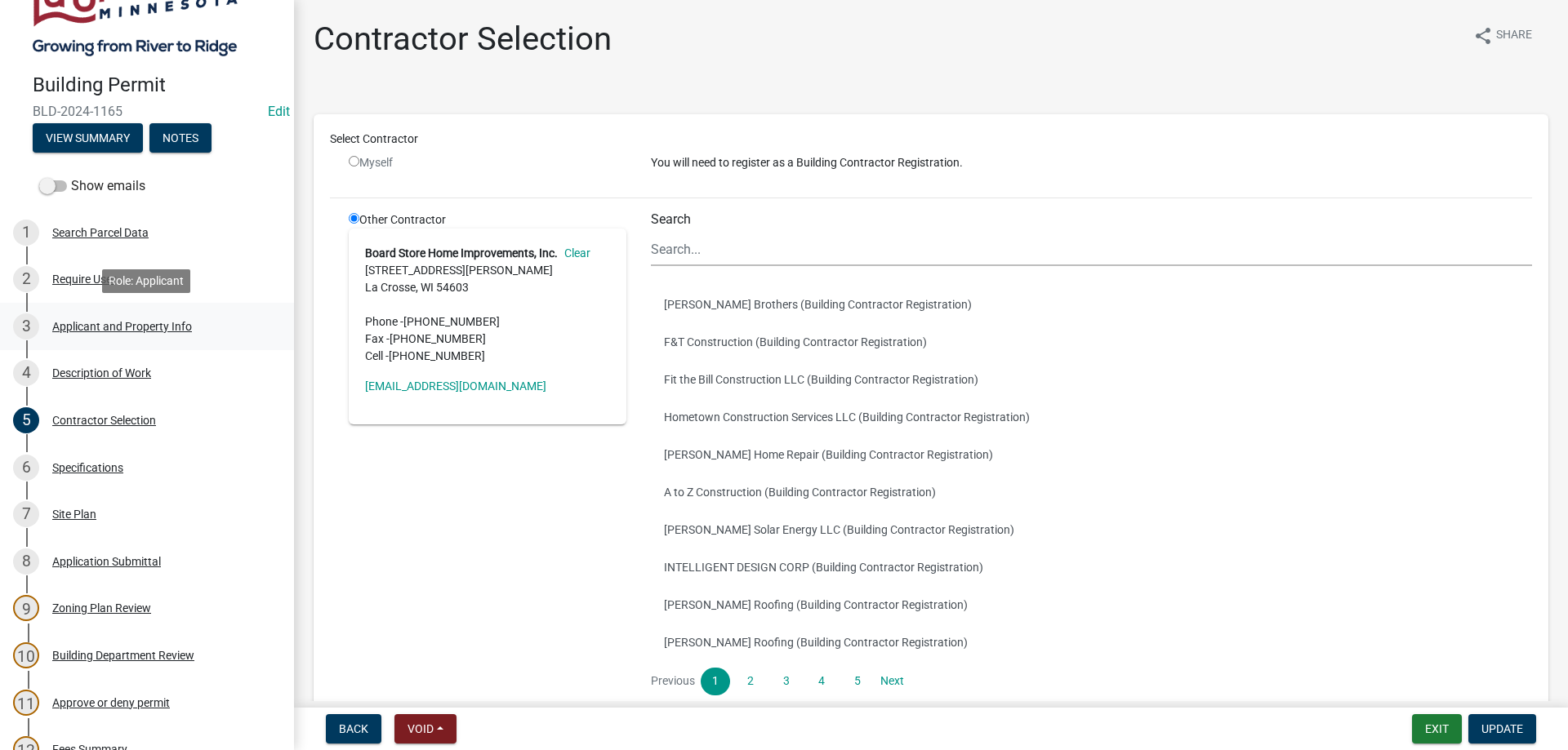
click at [80, 324] on div "Applicant and Property Info" at bounding box center [121, 326] width 140 height 11
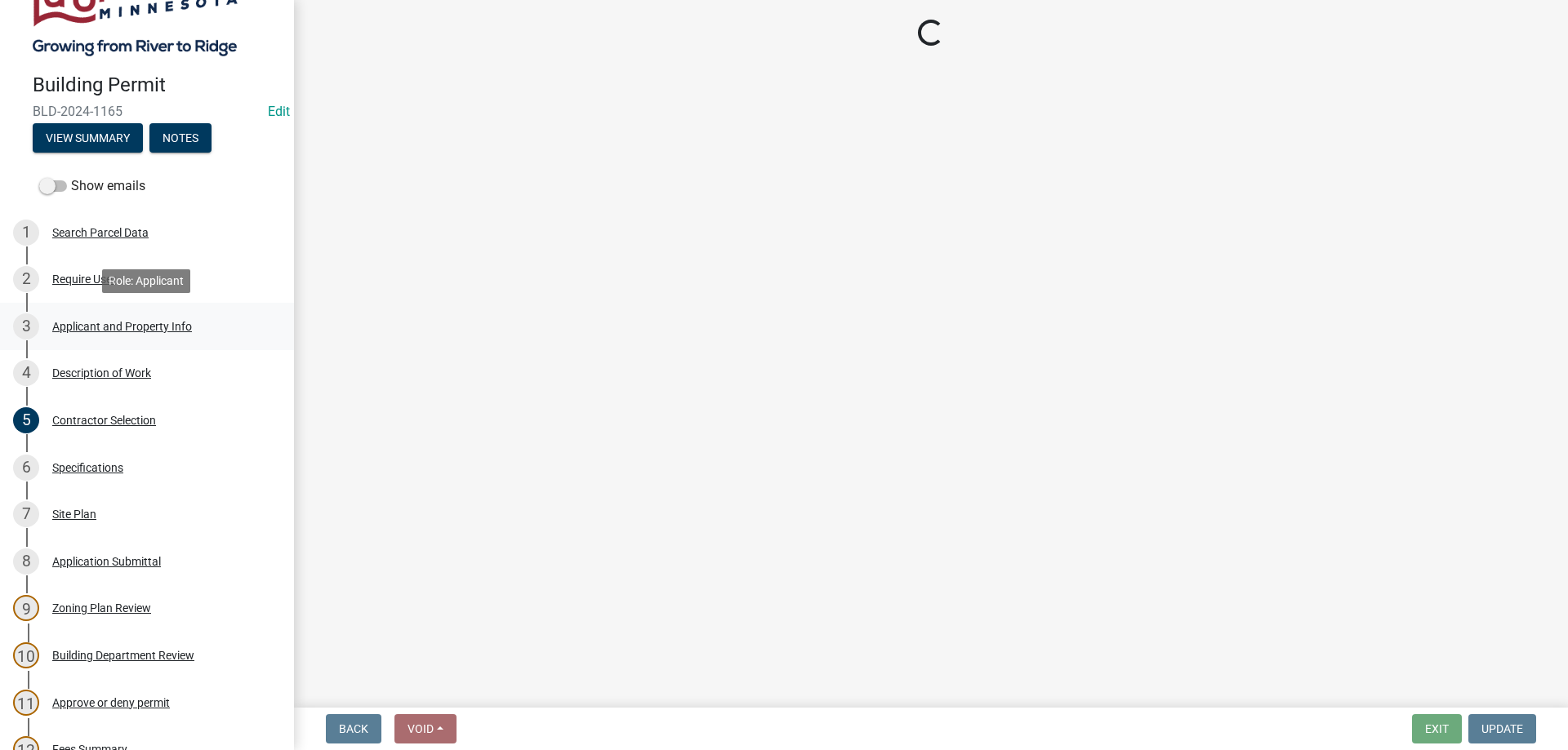
select select "e838c9e2-1e6e-4405-bddc-a3335cd38b08"
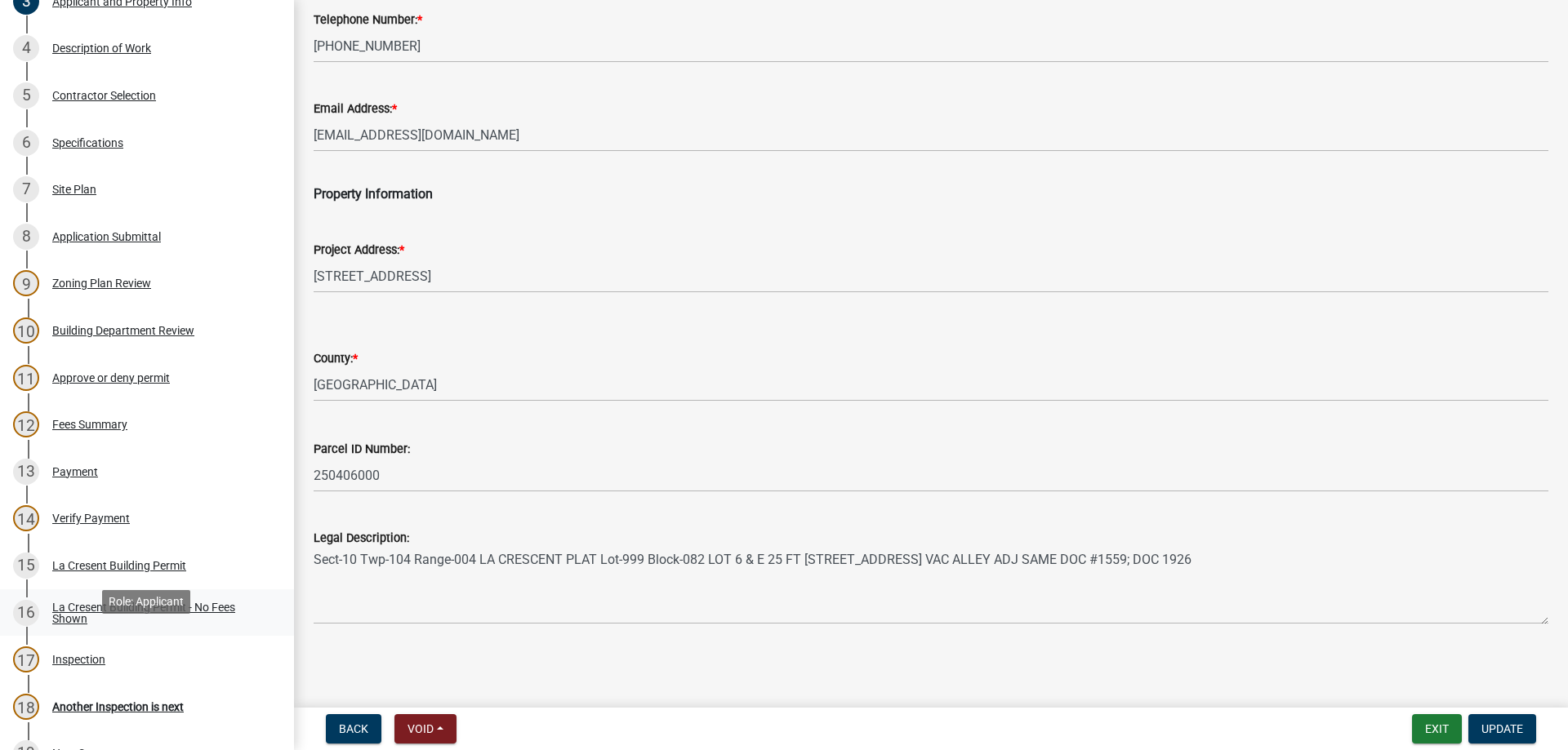
scroll to position [374, 0]
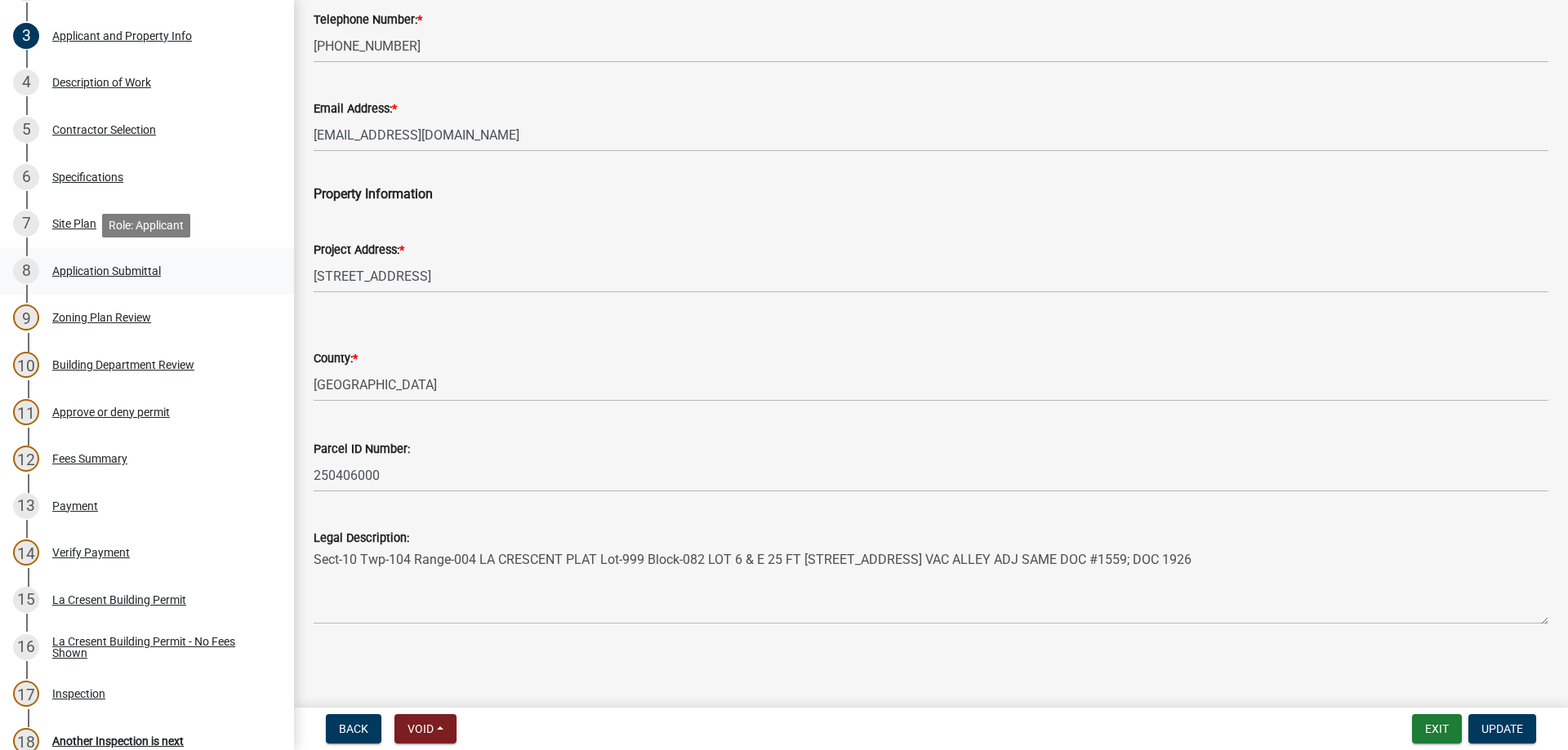
click at [94, 271] on div "Application Submittal" at bounding box center [105, 271] width 108 height 11
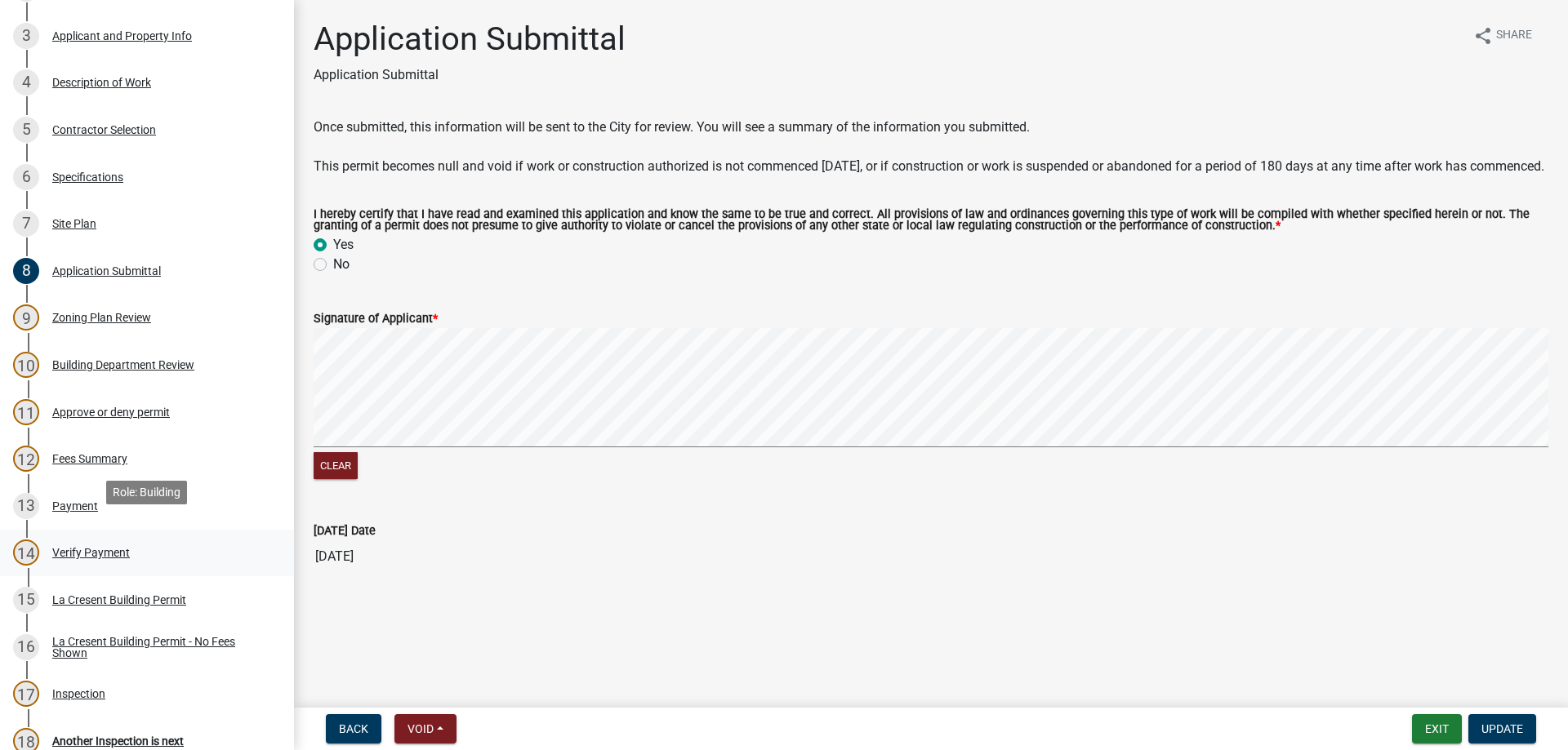
scroll to position [623, 0]
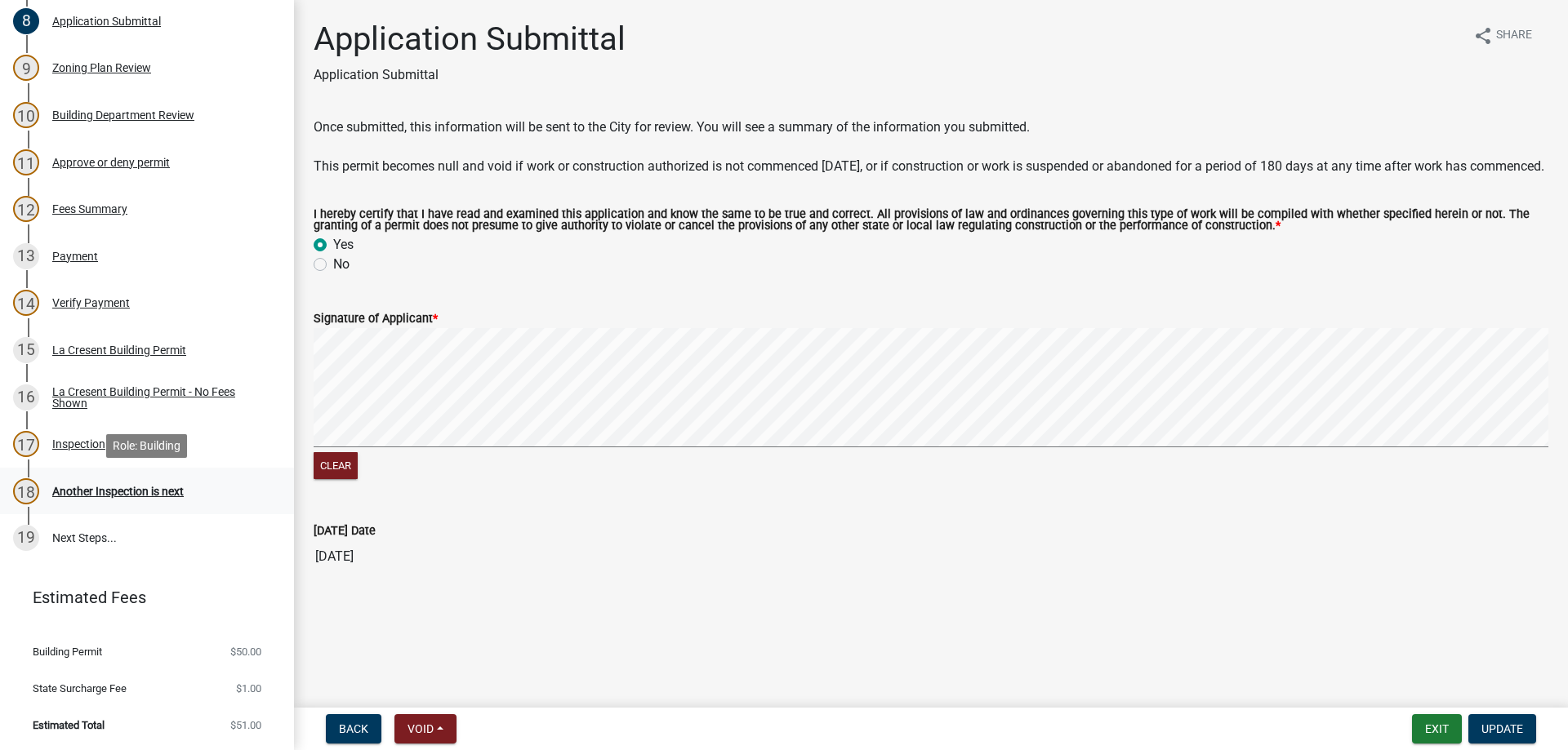
click at [89, 491] on div "Another Inspection is next" at bounding box center [117, 491] width 131 height 11
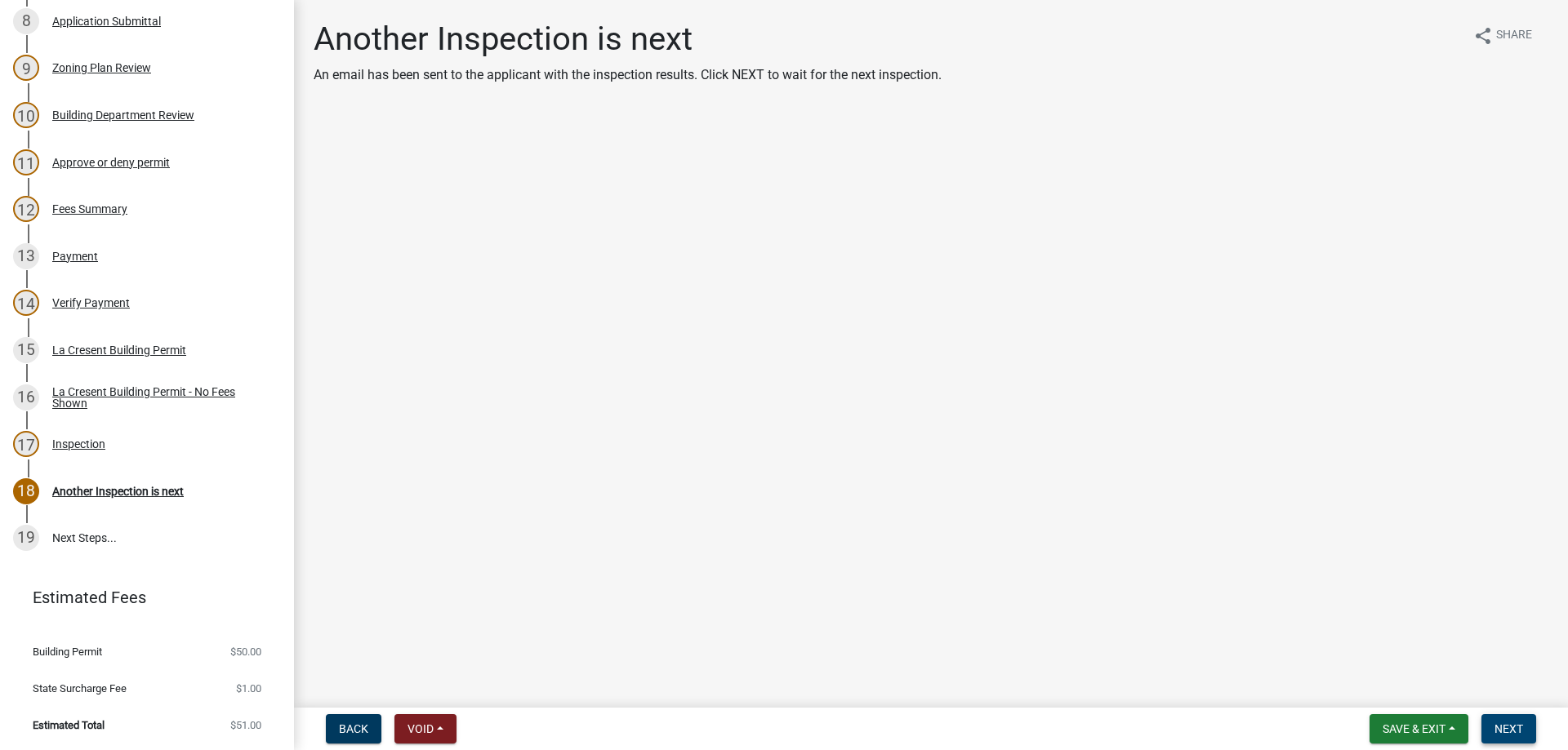
click at [1506, 734] on span "Next" at bounding box center [1508, 729] width 29 height 13
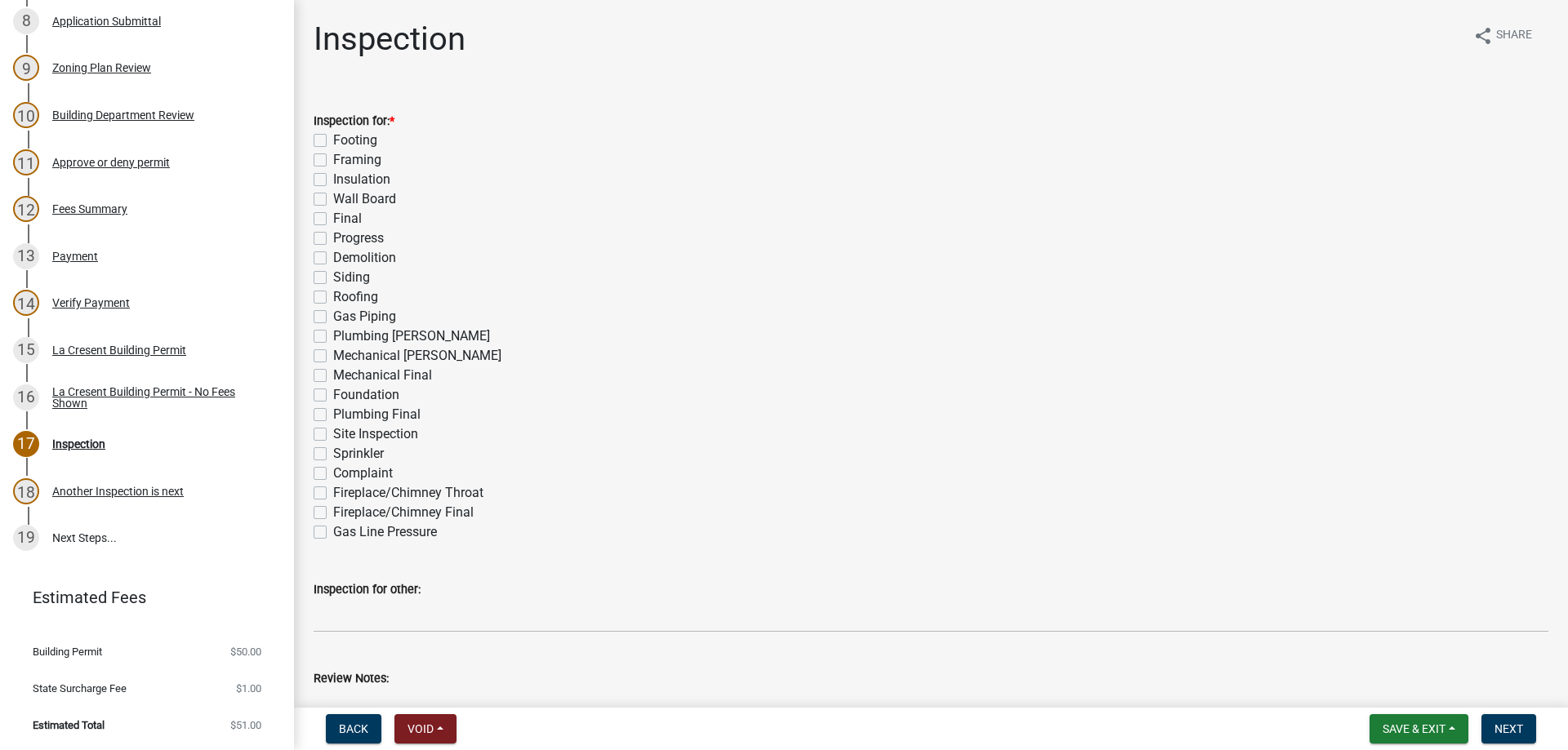
click at [333, 219] on label "Final" at bounding box center [347, 218] width 29 height 19
click at [333, 219] on input "Final" at bounding box center [338, 214] width 10 height 10
checkbox input "true"
checkbox input "false"
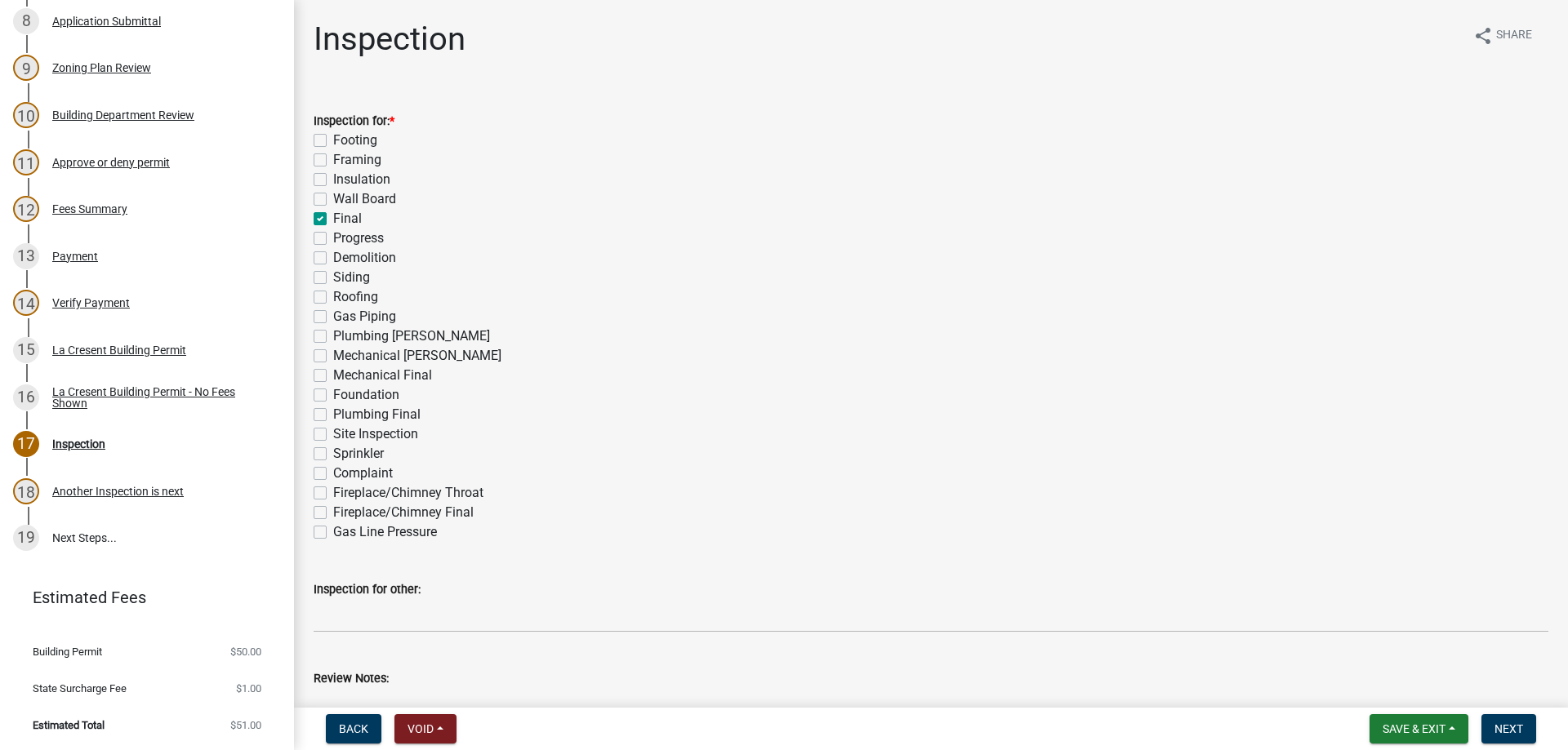
checkbox input "false"
checkbox input "true"
checkbox input "false"
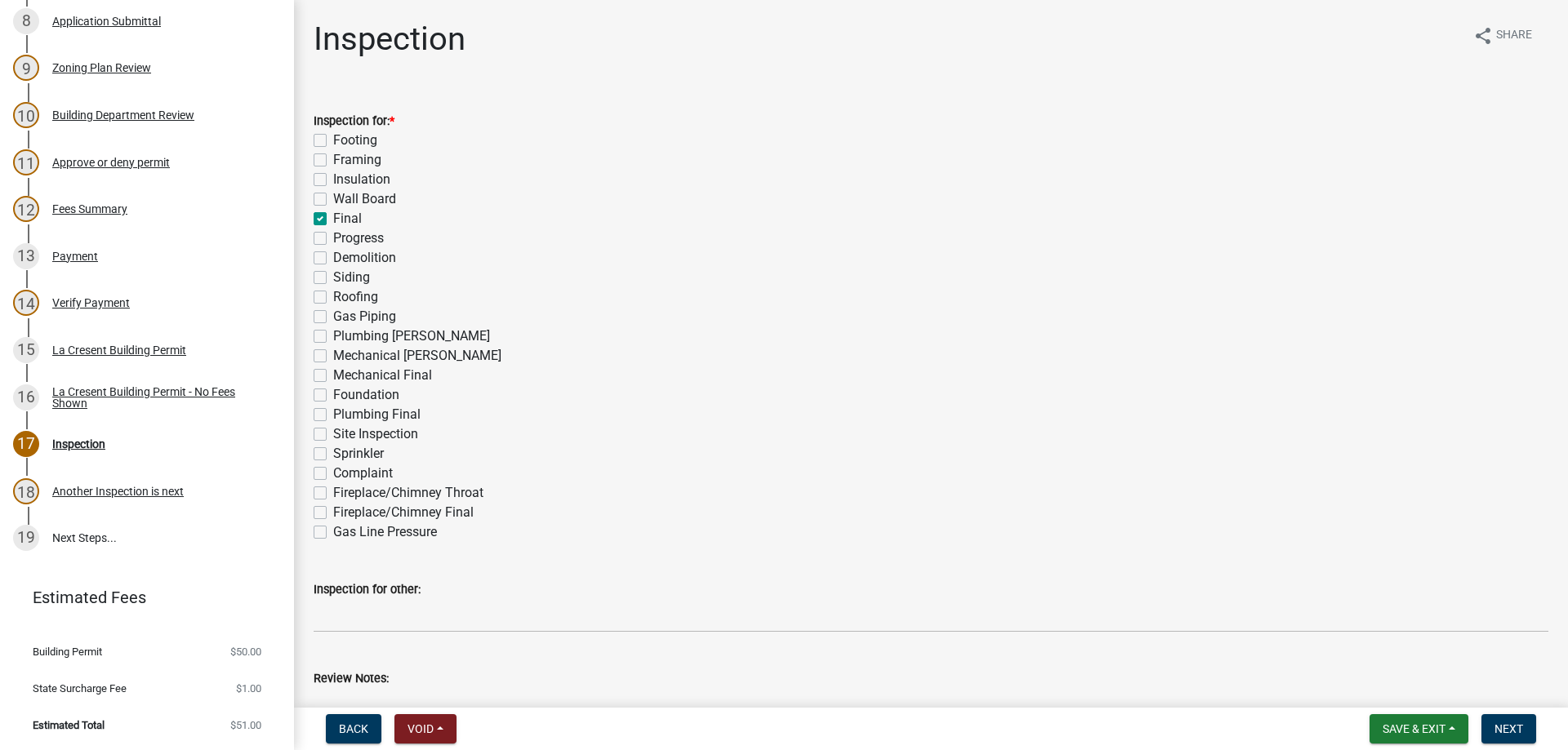
checkbox input "false"
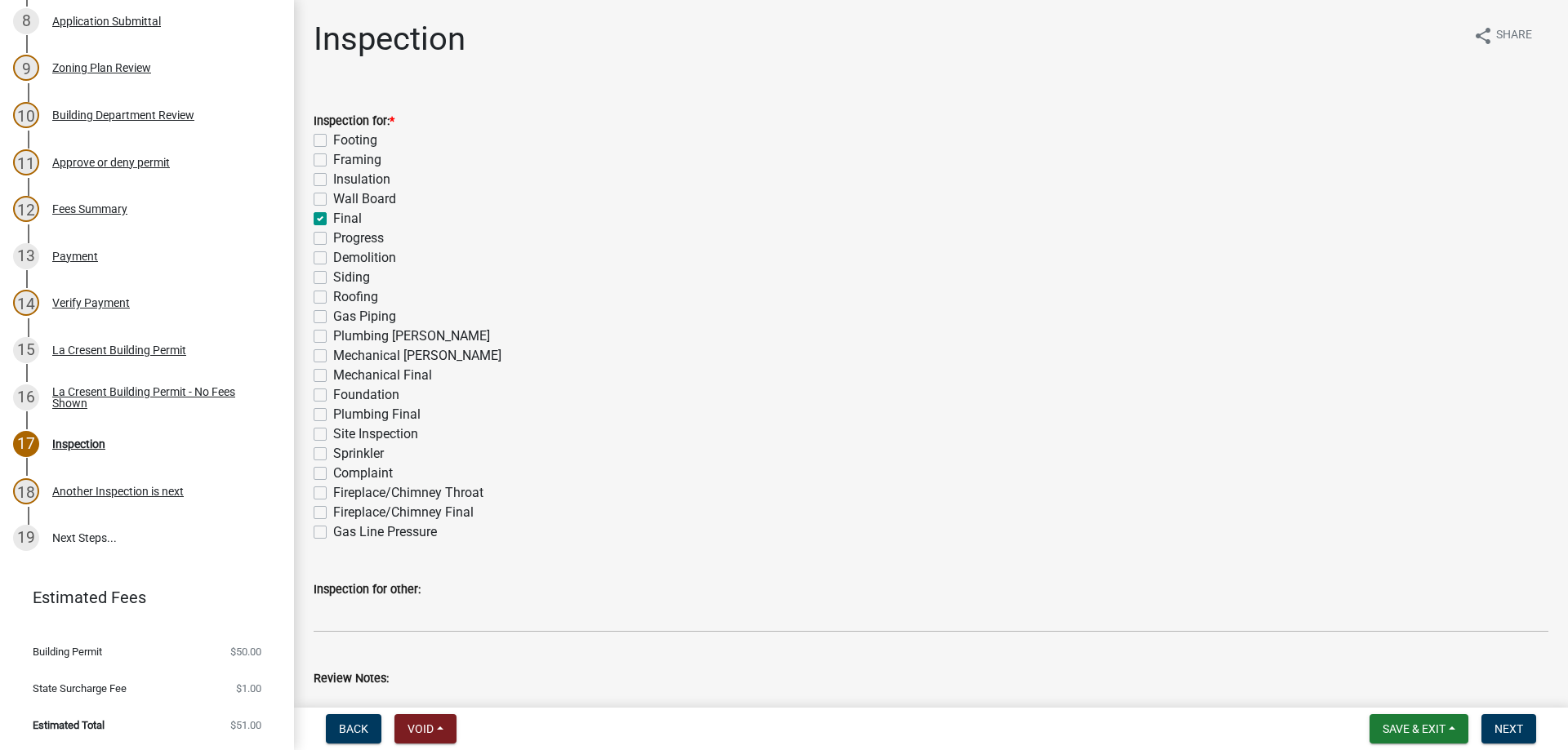
checkbox input "false"
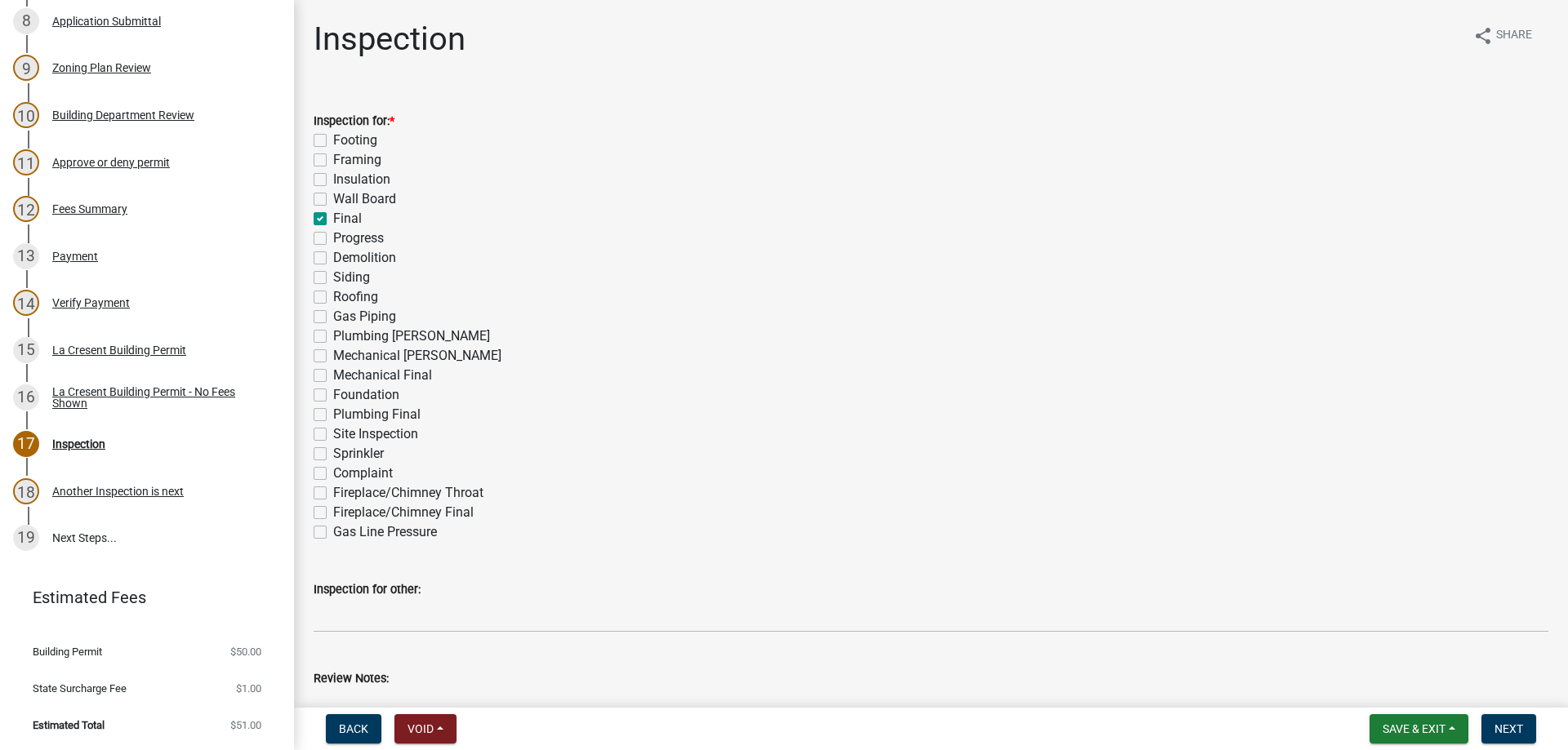
checkbox input "false"
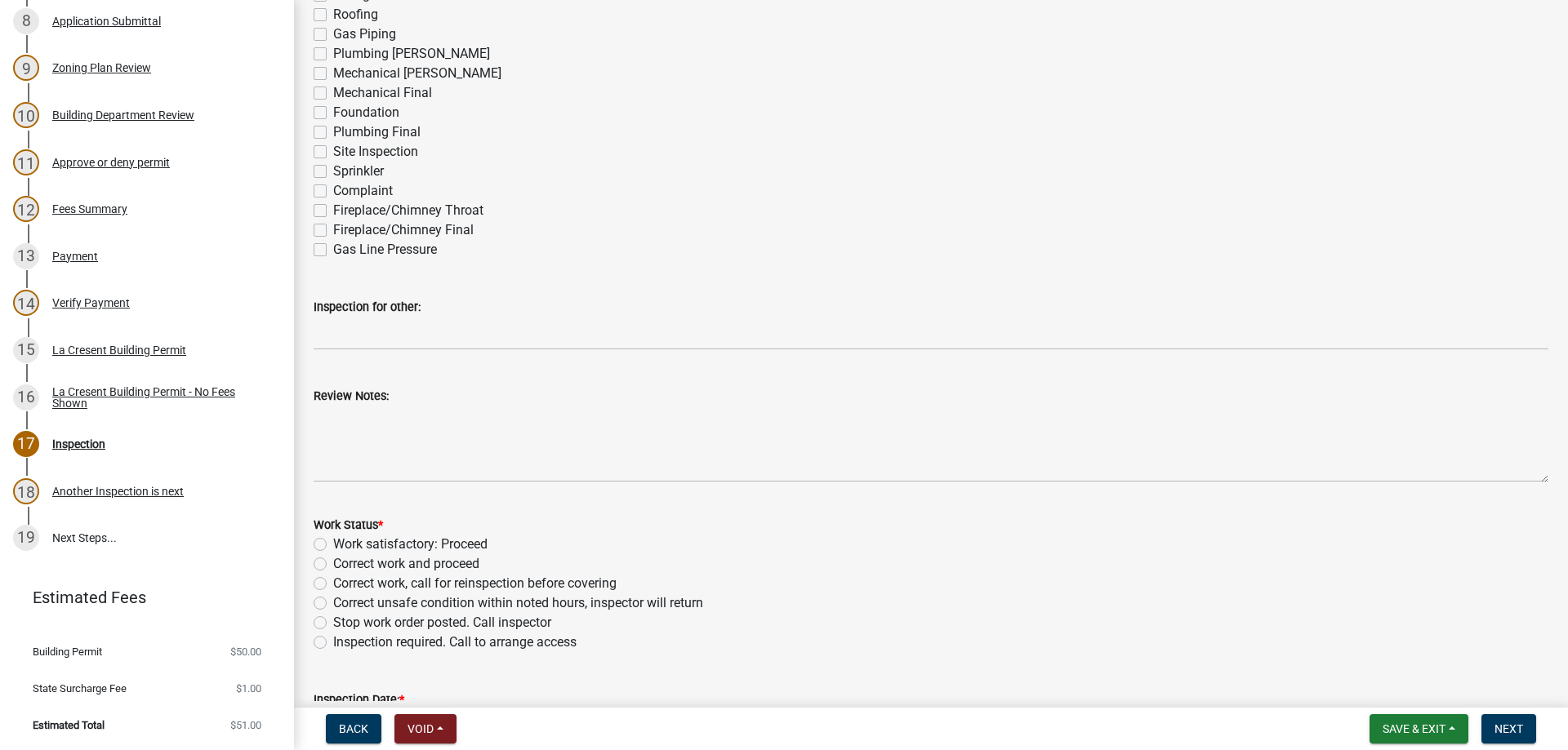
scroll to position [373, 0]
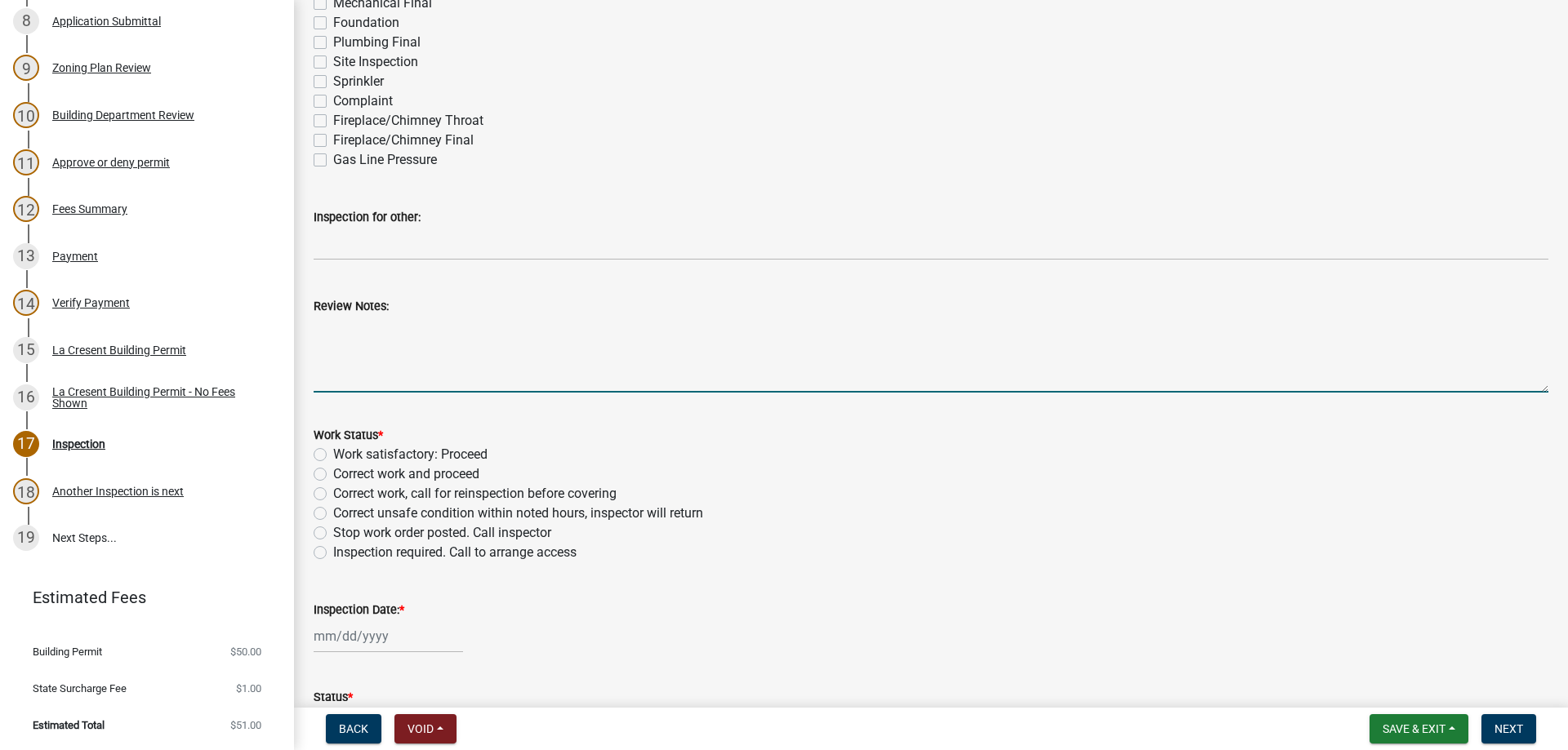
click at [389, 333] on textarea "Review Notes:" at bounding box center [931, 354] width 1235 height 77
type textarea "Did walk through with homeowner regarding smoke and CO detectors for another pe…"
click at [333, 454] on label "Work satisfactory: Proceed" at bounding box center [410, 454] width 154 height 19
click at [333, 454] on input "Work satisfactory: Proceed" at bounding box center [338, 449] width 10 height 10
radio input "true"
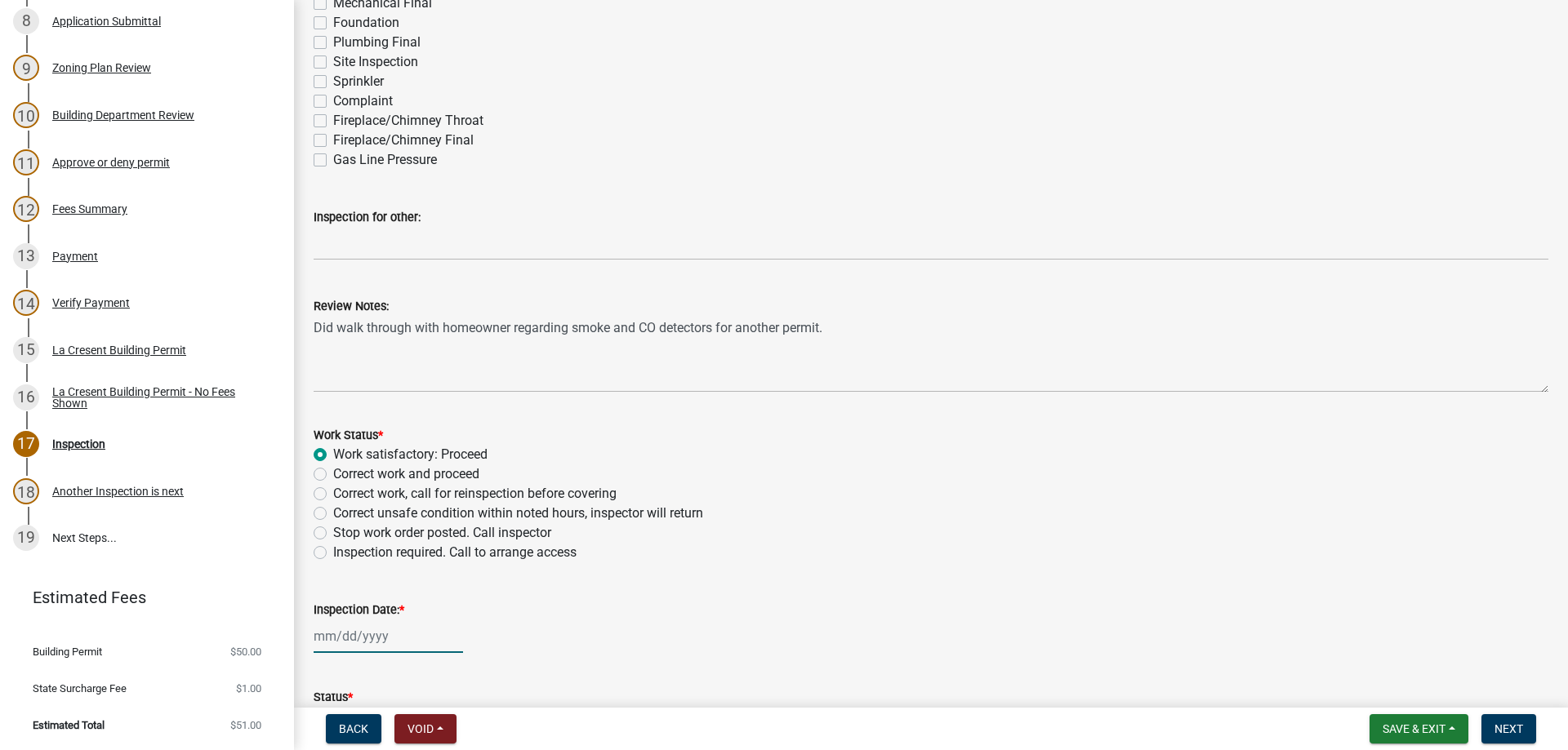
click at [376, 647] on input "Inspection Date: *" at bounding box center [389, 636] width 150 height 33
select select "9"
select select "2025"
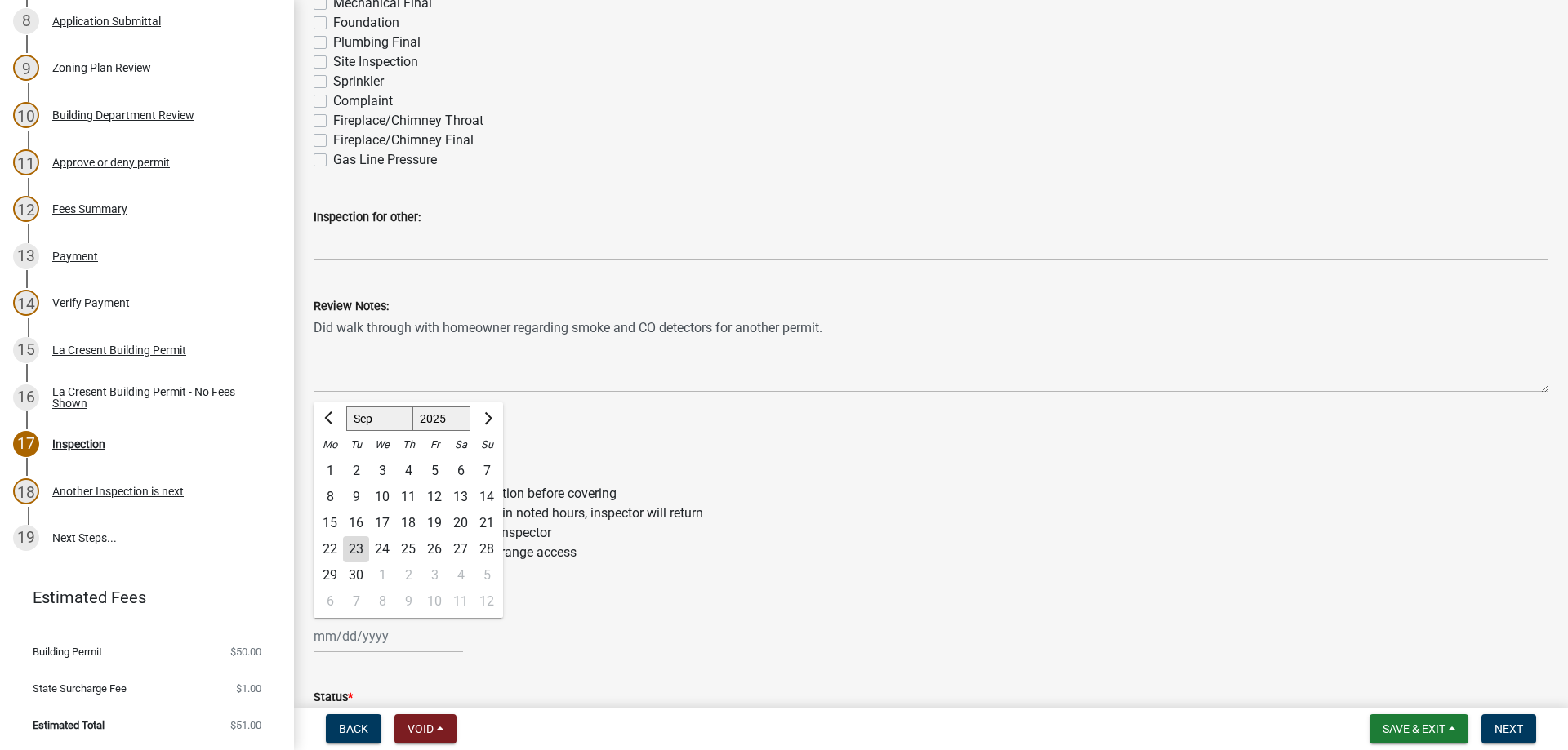
click at [350, 547] on div "23" at bounding box center [356, 549] width 26 height 26
type input "[DATE]"
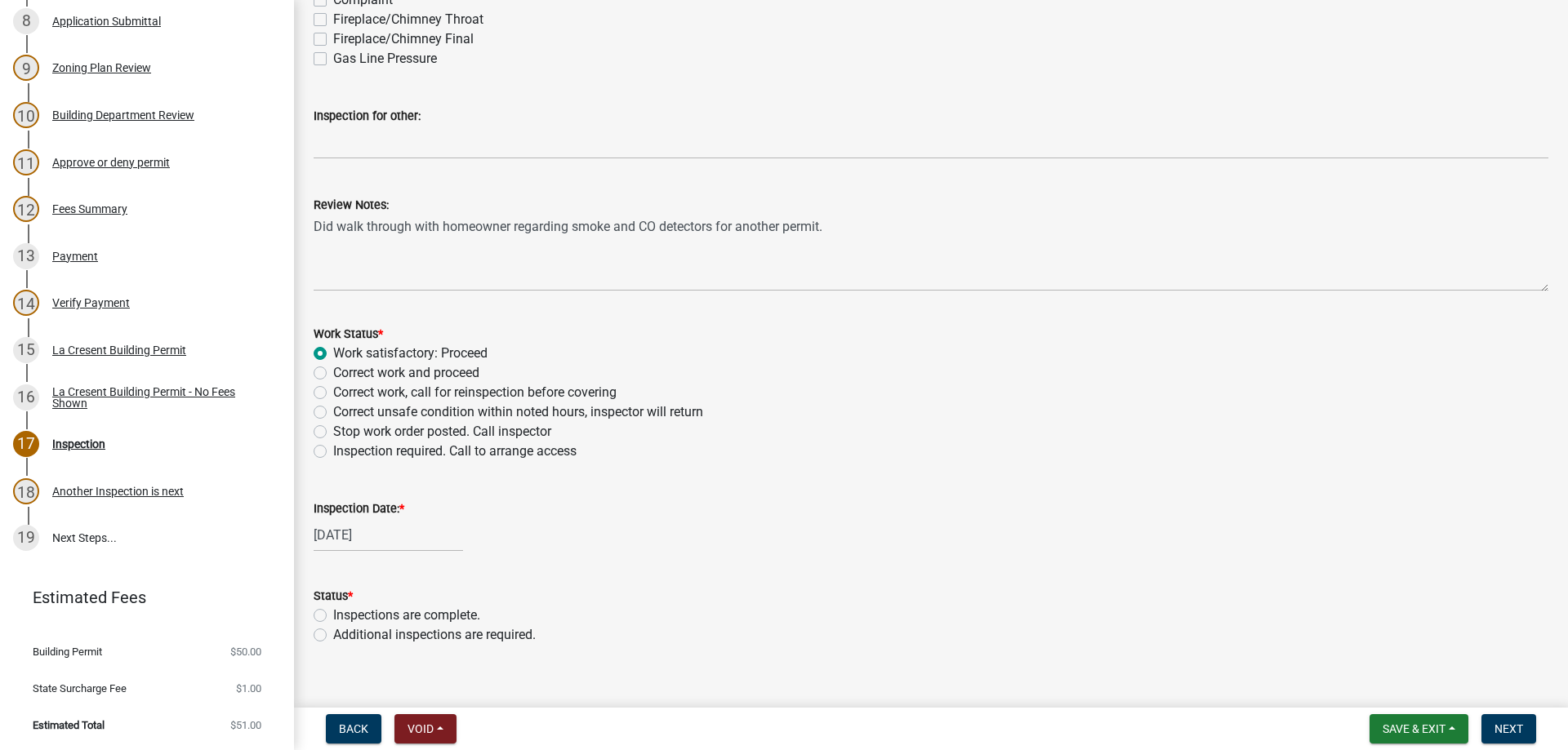
scroll to position [496, 0]
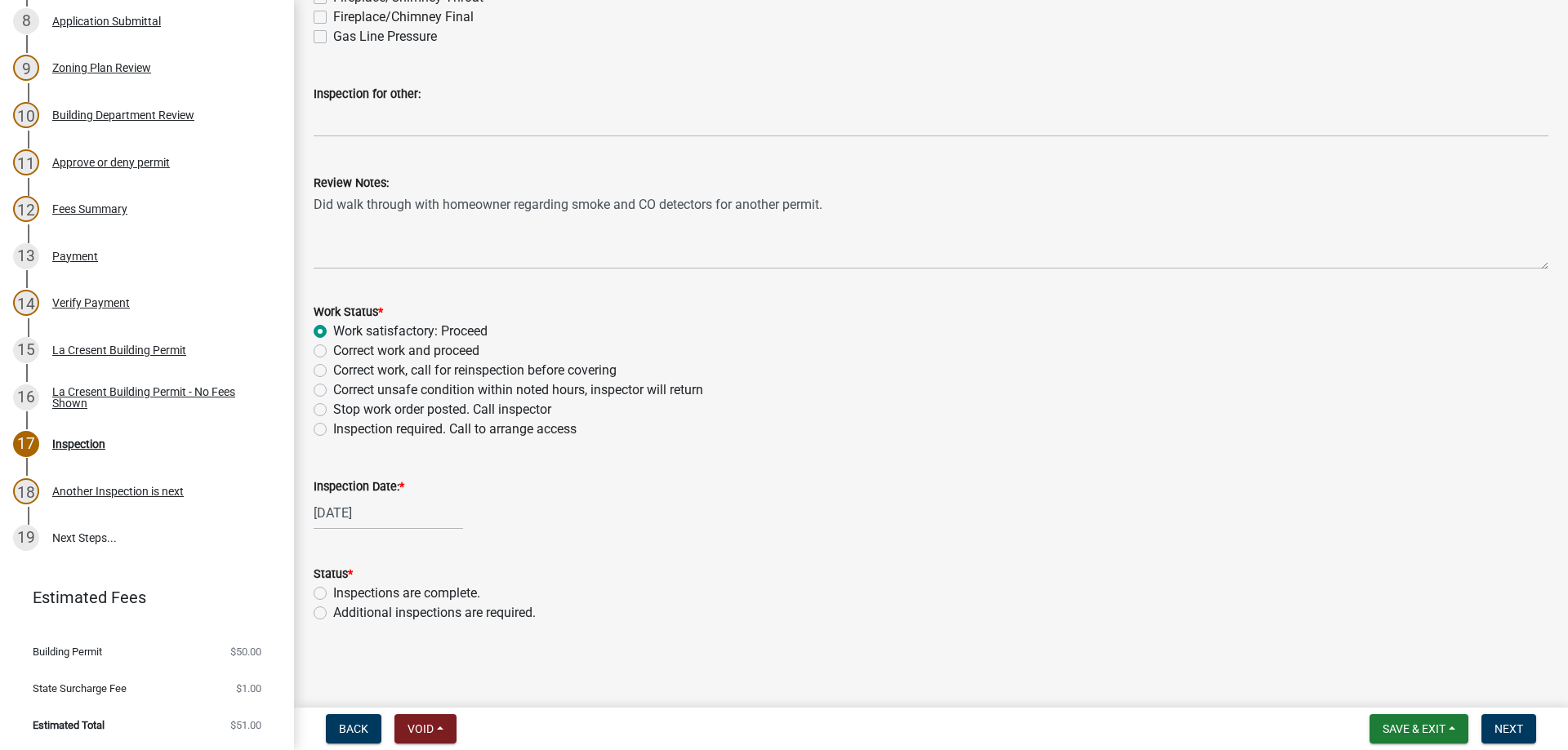
click at [327, 595] on div "Inspections are complete." at bounding box center [931, 593] width 1235 height 19
click at [333, 596] on label "Inspections are complete." at bounding box center [406, 593] width 147 height 19
click at [333, 595] on input "Inspections are complete." at bounding box center [338, 588] width 10 height 10
radio input "true"
click at [1501, 728] on span "Next" at bounding box center [1508, 729] width 29 height 13
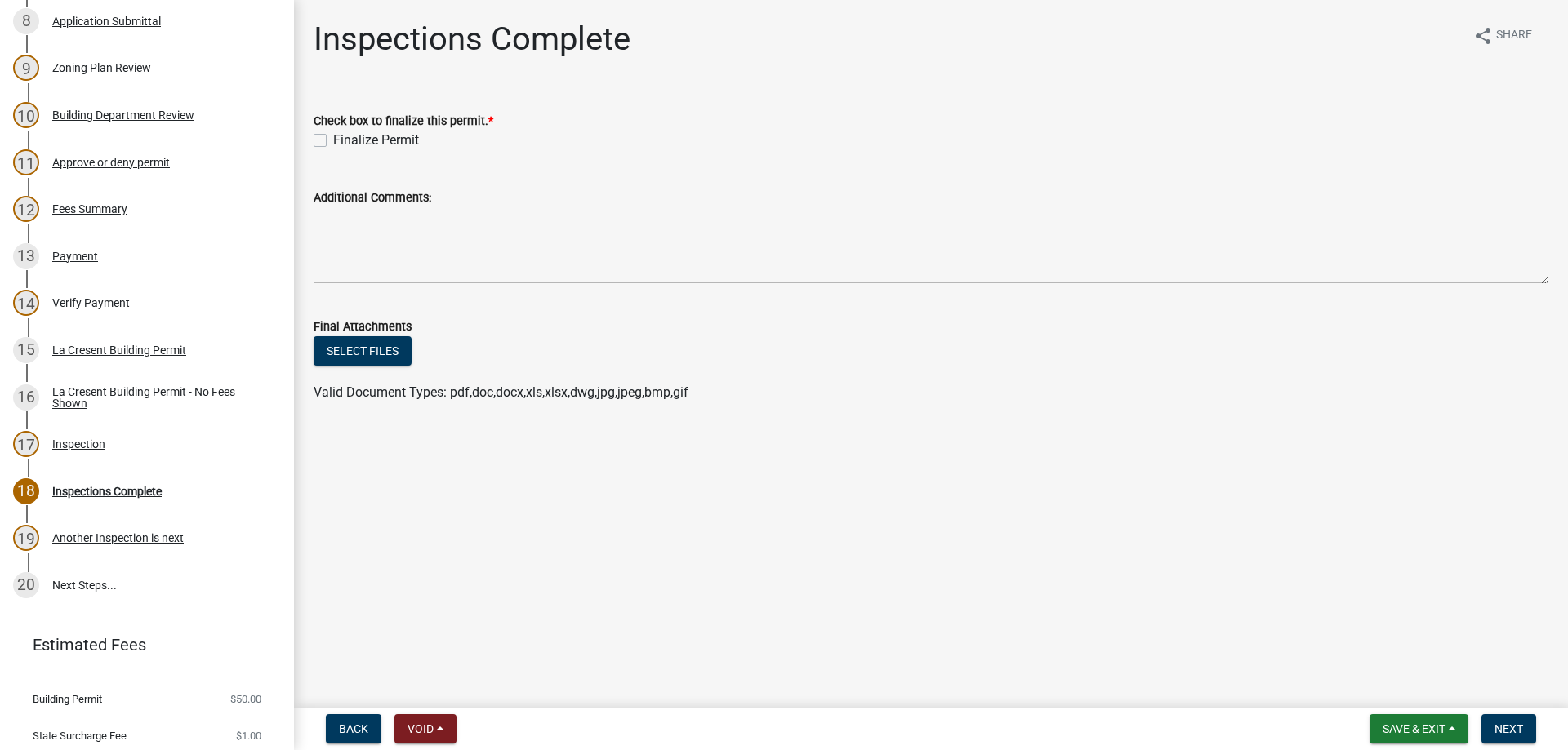
scroll to position [670, 0]
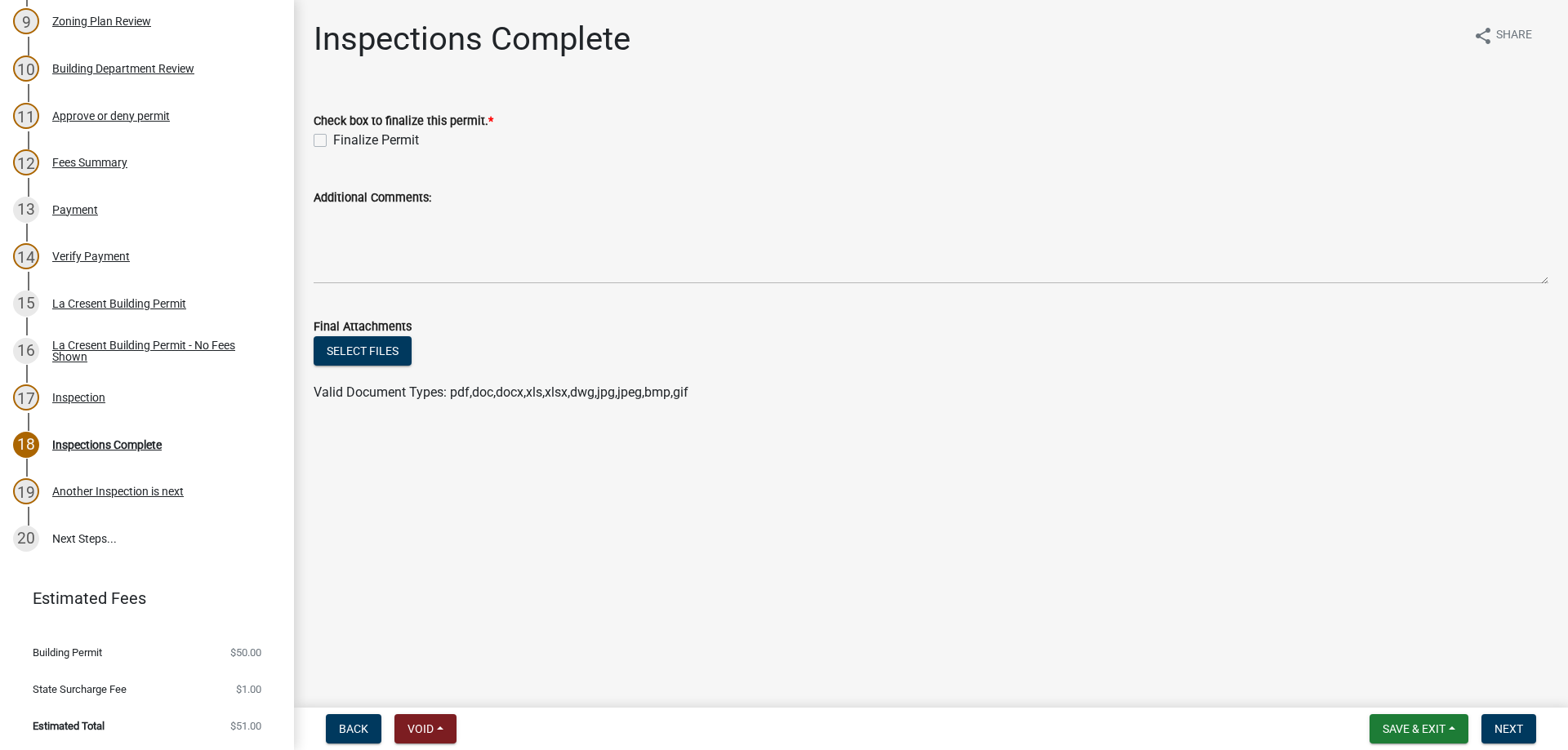
click at [333, 142] on label "Finalize Permit" at bounding box center [376, 140] width 86 height 19
click at [333, 141] on input "Finalize Permit" at bounding box center [338, 135] width 10 height 10
checkbox input "true"
click at [1521, 727] on span "Next" at bounding box center [1508, 729] width 29 height 13
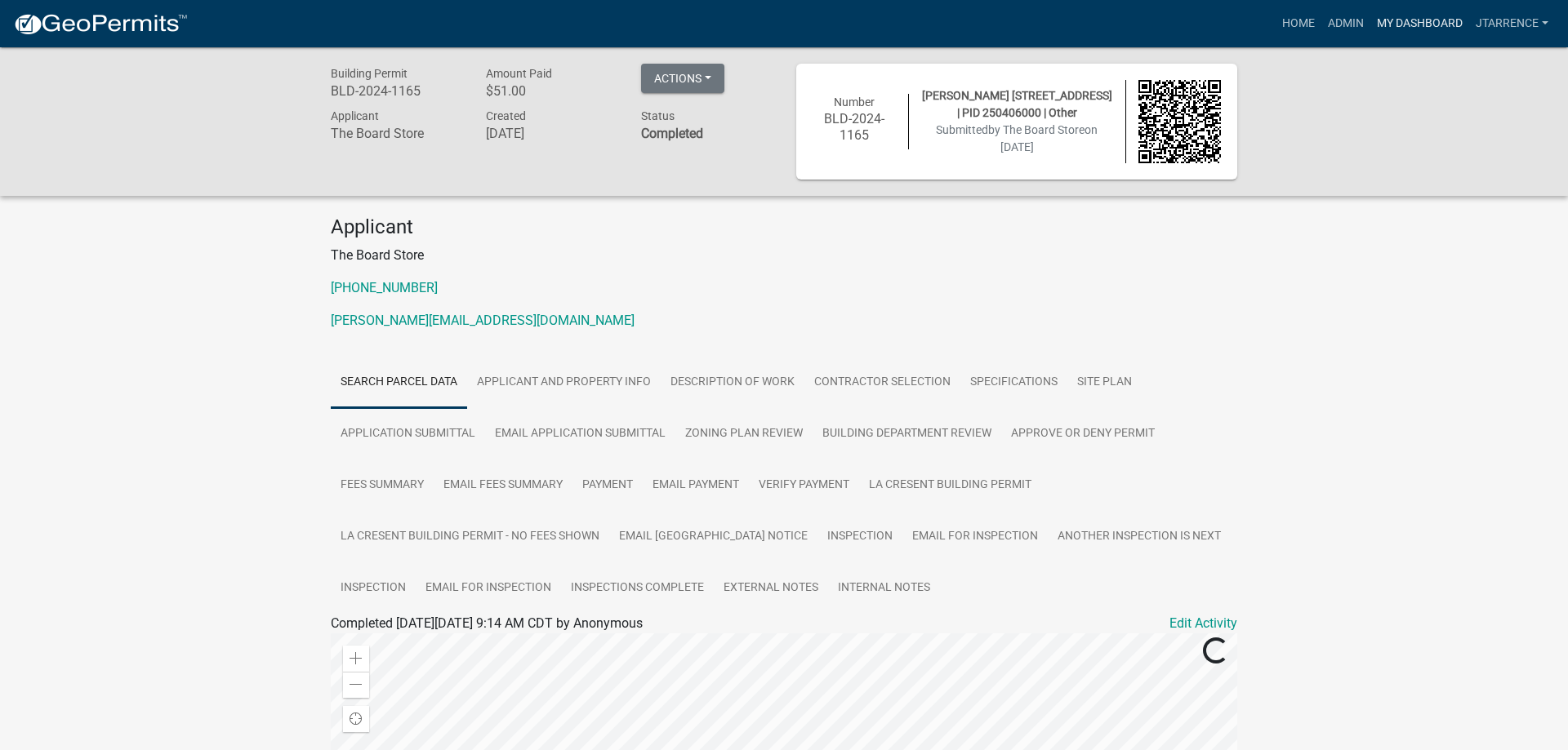
click at [1420, 18] on link "My Dashboard" at bounding box center [1419, 24] width 99 height 31
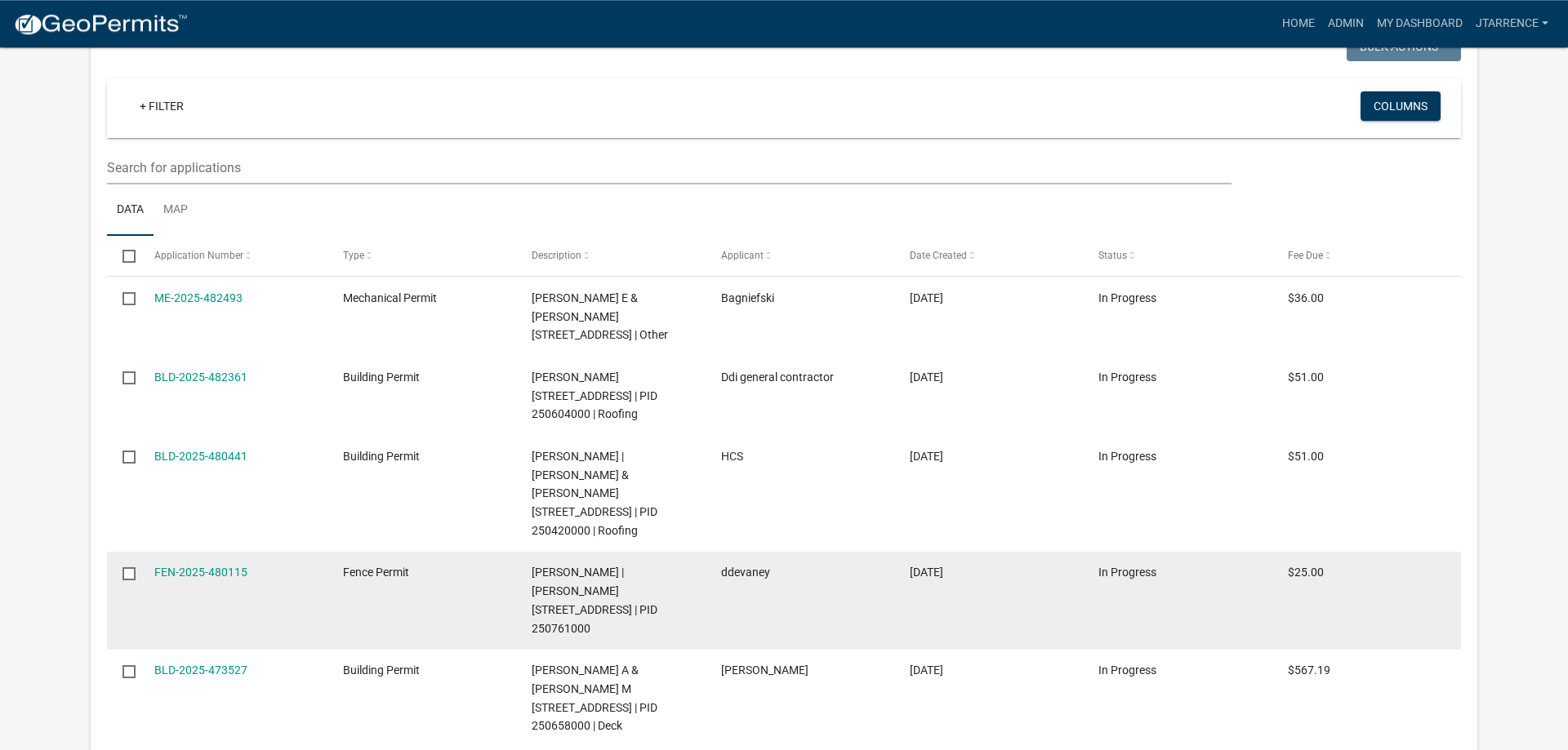
select select "3: 100"
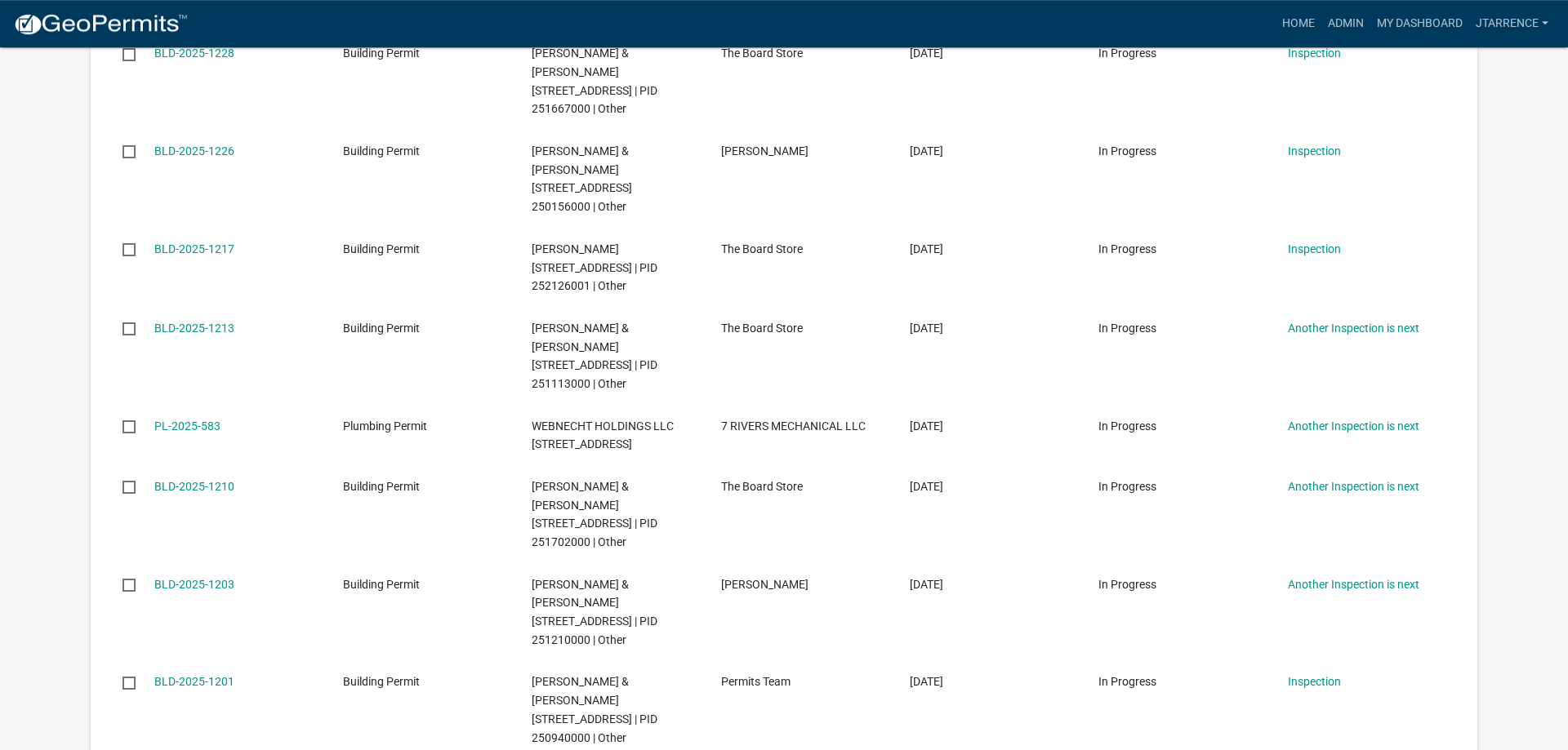
scroll to position [9051, 0]
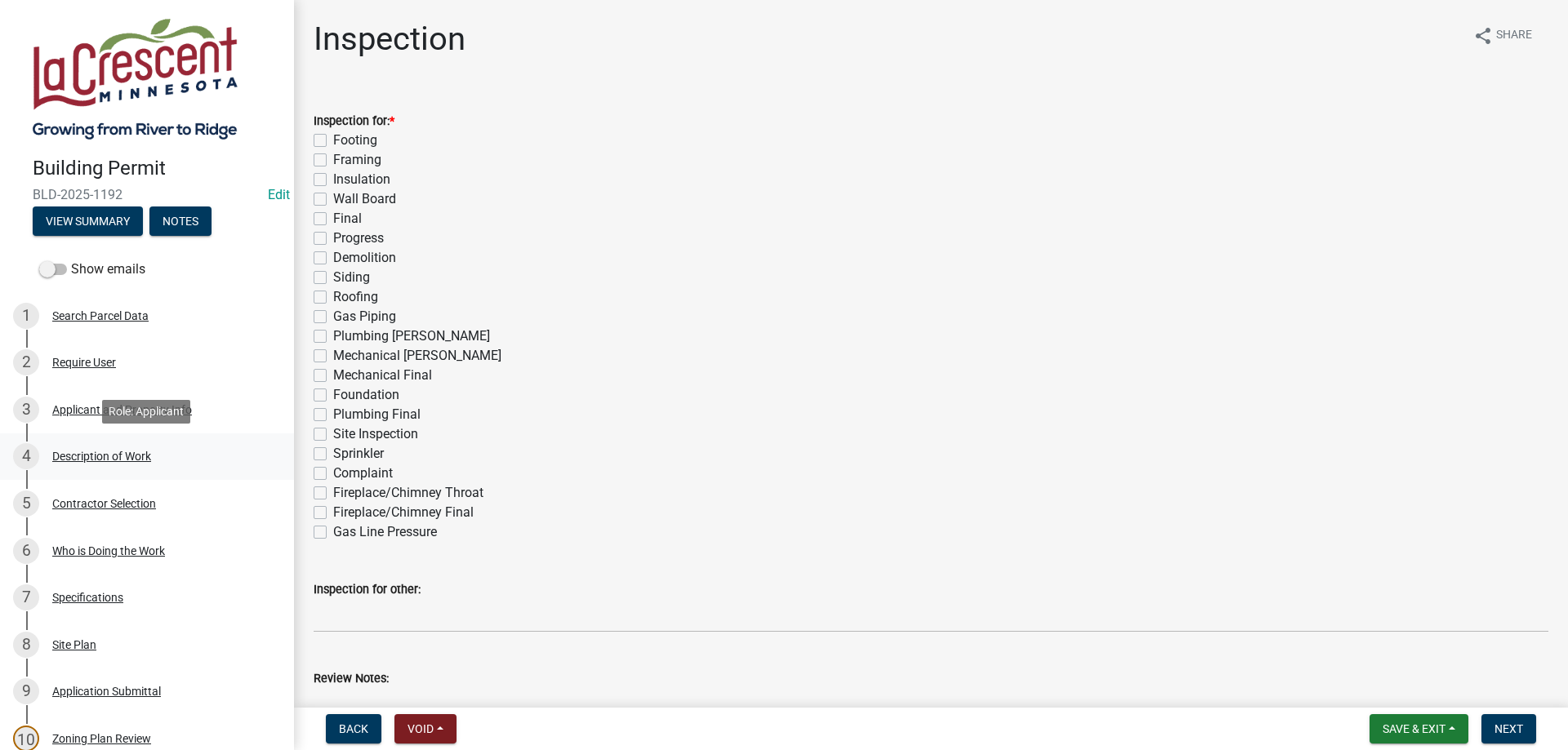
click at [129, 456] on div "Description of Work" at bounding box center [101, 456] width 99 height 11
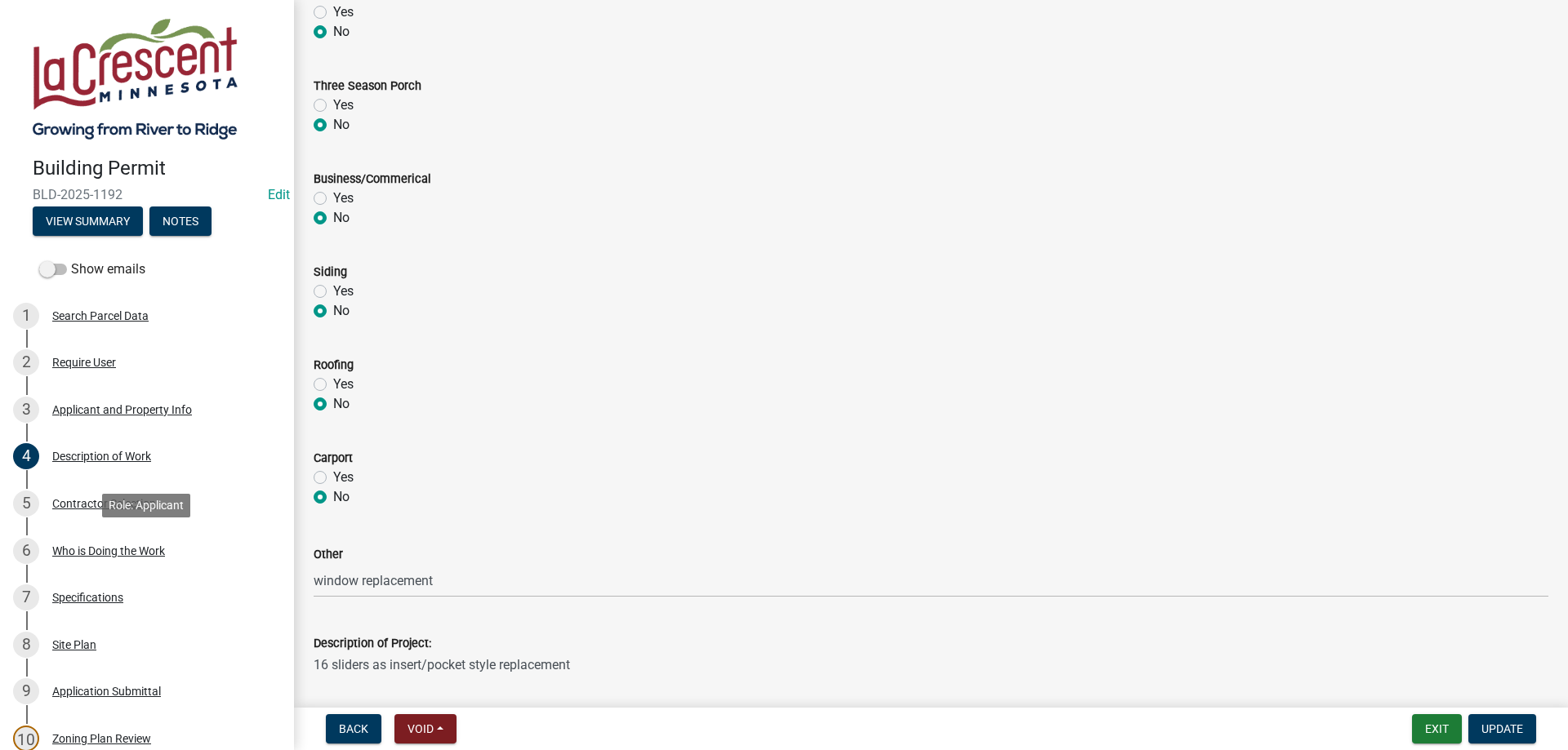
scroll to position [478, 0]
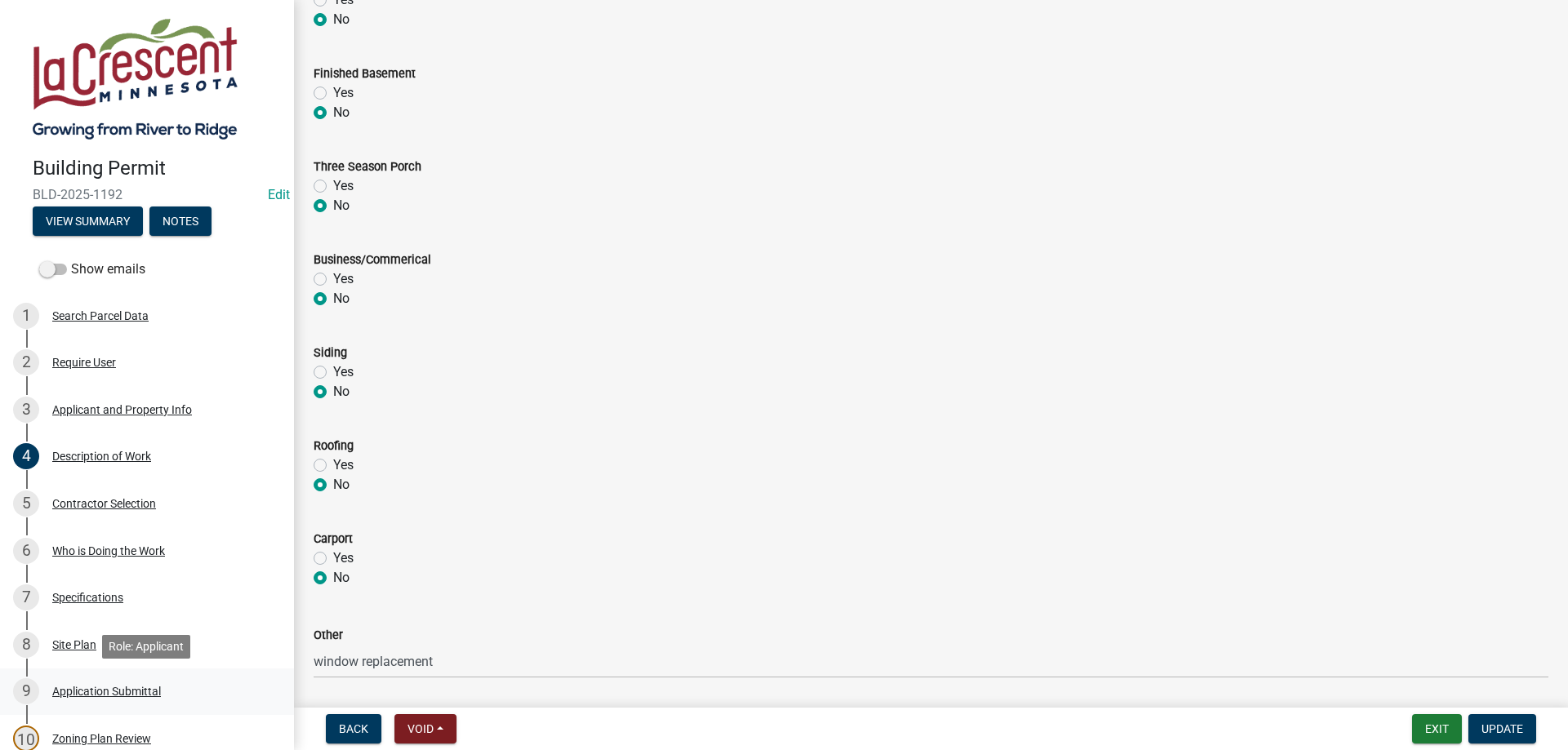
click at [92, 693] on div "Application Submittal" at bounding box center [105, 692] width 108 height 11
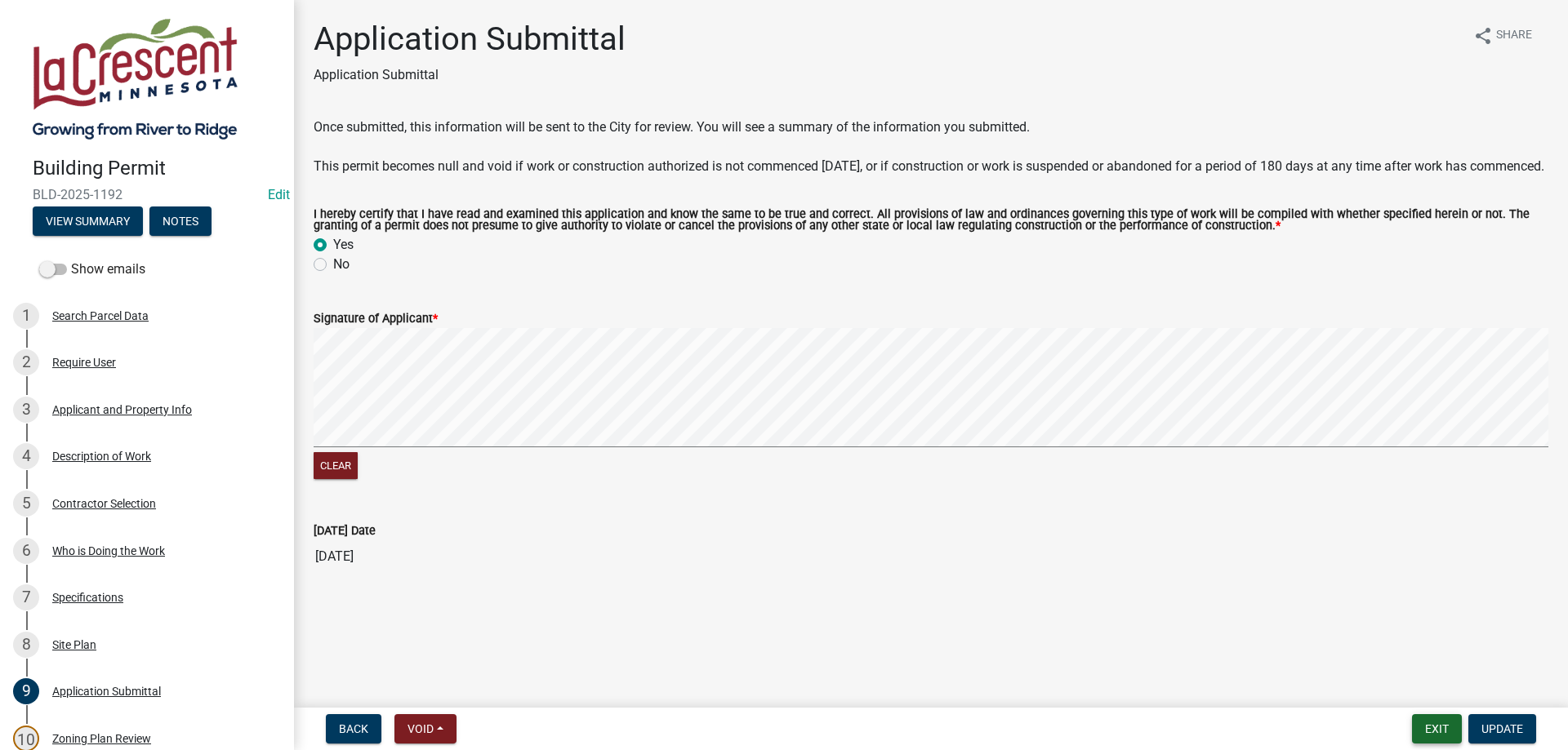
click at [1446, 733] on button "Exit" at bounding box center [1437, 729] width 50 height 30
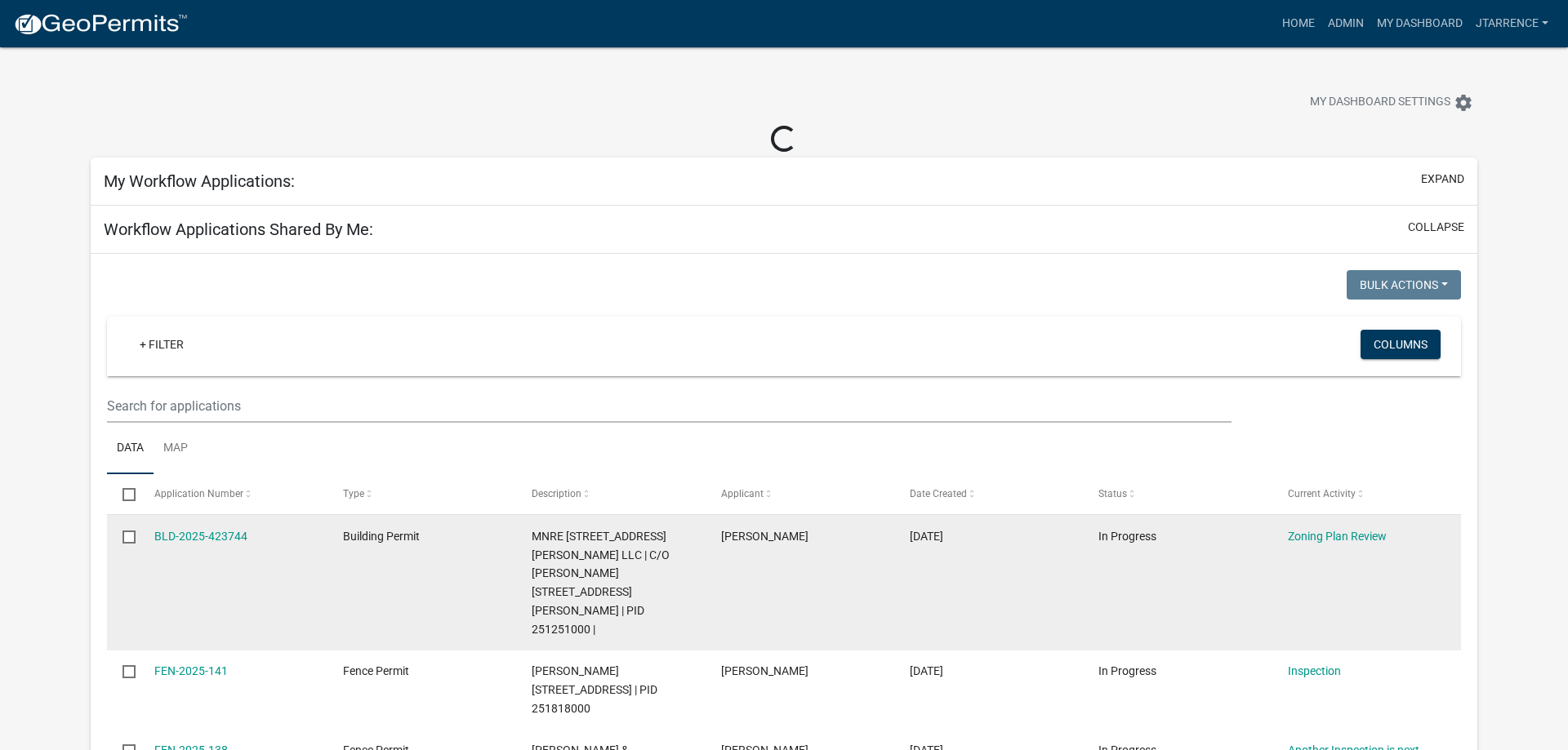
select select "3: 100"
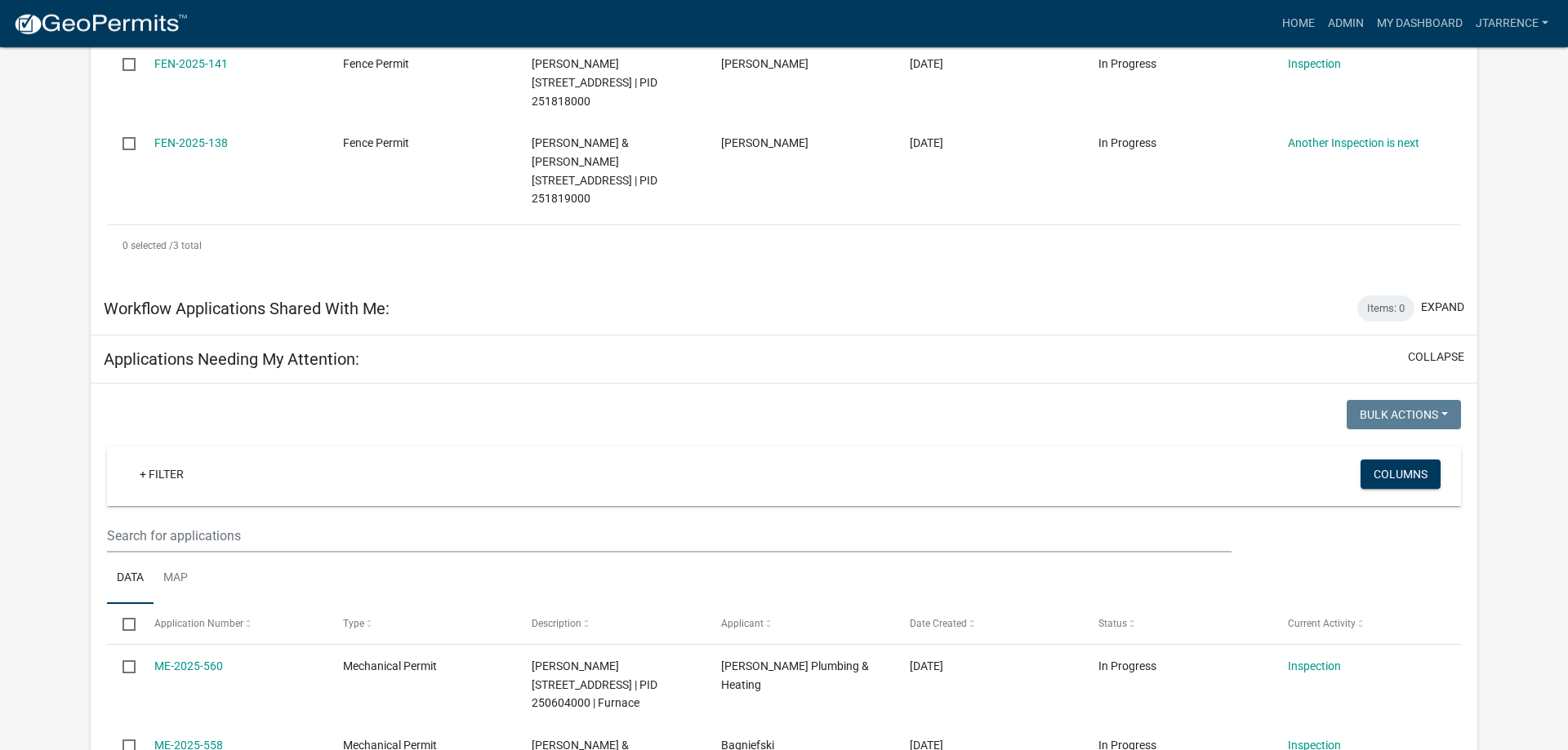
scroll to position [832, 0]
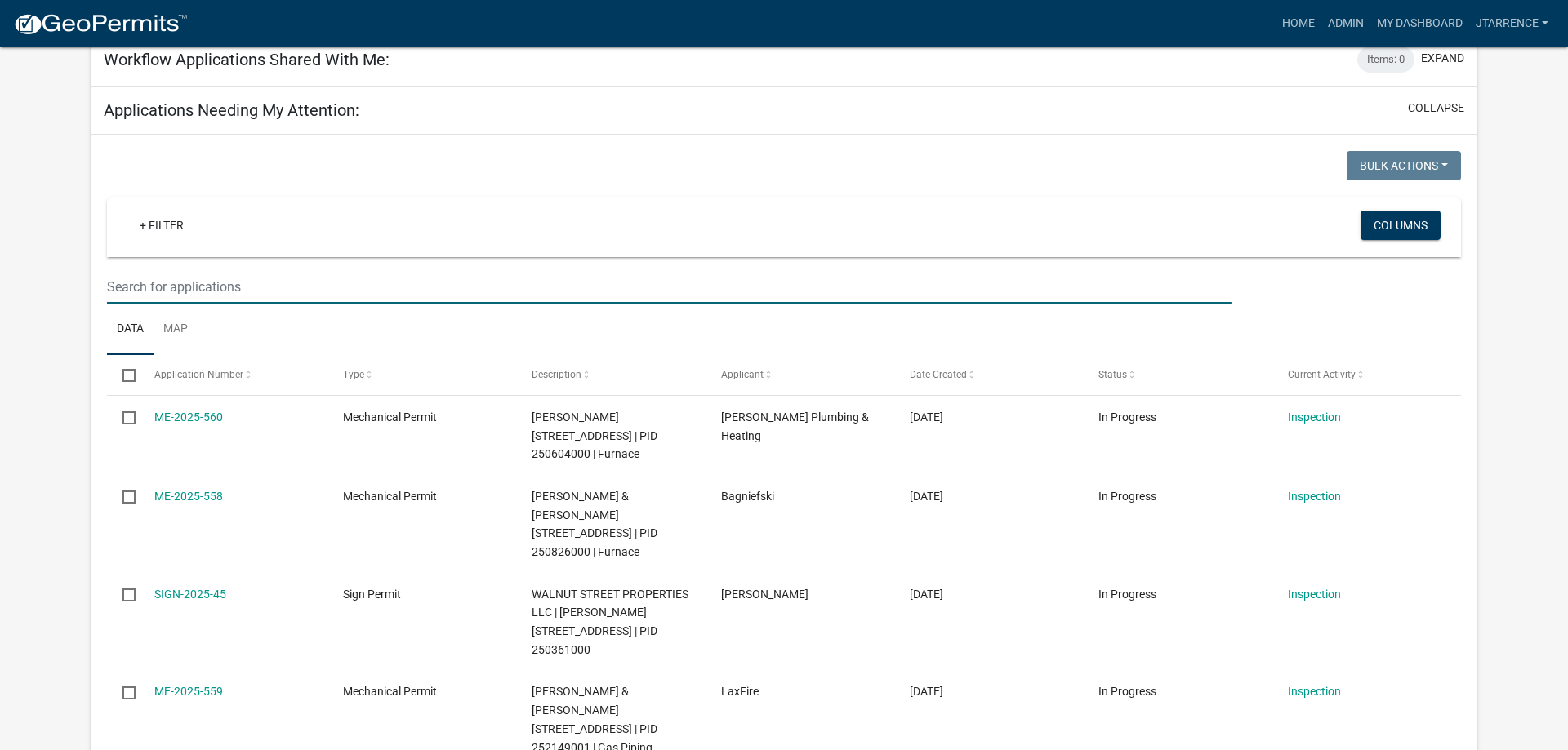
click at [263, 270] on input "text" at bounding box center [670, 287] width 1125 height 33
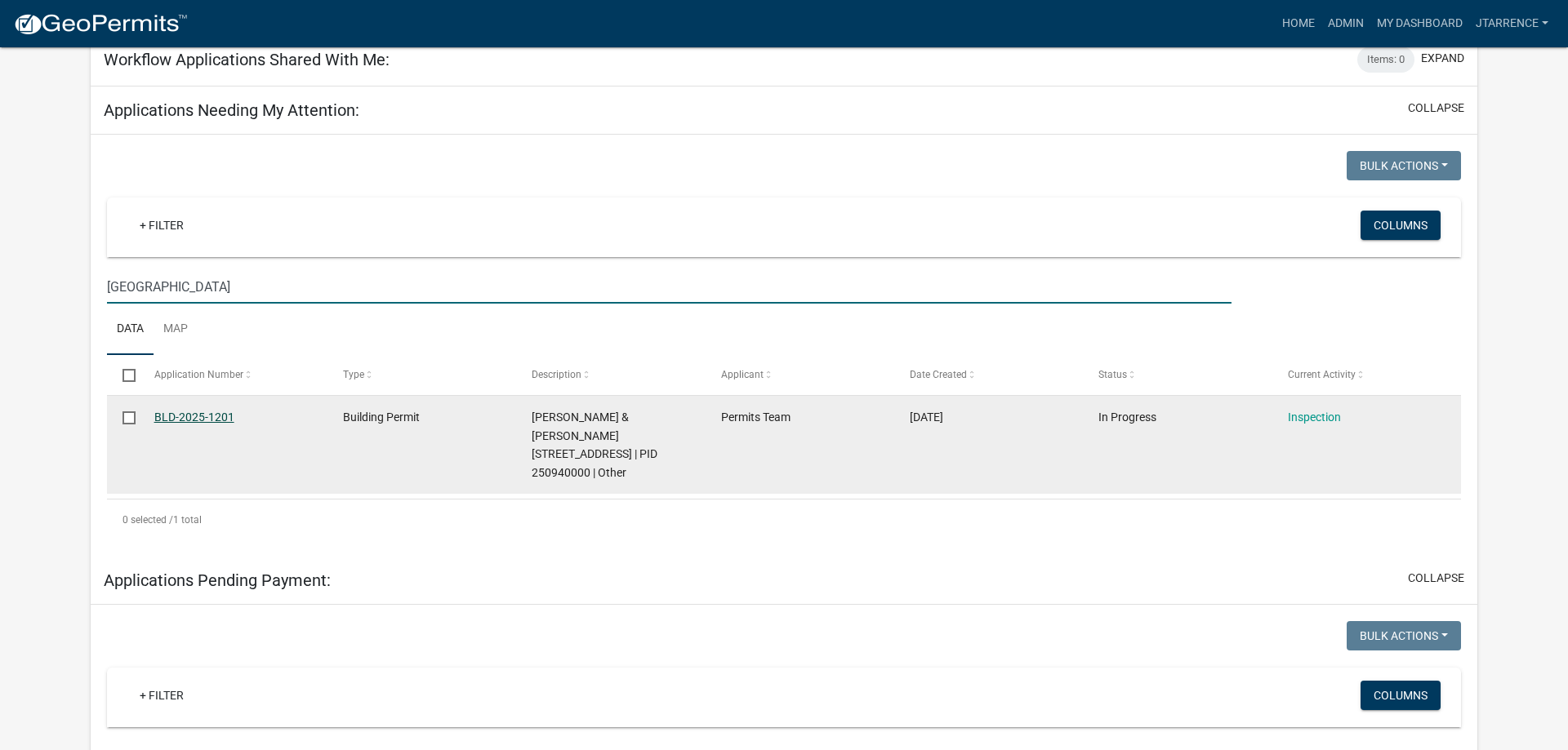
type input "[GEOGRAPHIC_DATA]"
click at [214, 411] on link "BLD-2025-1201" at bounding box center [194, 417] width 80 height 13
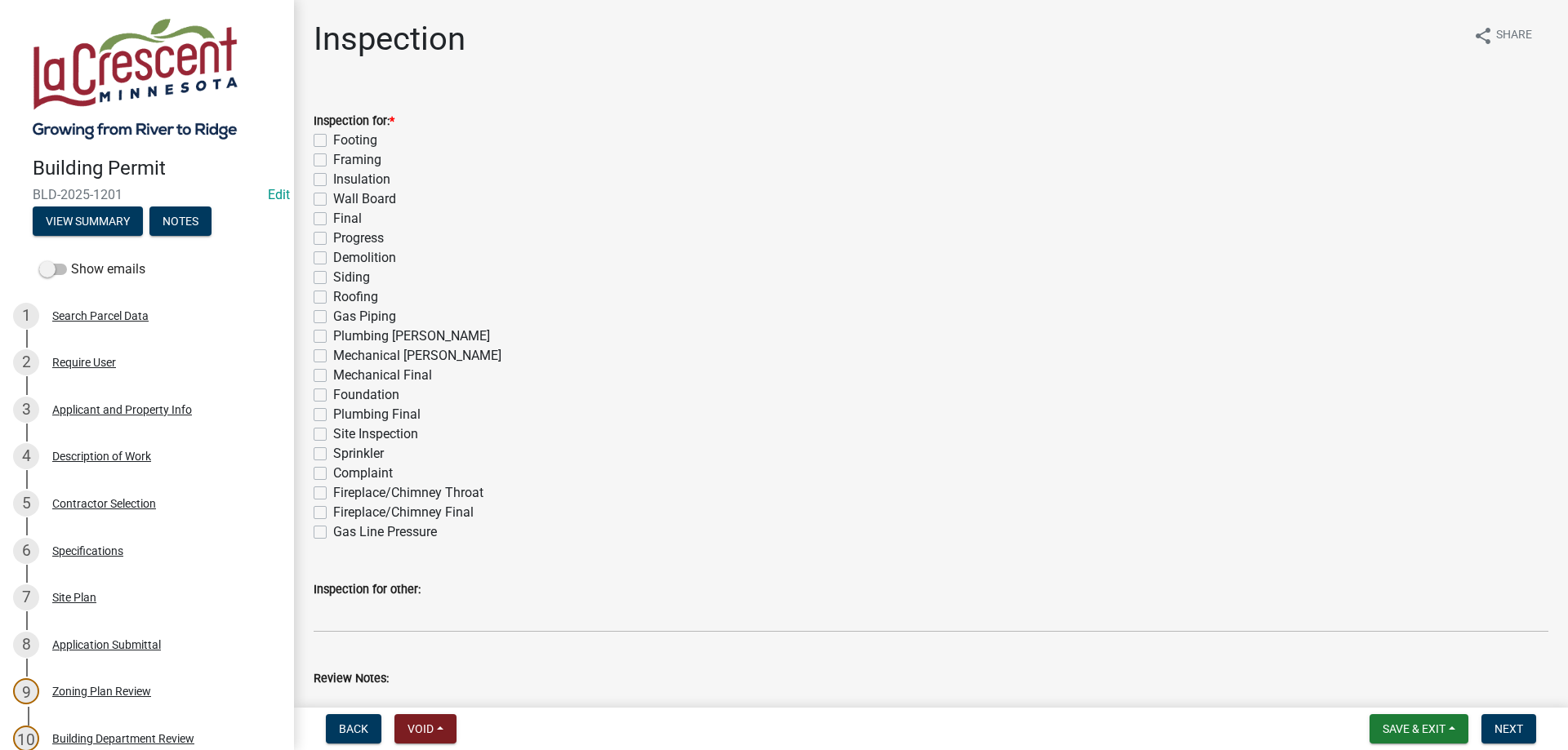
click at [333, 219] on label "Final" at bounding box center [347, 218] width 29 height 19
click at [333, 219] on input "Final" at bounding box center [338, 214] width 10 height 10
checkbox input "true"
checkbox input "false"
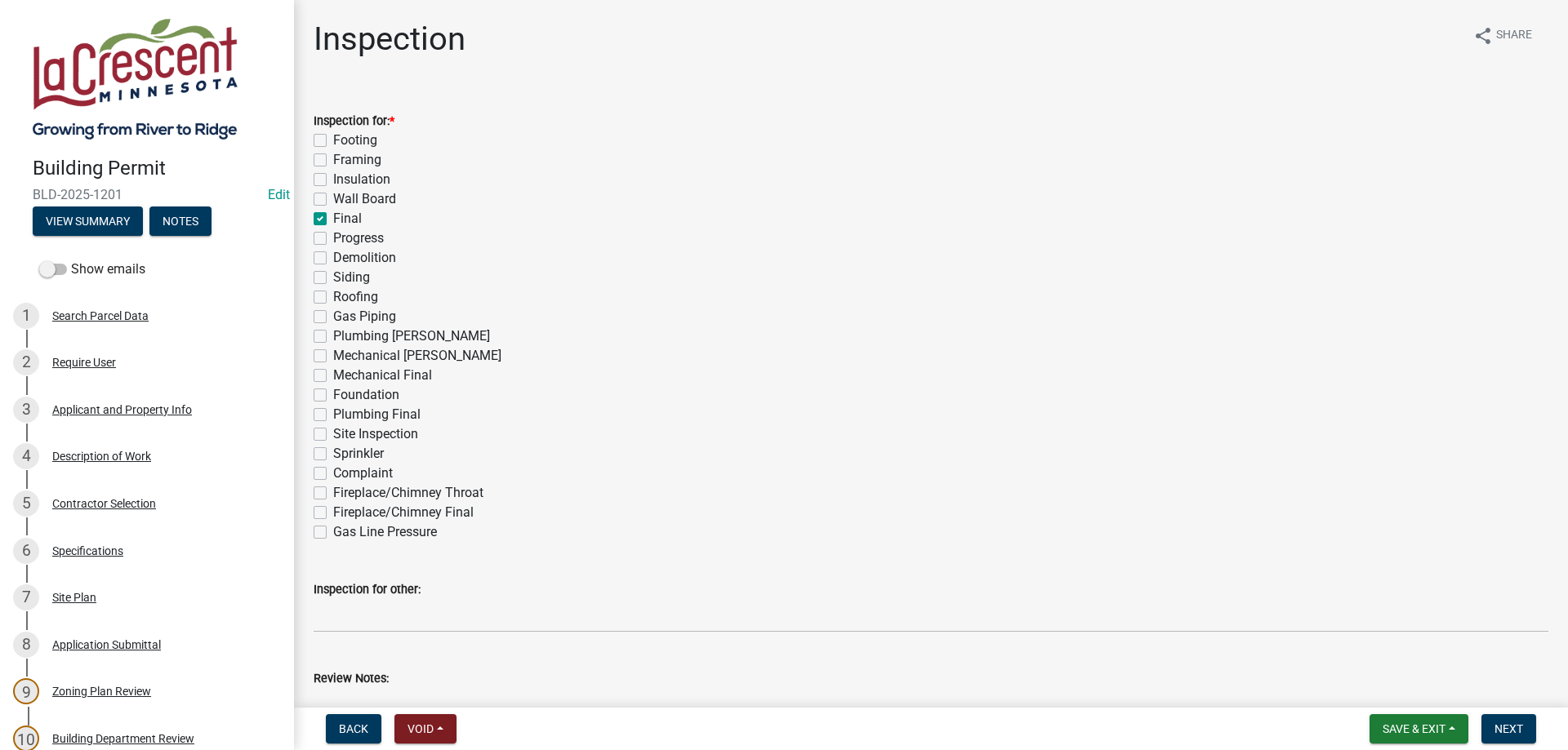
checkbox input "false"
checkbox input "true"
checkbox input "false"
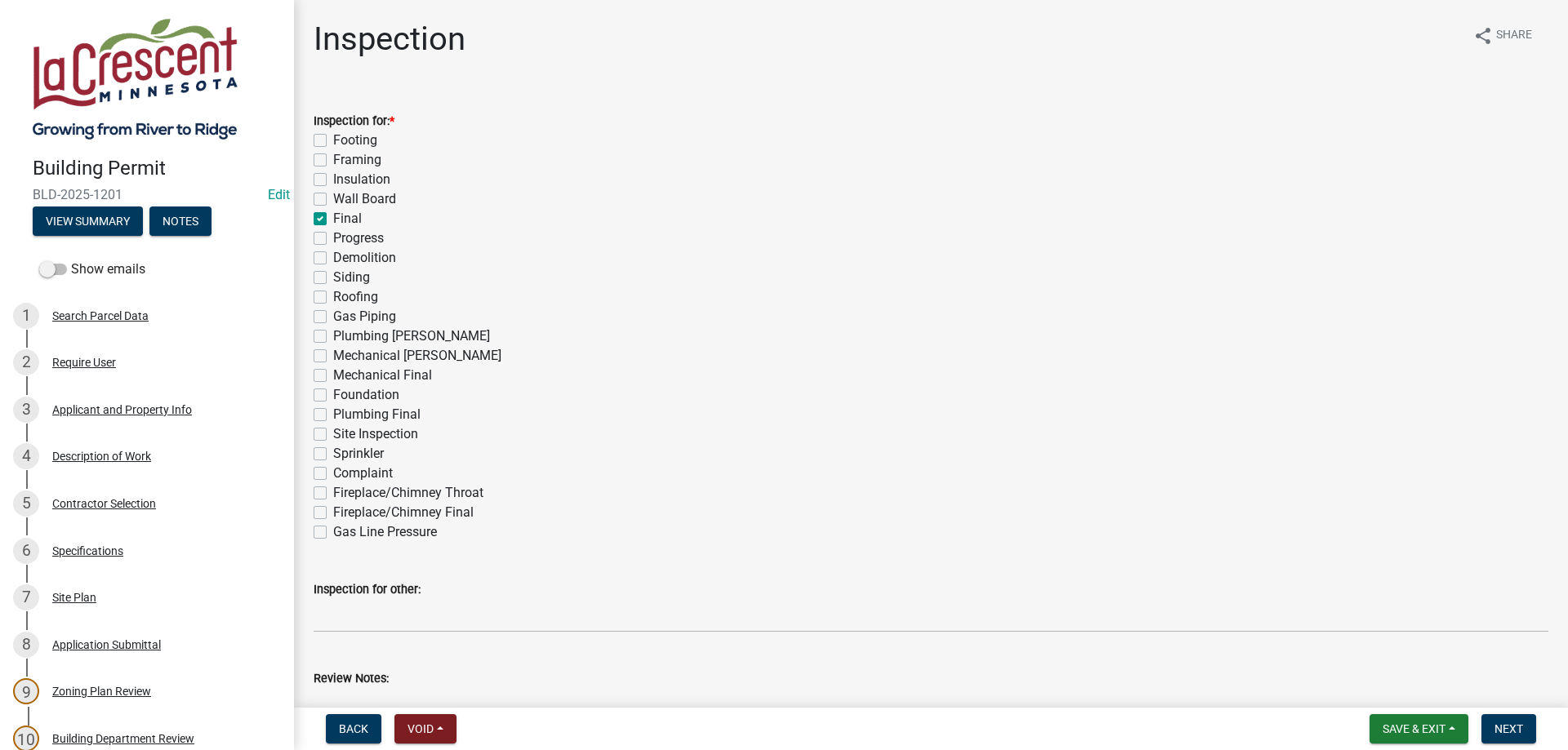
checkbox input "false"
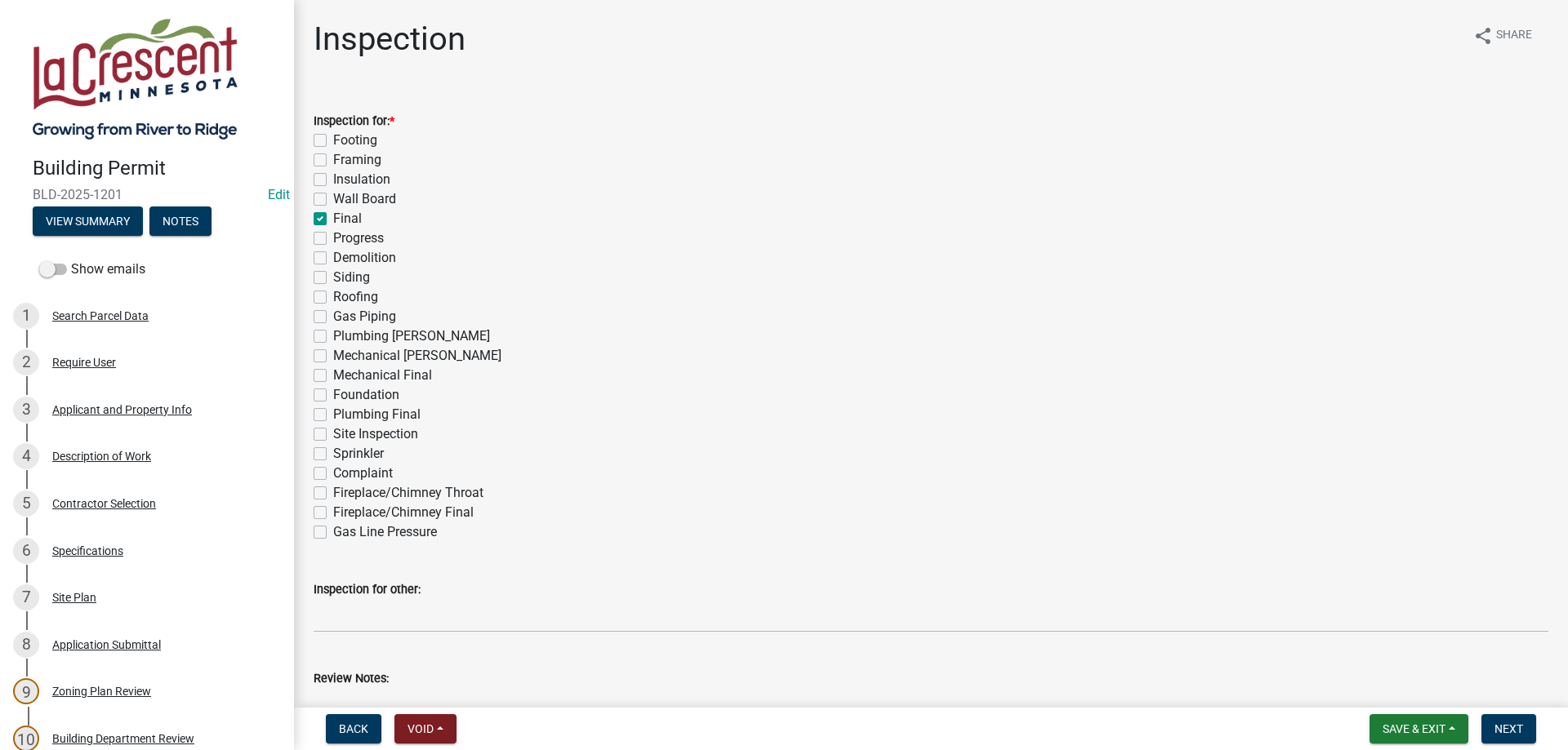
checkbox input "false"
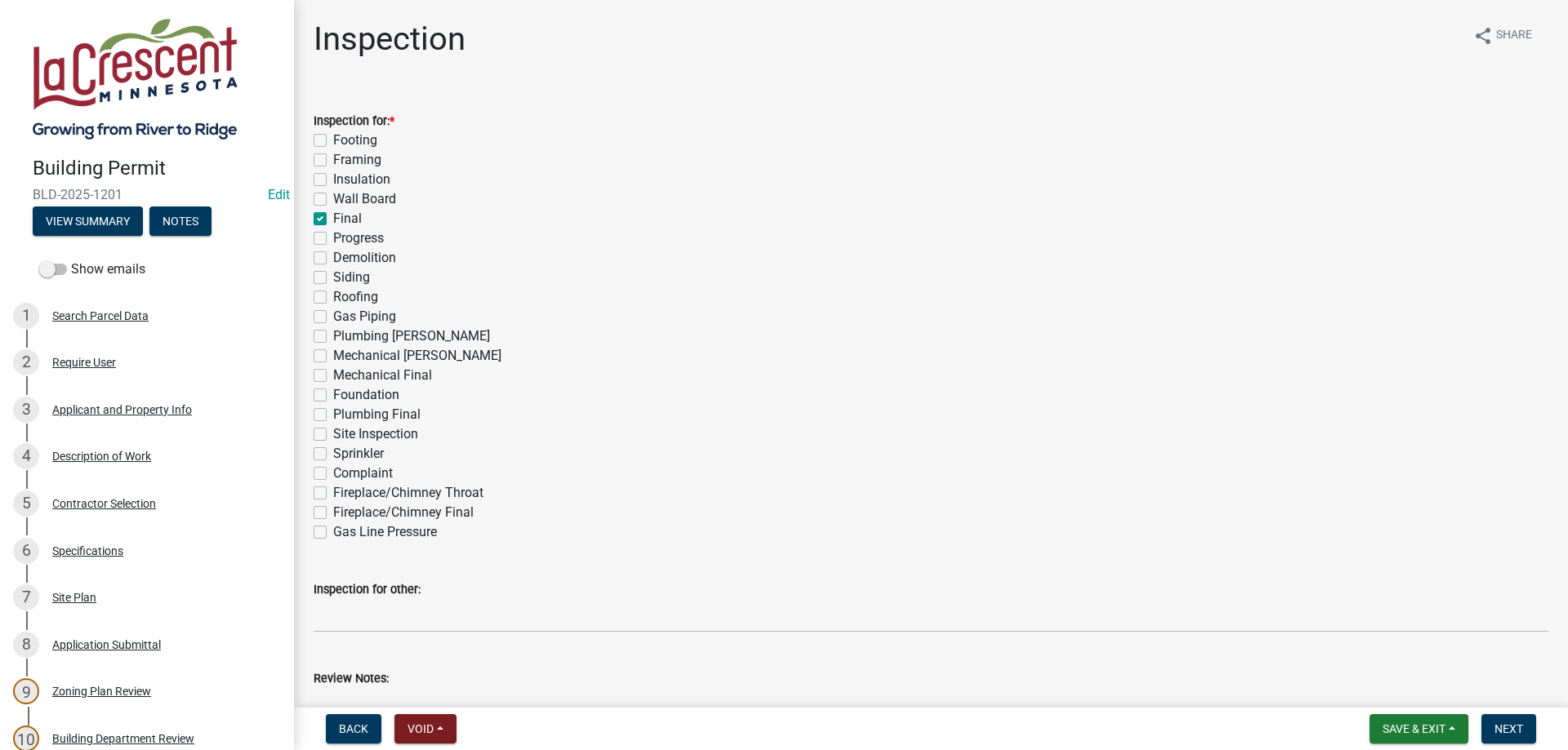
checkbox input "false"
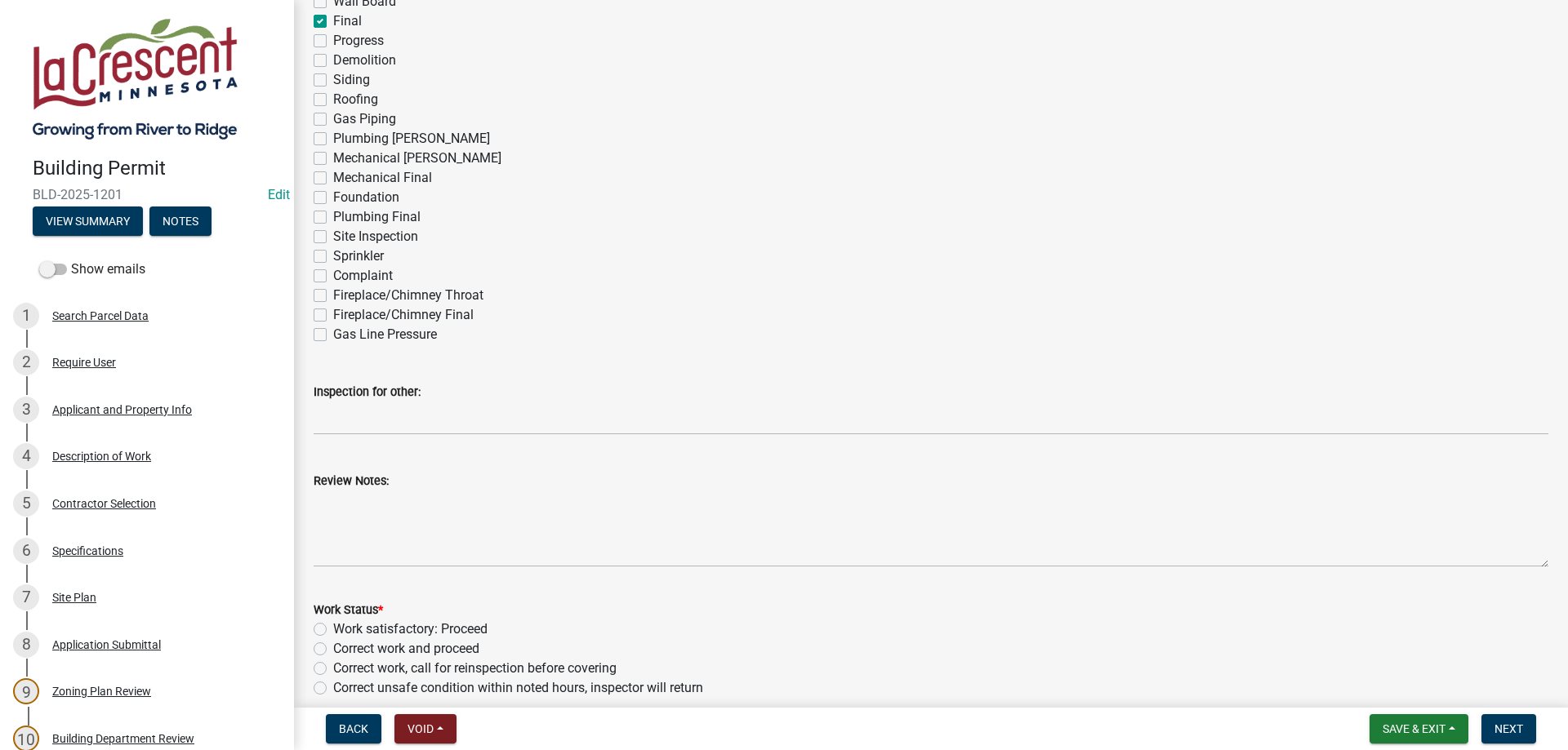
scroll to position [373, 0]
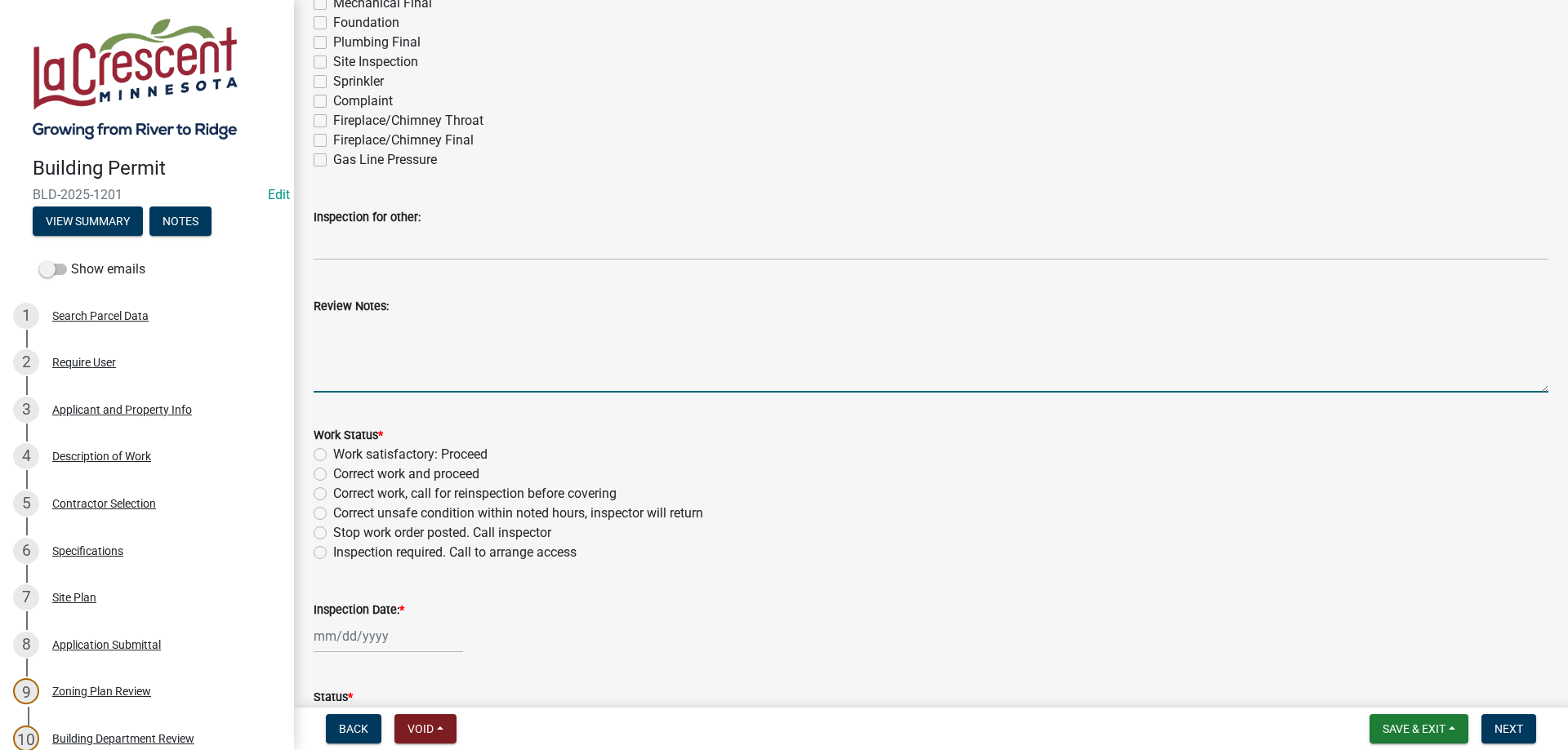
click at [404, 334] on textarea "Review Notes:" at bounding box center [931, 354] width 1235 height 77
type textarea "Spoke with homeowners about smoke and CO detectors."
click at [325, 448] on div "Work satisfactory: Proceed" at bounding box center [931, 454] width 1235 height 19
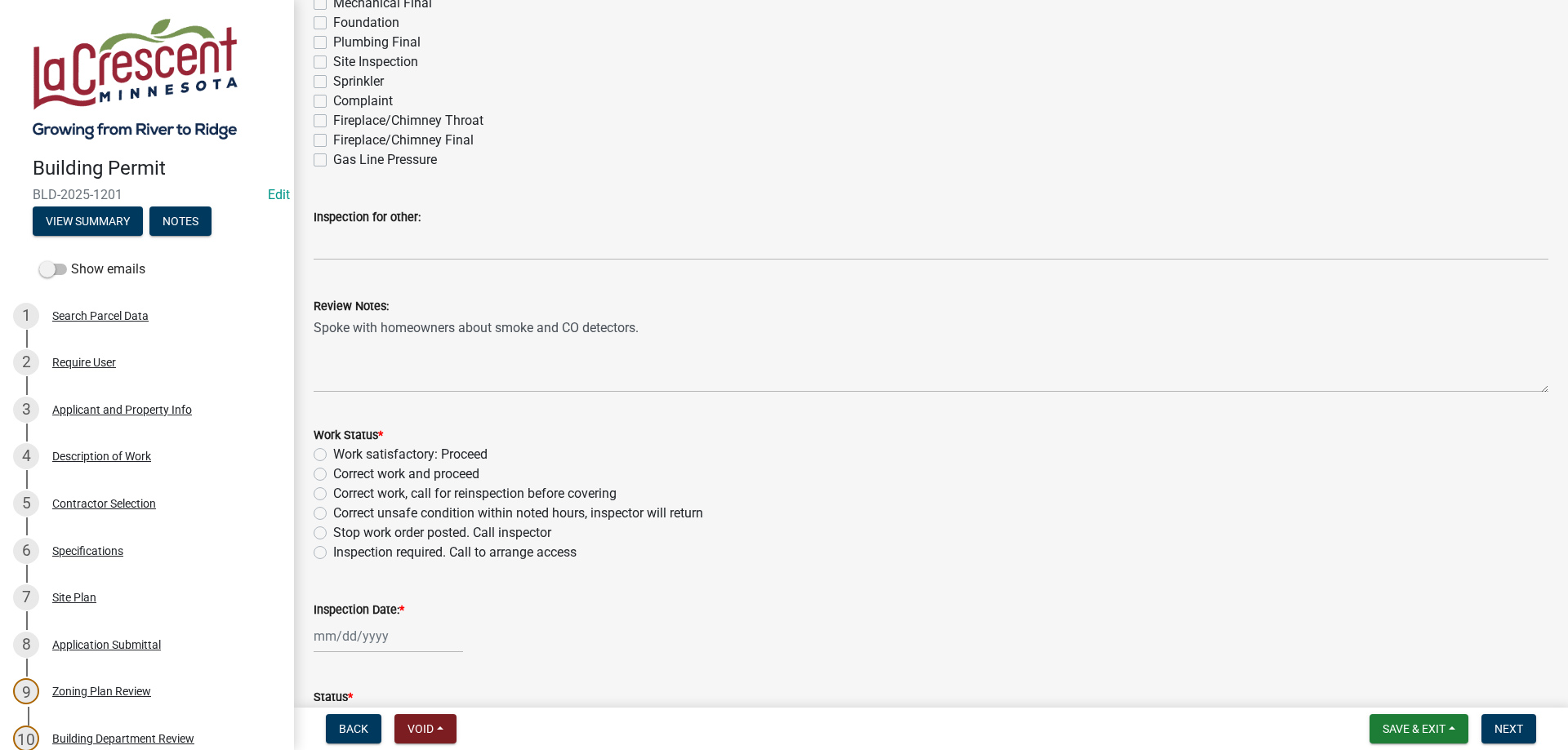
click at [333, 454] on label "Work satisfactory: Proceed" at bounding box center [410, 454] width 154 height 19
click at [333, 454] on input "Work satisfactory: Proceed" at bounding box center [338, 449] width 10 height 10
radio input "true"
select select "9"
select select "2025"
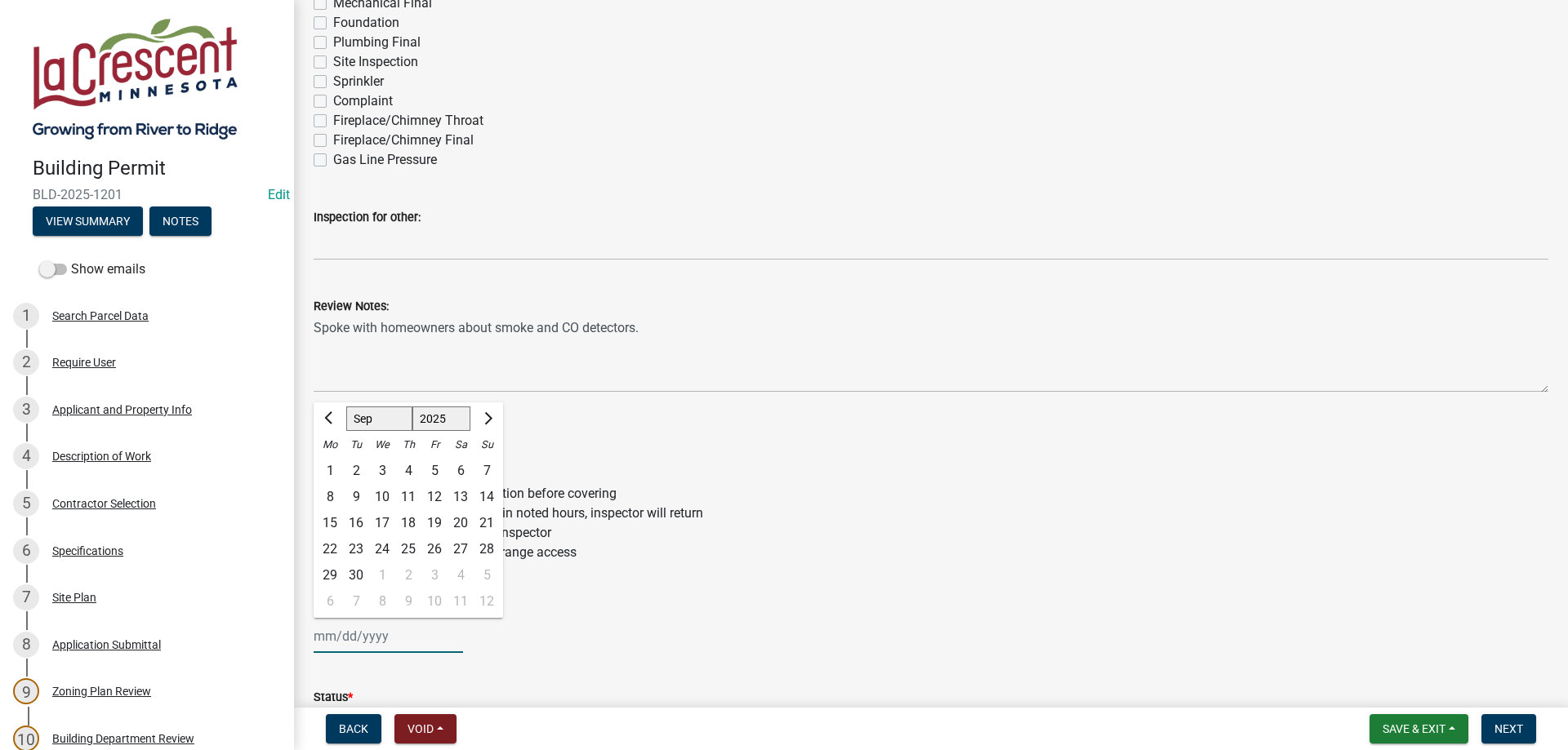
click at [352, 645] on input "Inspection Date: *" at bounding box center [389, 636] width 150 height 33
click at [354, 551] on div "23" at bounding box center [356, 549] width 26 height 26
type input "[DATE]"
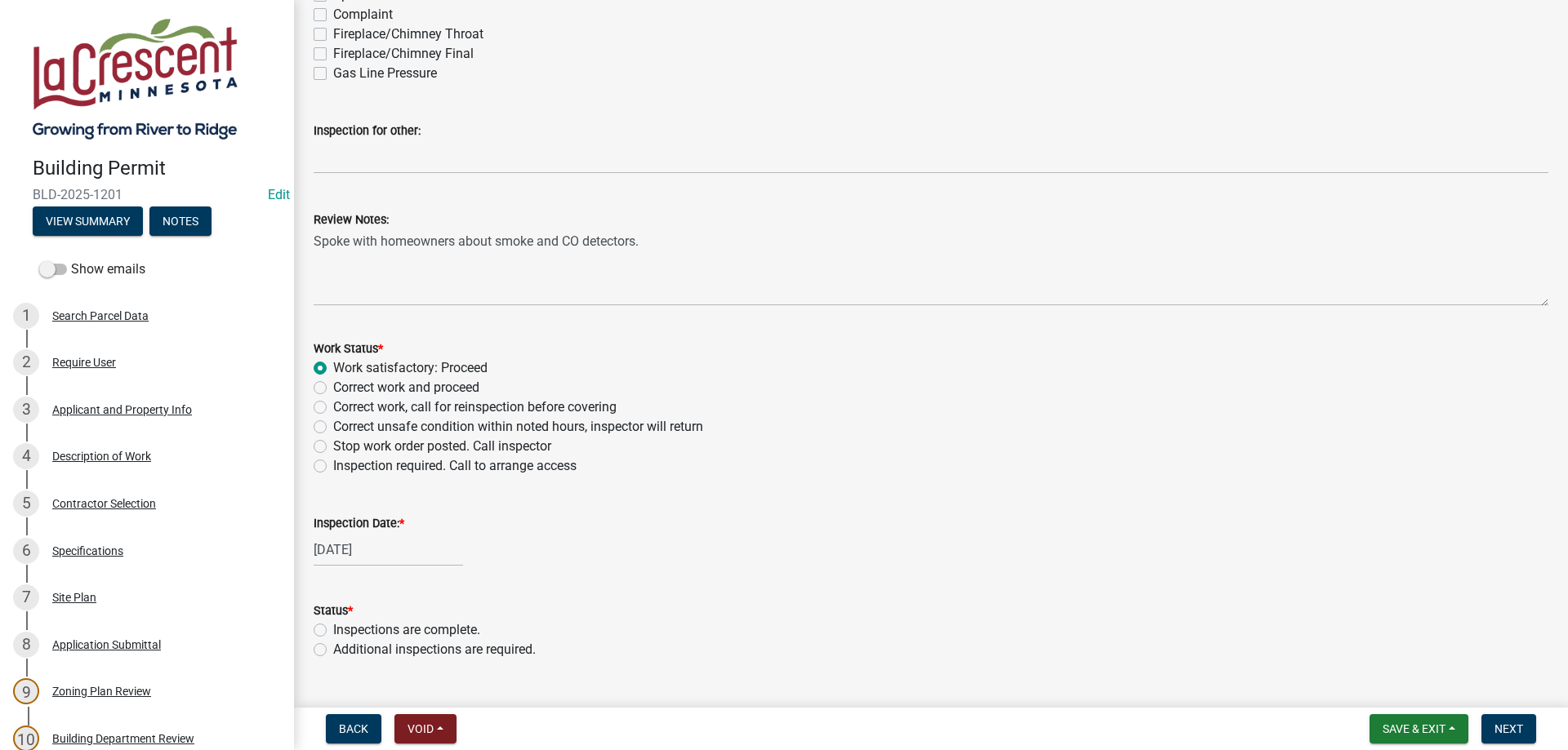
scroll to position [496, 0]
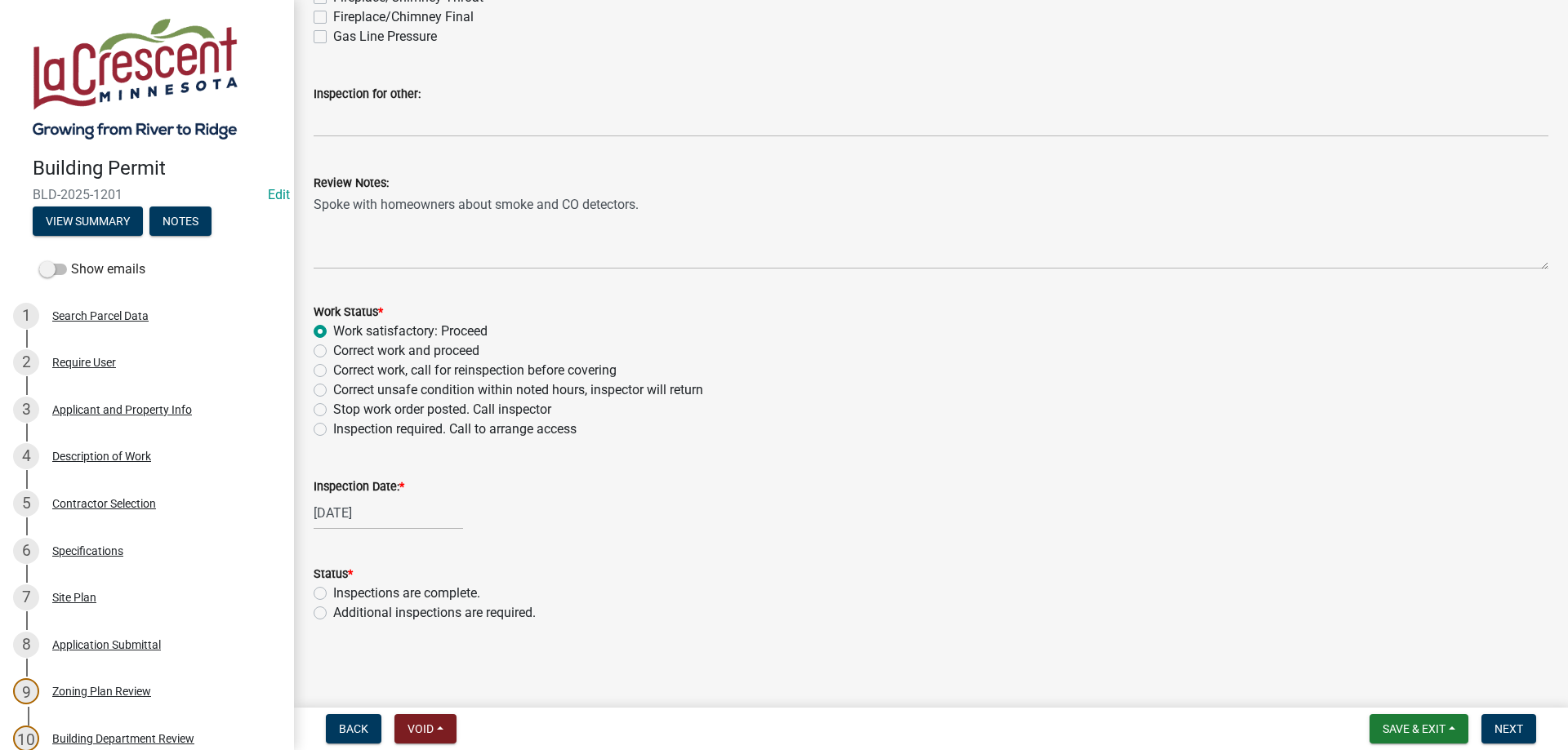
click at [333, 589] on label "Inspections are complete." at bounding box center [406, 593] width 147 height 19
click at [333, 589] on input "Inspections are complete." at bounding box center [338, 588] width 10 height 10
radio input "true"
click at [1519, 731] on span "Next" at bounding box center [1508, 729] width 29 height 13
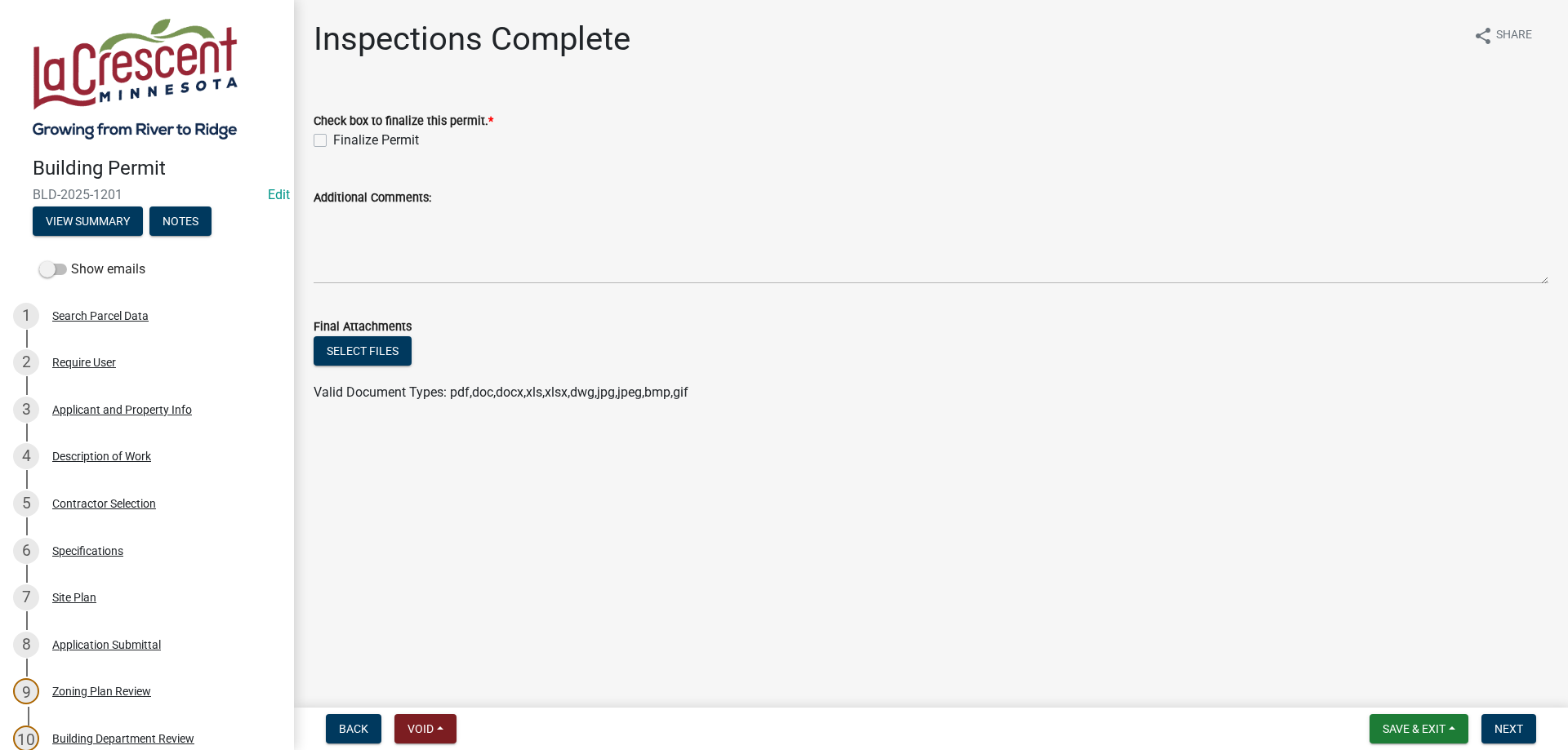
click at [333, 141] on label "Finalize Permit" at bounding box center [376, 140] width 86 height 19
click at [333, 141] on input "Finalize Permit" at bounding box center [338, 135] width 10 height 10
checkbox input "true"
click at [1509, 726] on span "Next" at bounding box center [1508, 729] width 29 height 13
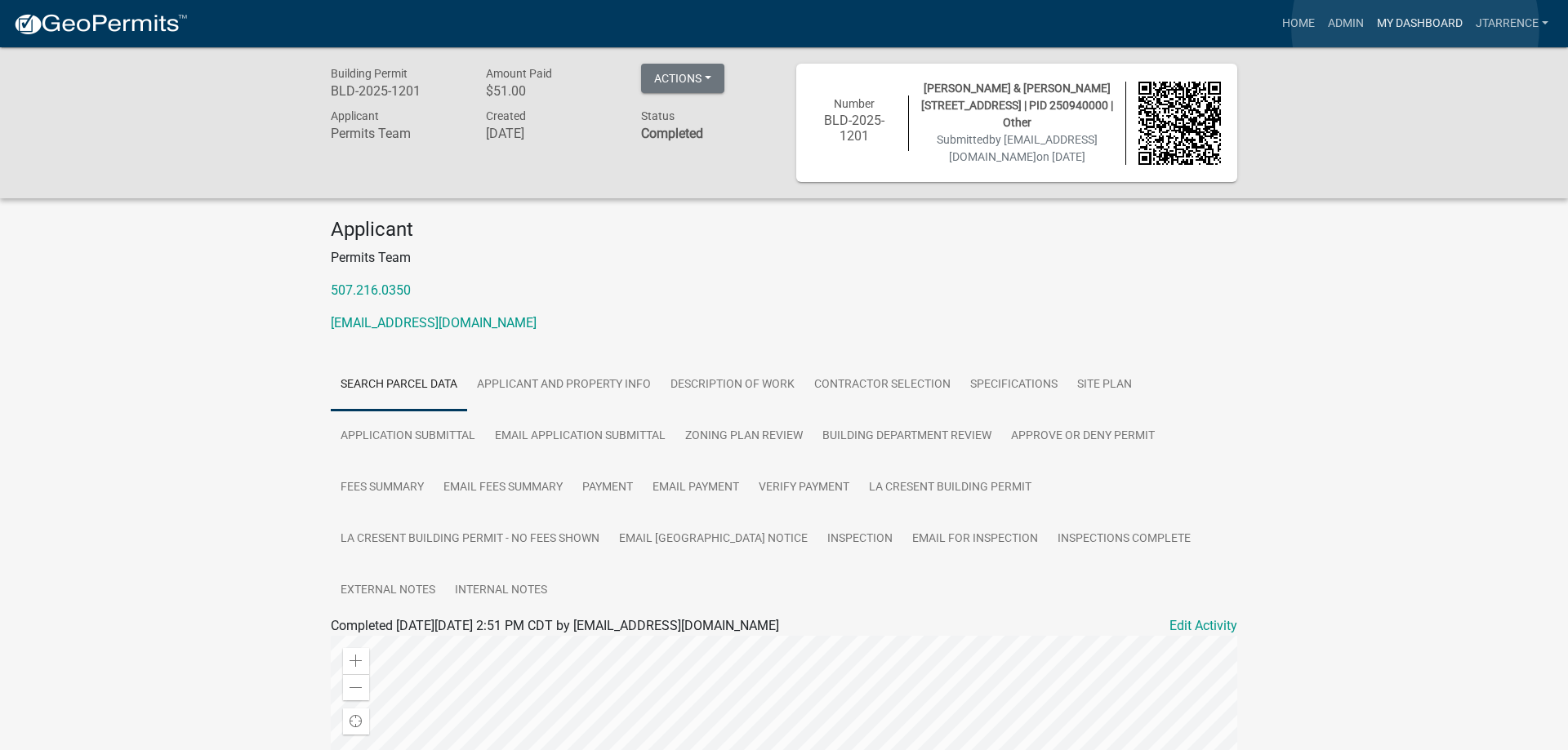
click at [1415, 28] on link "My Dashboard" at bounding box center [1419, 24] width 99 height 31
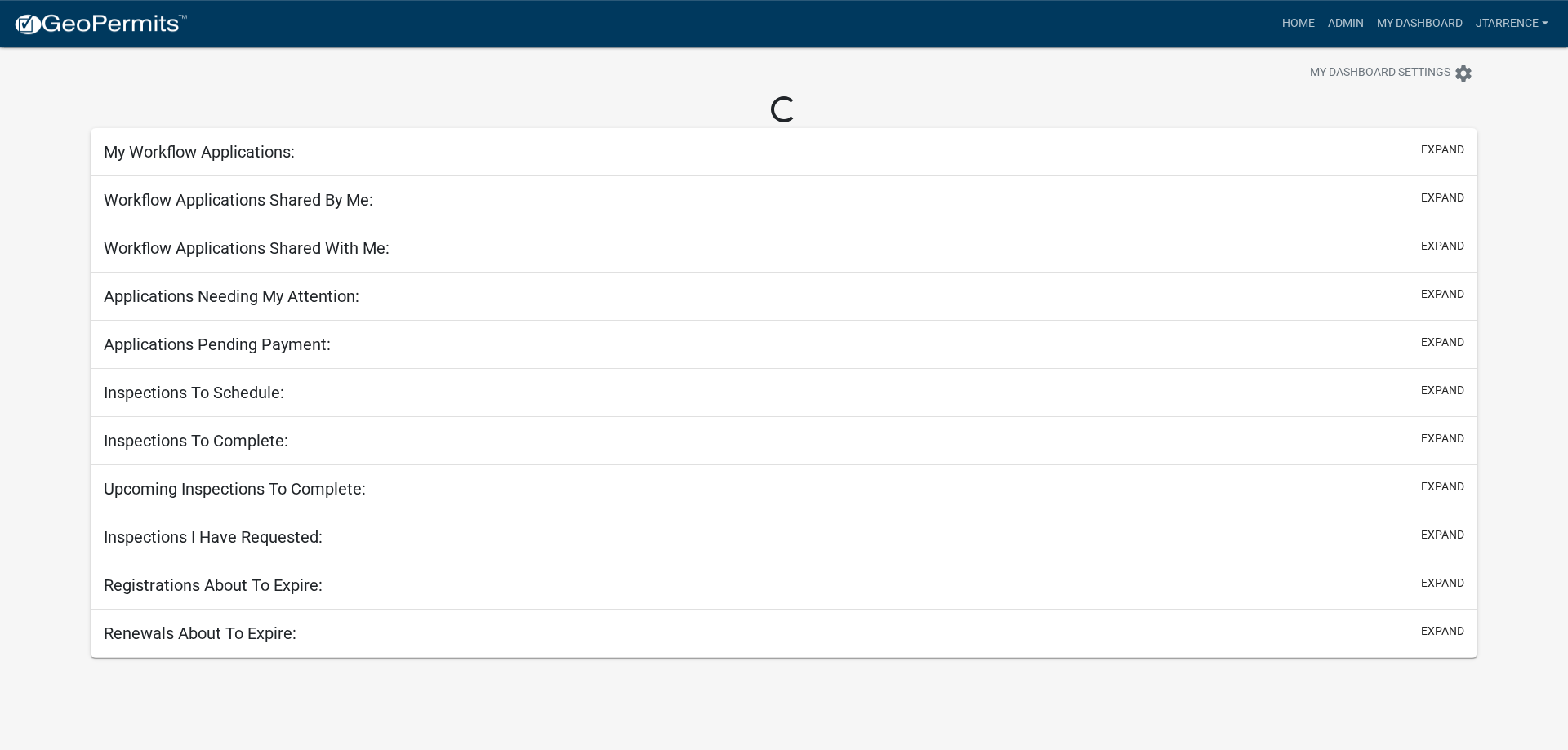
scroll to position [47, 0]
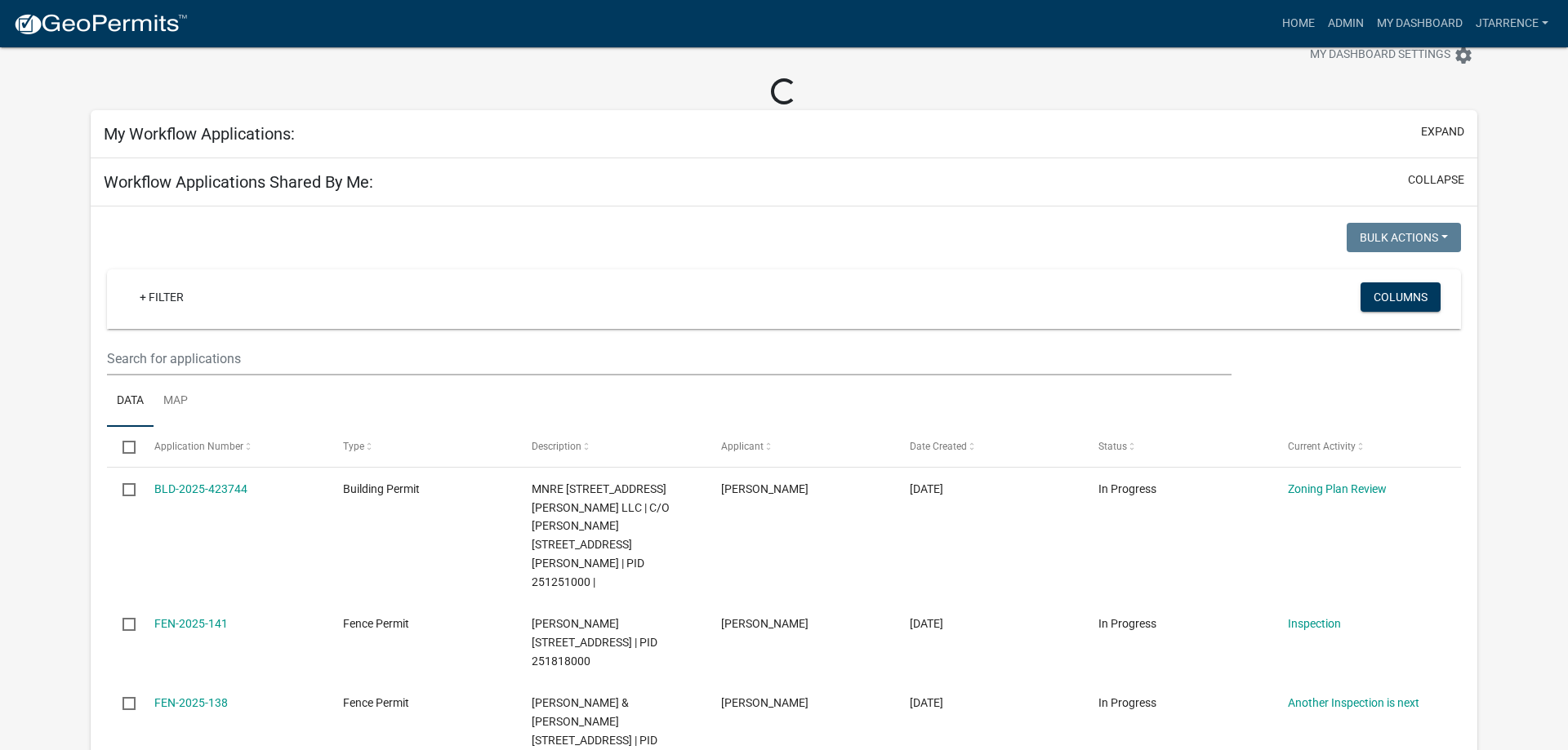
select select "3: 100"
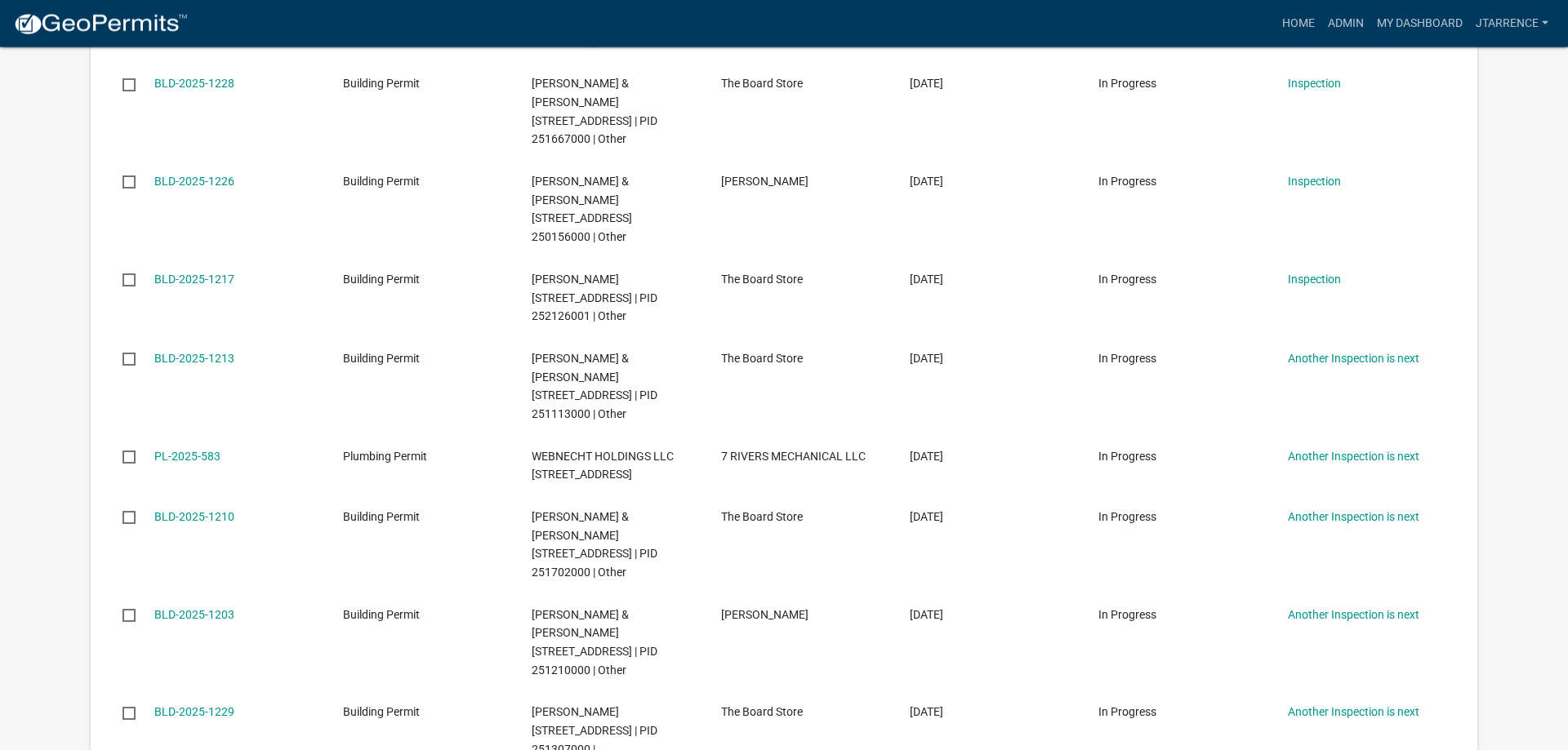
scroll to position [9124, 0]
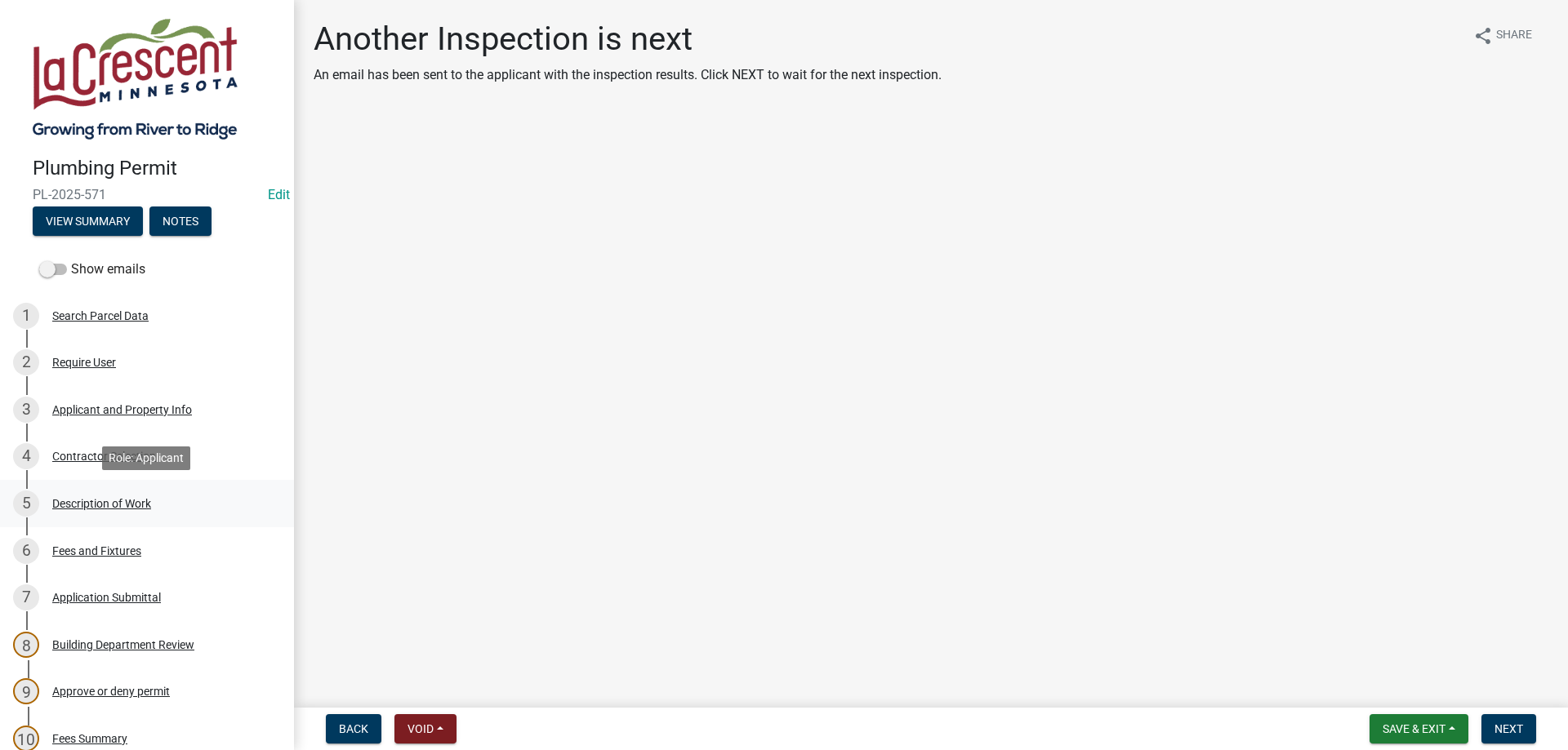
click at [109, 502] on div "Description of Work" at bounding box center [101, 503] width 99 height 11
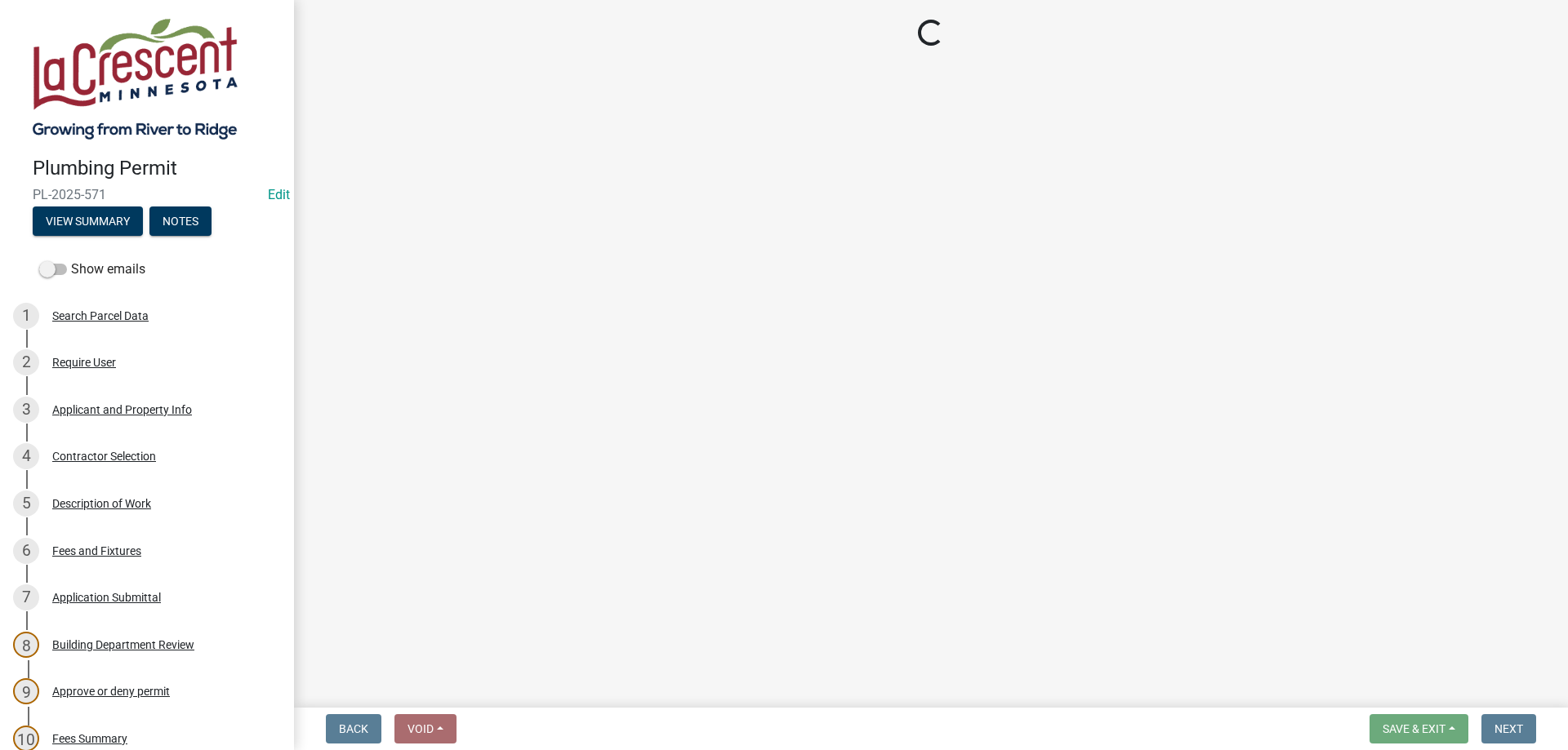
select select "59bf33d4-9d5c-4e7c-8b9a-7c1b13f00426"
select select "28f4028a-693d-415b-8130-38cfe69d94b3"
select select "4af7cc83-1d25-4c0b-a329-4ae30bd591bb"
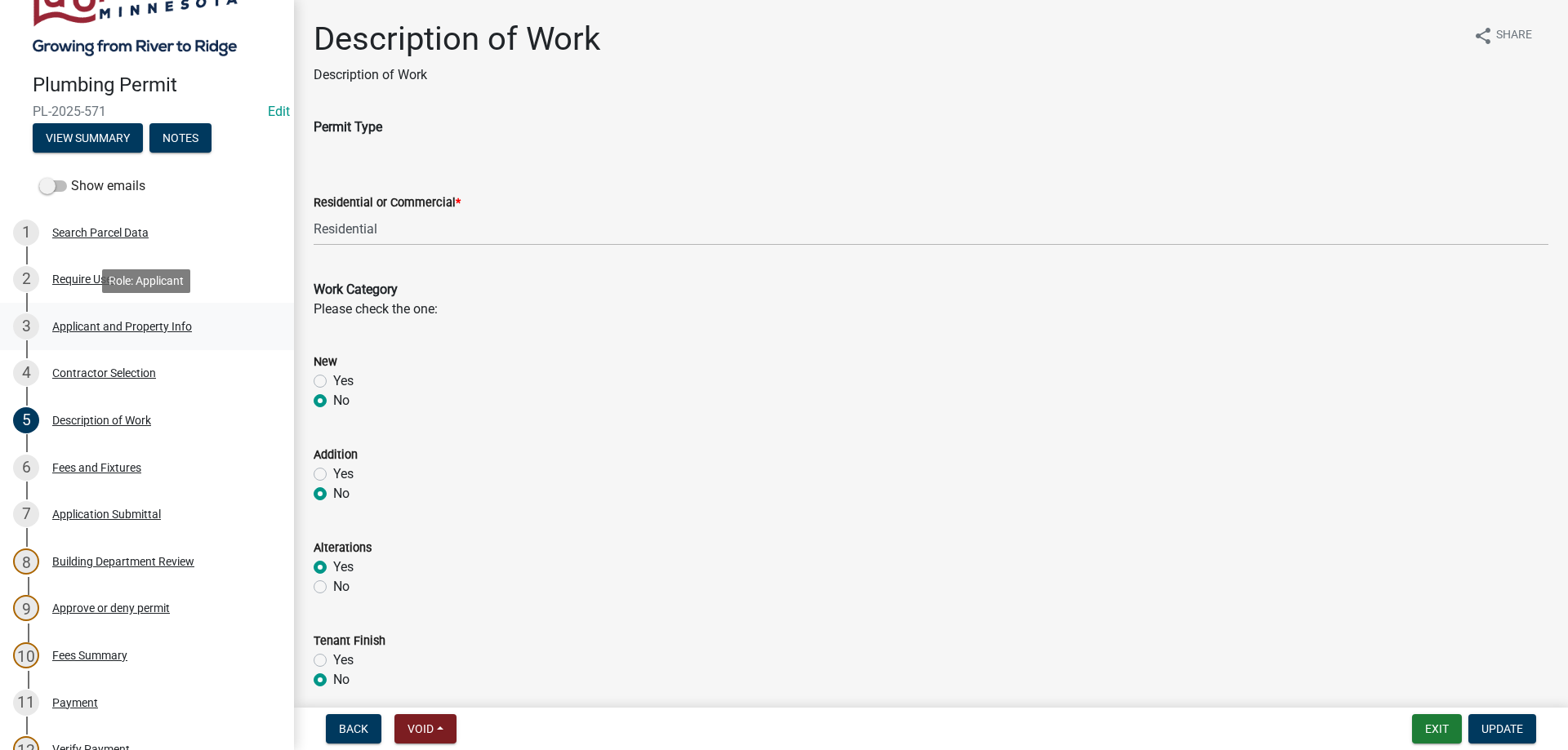
click at [99, 330] on div "Applicant and Property Info" at bounding box center [121, 326] width 140 height 11
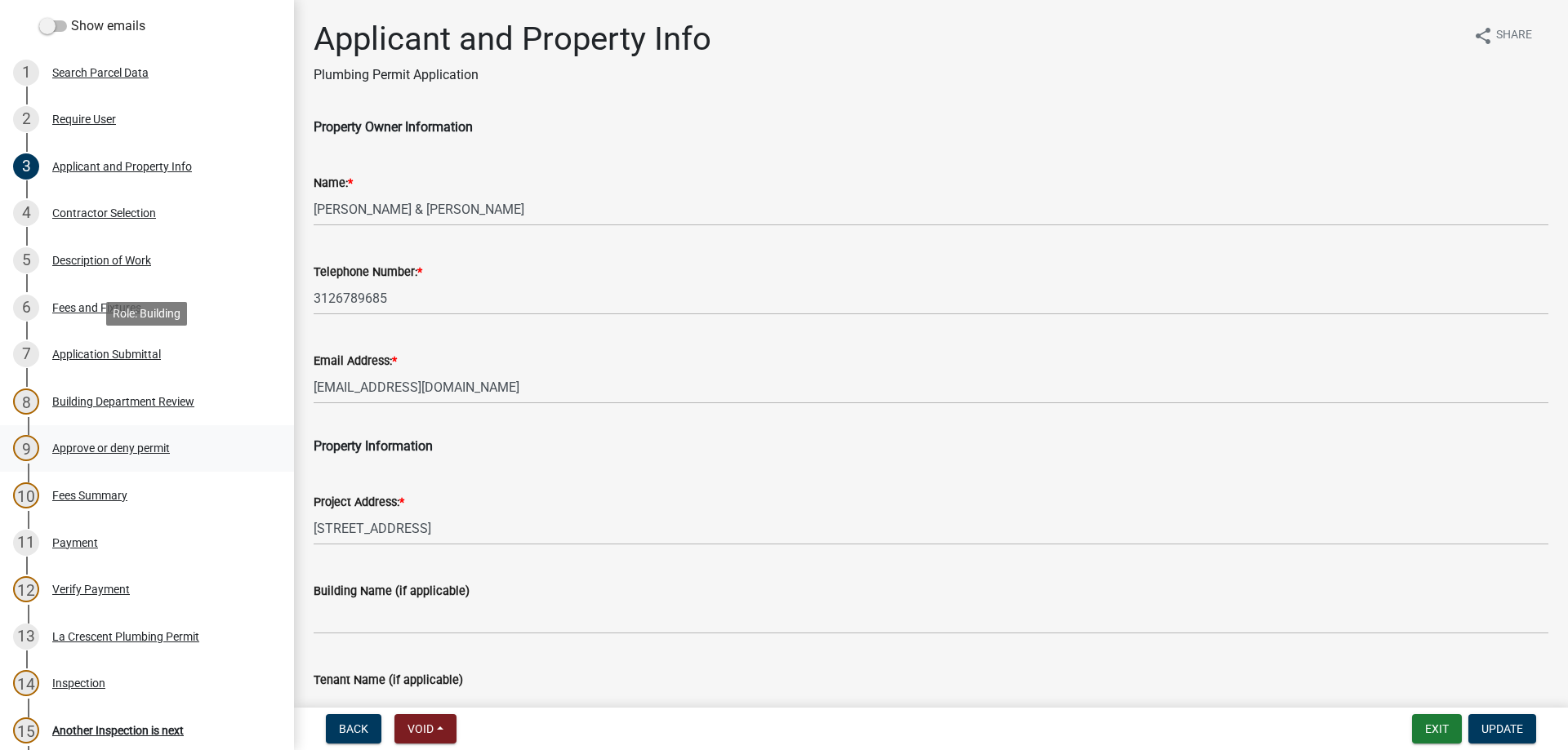
scroll to position [333, 0]
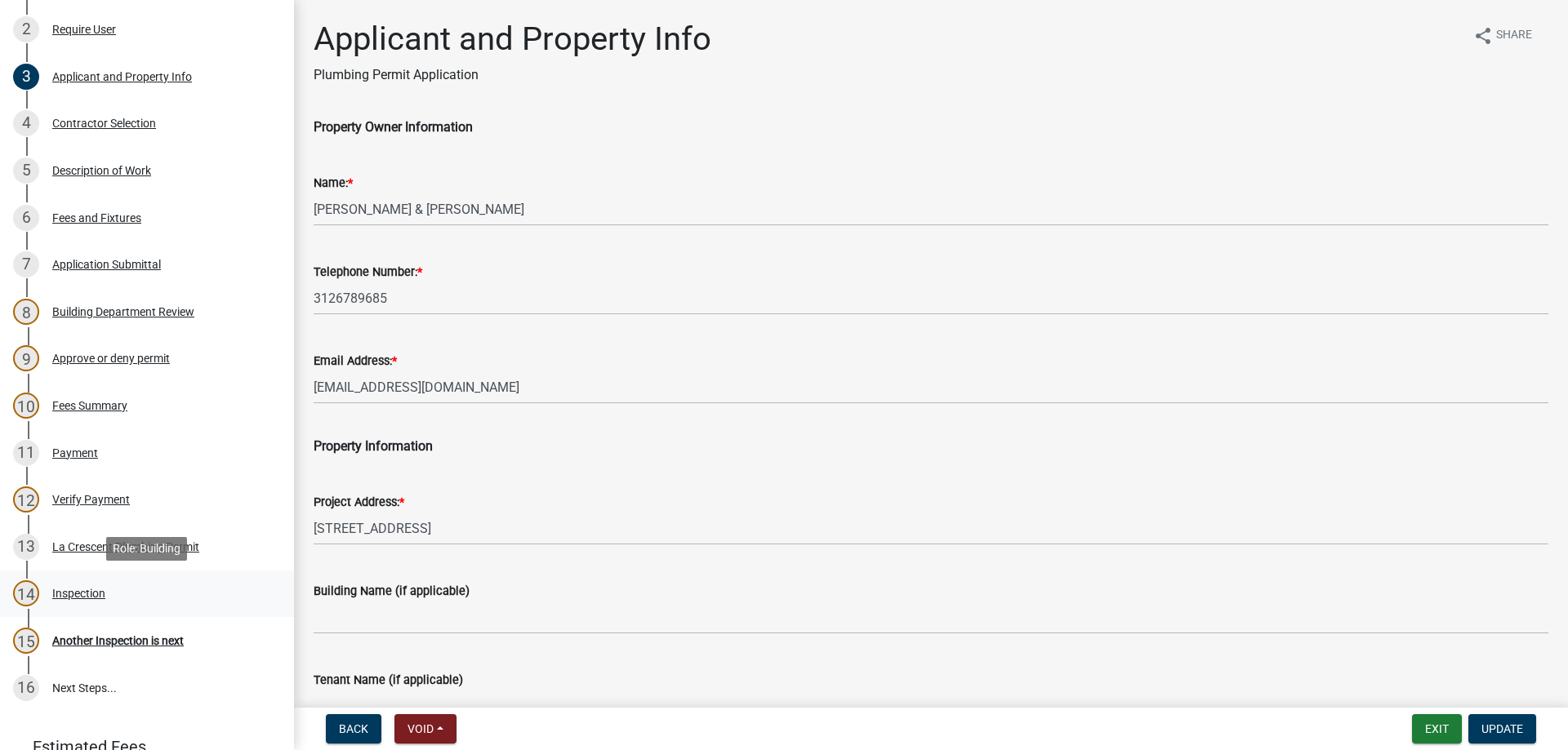
click at [87, 595] on div "Inspection" at bounding box center [78, 594] width 53 height 11
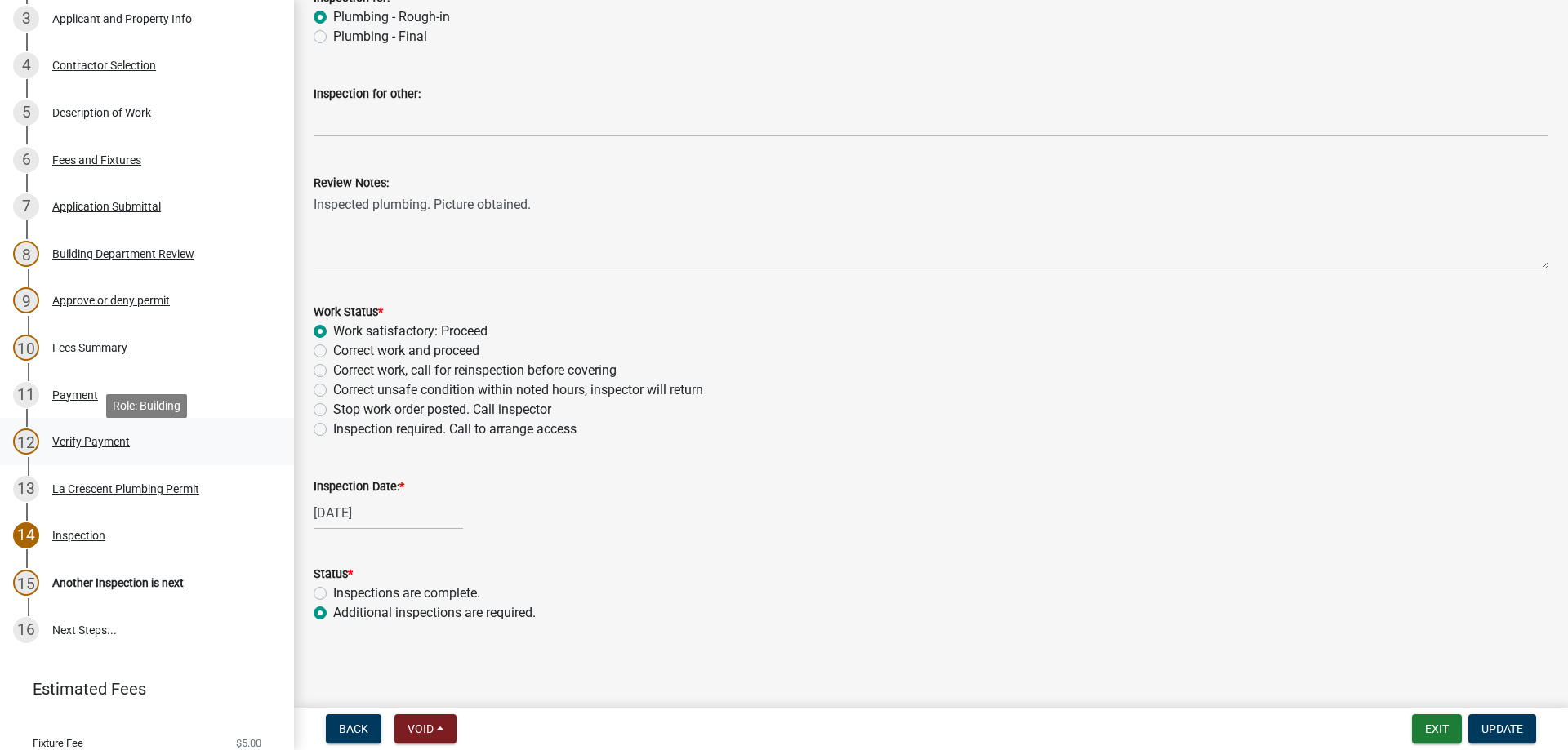
scroll to position [499, 0]
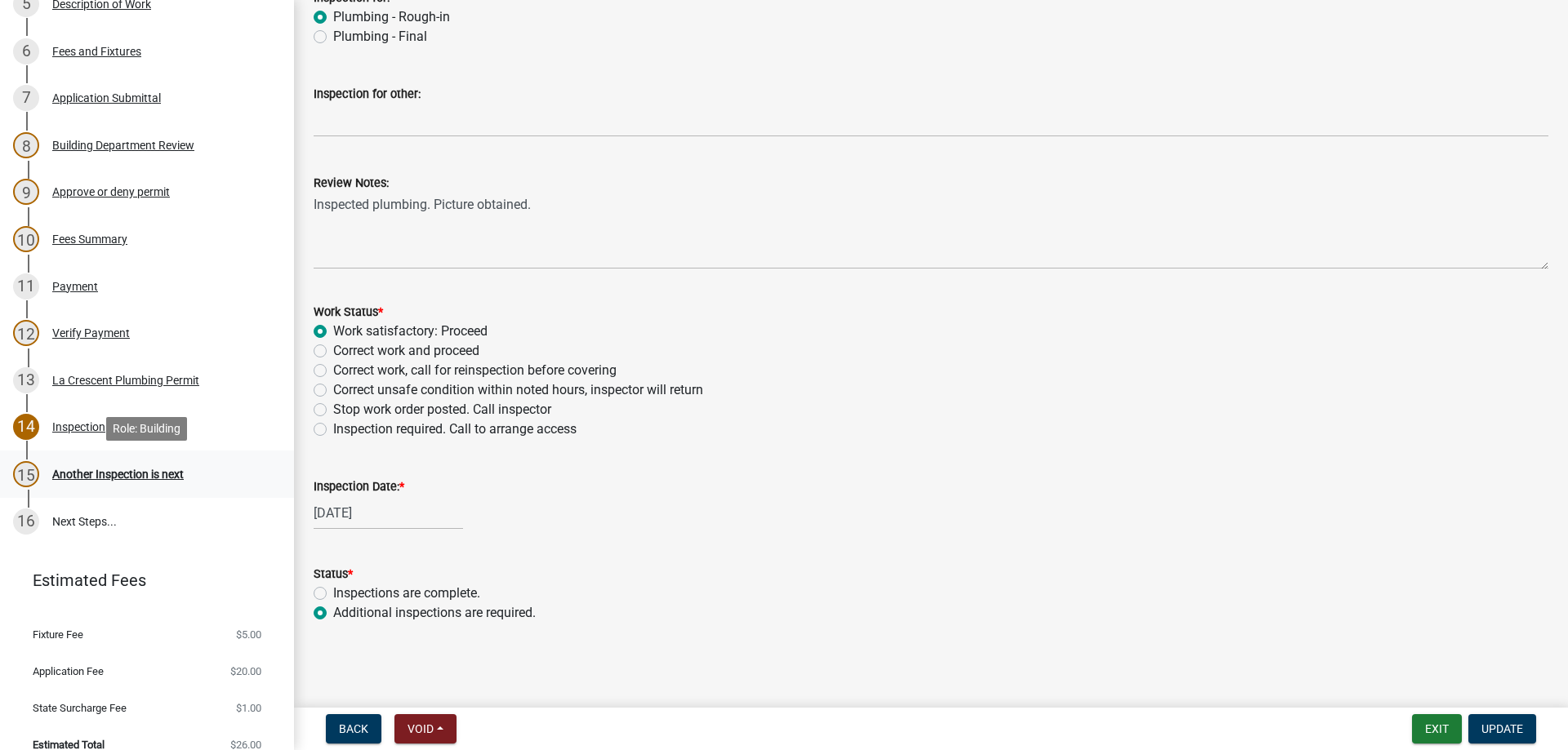
click at [130, 472] on div "Another Inspection is next" at bounding box center [117, 474] width 131 height 11
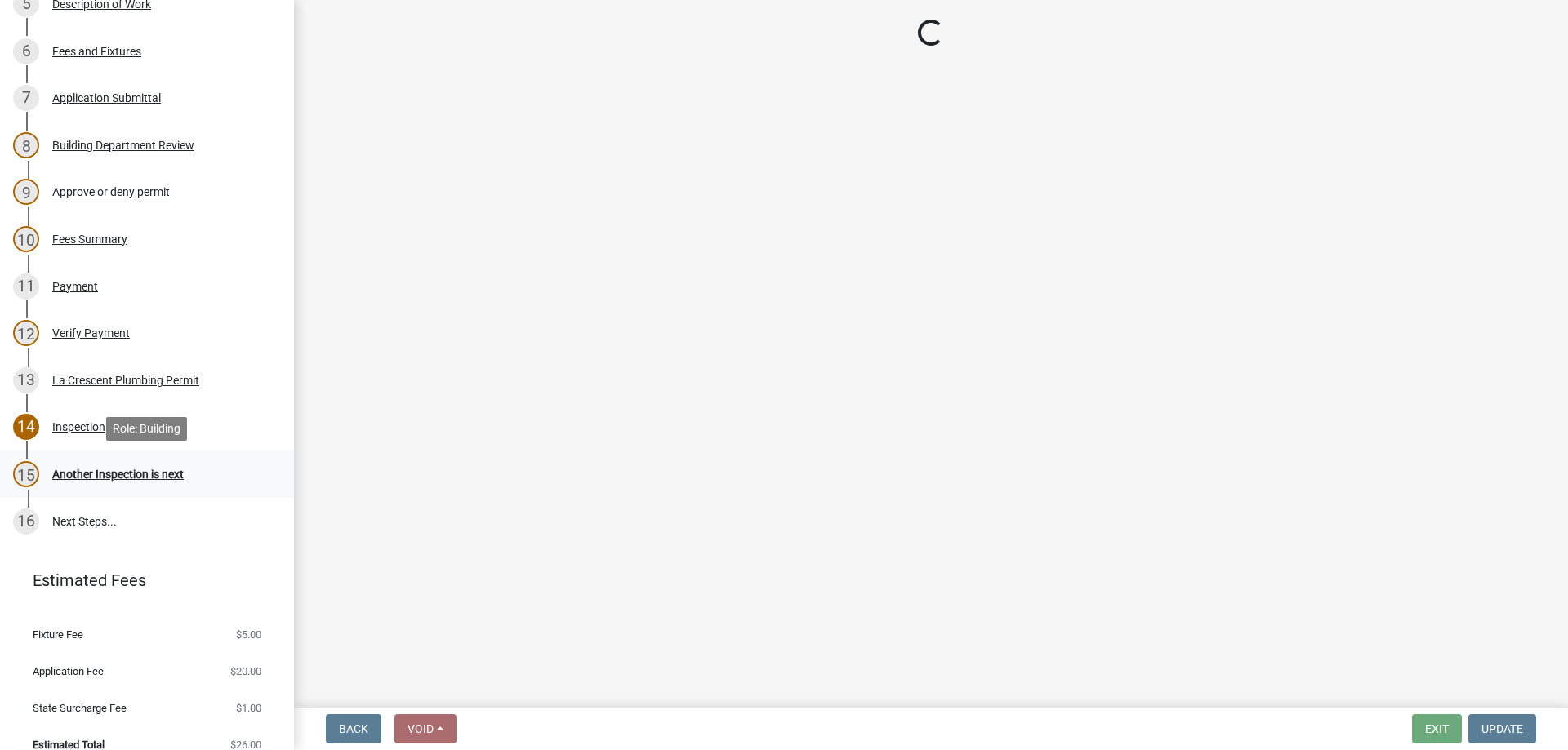
scroll to position [0, 0]
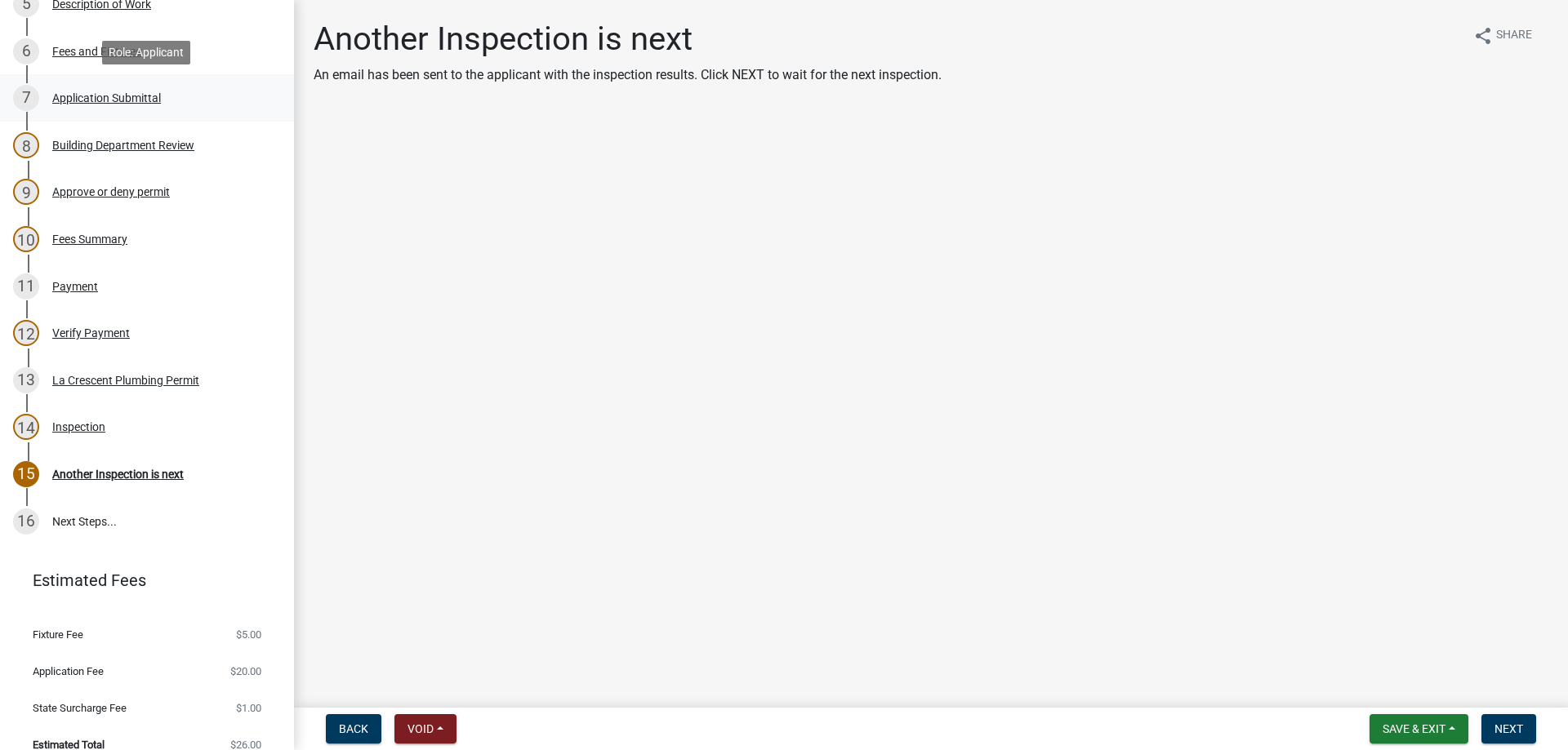
click at [105, 103] on div "Application Submittal" at bounding box center [105, 98] width 108 height 11
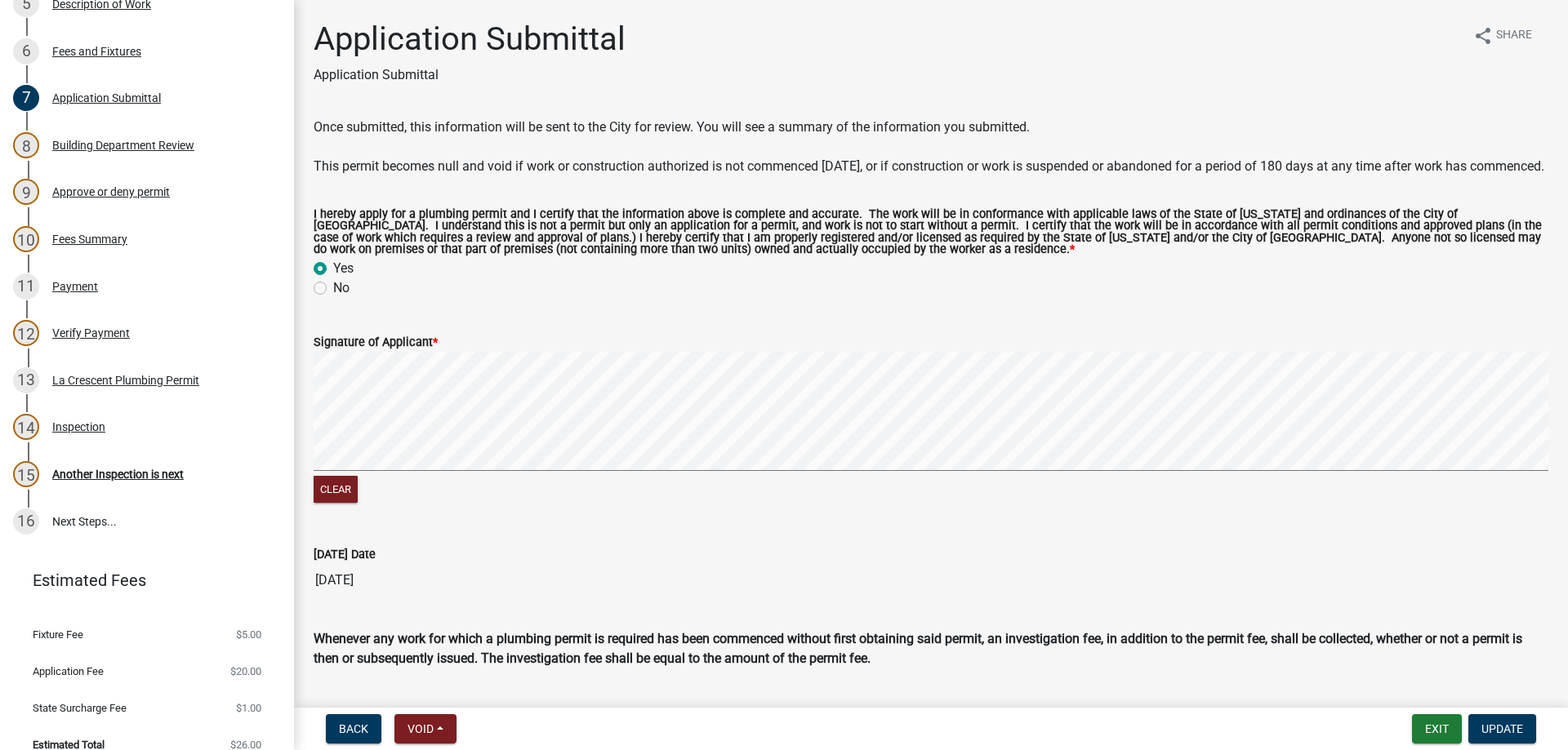
scroll to position [64, 0]
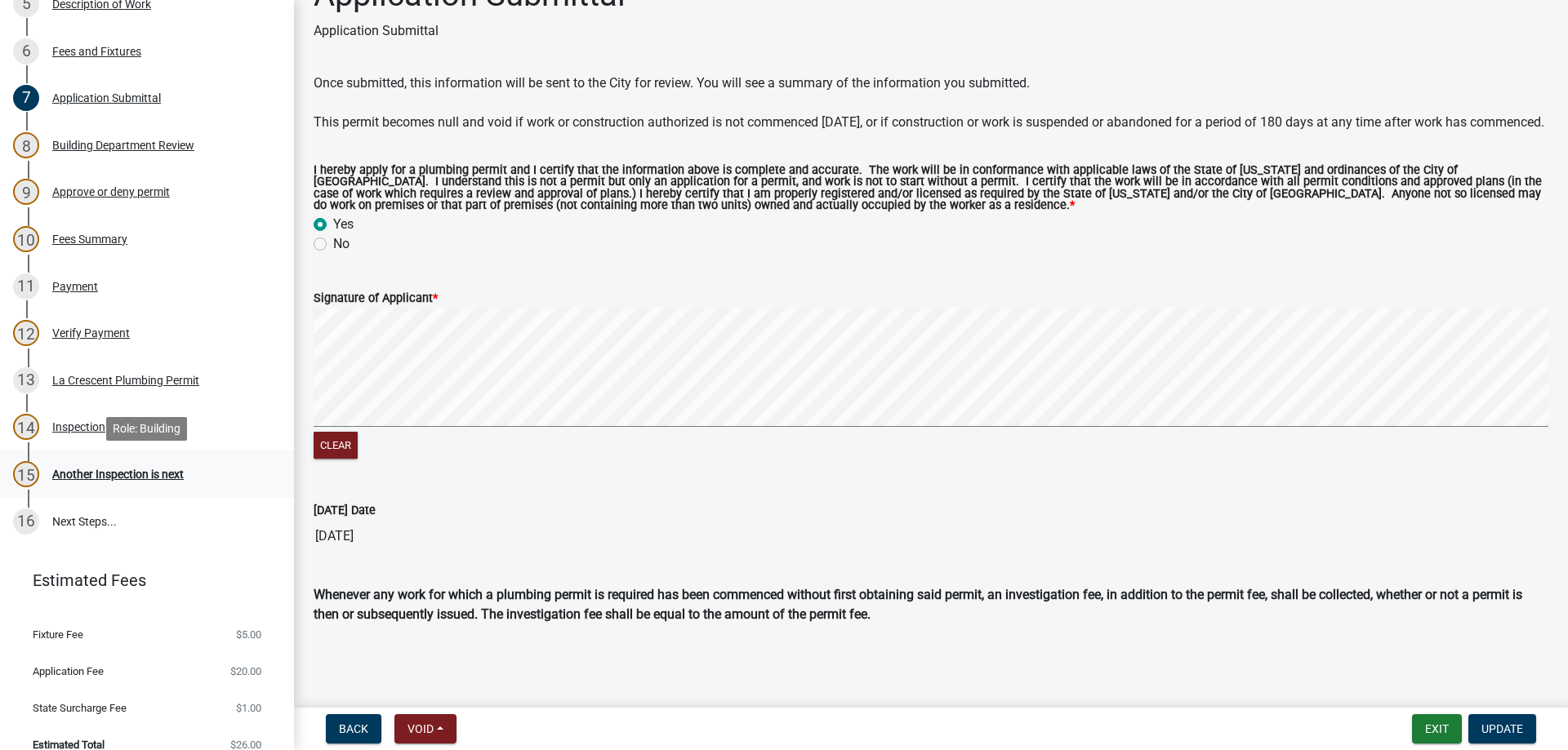
click at [109, 487] on link "15 Another Inspection is next" at bounding box center [147, 473] width 294 height 47
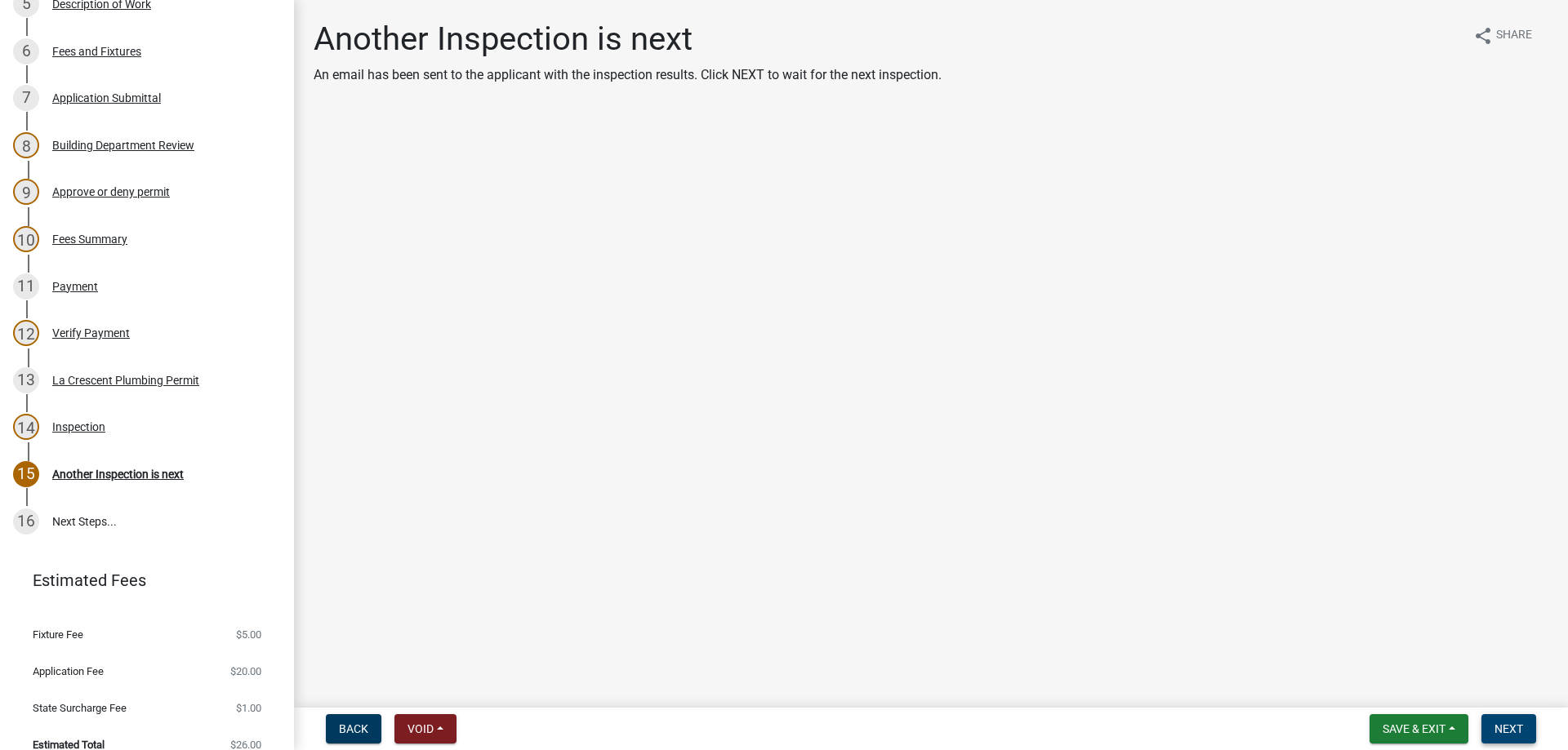
click at [1505, 717] on button "Next" at bounding box center [1508, 729] width 55 height 30
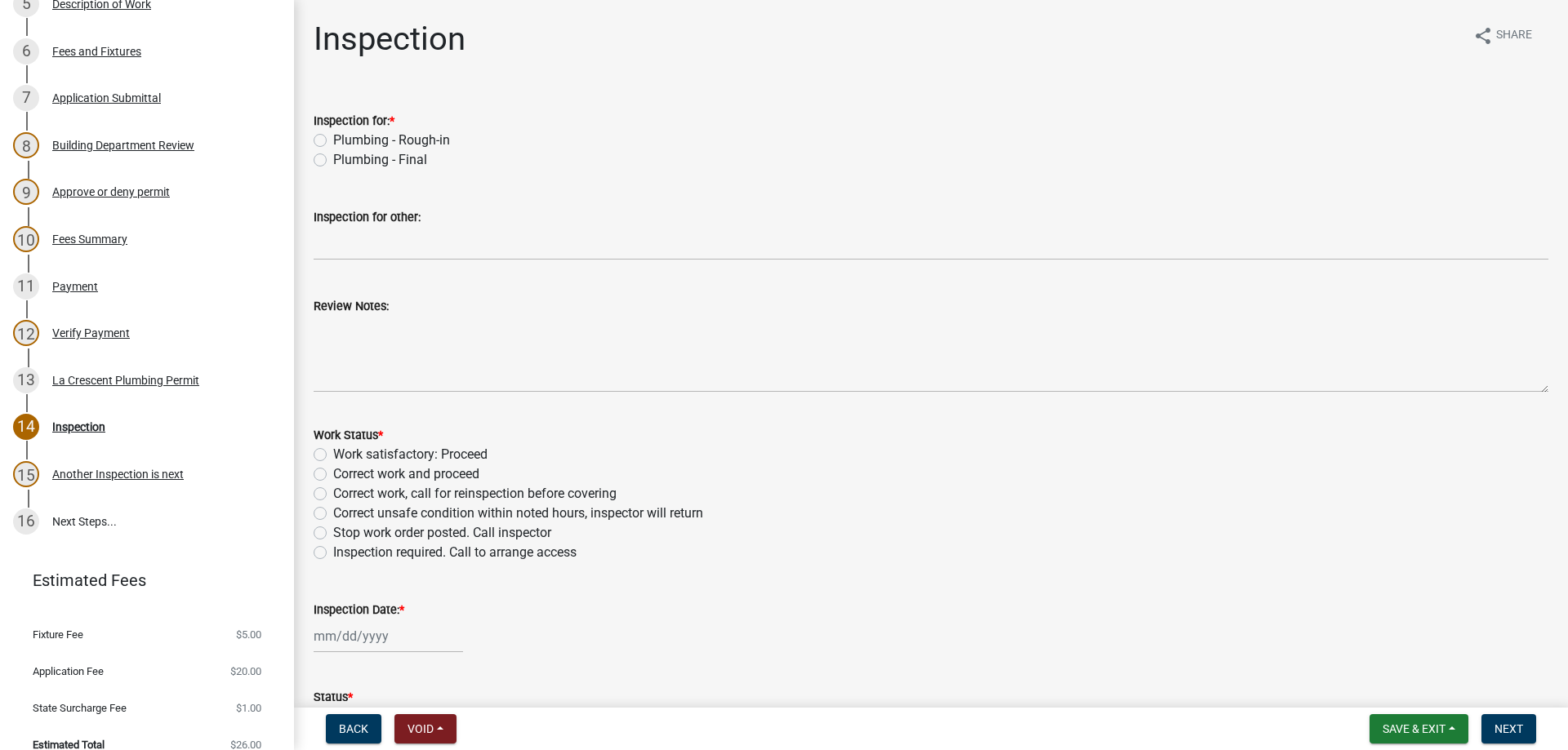
click at [333, 162] on label "Plumbing - Final" at bounding box center [380, 159] width 94 height 19
click at [333, 161] on input "Plumbing - Final" at bounding box center [338, 154] width 10 height 10
radio input "true"
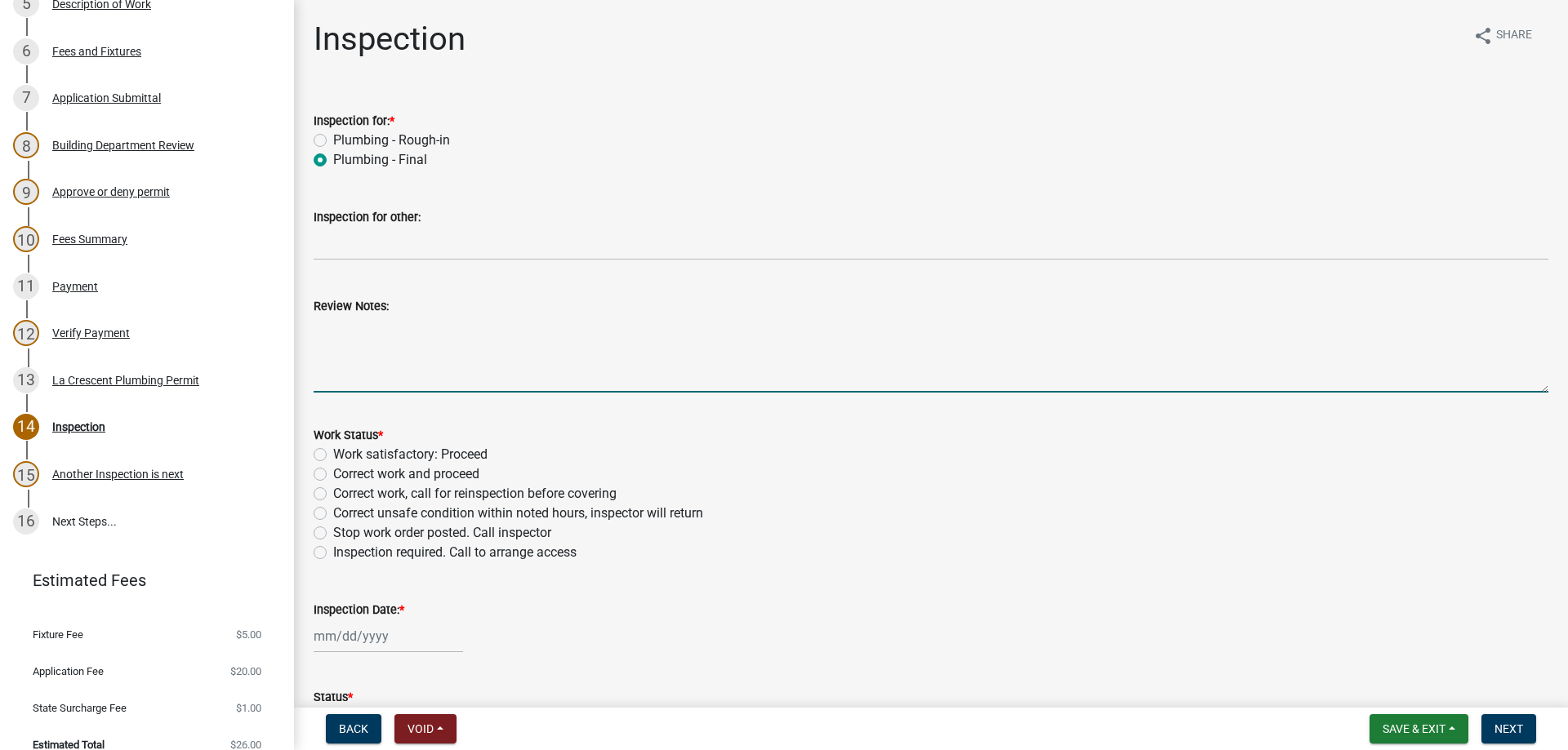
click at [389, 327] on textarea "Review Notes:" at bounding box center [931, 354] width 1235 height 77
type textarea "Final inspection never called for. Permit expired."
click at [333, 455] on label "Work satisfactory: Proceed" at bounding box center [410, 454] width 154 height 19
click at [333, 455] on input "Work satisfactory: Proceed" at bounding box center [338, 449] width 10 height 10
radio input "true"
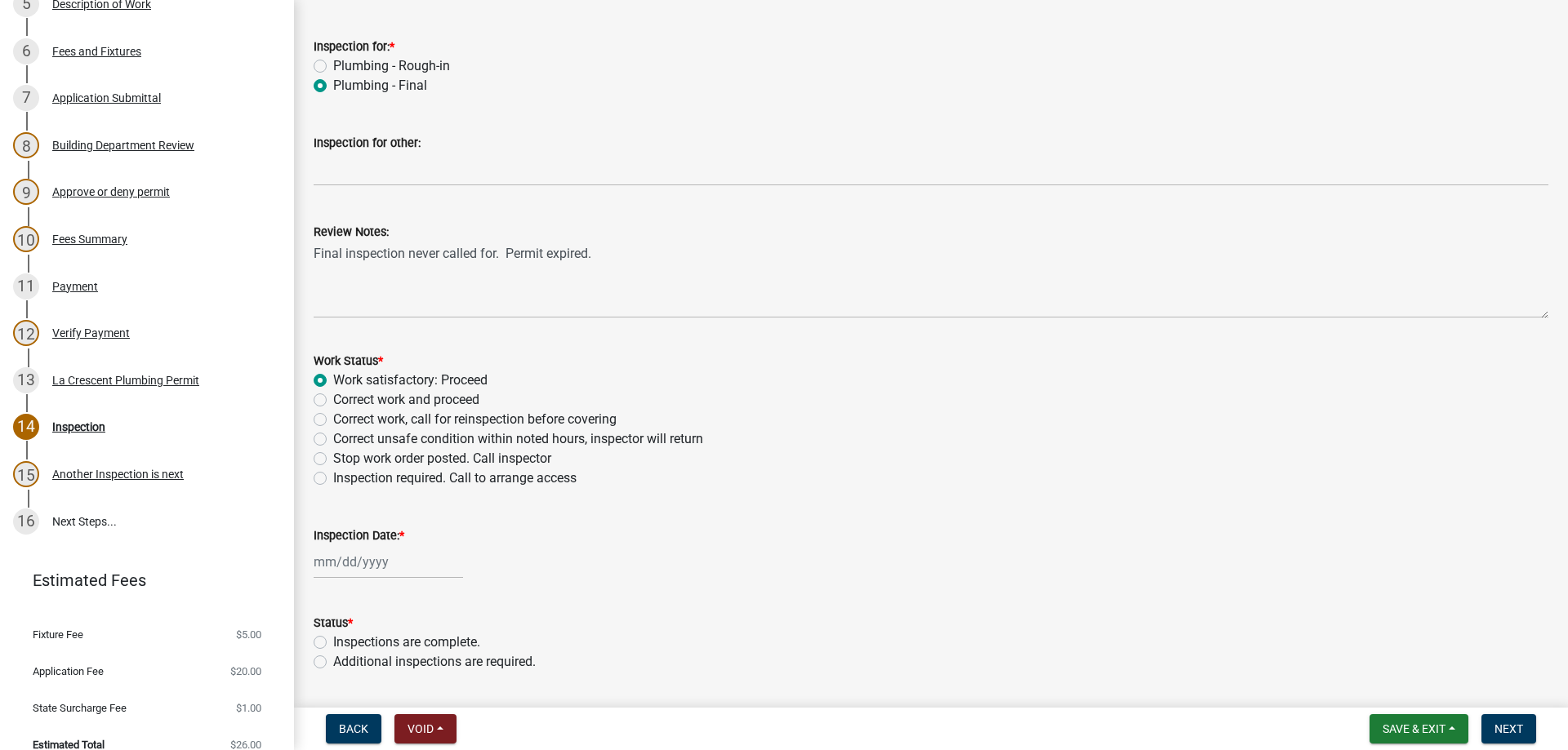
scroll to position [123, 0]
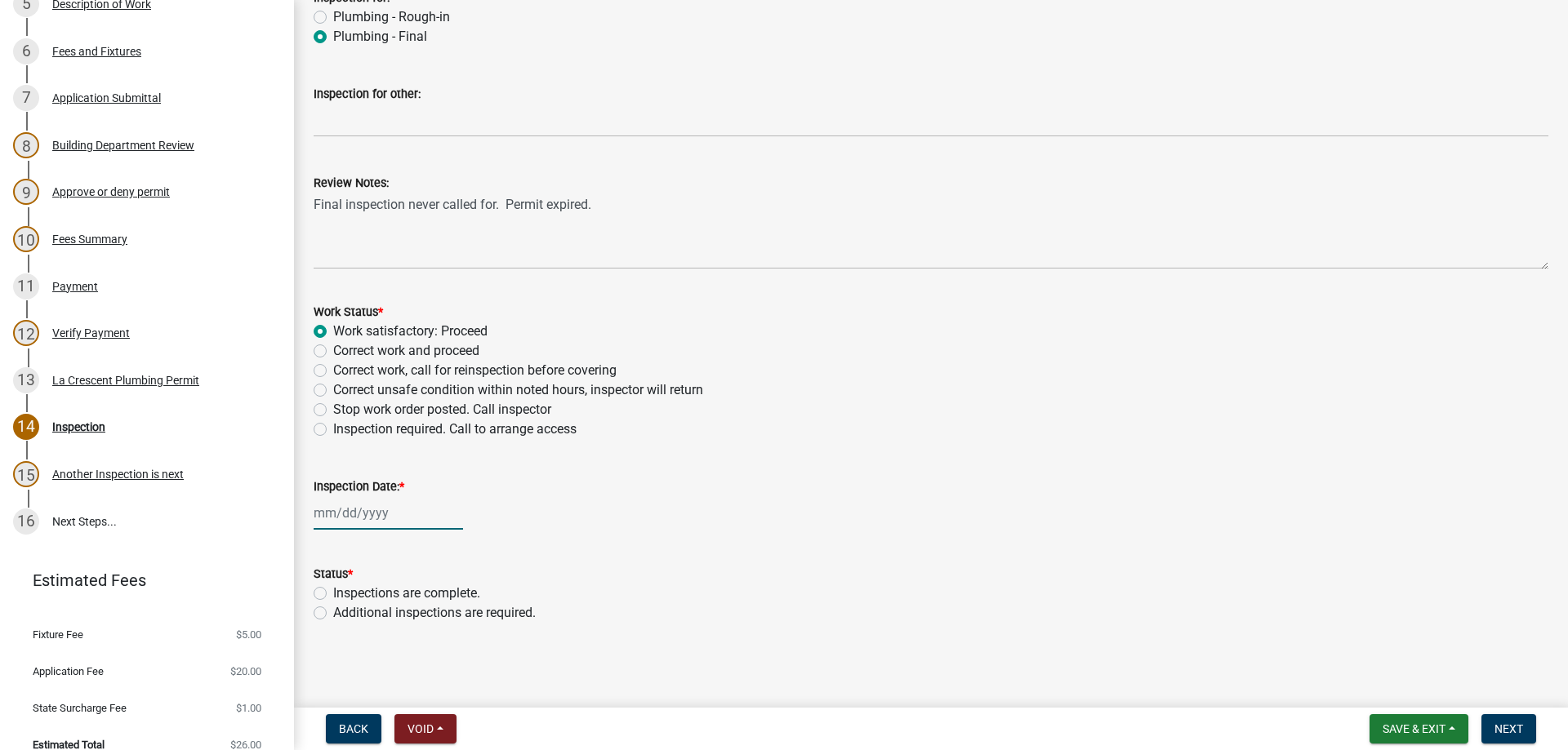
click at [353, 517] on input "Inspection Date: *" at bounding box center [389, 513] width 150 height 33
select select "9"
select select "2025"
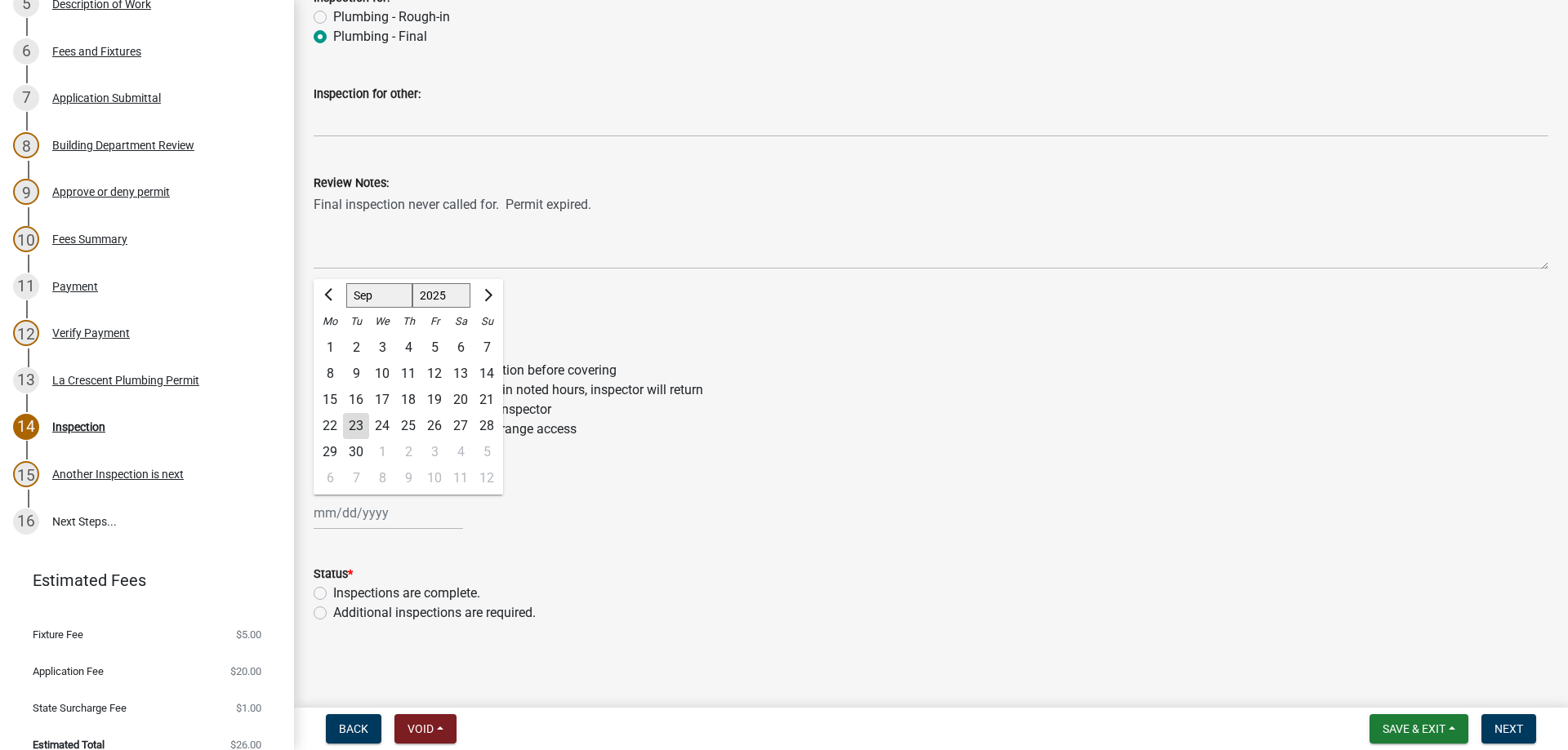
click at [352, 428] on div "23" at bounding box center [356, 426] width 26 height 26
type input "[DATE]"
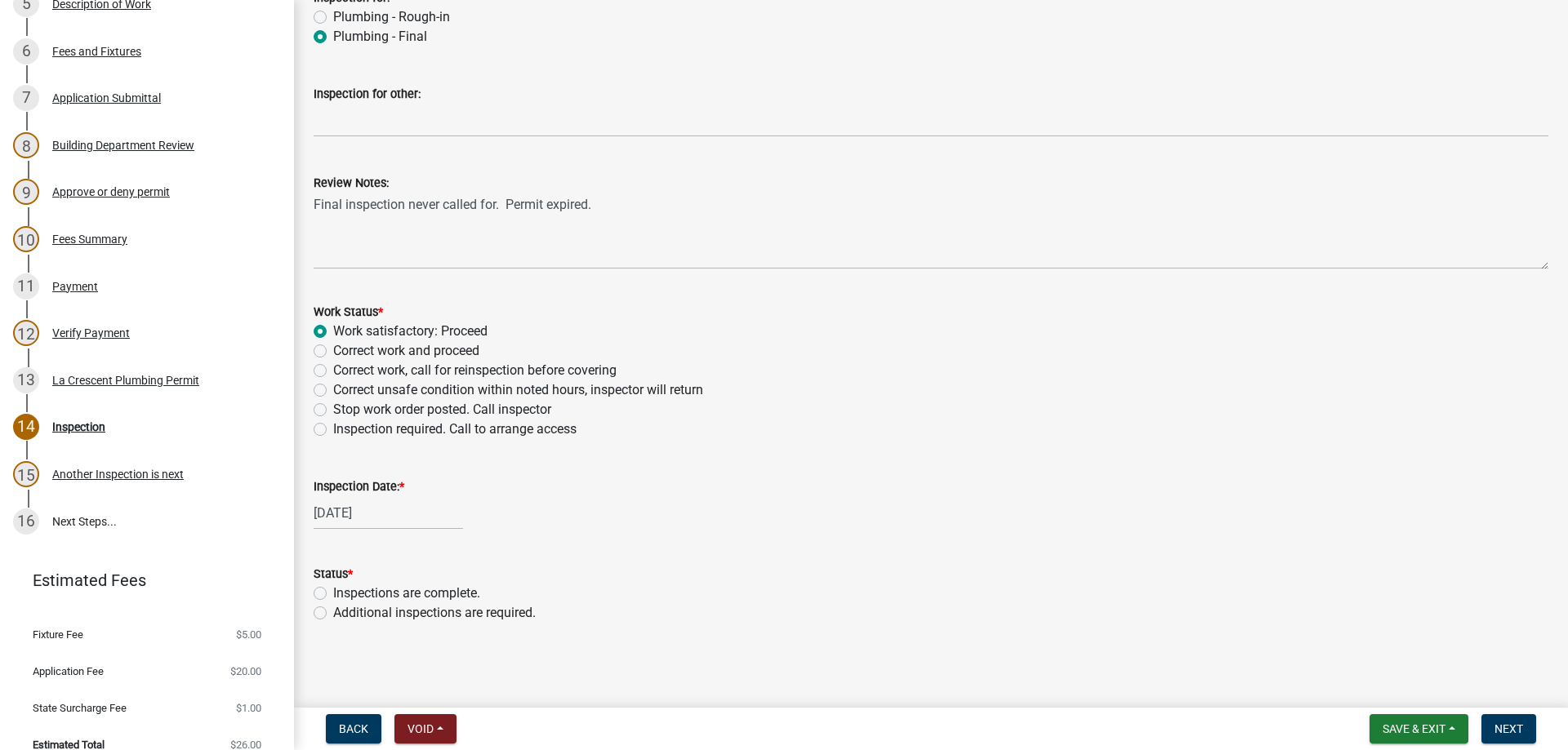
drag, startPoint x: 319, startPoint y: 593, endPoint x: 352, endPoint y: 589, distance: 33.2
click at [333, 592] on label "Inspections are complete." at bounding box center [406, 593] width 147 height 19
click at [333, 598] on label "Inspections are complete." at bounding box center [406, 593] width 147 height 19
click at [333, 595] on input "Inspections are complete." at bounding box center [338, 588] width 10 height 10
radio input "true"
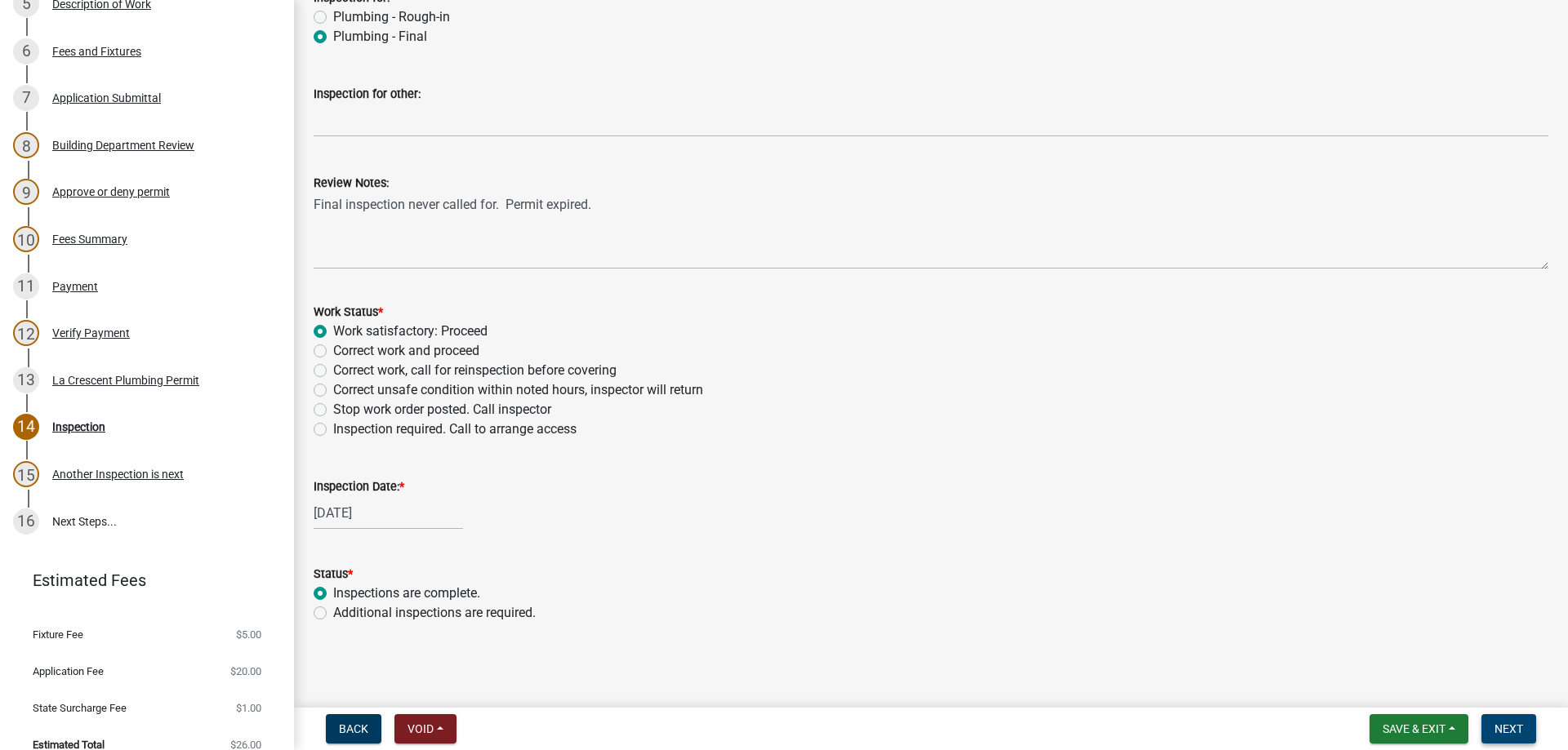
click at [1510, 723] on span "Next" at bounding box center [1508, 729] width 29 height 13
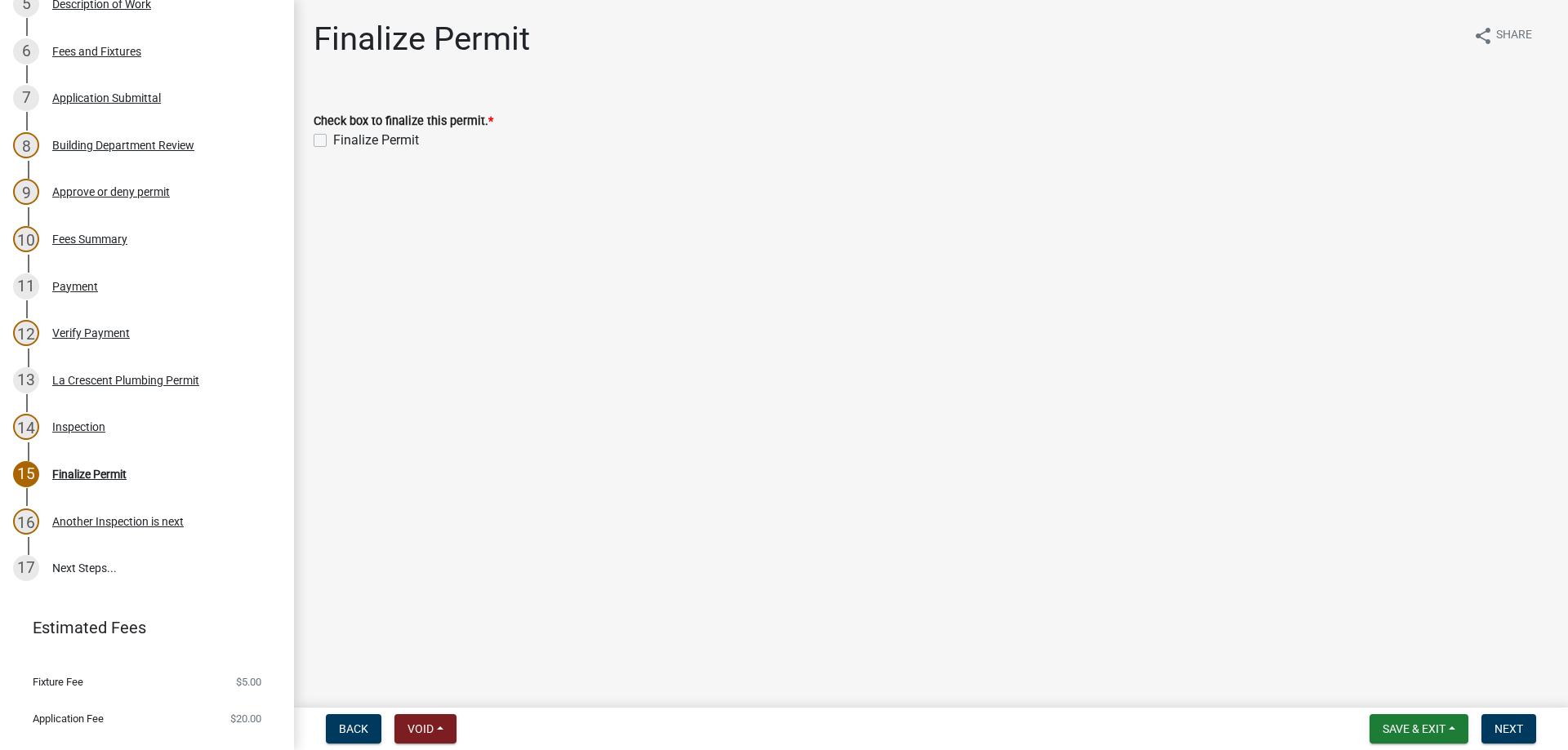
scroll to position [547, 0]
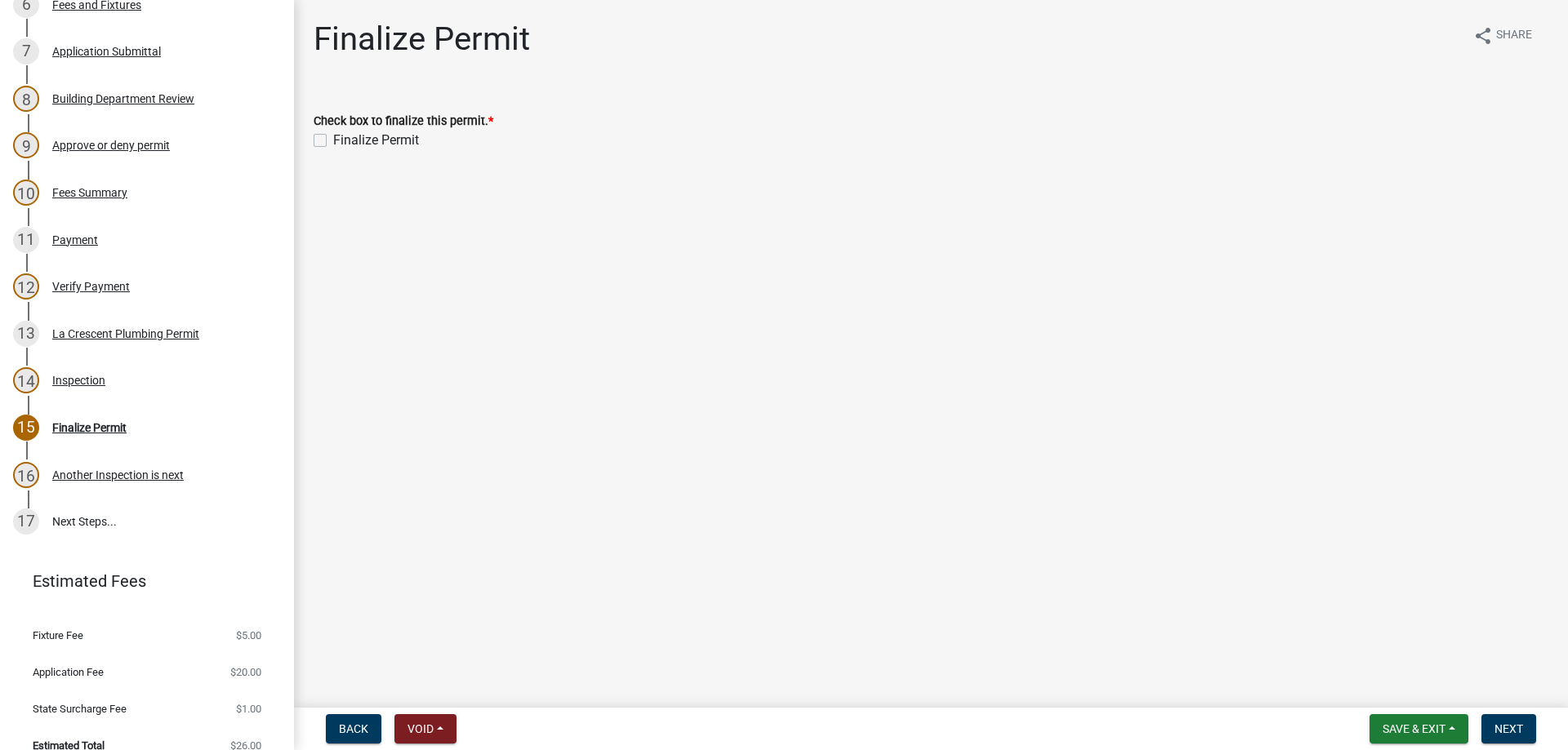
click at [333, 139] on label "Finalize Permit" at bounding box center [376, 140] width 86 height 19
click at [333, 139] on input "Finalize Permit" at bounding box center [338, 135] width 10 height 10
checkbox input "true"
click at [1515, 728] on span "Next" at bounding box center [1508, 729] width 29 height 13
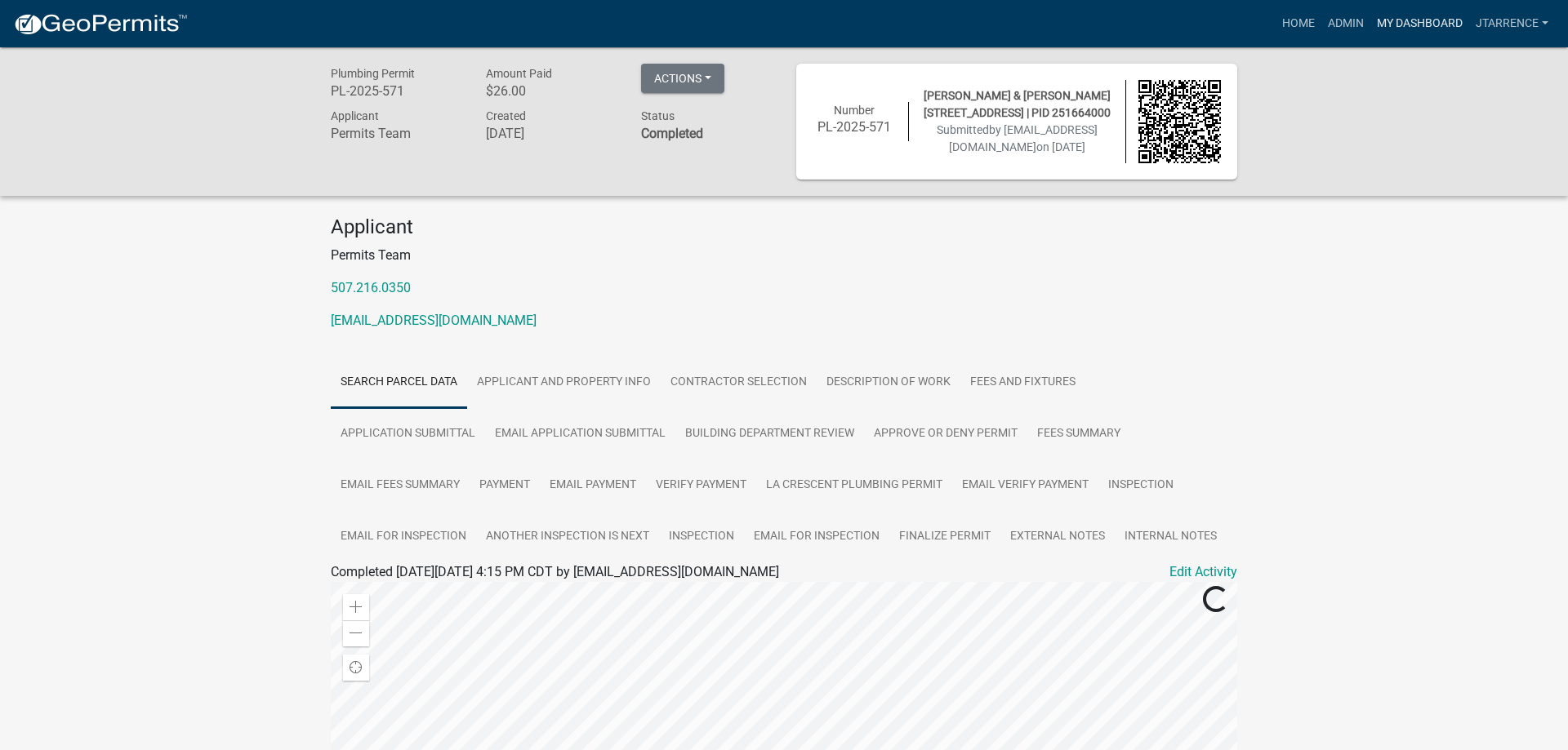
click at [1395, 18] on link "My Dashboard" at bounding box center [1419, 24] width 99 height 31
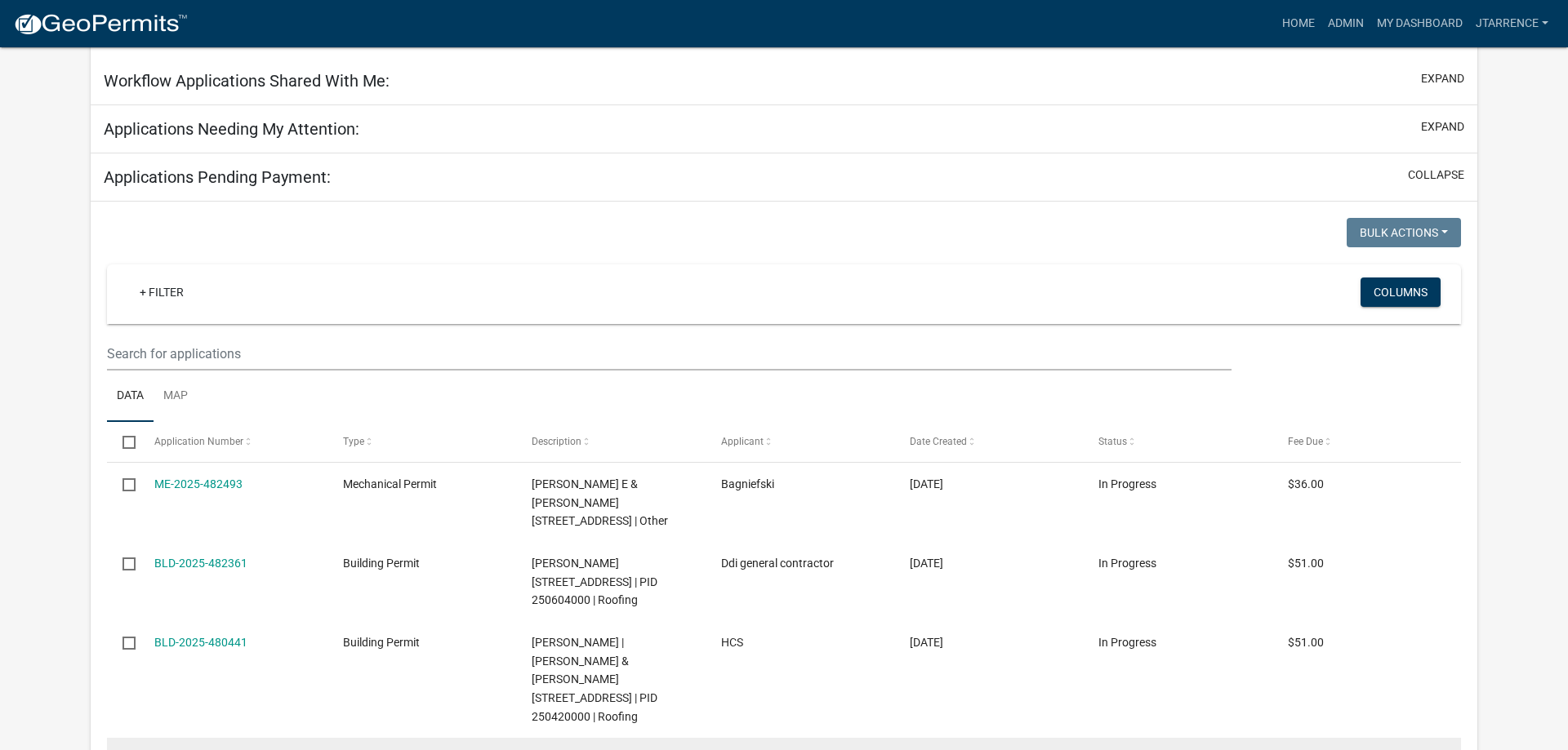
select select "3: 100"
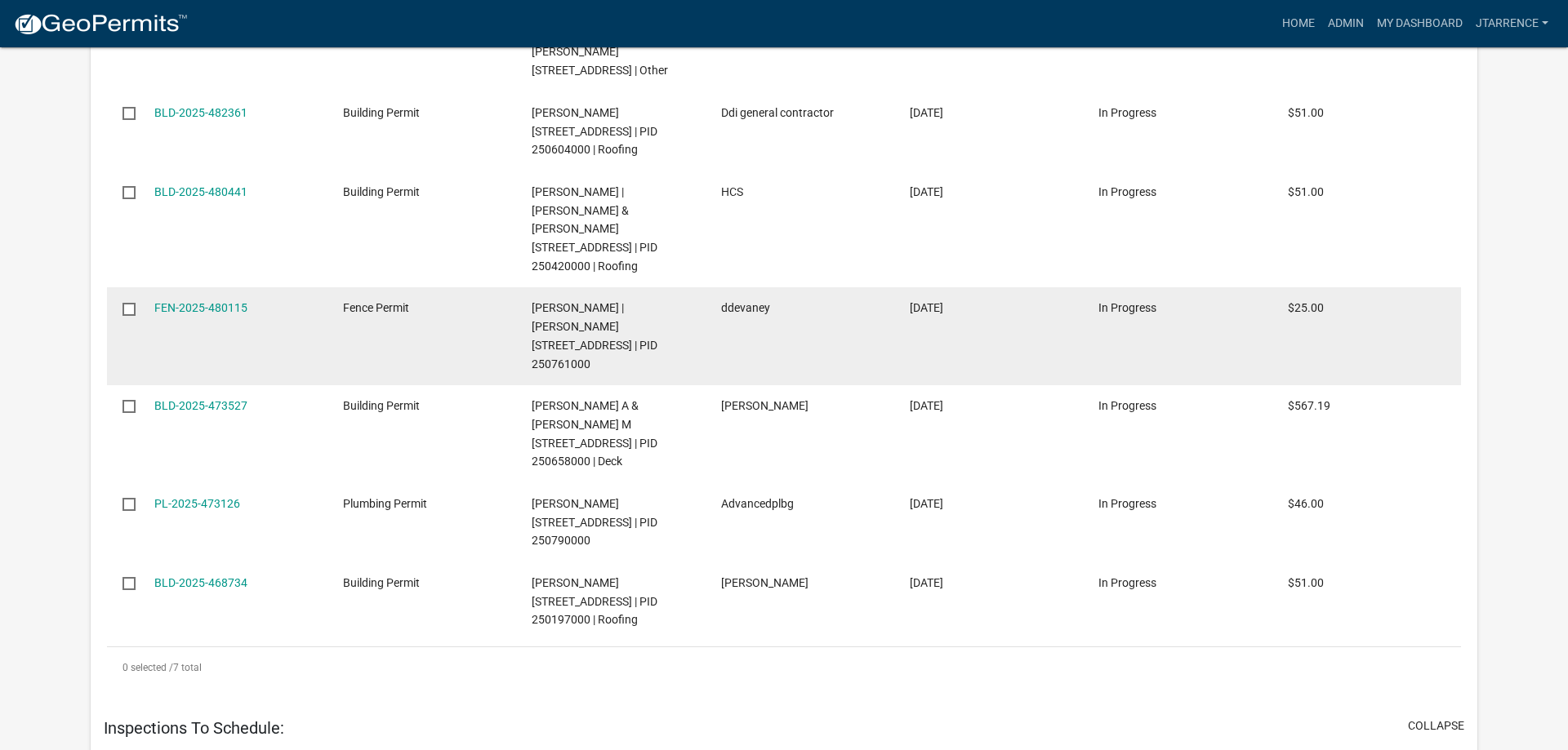
scroll to position [10453, 0]
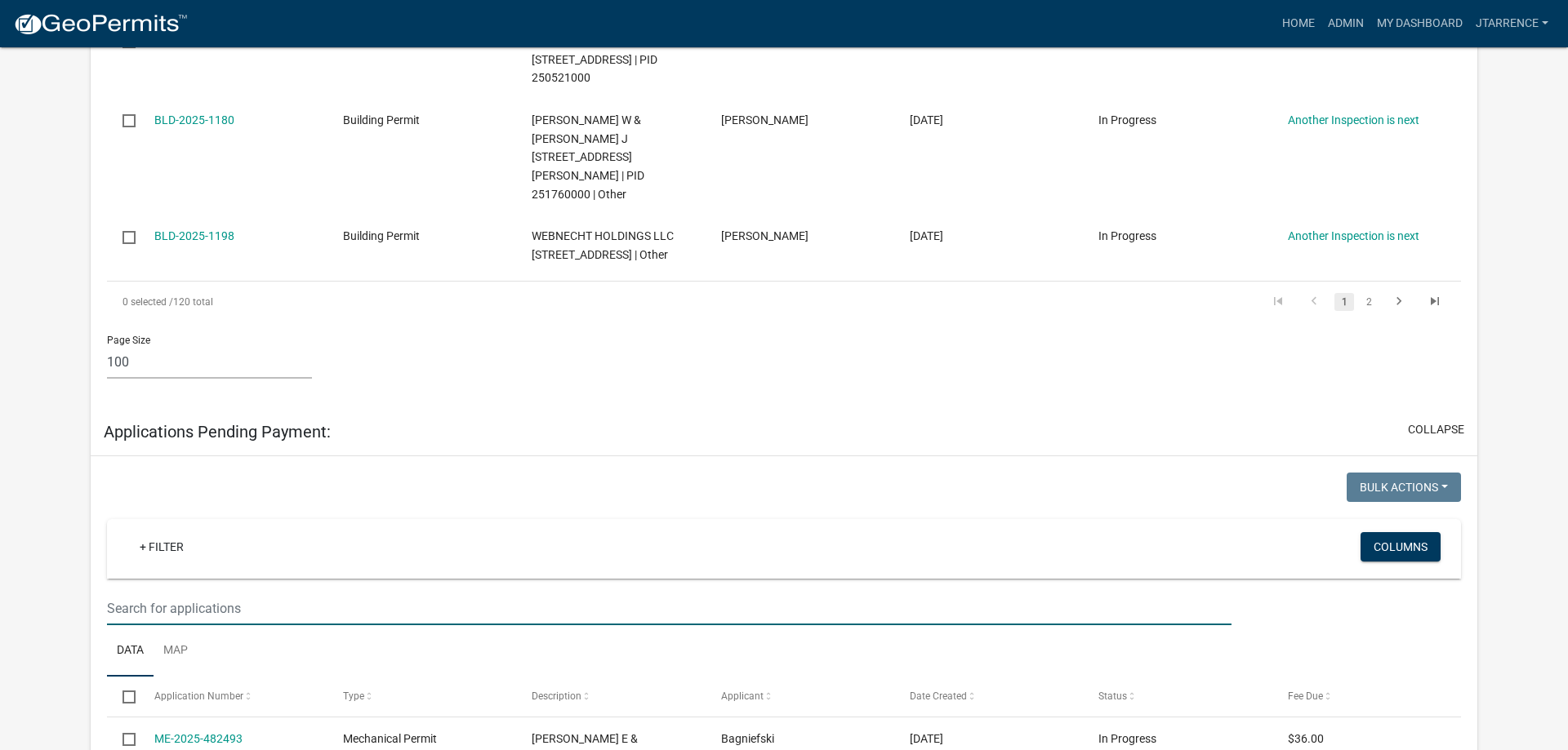
click at [197, 592] on input "text" at bounding box center [670, 609] width 1125 height 33
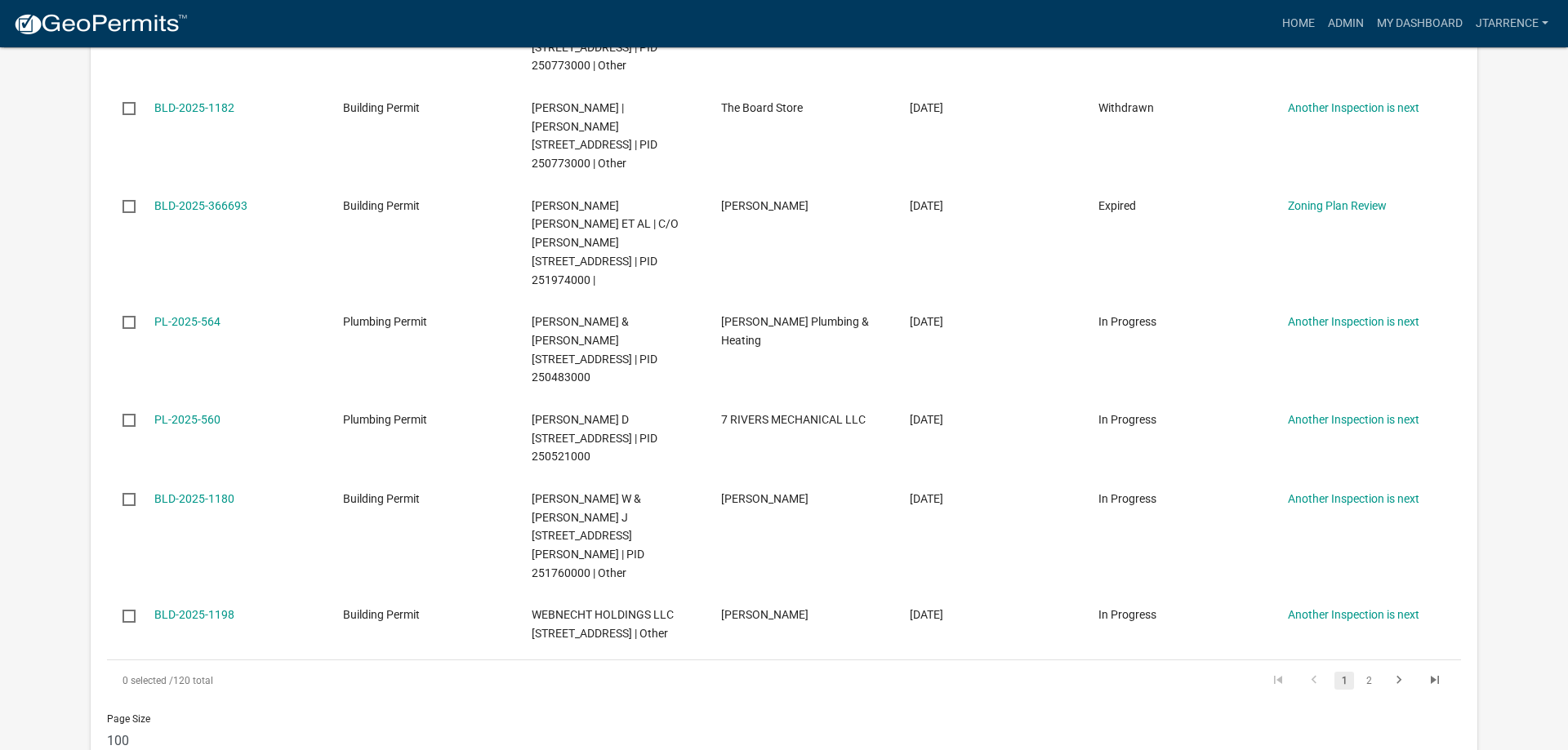
scroll to position [10037, 0]
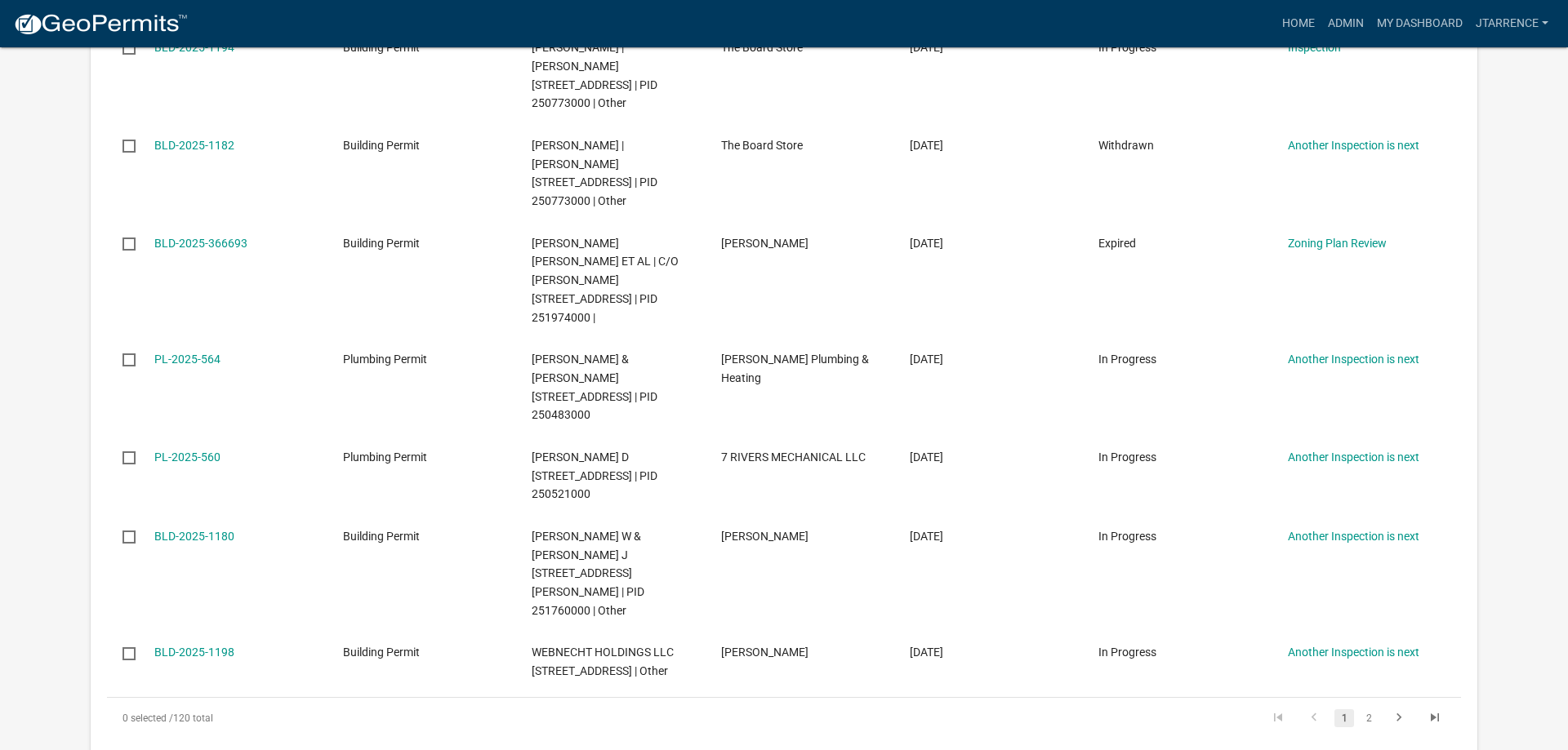
type input "b"
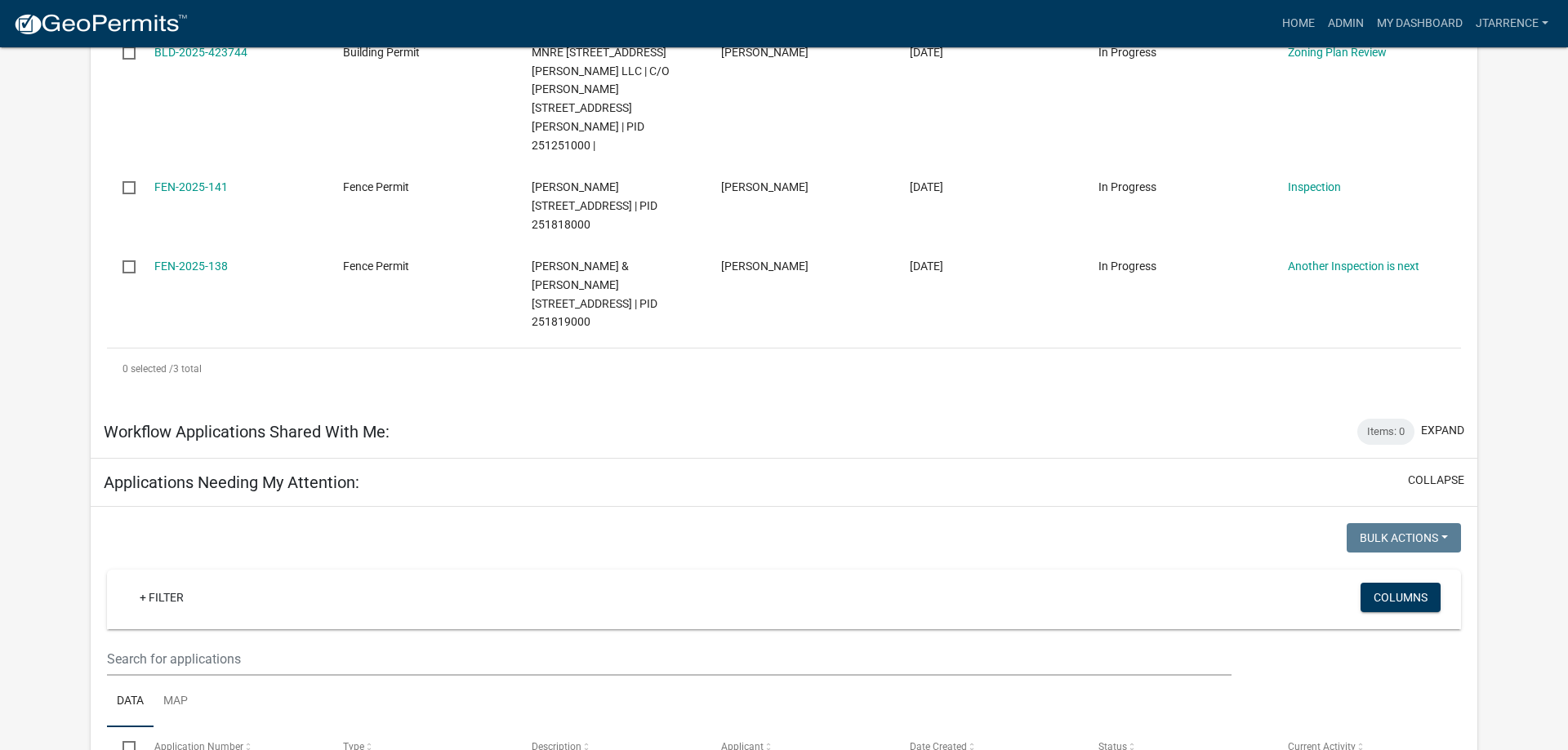
scroll to position [793, 0]
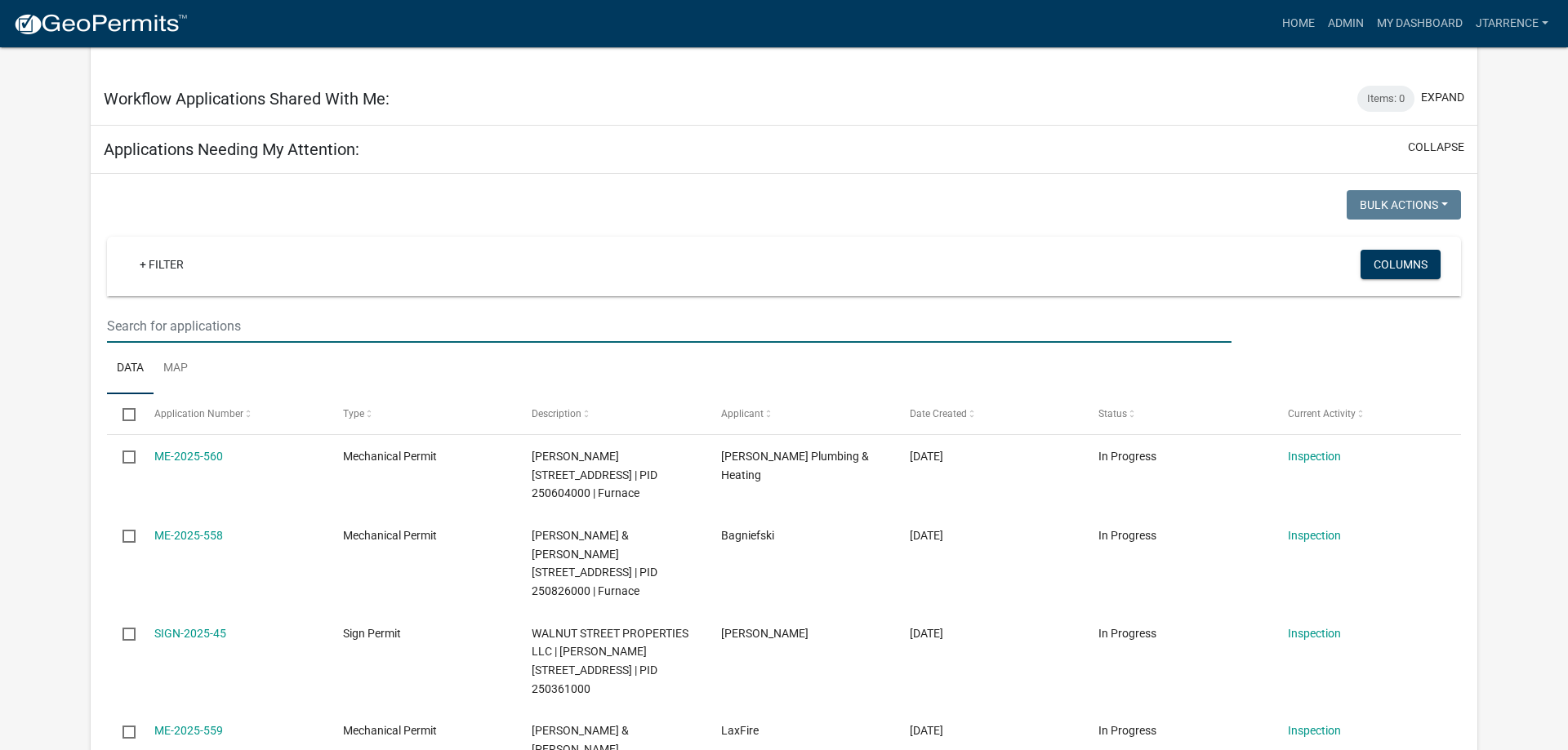
click at [203, 310] on input "text" at bounding box center [670, 326] width 1125 height 33
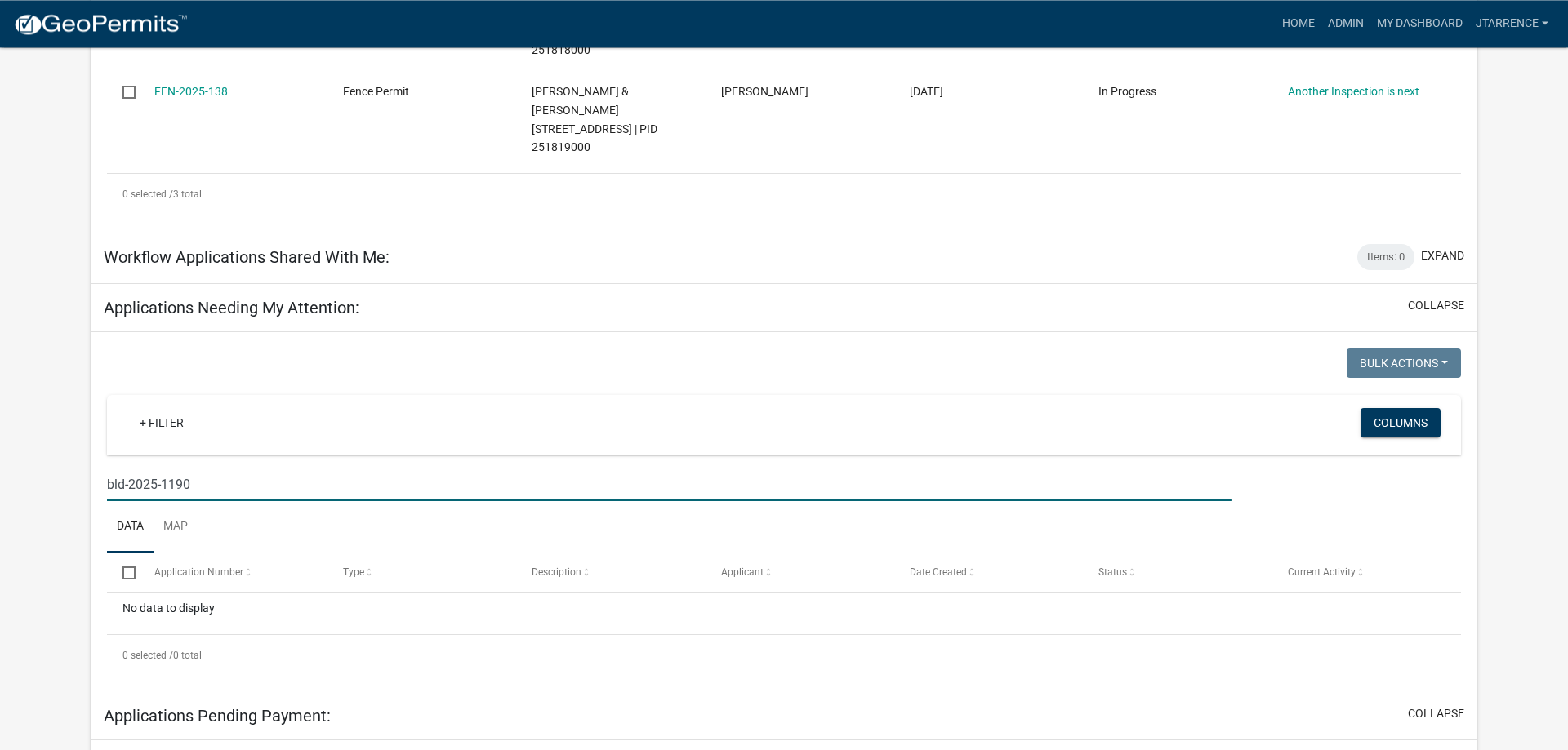
scroll to position [627, 0]
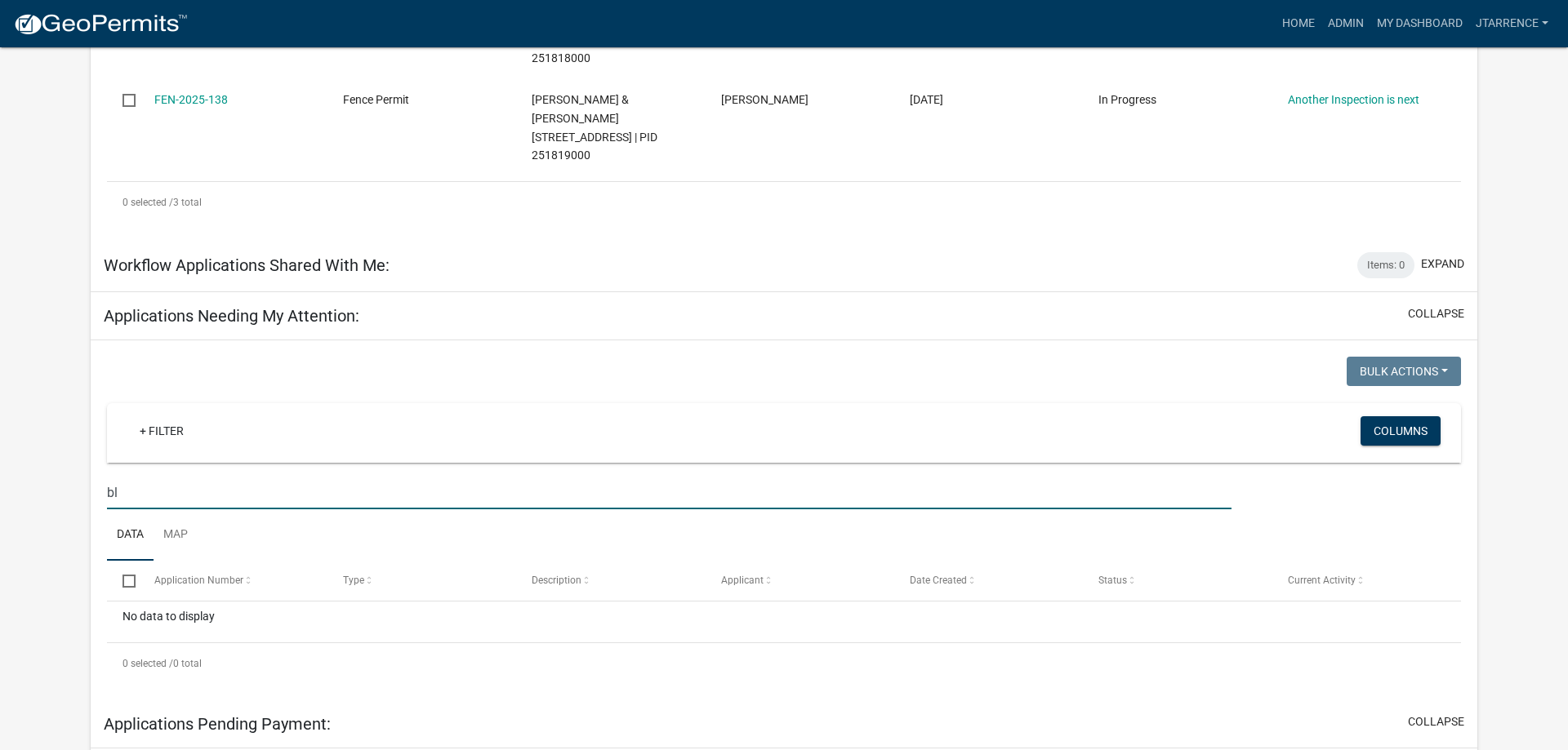
type input "b"
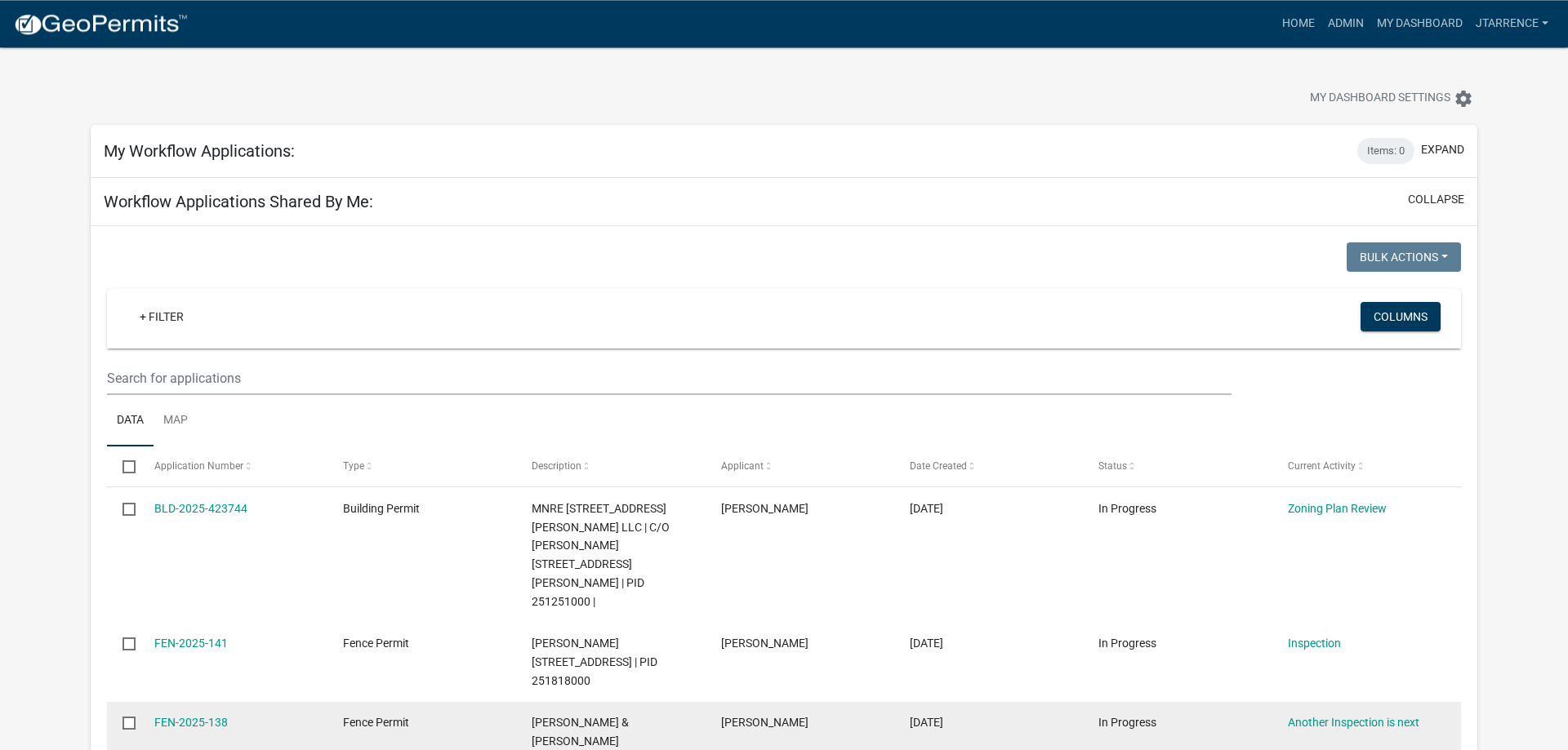
scroll to position [0, 0]
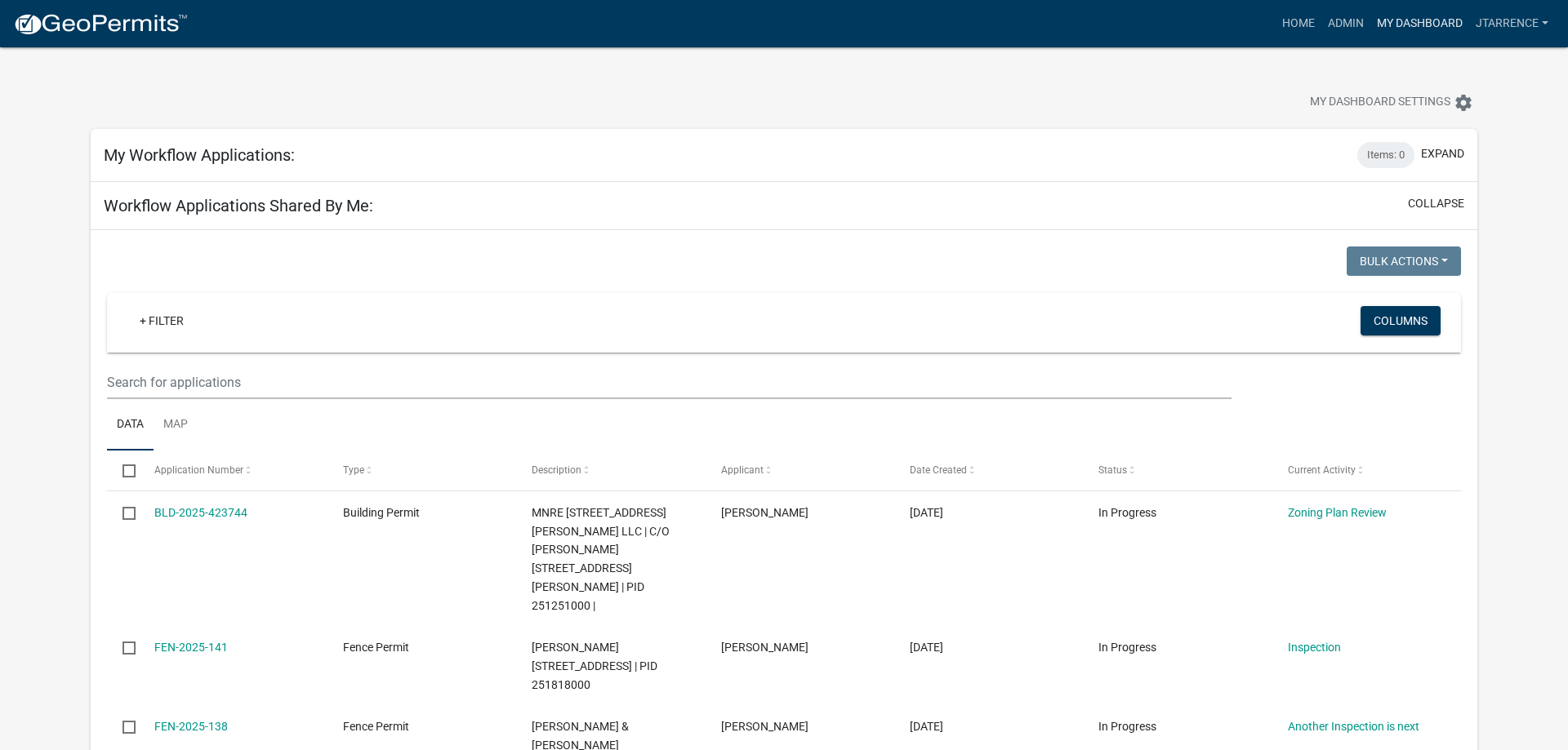
click at [1426, 15] on link "My Dashboard" at bounding box center [1419, 24] width 99 height 31
select select "3: 100"
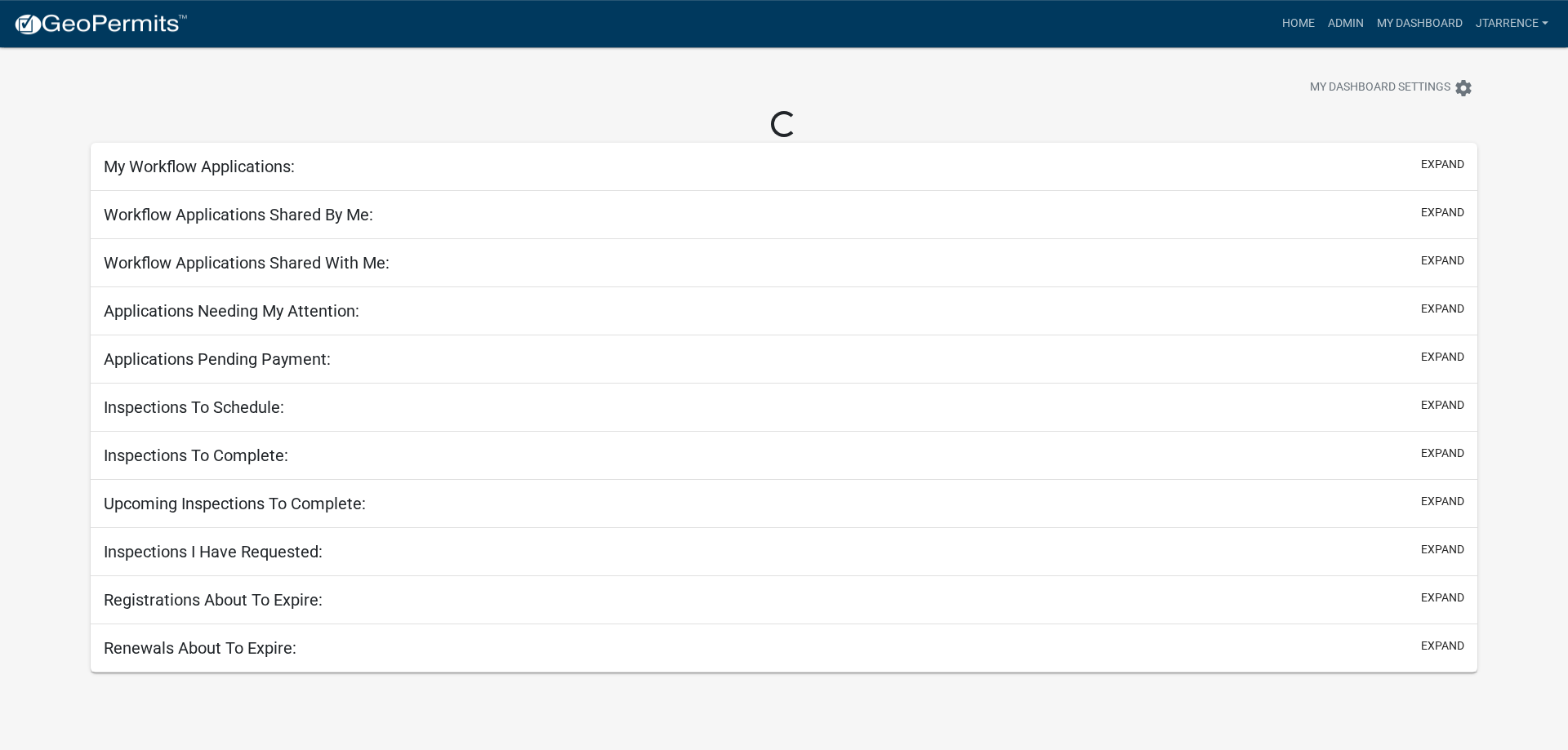
scroll to position [47, 0]
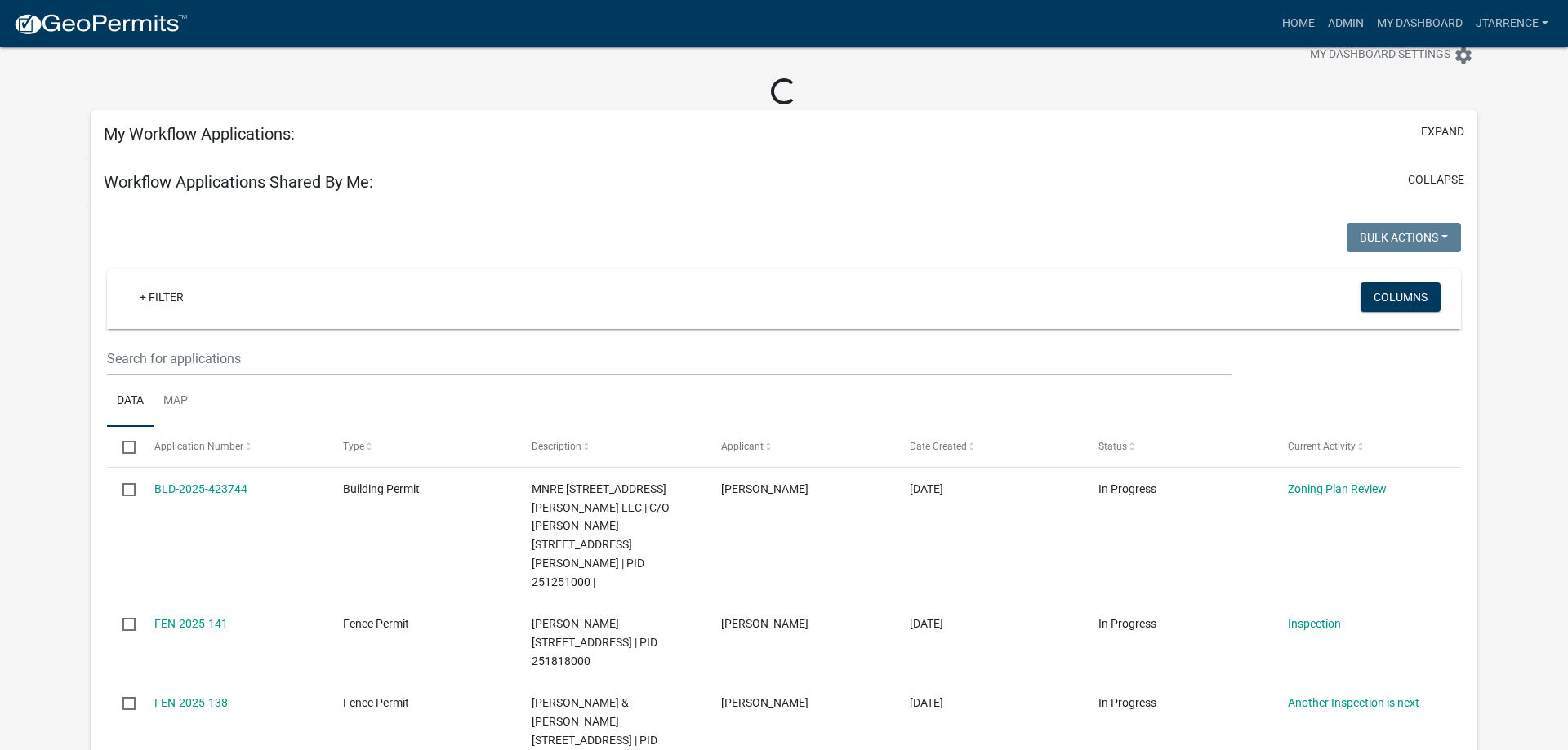
select select "3: 100"
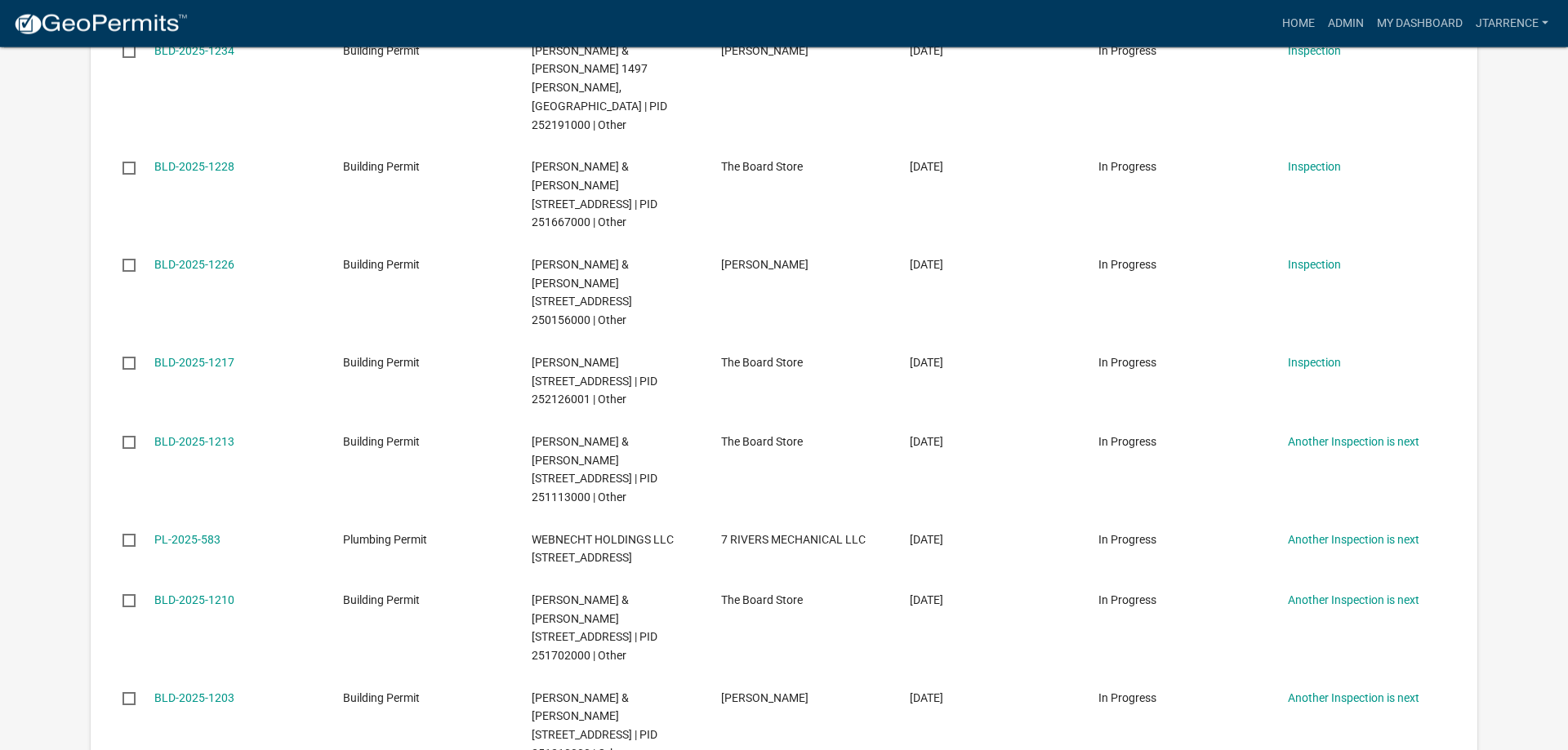
scroll to position [8990, 0]
